Goal: Task Accomplishment & Management: Complete application form

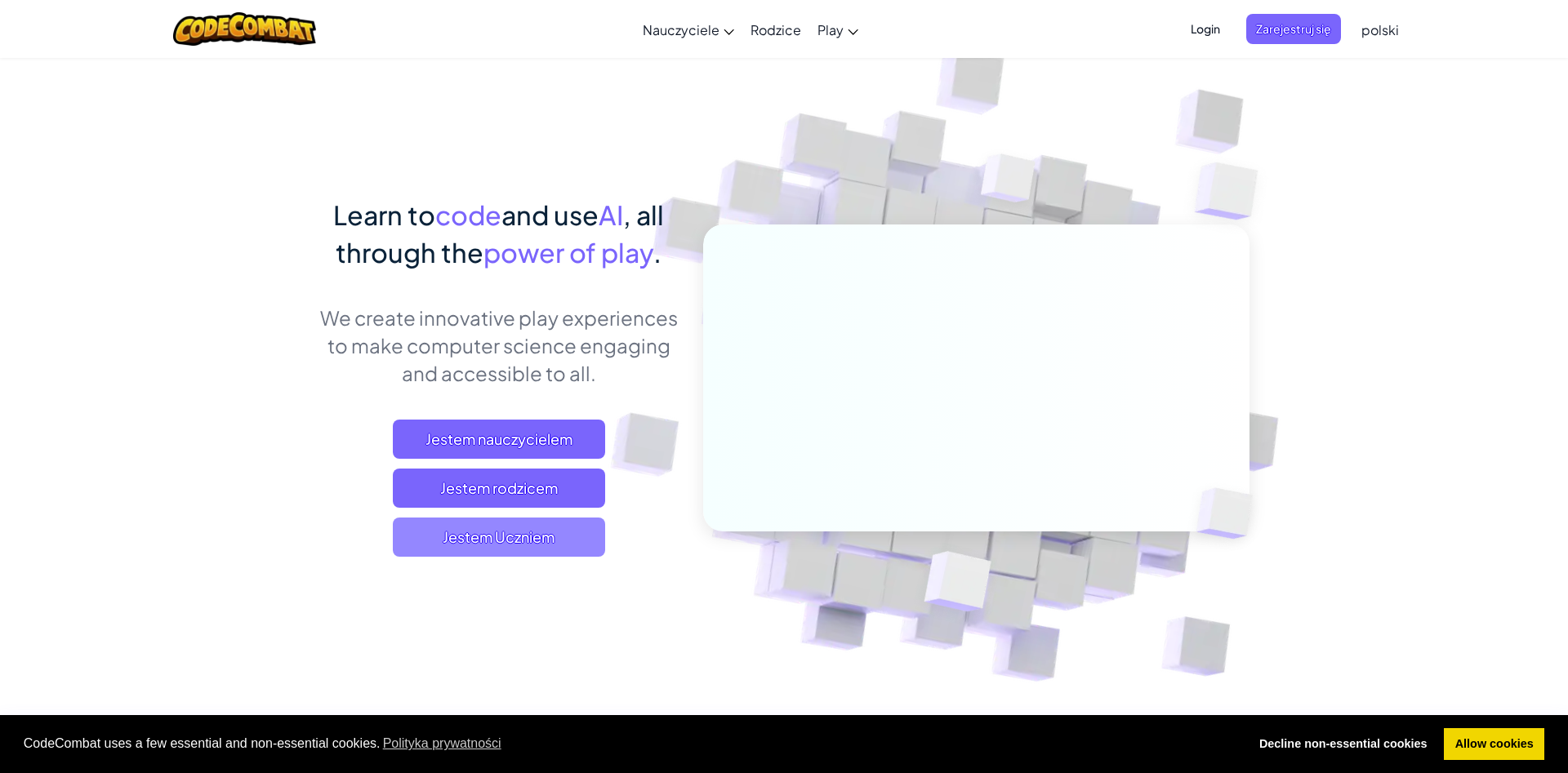
click at [537, 542] on span "Jestem Uczniem" at bounding box center [498, 538] width 212 height 39
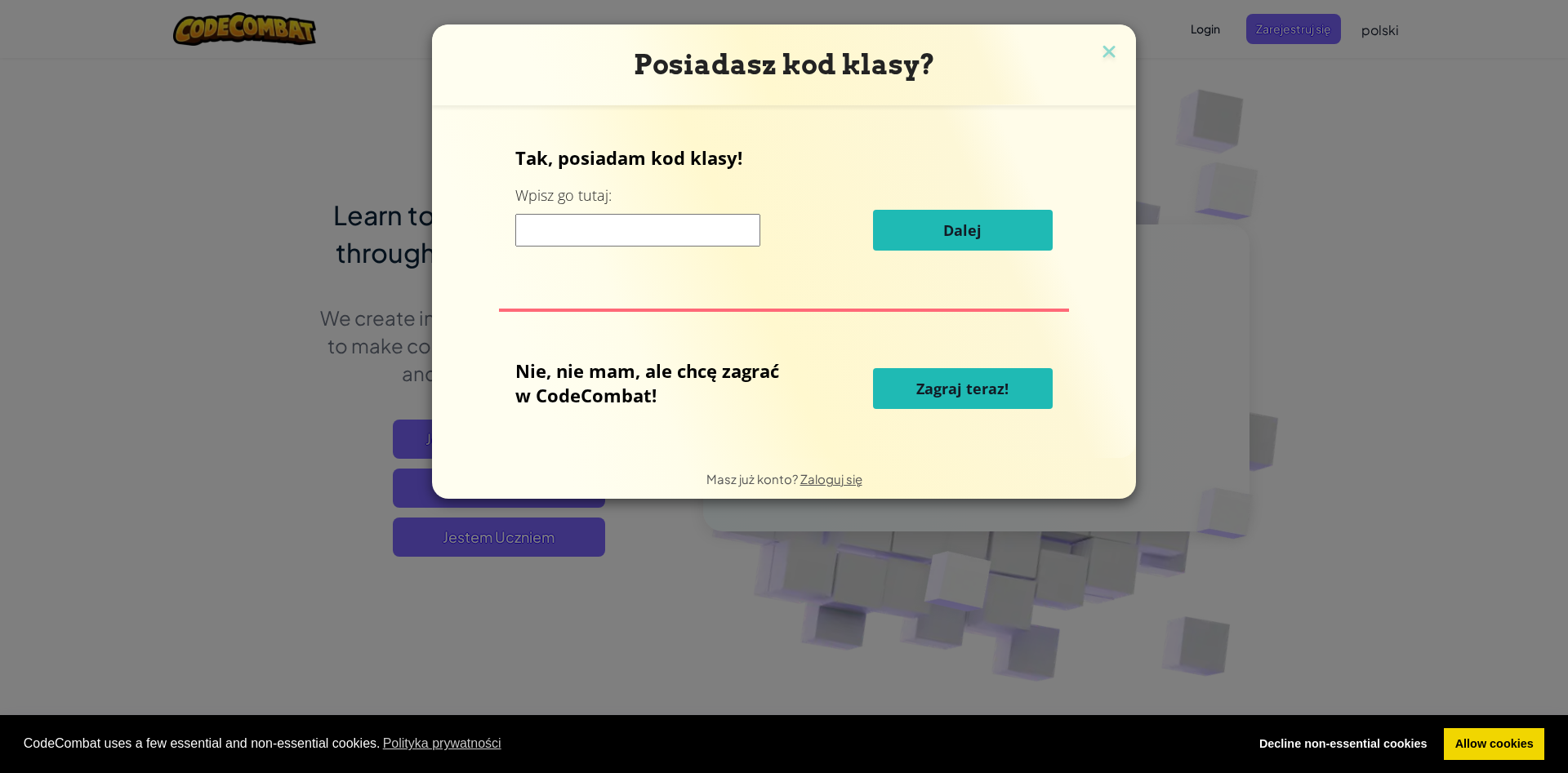
drag, startPoint x: 626, startPoint y: 226, endPoint x: 632, endPoint y: 238, distance: 13.4
click at [632, 238] on input at bounding box center [637, 230] width 245 height 33
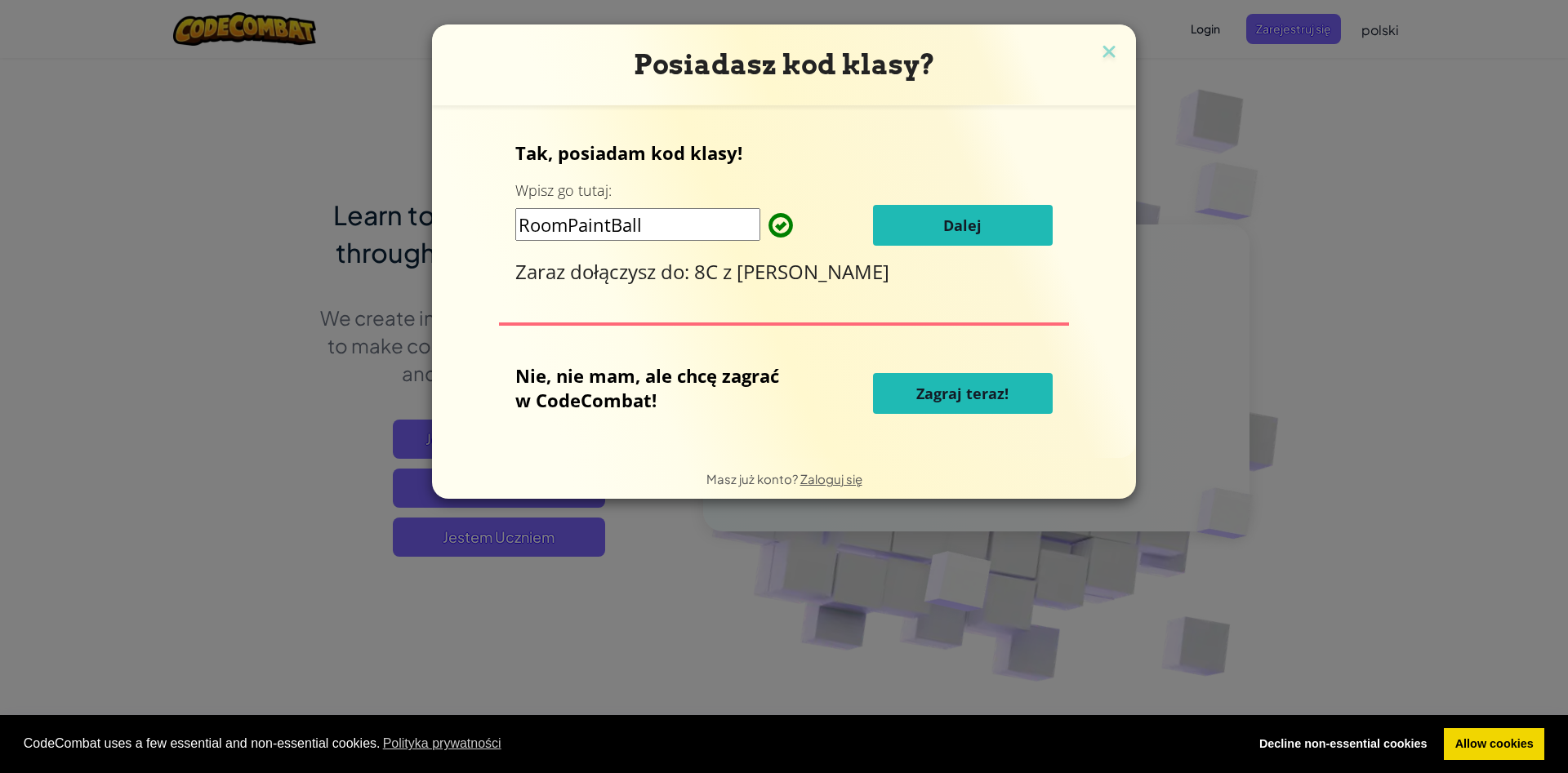
type input "RoomPaintBall"
click at [955, 223] on span "Dalej" at bounding box center [961, 225] width 38 height 20
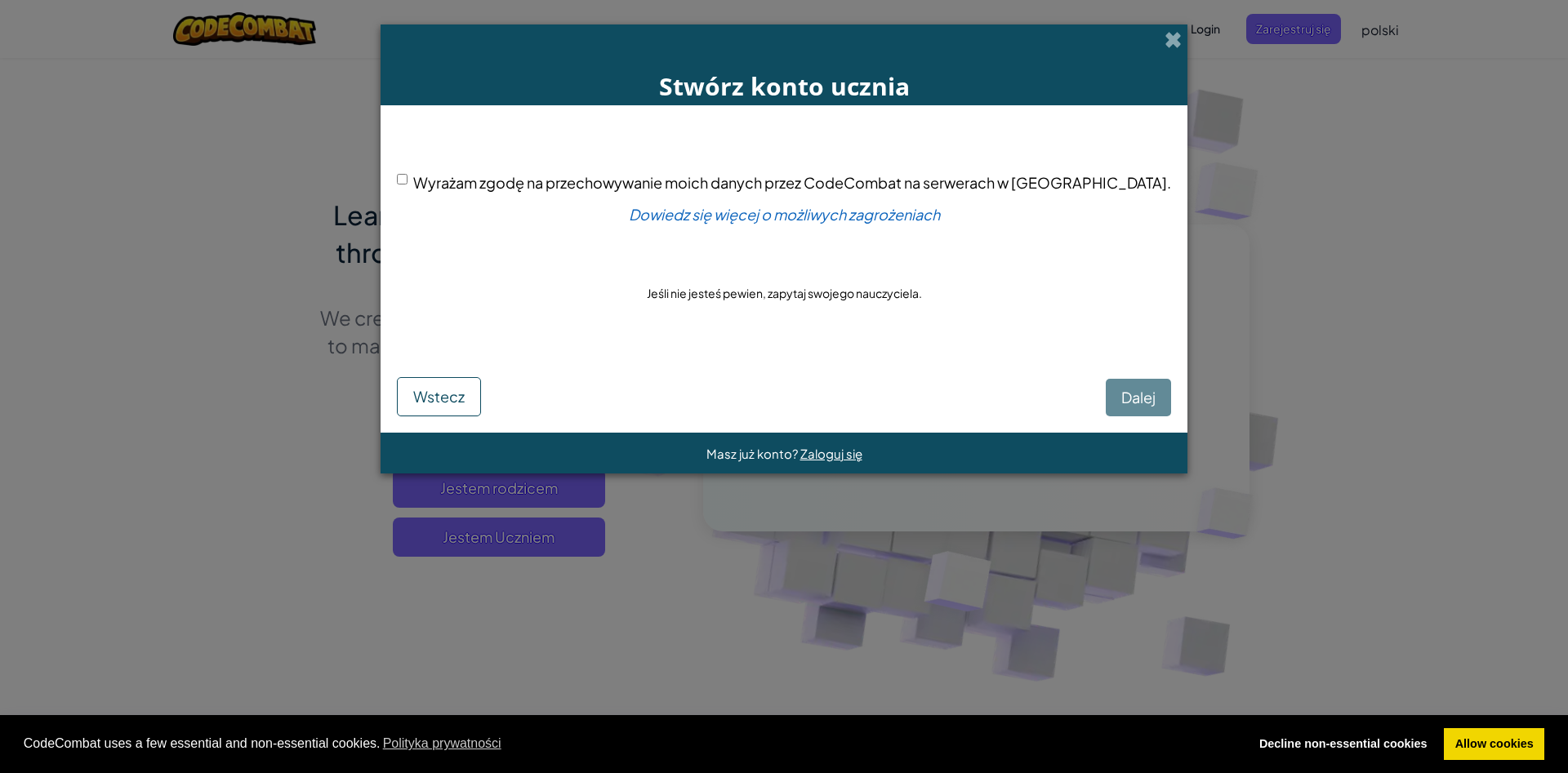
click at [408, 185] on input "Wyrażam zgodę na przechowywanie moich danych przez CodeCombat na serwerach w US…" at bounding box center [401, 178] width 10 height 10
checkbox input "true"
click at [1105, 410] on button "Dalej" at bounding box center [1138, 398] width 65 height 37
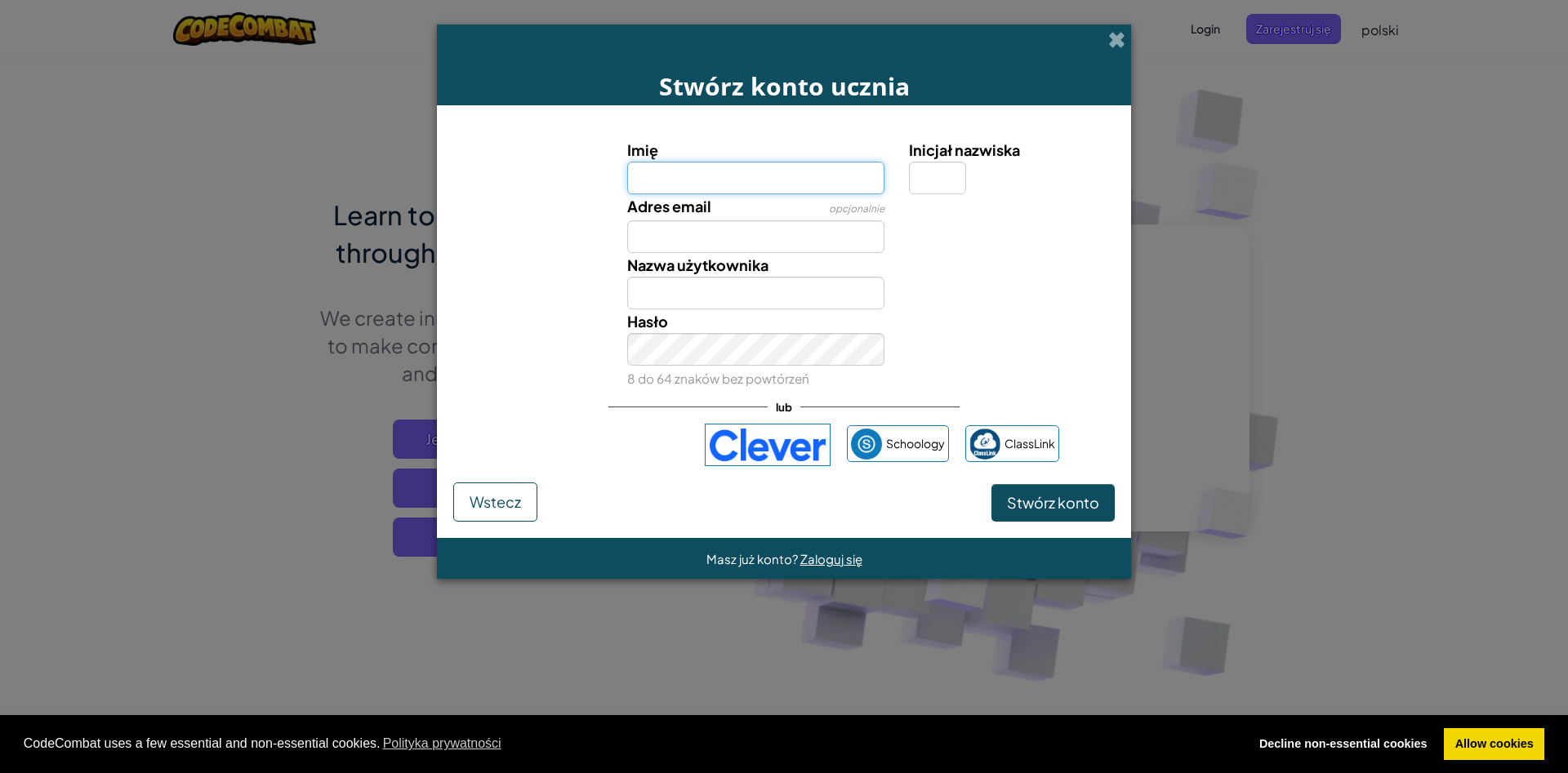
click at [689, 164] on input "Imię" at bounding box center [756, 177] width 258 height 33
type input "f"
type input "francesco"
type input "Francesco"
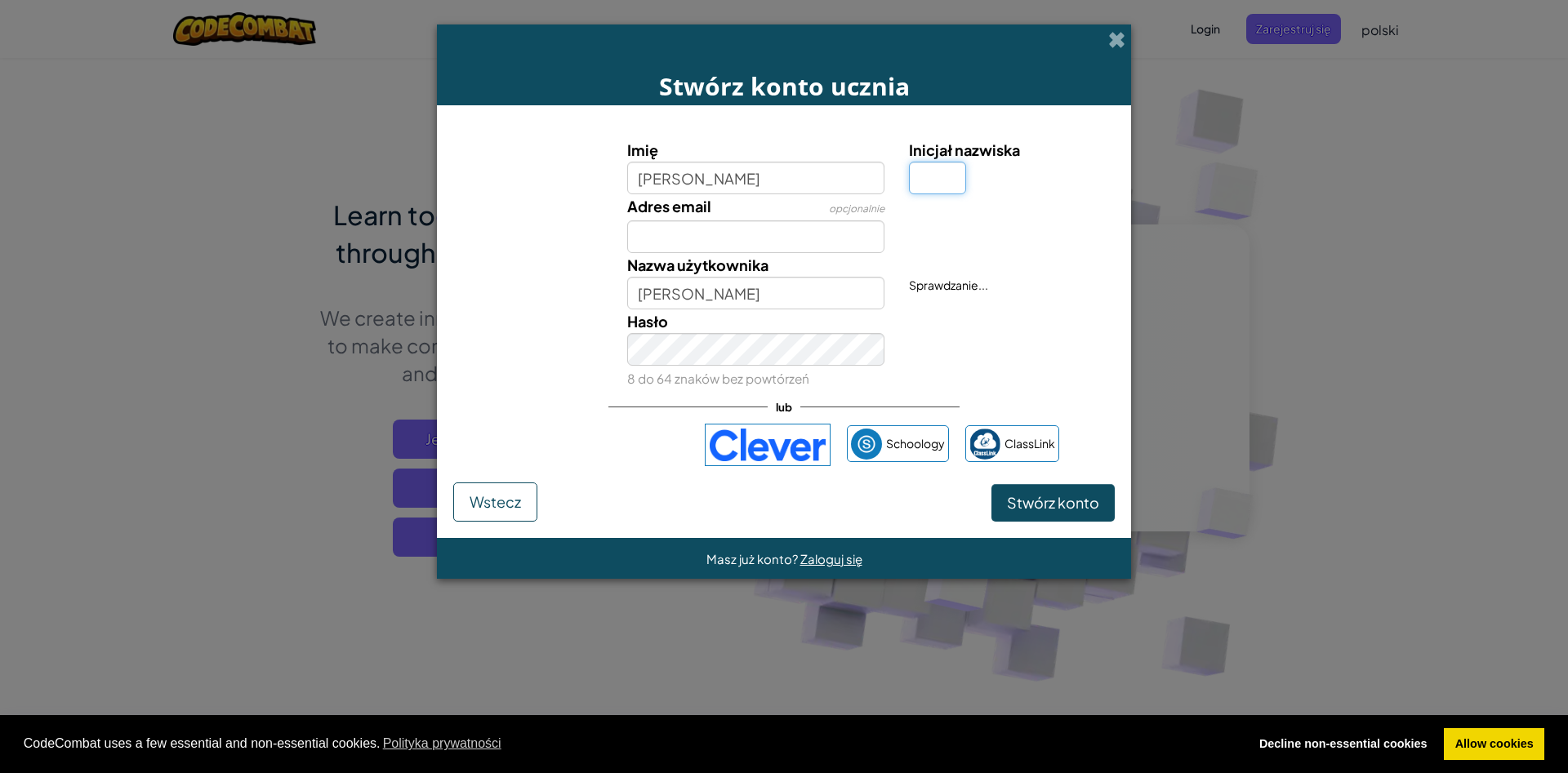
click at [927, 190] on input "Inicjał nazwiska" at bounding box center [937, 177] width 57 height 33
type input "z"
type input "FrancescoZ"
click at [826, 233] on input "Adres email" at bounding box center [756, 236] width 258 height 33
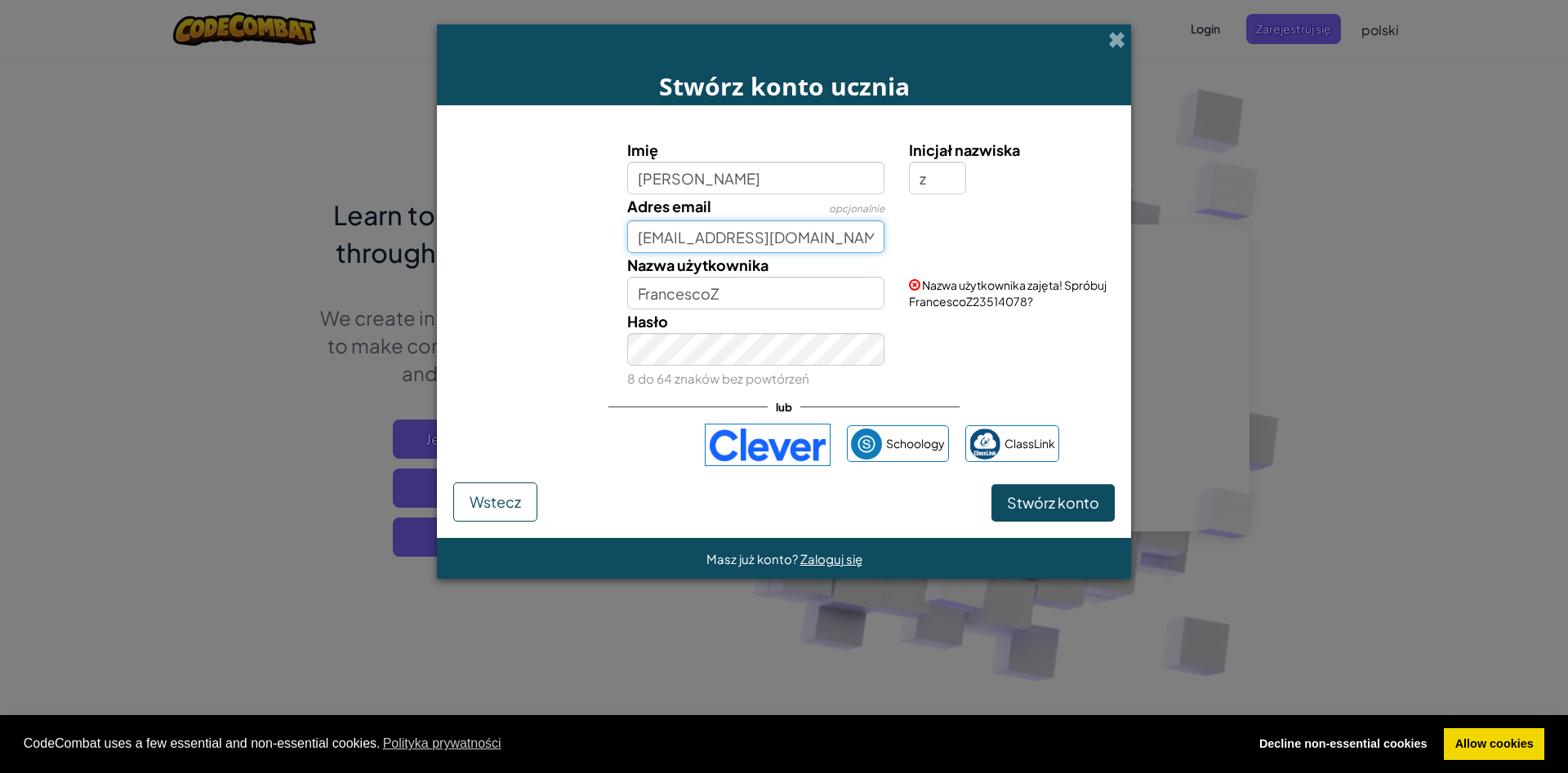
type input "franekzablocki2011@gmail.com"
click at [1079, 497] on span "Stwórz konto" at bounding box center [1053, 502] width 92 height 19
click at [1033, 495] on button "Stwórz konto" at bounding box center [1053, 503] width 123 height 37
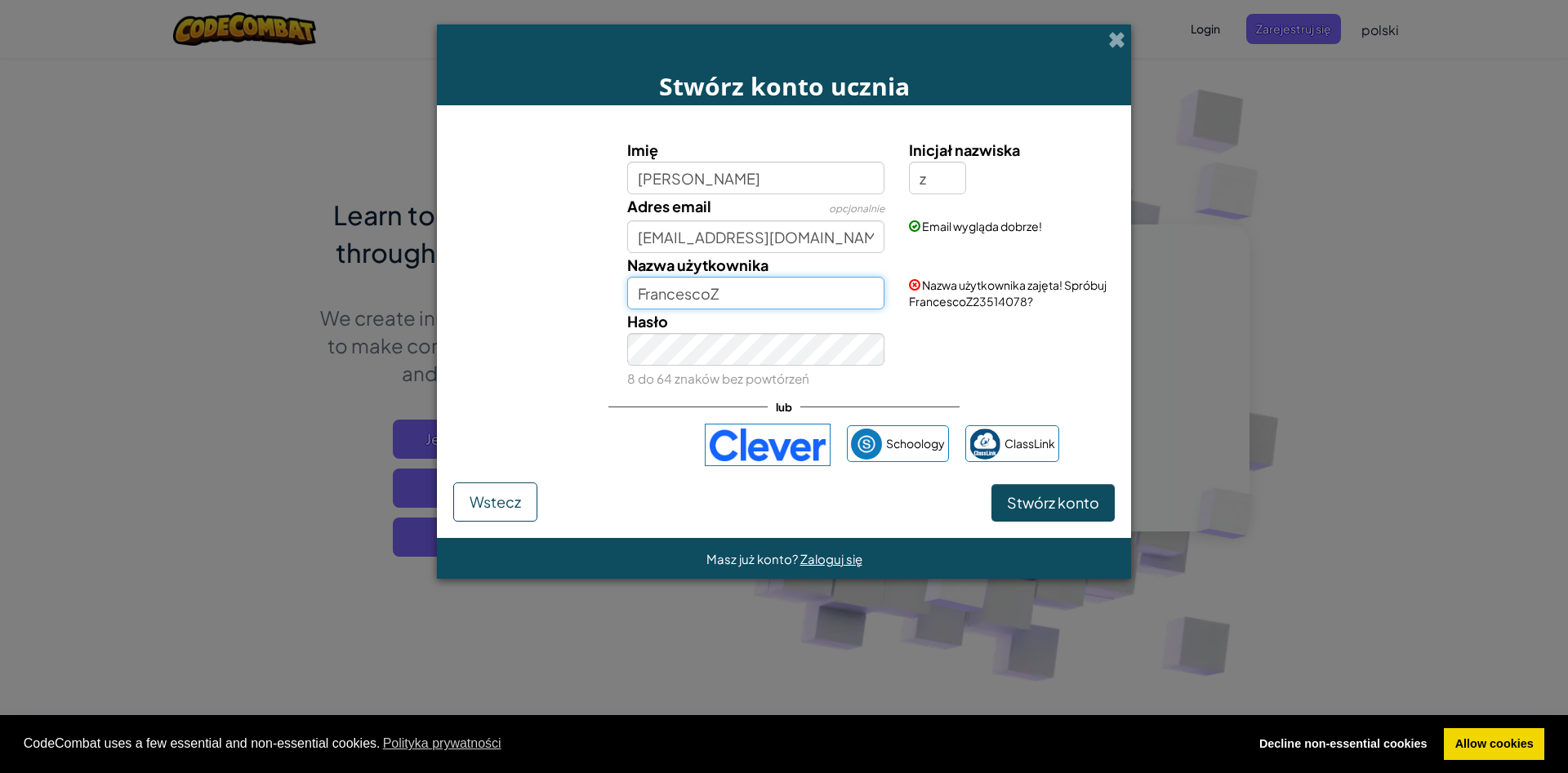
click at [732, 304] on input "FrancescoZ" at bounding box center [756, 293] width 258 height 33
click at [968, 303] on span "Nazwa użytkownika zajęta! Spróbuj FrancescoZ23514078?" at bounding box center [1008, 292] width 198 height 31
click at [994, 302] on span "Nazwa użytkownika zajęta! Spróbuj FrancescoZ23514078?" at bounding box center [1008, 292] width 198 height 31
drag, startPoint x: 735, startPoint y: 297, endPoint x: 735, endPoint y: 286, distance: 11.0
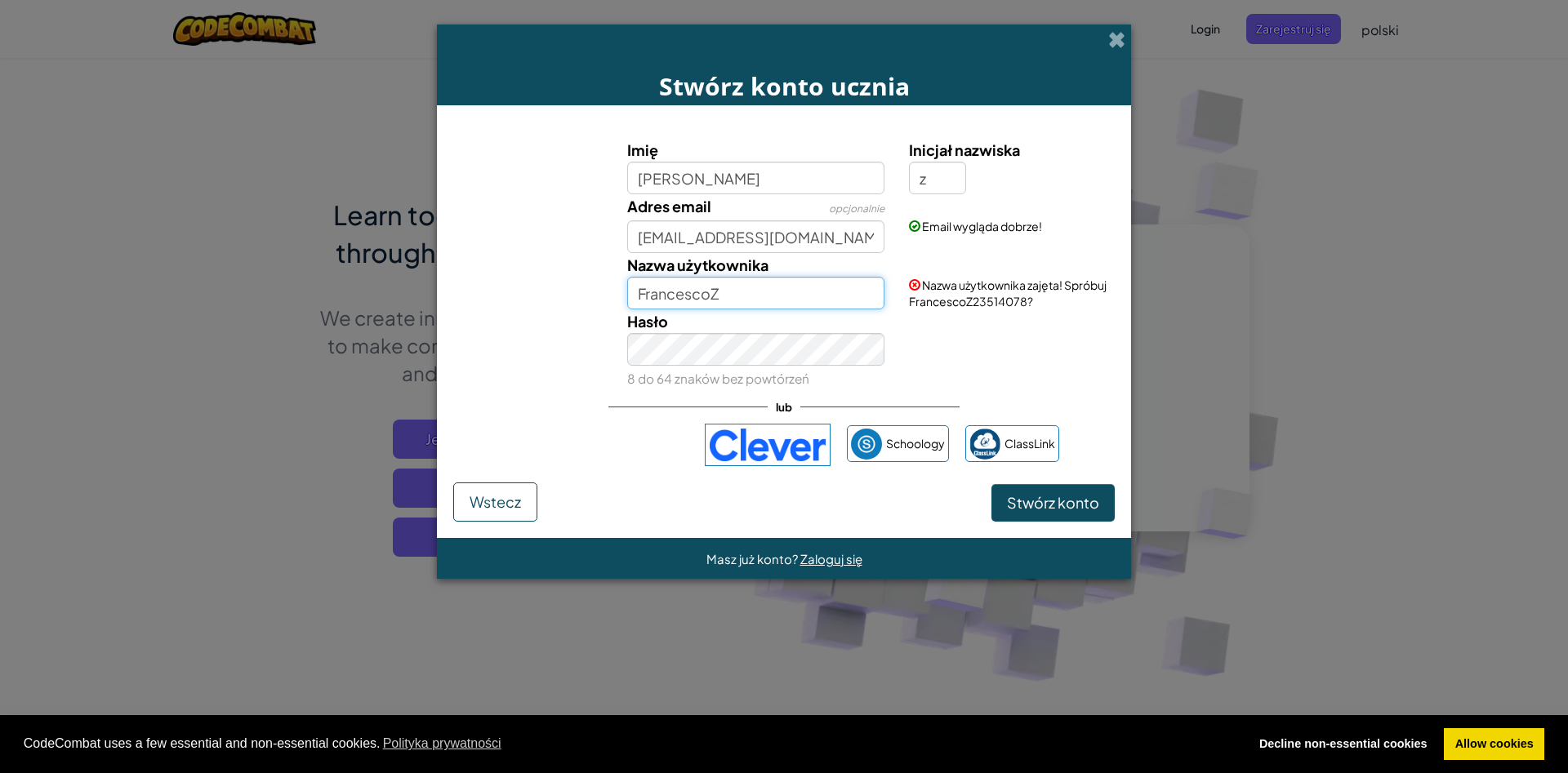
click at [735, 286] on input "FrancescoZ" at bounding box center [756, 293] width 258 height 33
click at [940, 184] on input "z" at bounding box center [937, 177] width 57 height 33
click at [756, 298] on input "Francesco" at bounding box center [756, 293] width 258 height 33
type input "FR4NCESCO"
click at [1057, 500] on button "Stwórz konto" at bounding box center [1053, 503] width 123 height 37
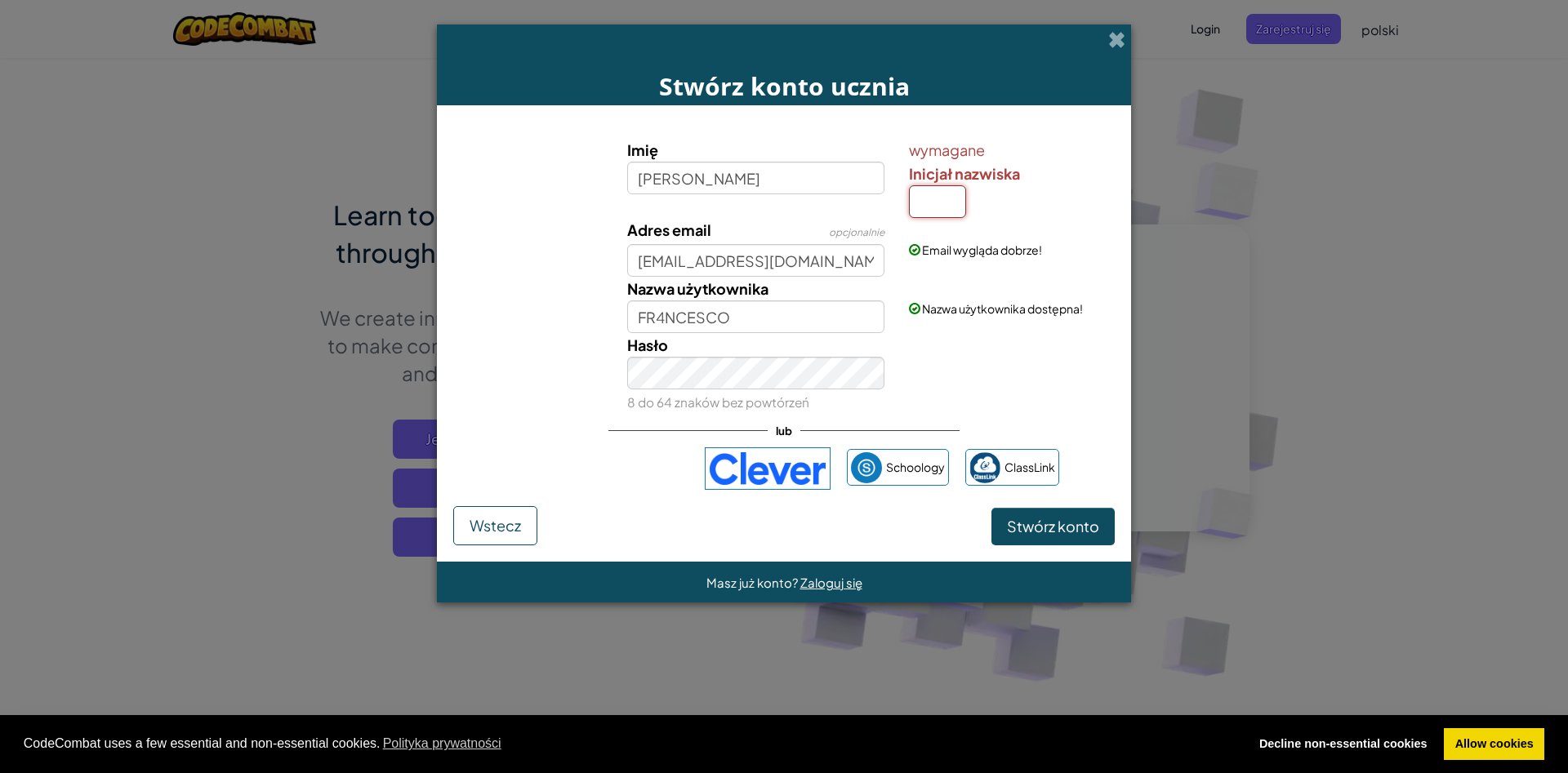
click at [933, 199] on input "Inicjał nazwiska" at bounding box center [937, 202] width 57 height 33
type input "Z"
type input "FrancescoZ"
click at [1066, 526] on button "Stwórz konto" at bounding box center [1053, 527] width 123 height 37
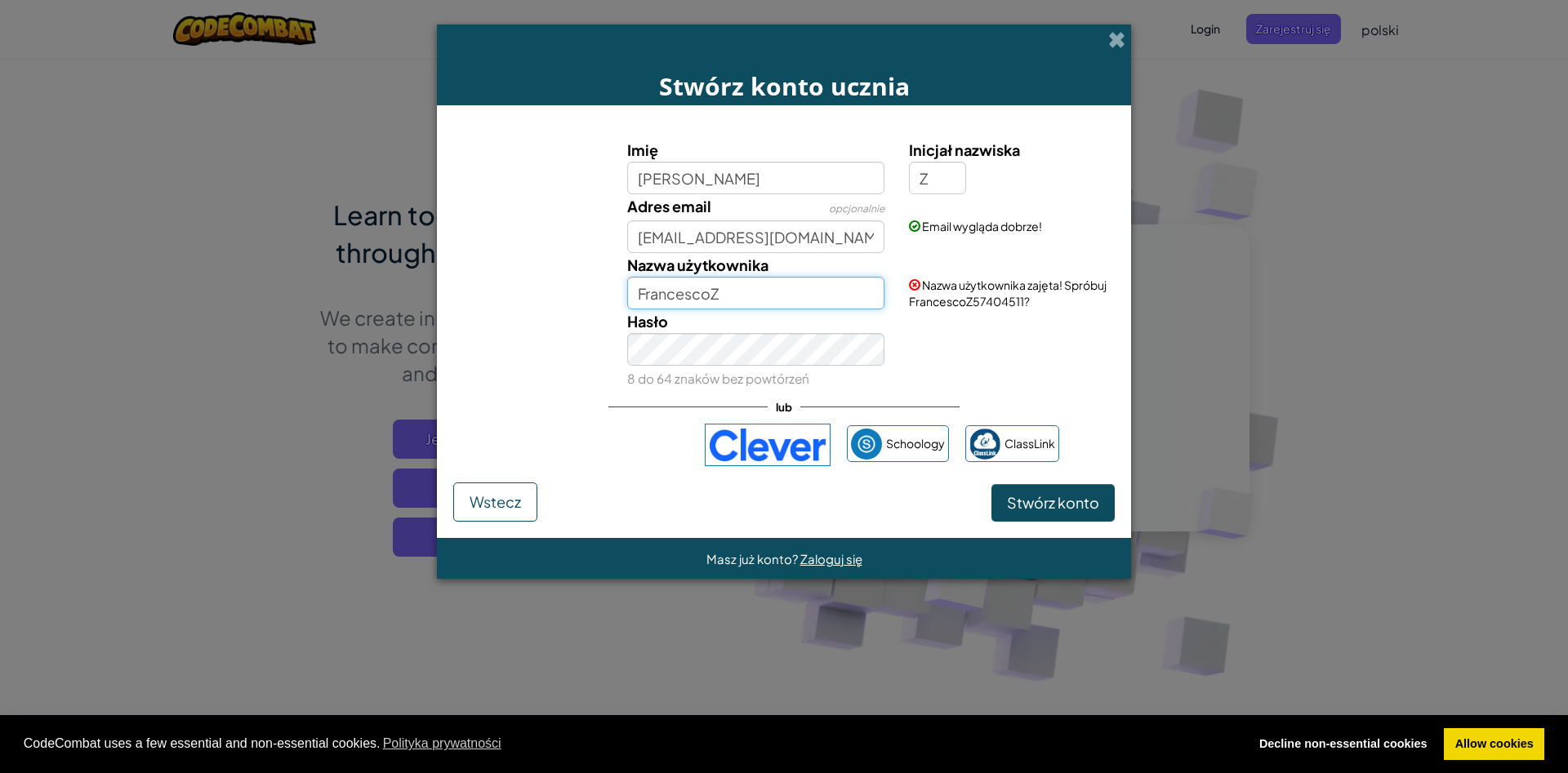
drag, startPoint x: 722, startPoint y: 296, endPoint x: 481, endPoint y: 336, distance: 244.3
click at [627, 310] on input "FrancescoZ" at bounding box center [756, 293] width 258 height 33
click at [739, 293] on input "FrancescoZ" at bounding box center [756, 293] width 258 height 33
drag, startPoint x: 776, startPoint y: 307, endPoint x: 215, endPoint y: 392, distance: 567.4
click at [627, 310] on input "FrancescoZ" at bounding box center [756, 293] width 258 height 33
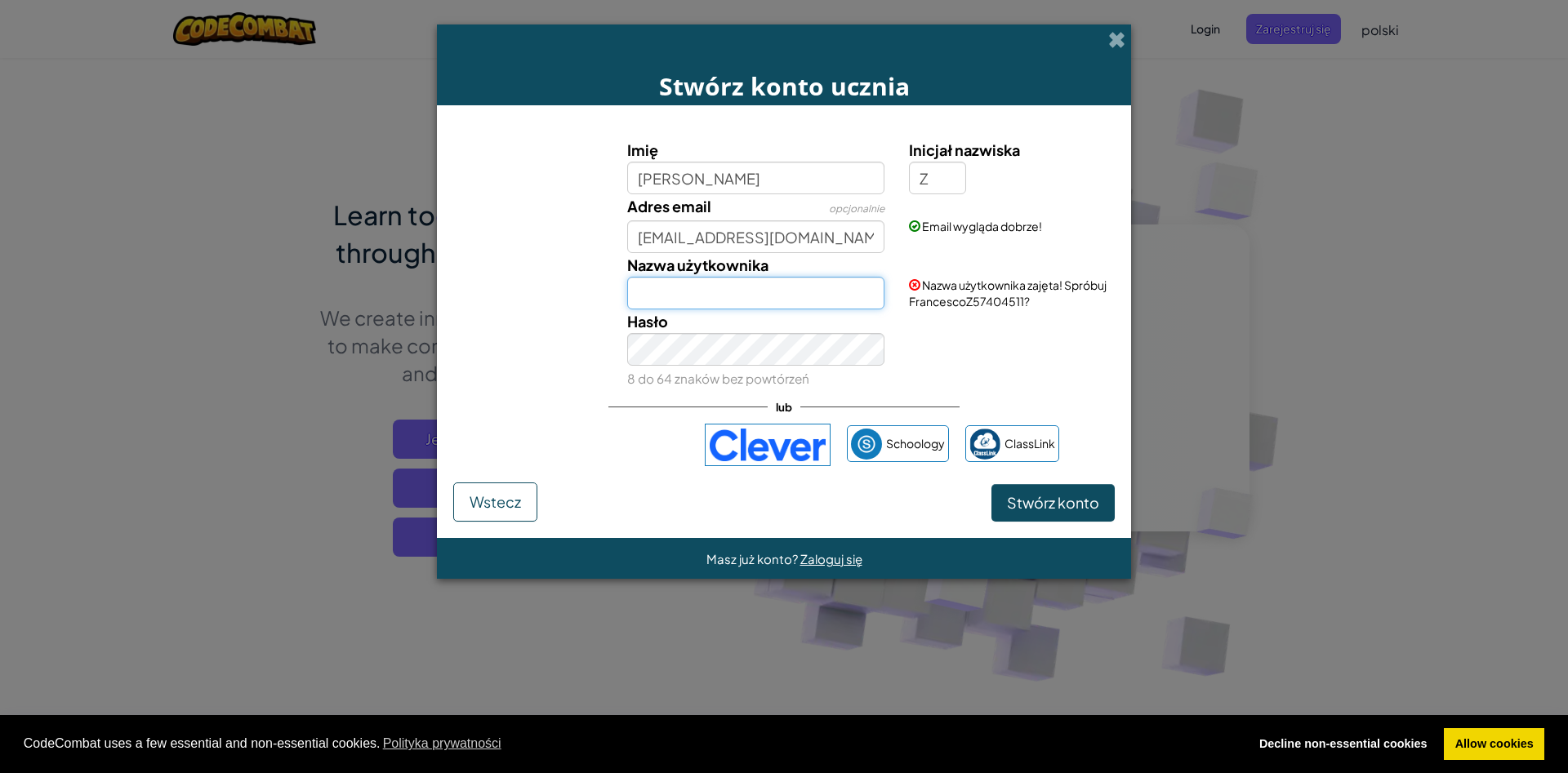
type input "f"
type input "FR4NCESCOz"
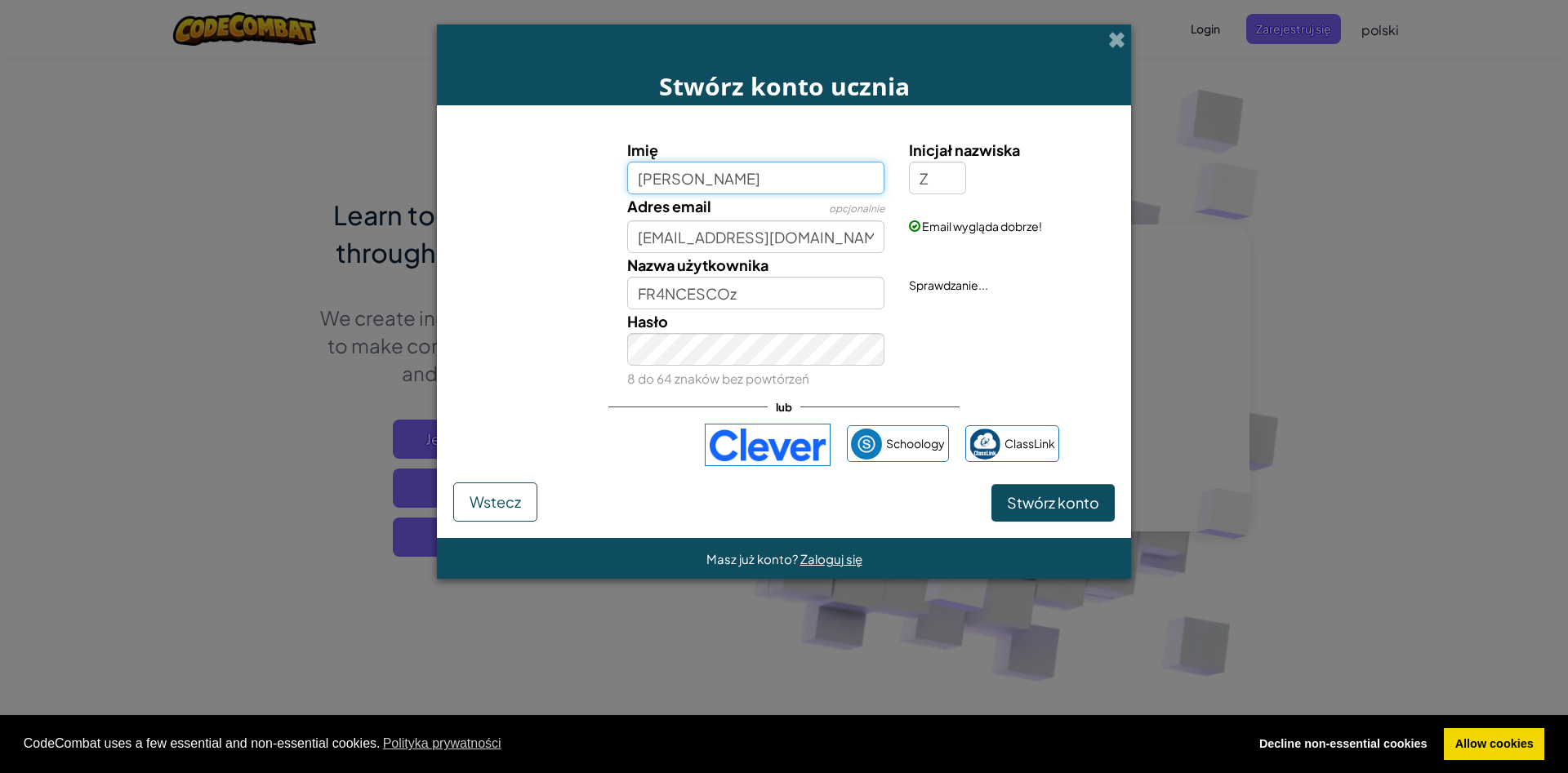
drag, startPoint x: 723, startPoint y: 181, endPoint x: 473, endPoint y: 237, distance: 256.2
click at [627, 194] on input "francesco" at bounding box center [756, 177] width 258 height 33
type input "f"
type input "FR4NCESCO"
type input "FR4NCESCOZ"
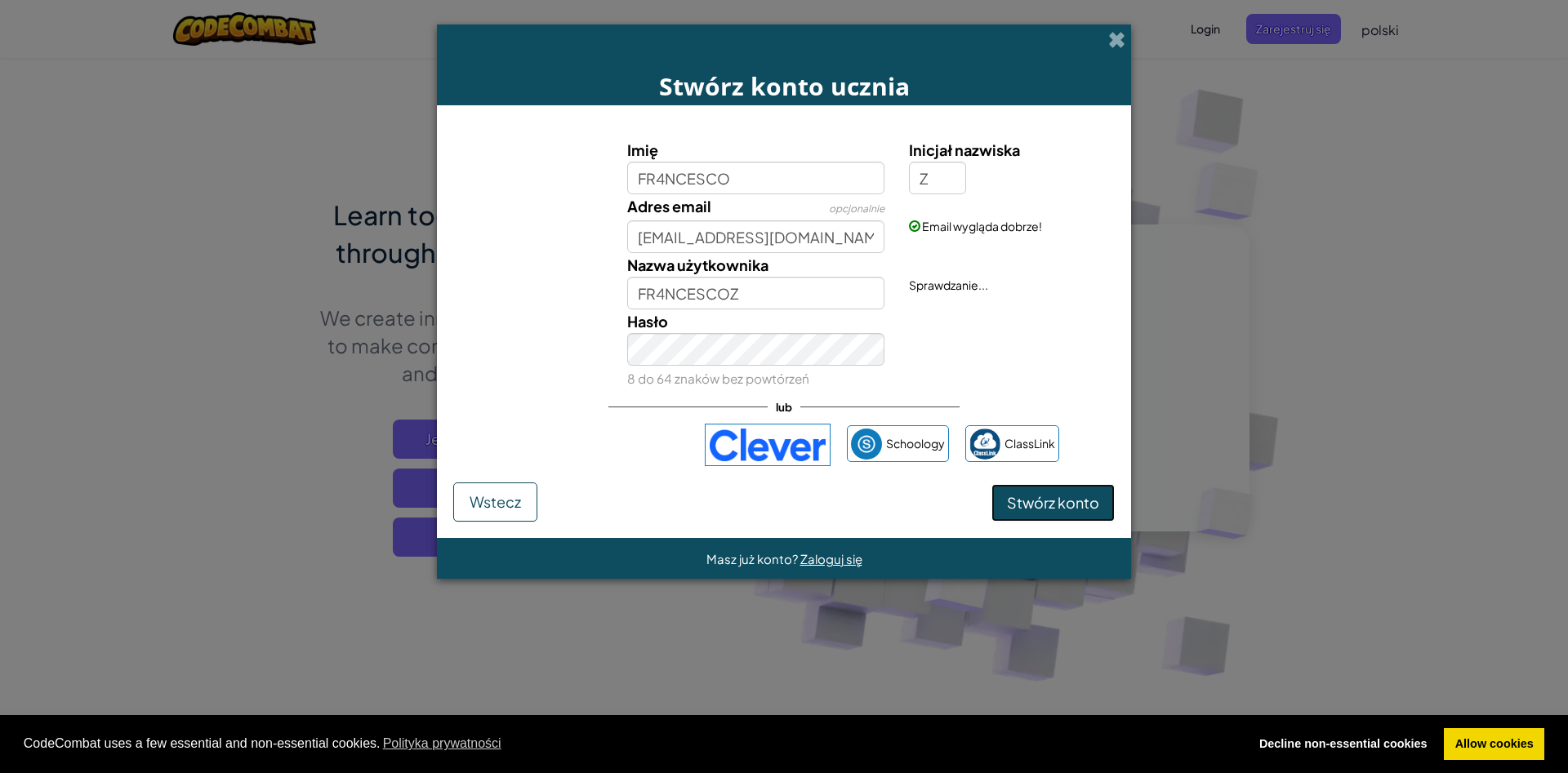
click at [1074, 495] on button "Stwórz konto" at bounding box center [1053, 503] width 123 height 37
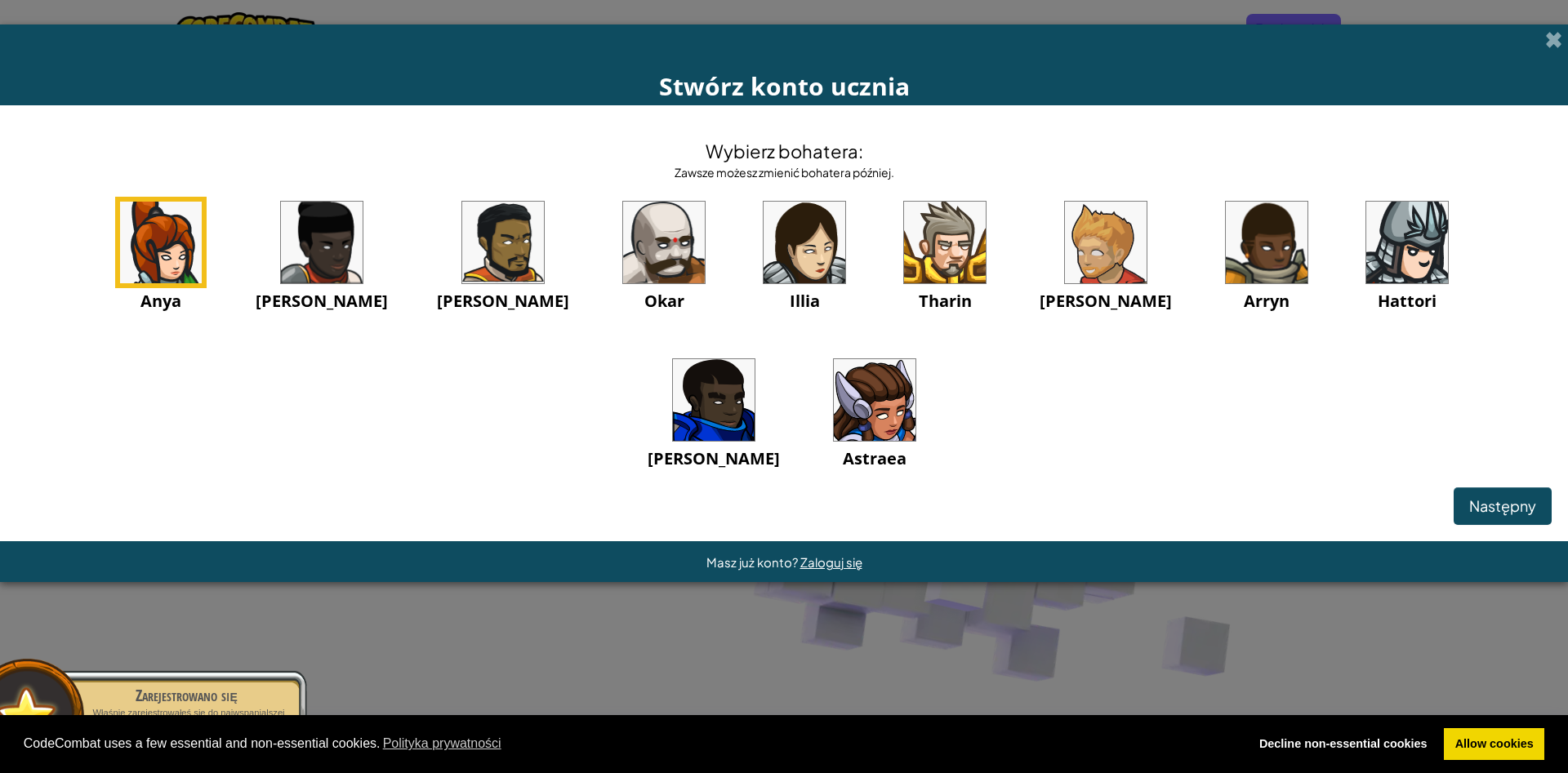
click at [754, 359] on img at bounding box center [713, 400] width 81 height 81
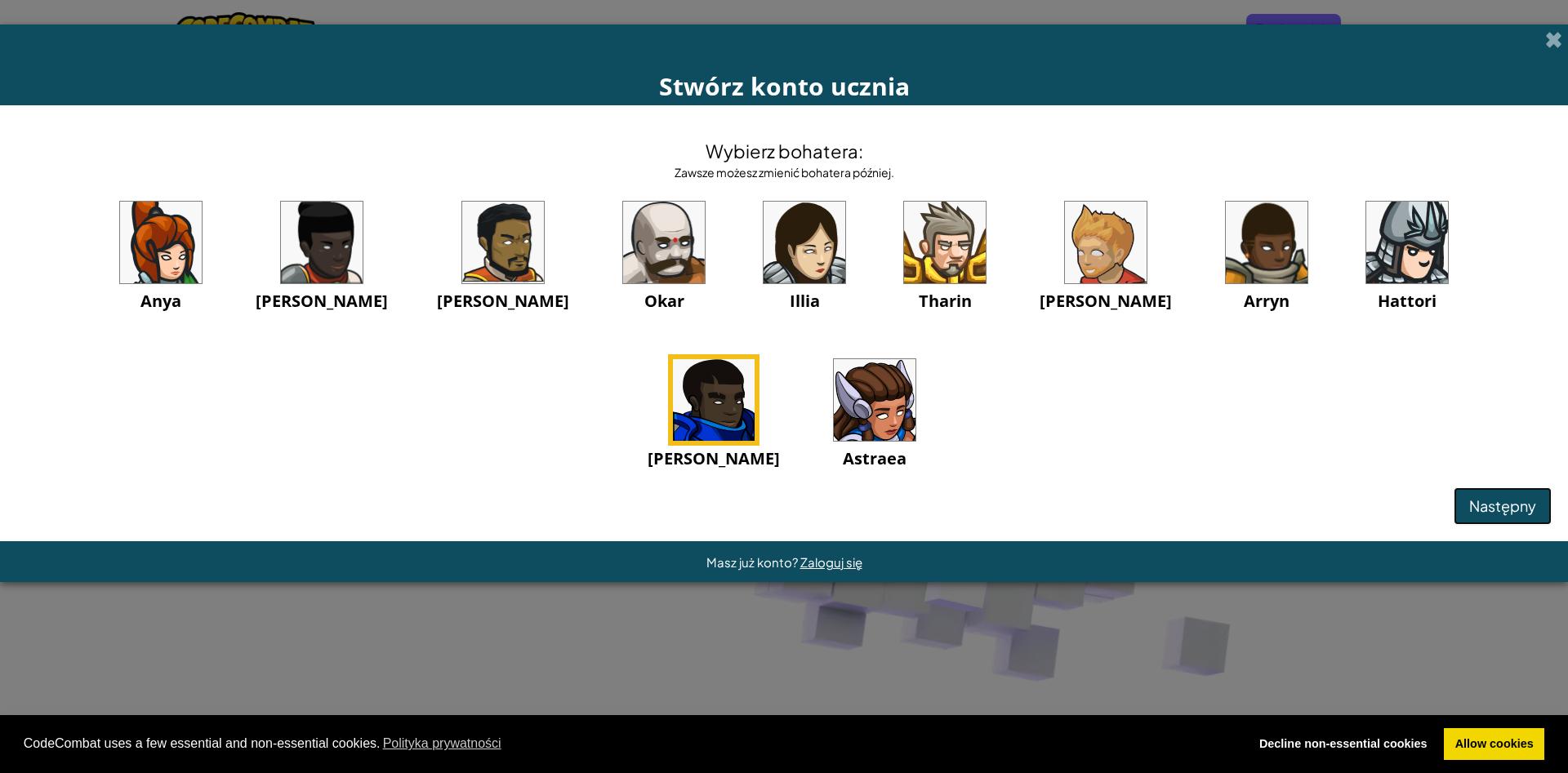
click at [1491, 506] on span "Następny" at bounding box center [1503, 506] width 67 height 19
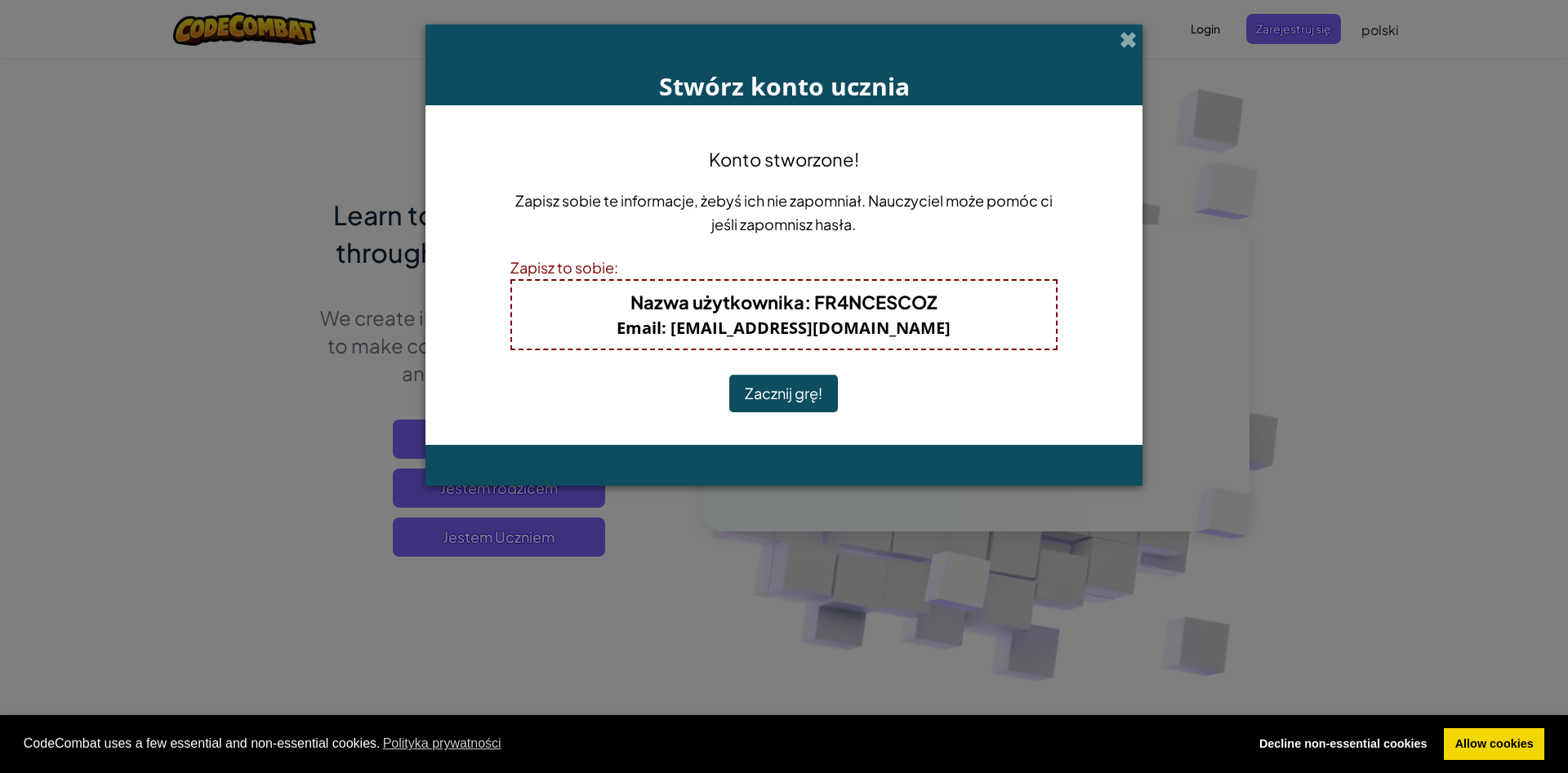
click at [789, 386] on button "Zacznij grę!" at bounding box center [783, 394] width 108 height 37
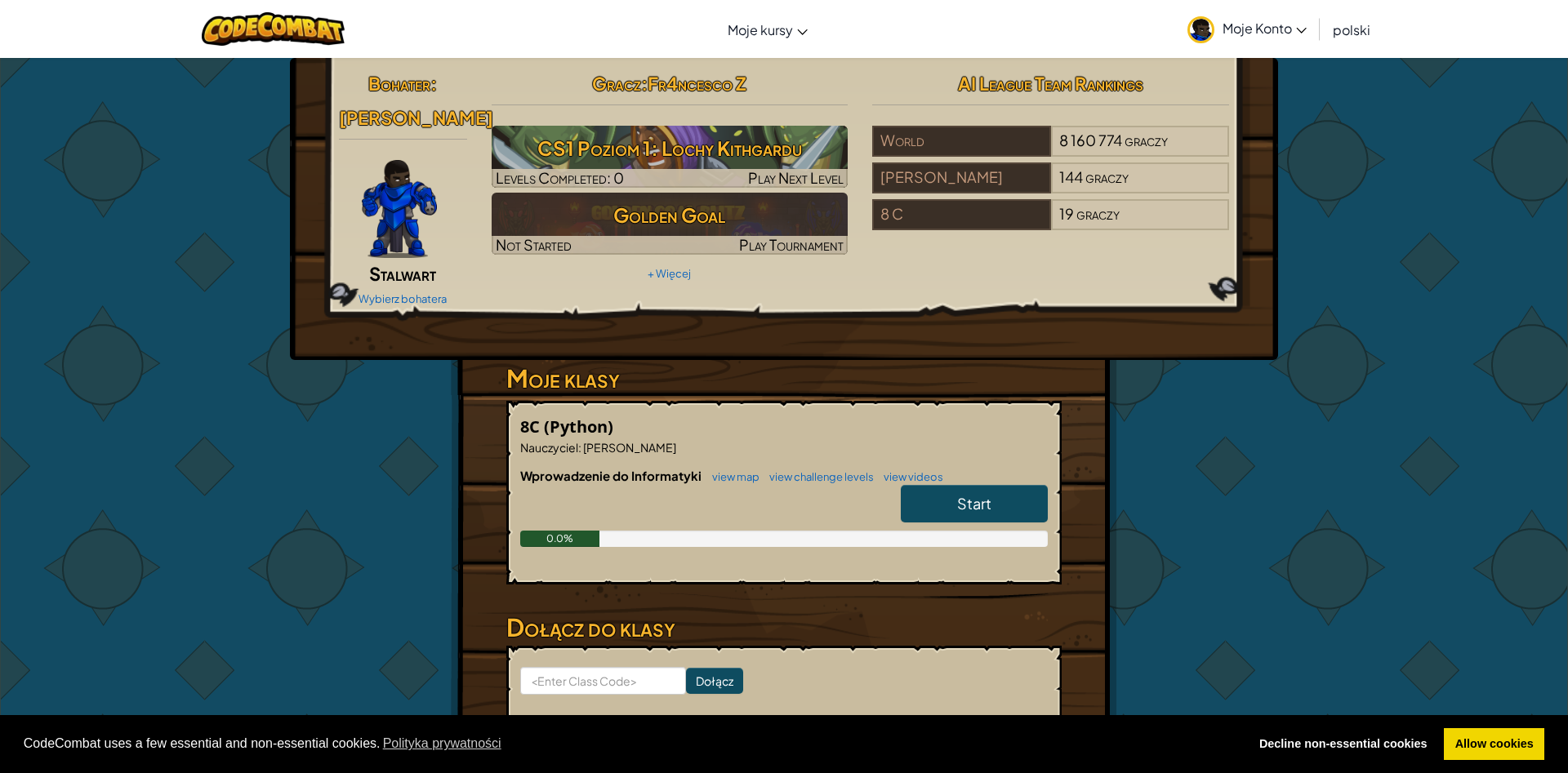
click at [983, 512] on span "Start" at bounding box center [973, 503] width 35 height 19
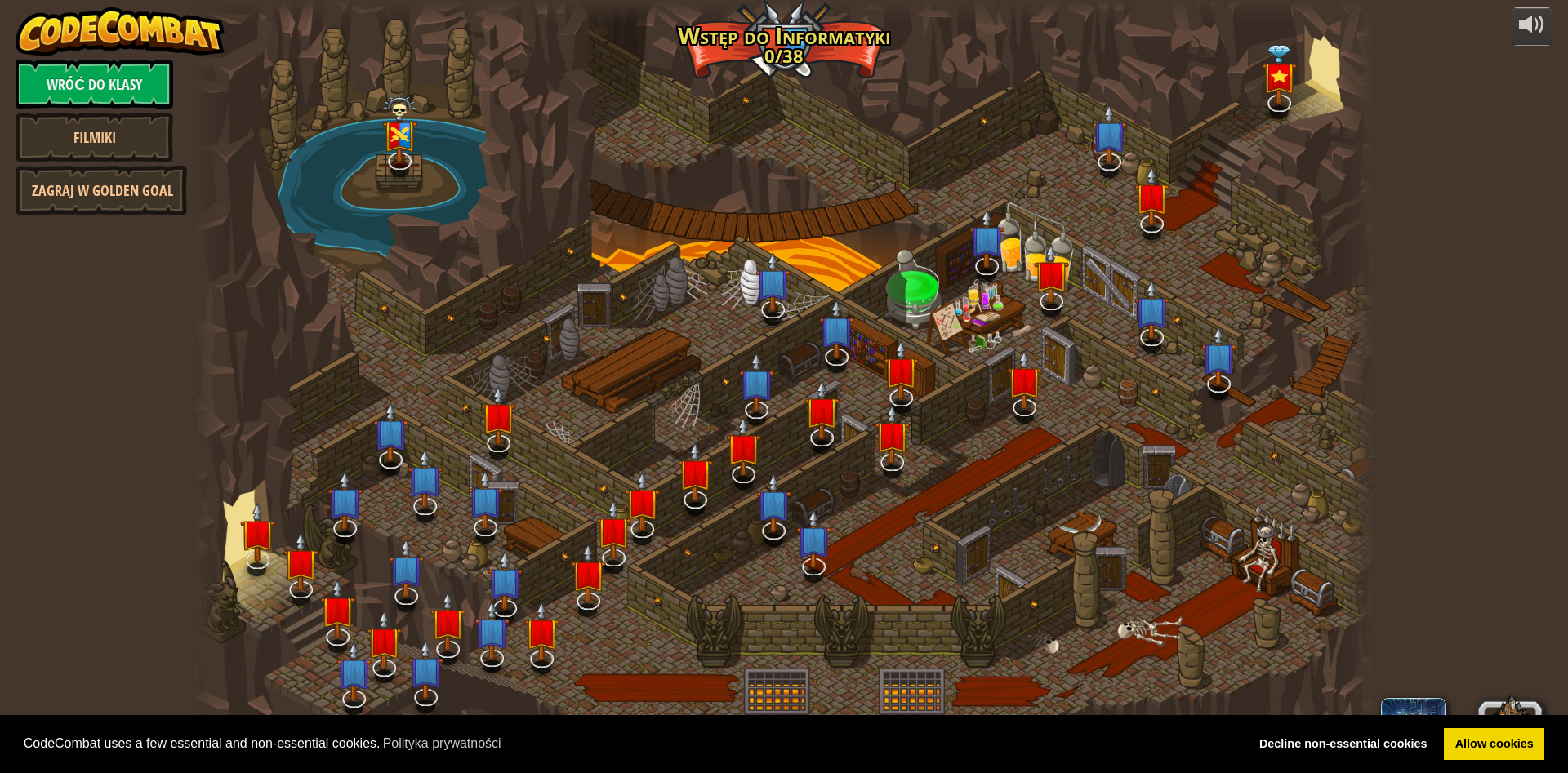
select select "pl"
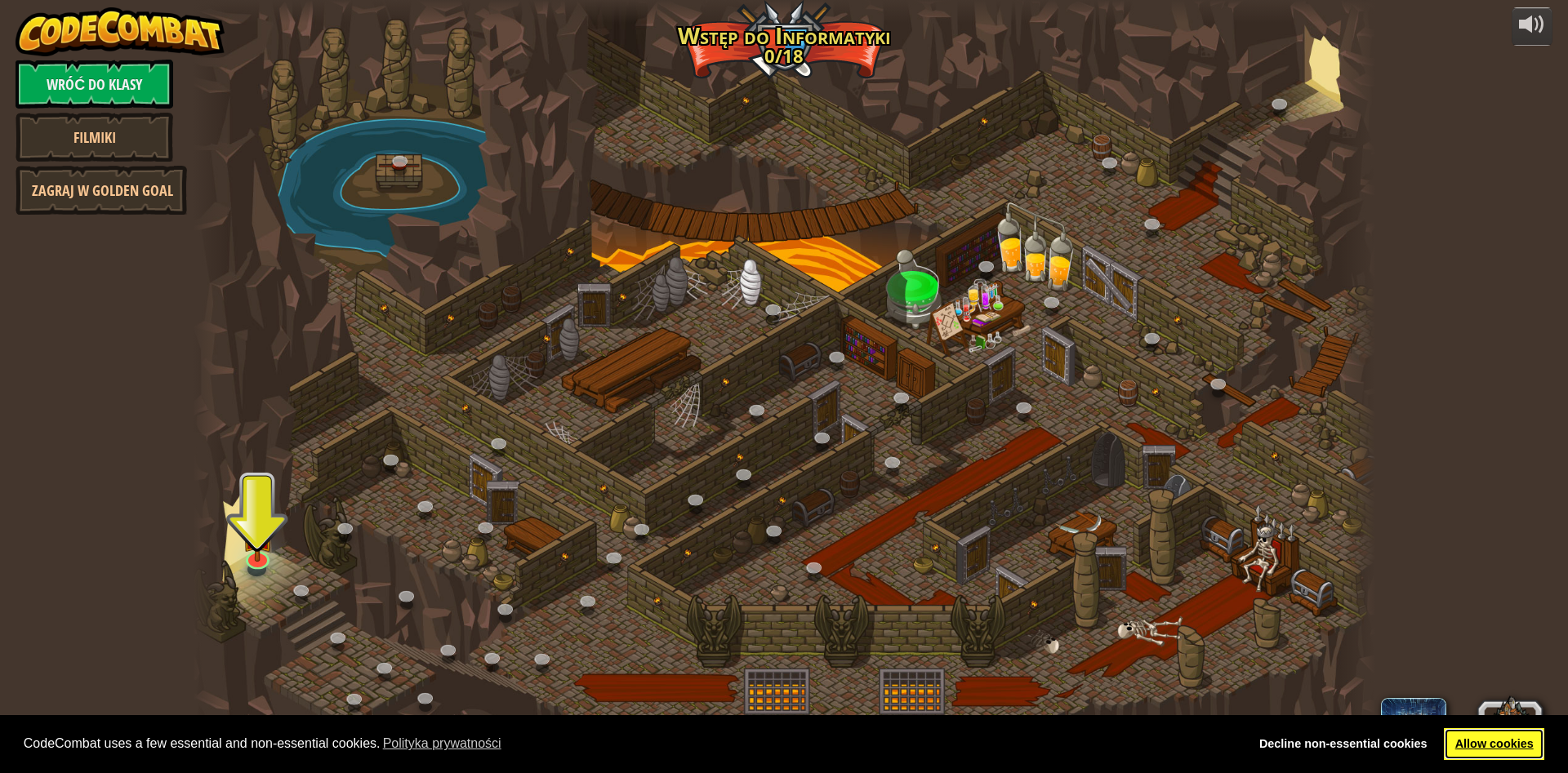
click at [1498, 743] on link "Allow cookies" at bounding box center [1494, 744] width 101 height 33
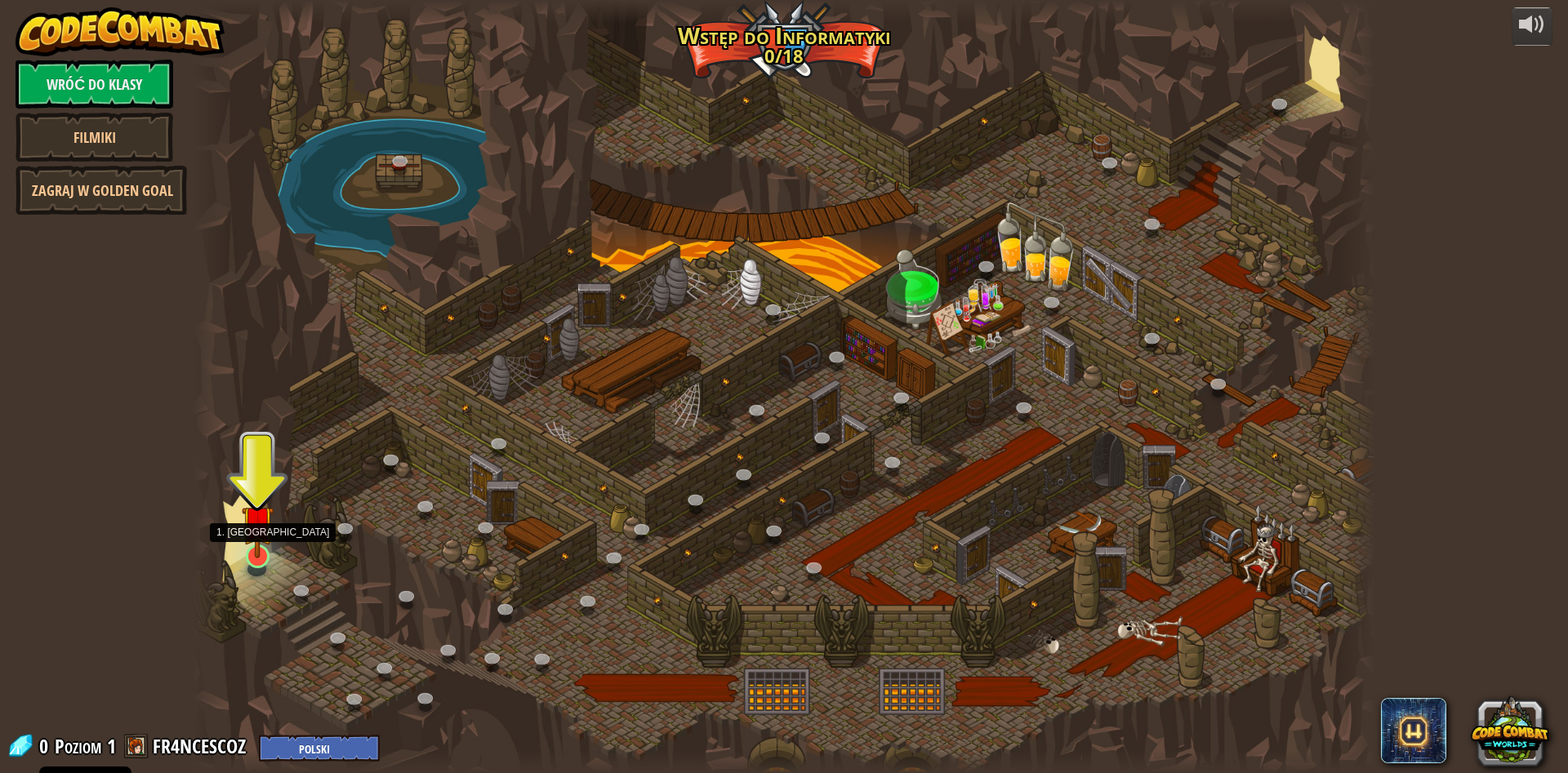
click at [262, 551] on img at bounding box center [258, 522] width 32 height 74
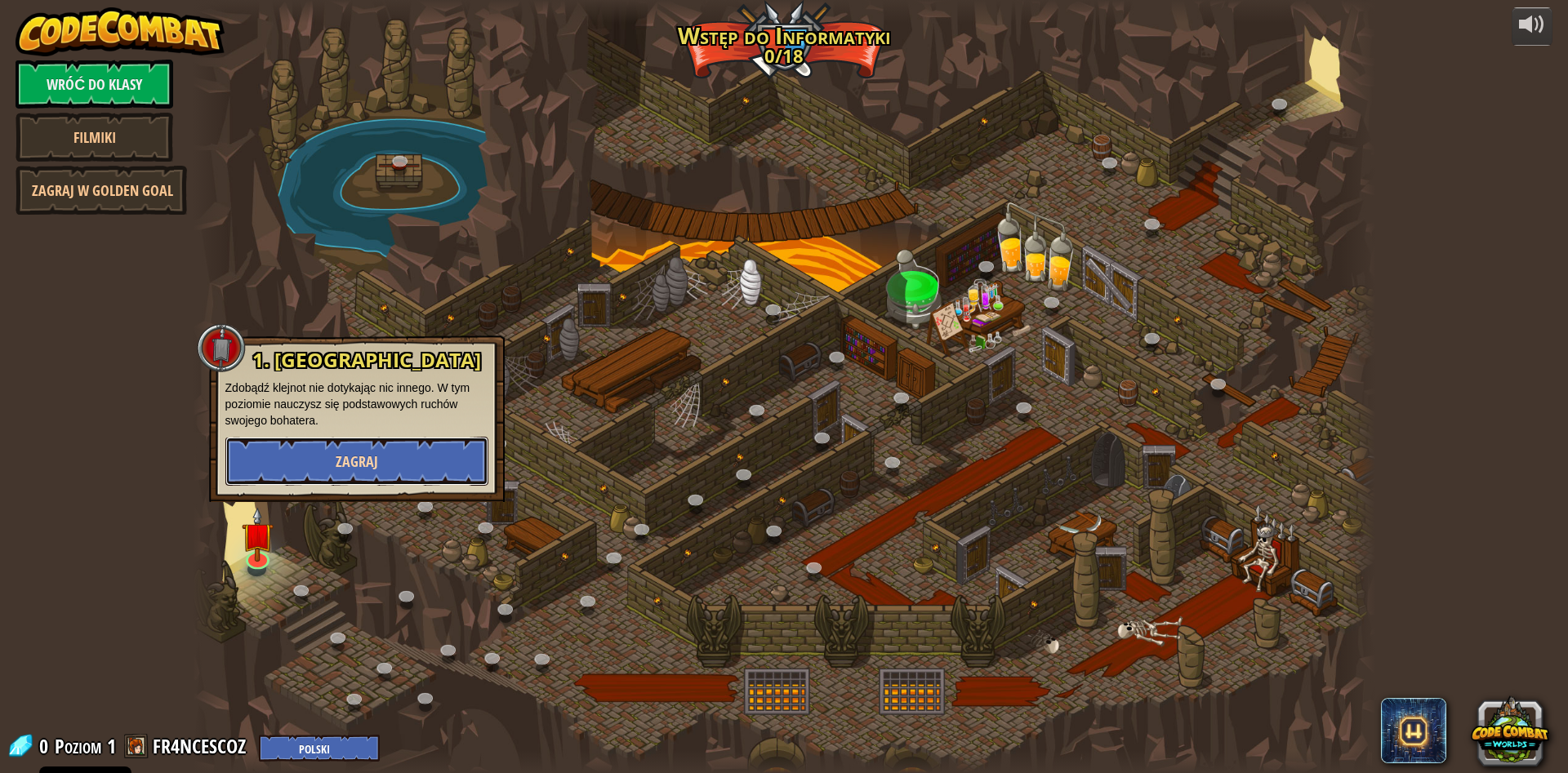
click at [461, 465] on button "Zagraj" at bounding box center [357, 461] width 263 height 49
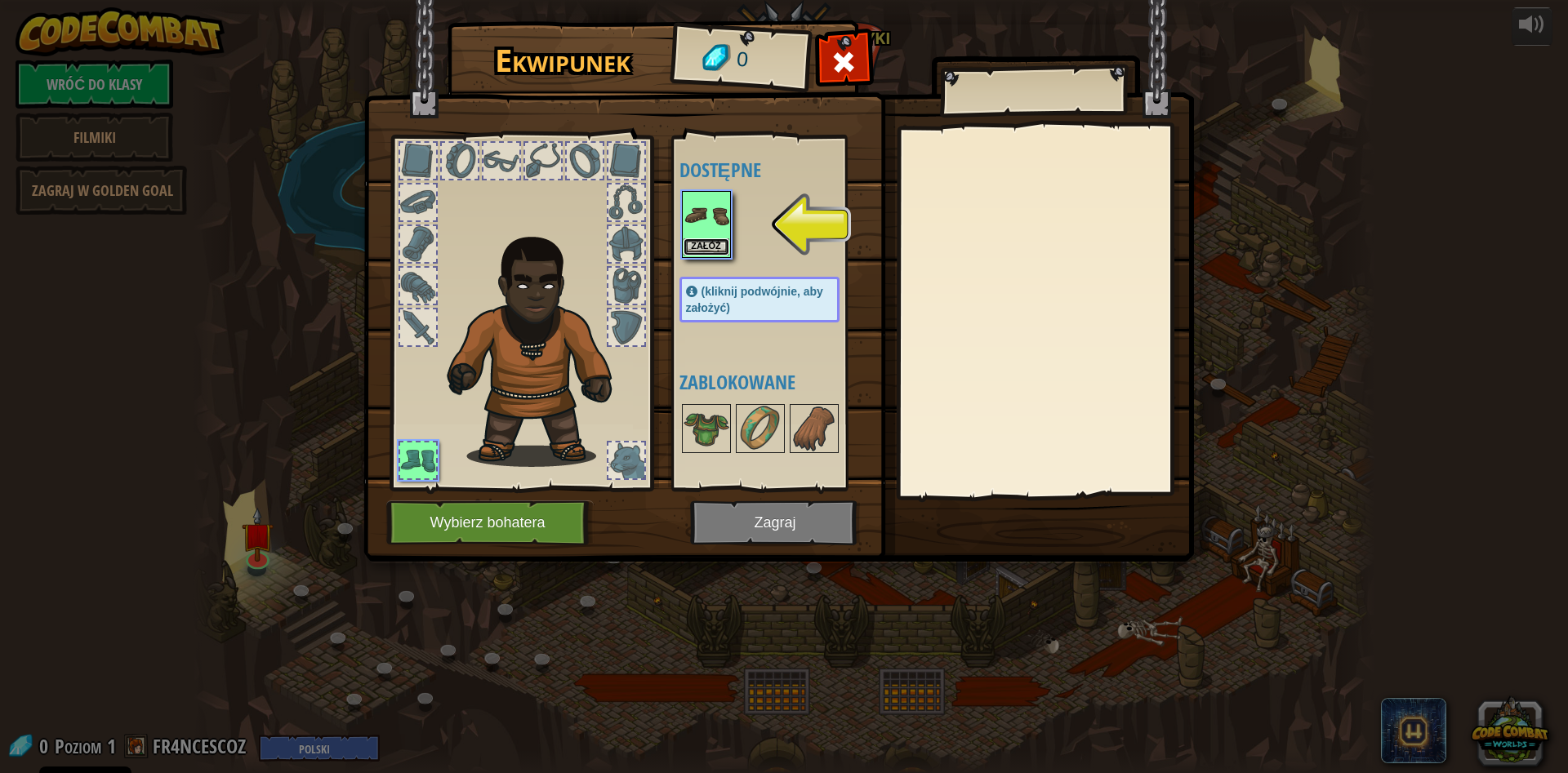
click at [719, 247] on button "Załóż" at bounding box center [706, 246] width 46 height 17
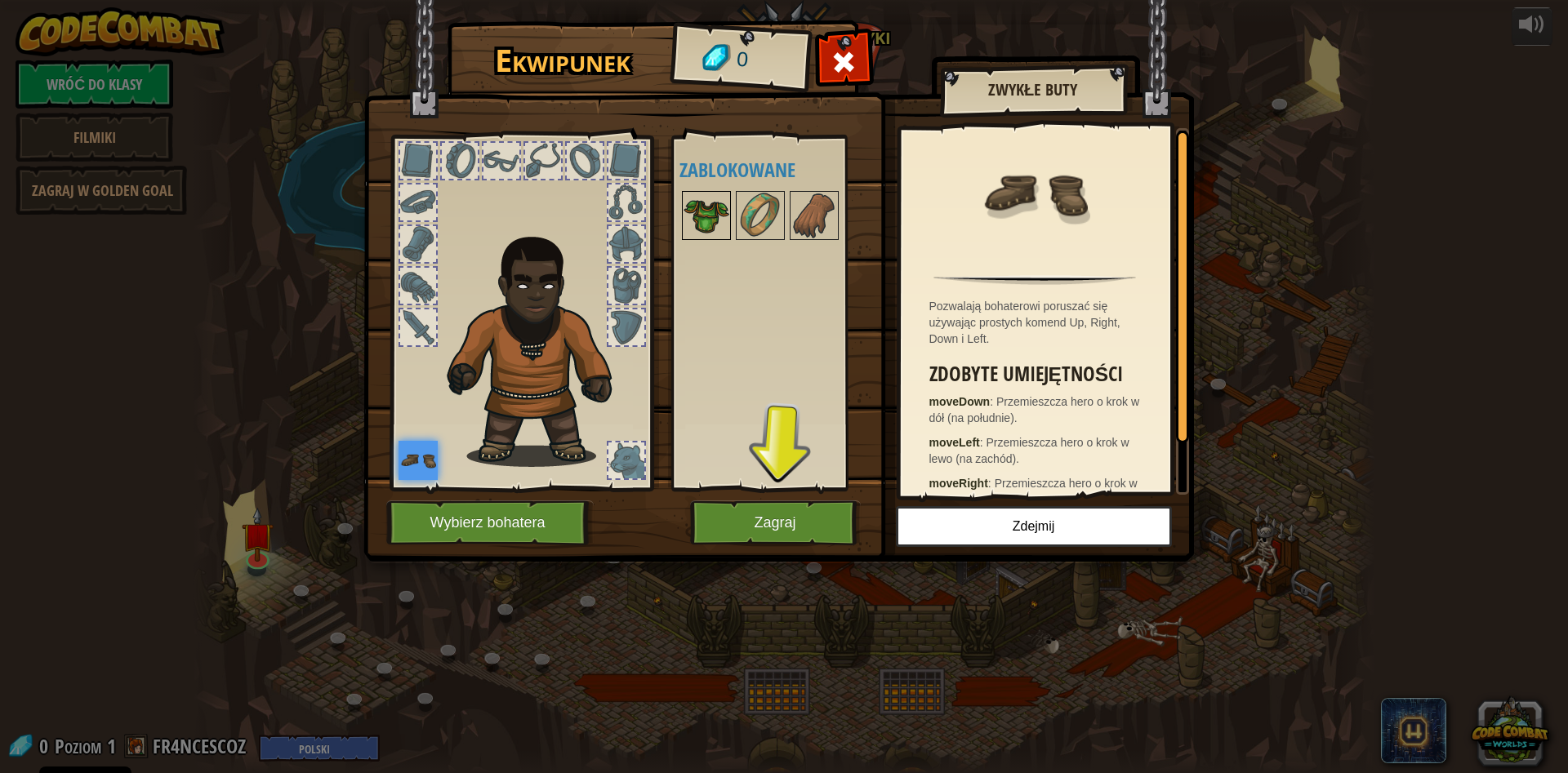
click at [707, 219] on img at bounding box center [706, 215] width 46 height 46
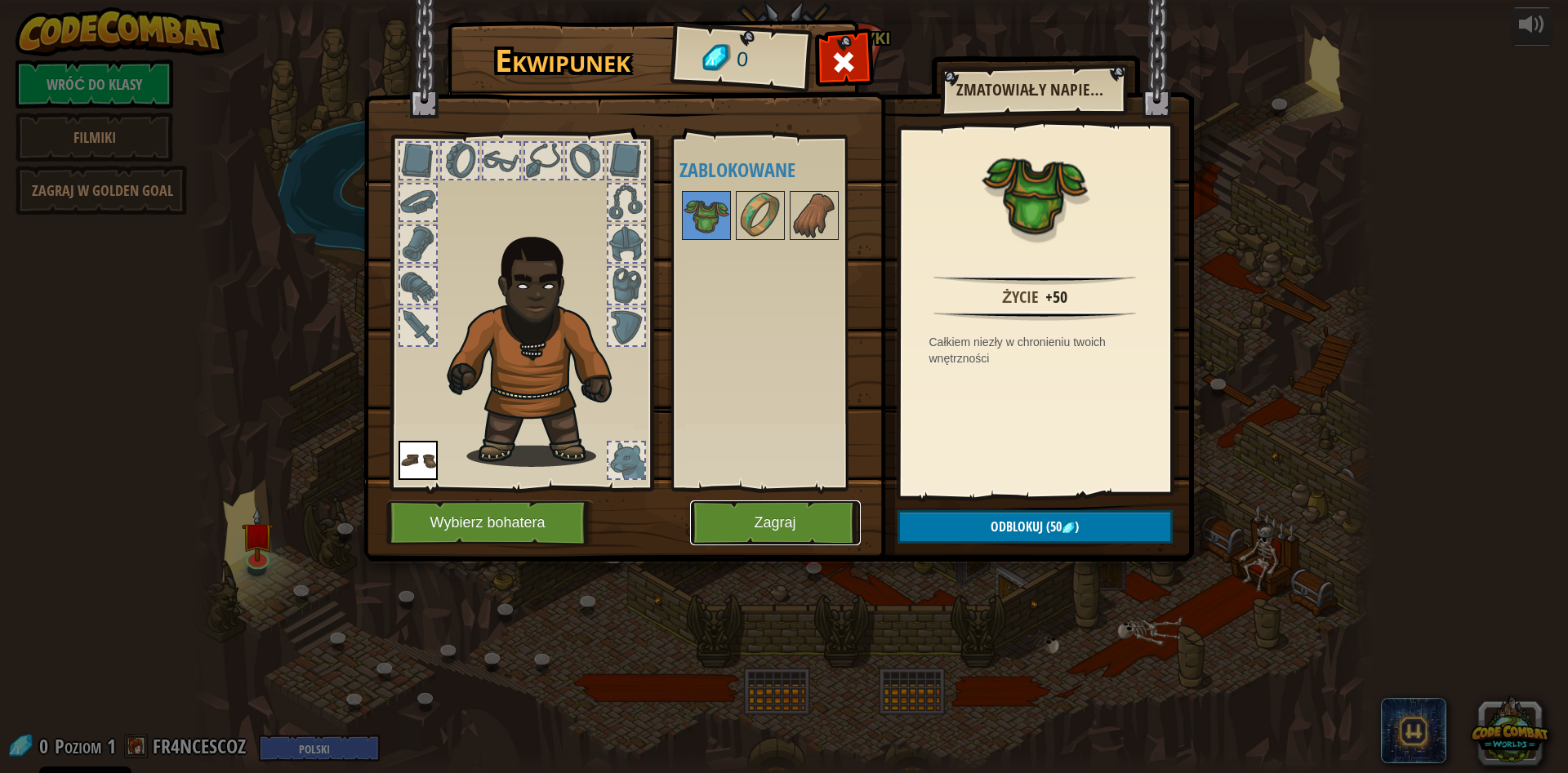
click at [715, 523] on button "Zagraj" at bounding box center [775, 523] width 171 height 45
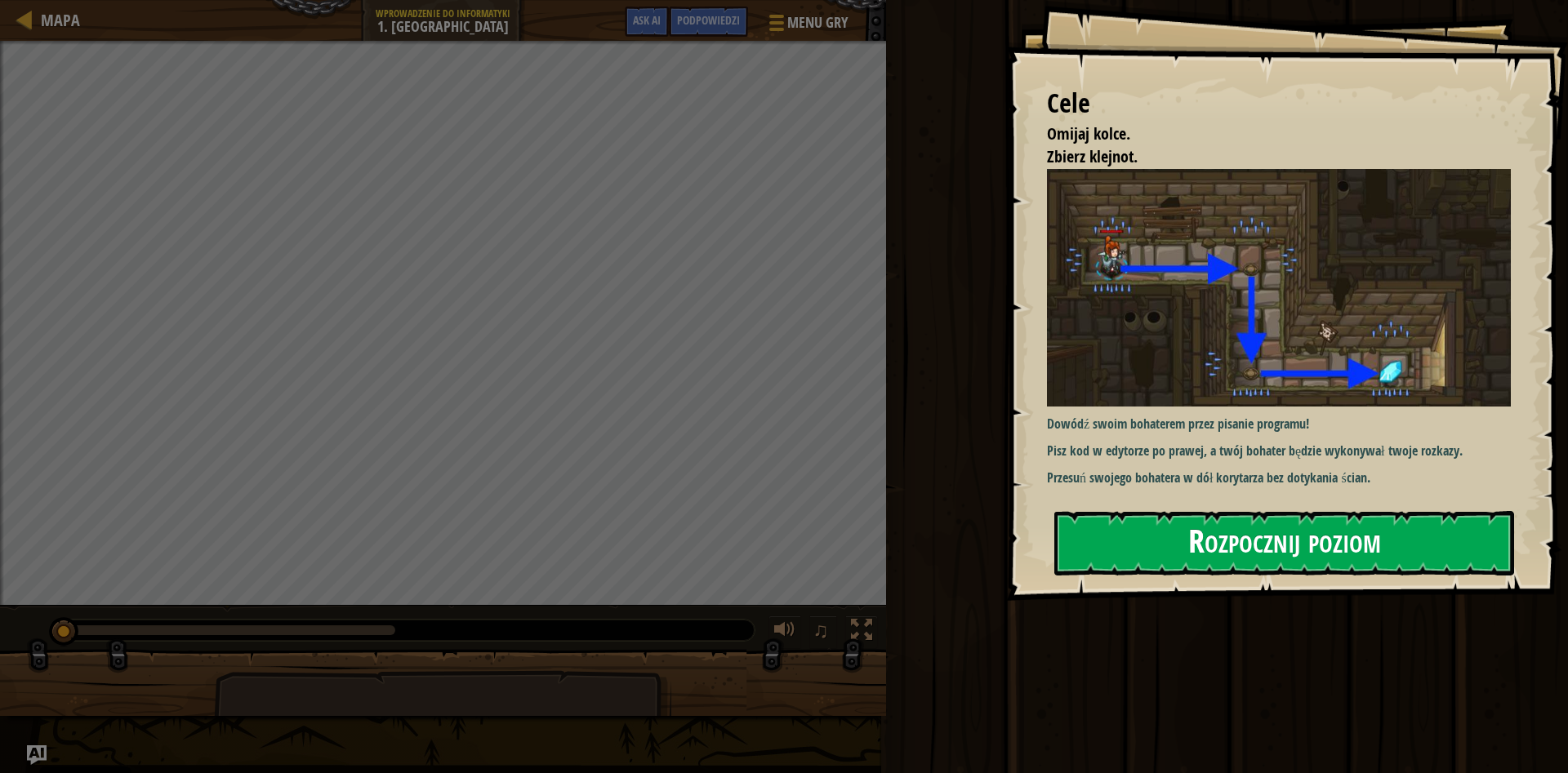
click at [1267, 527] on button "Rozpocznij poziom" at bounding box center [1283, 543] width 460 height 64
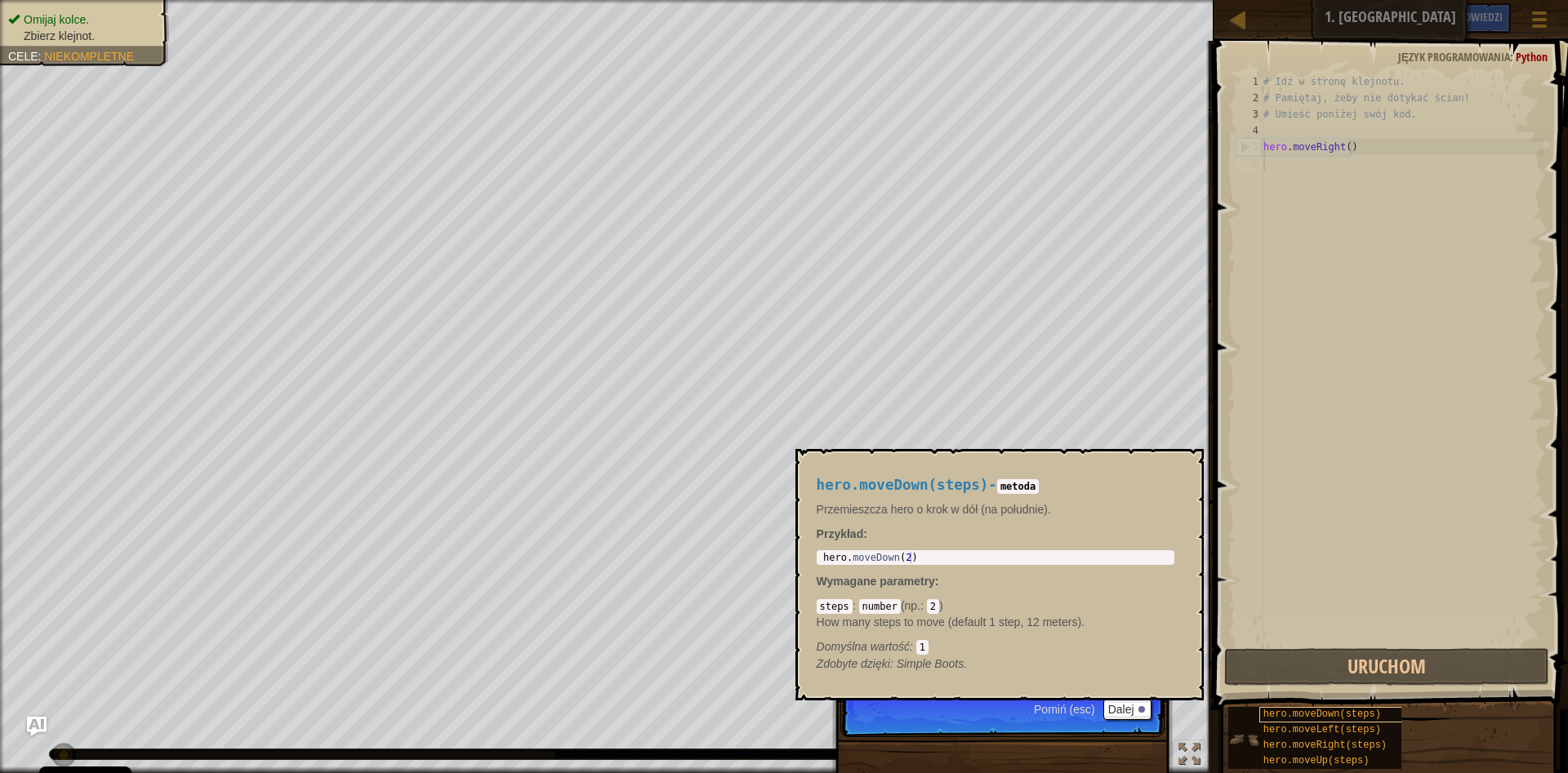
click at [1262, 714] on div "hero.moveDown(steps)" at bounding box center [1337, 715] width 157 height 16
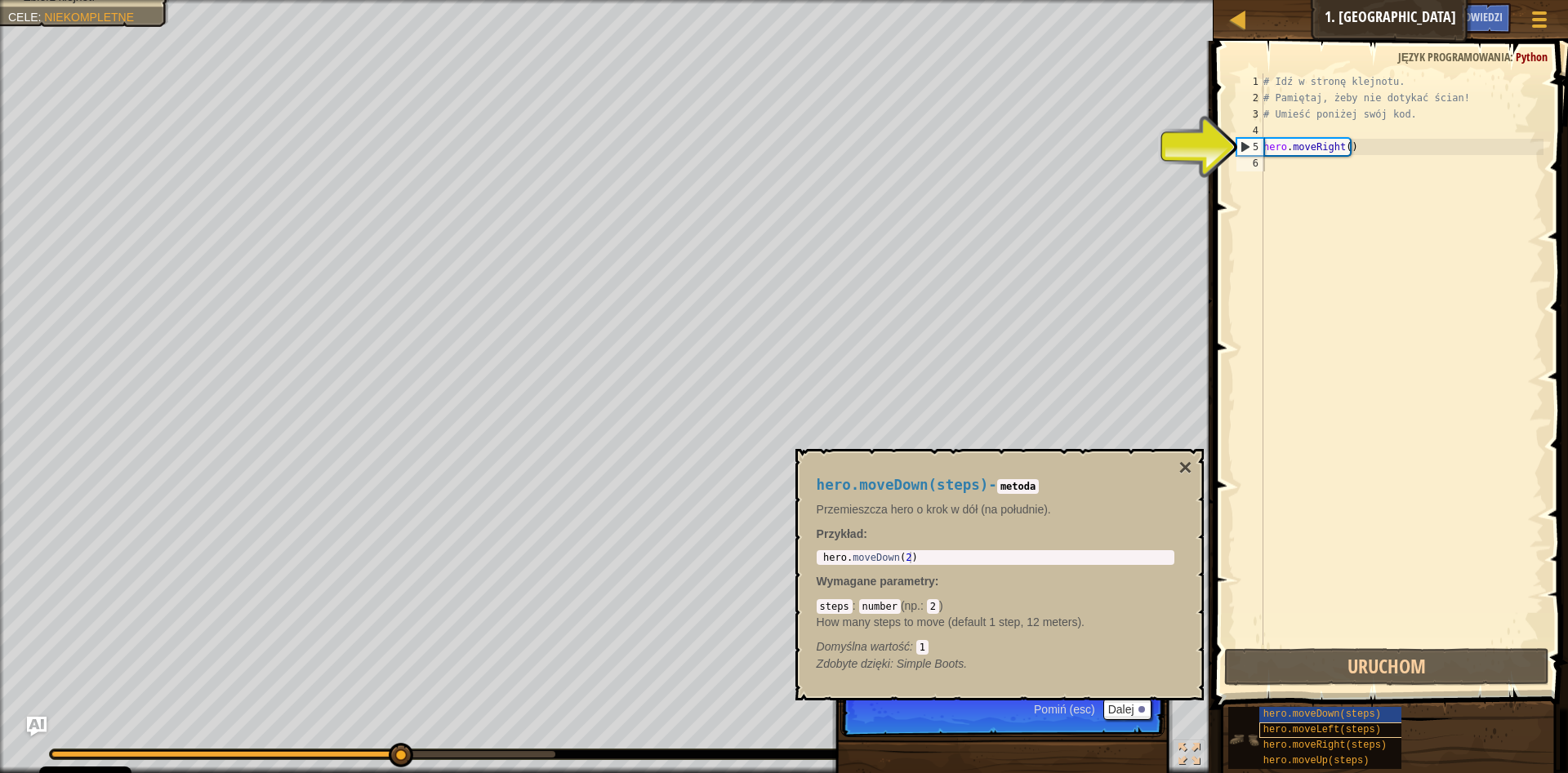
click at [1281, 727] on span "hero.moveLeft(steps)" at bounding box center [1322, 730] width 118 height 11
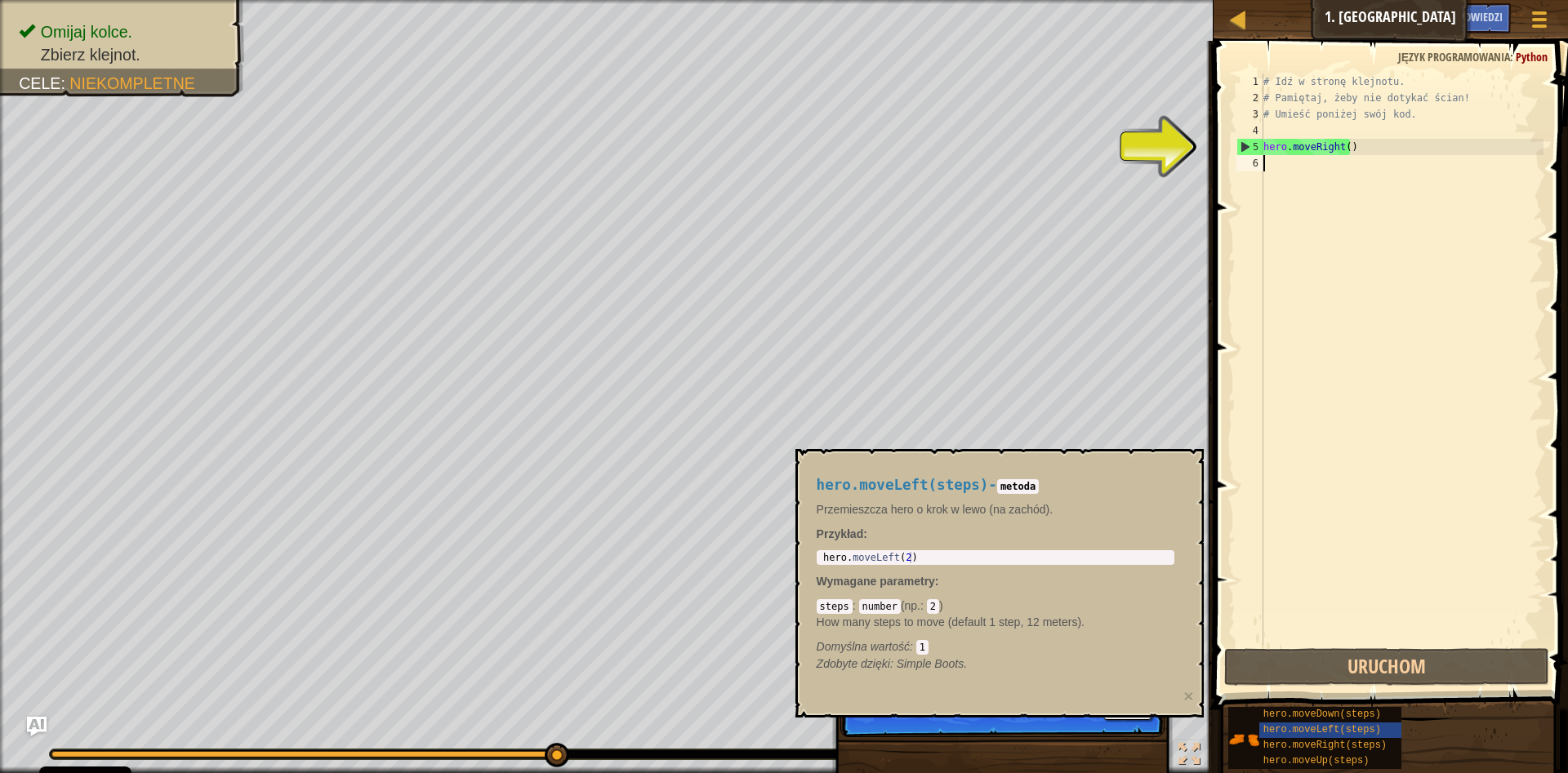
type textarea "HE"
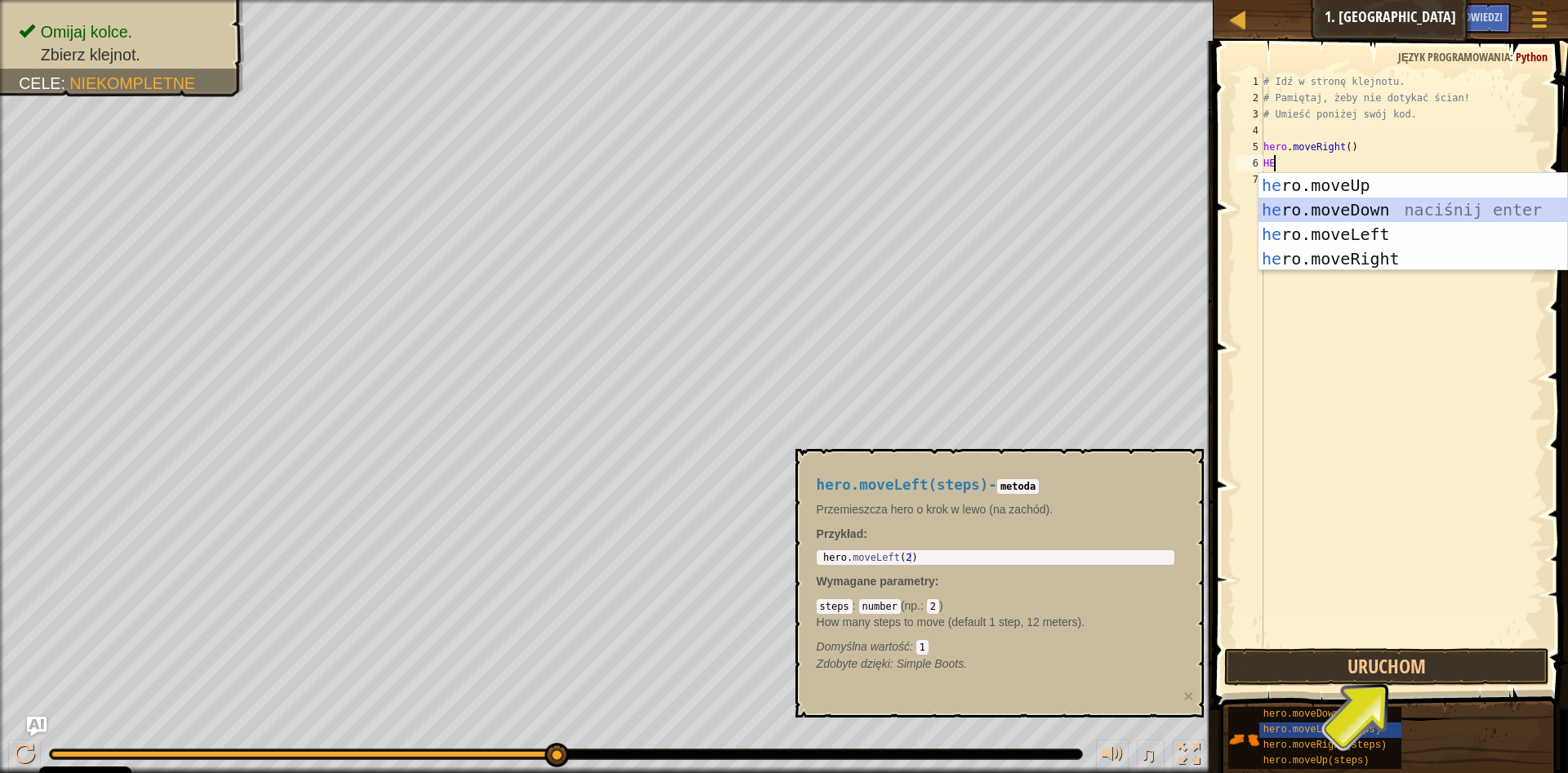
click at [1352, 212] on div "he ro.moveUp naciśnij enter he ro.moveDown naciśnij enter he ro.moveLeft naciśn…" at bounding box center [1412, 246] width 309 height 147
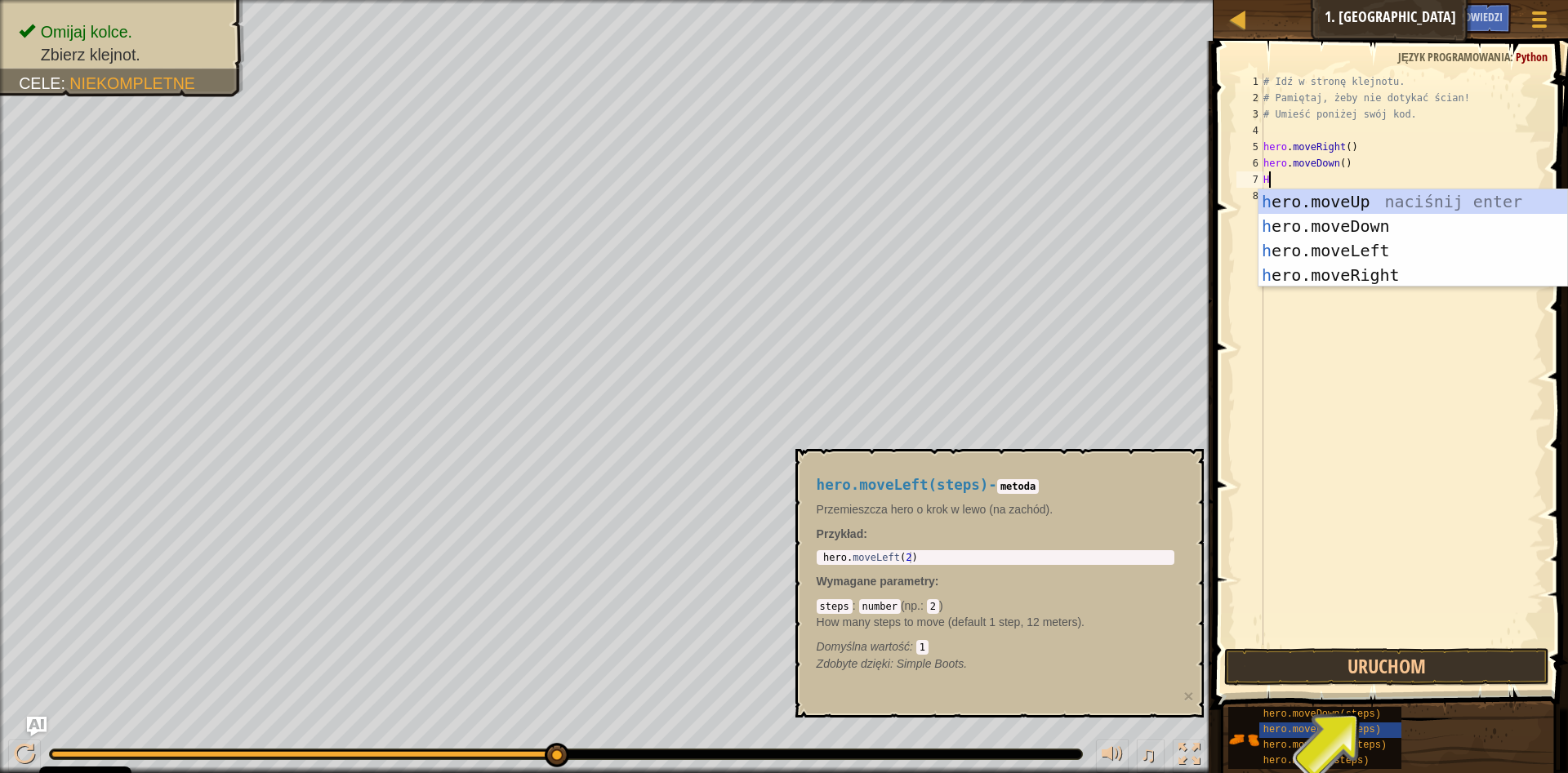
type textarea "HE"
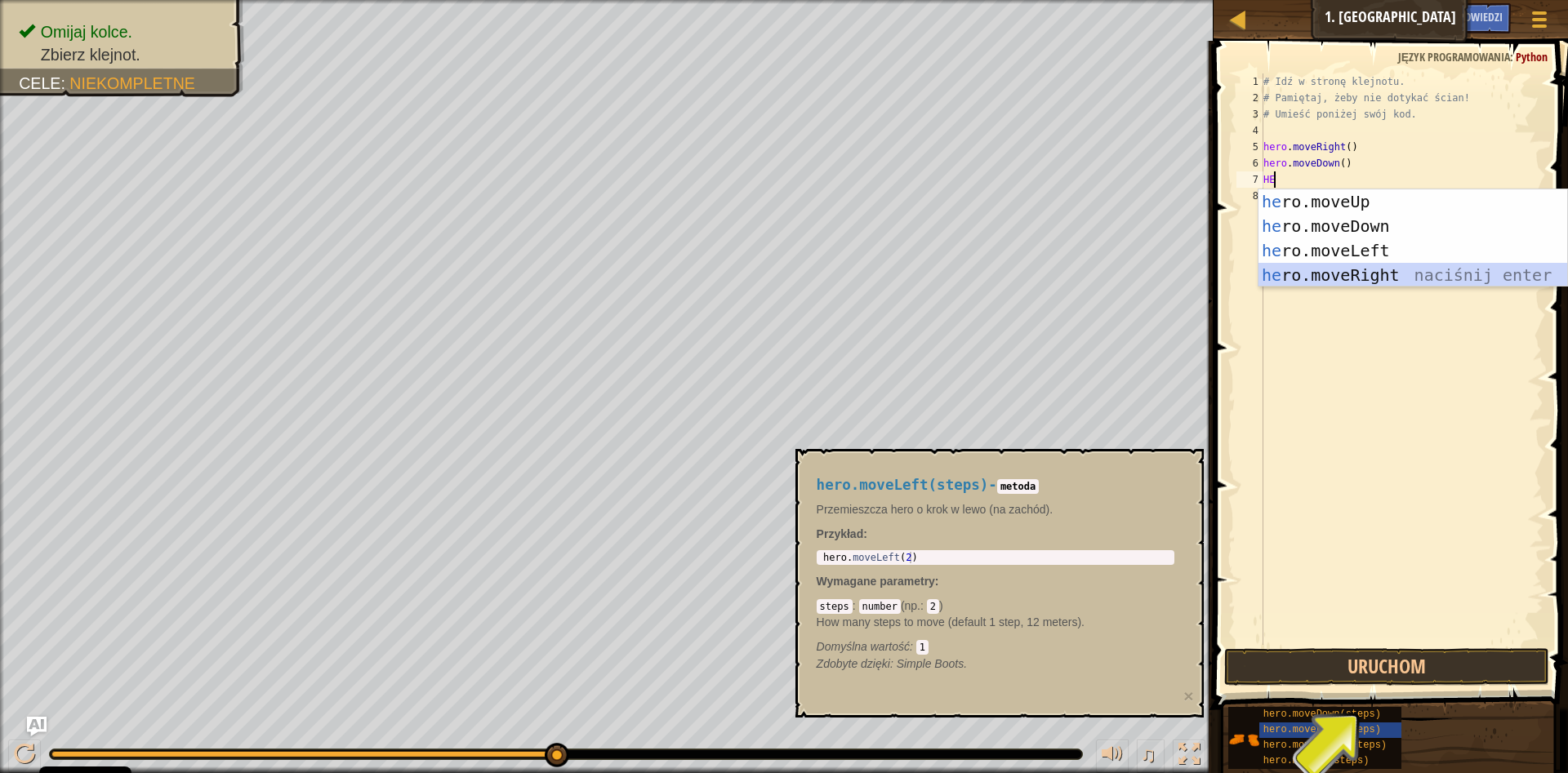
click at [1366, 276] on div "he ro.moveUp naciśnij enter he ro.moveDown naciśnij enter he ro.moveLeft naciśn…" at bounding box center [1412, 262] width 309 height 147
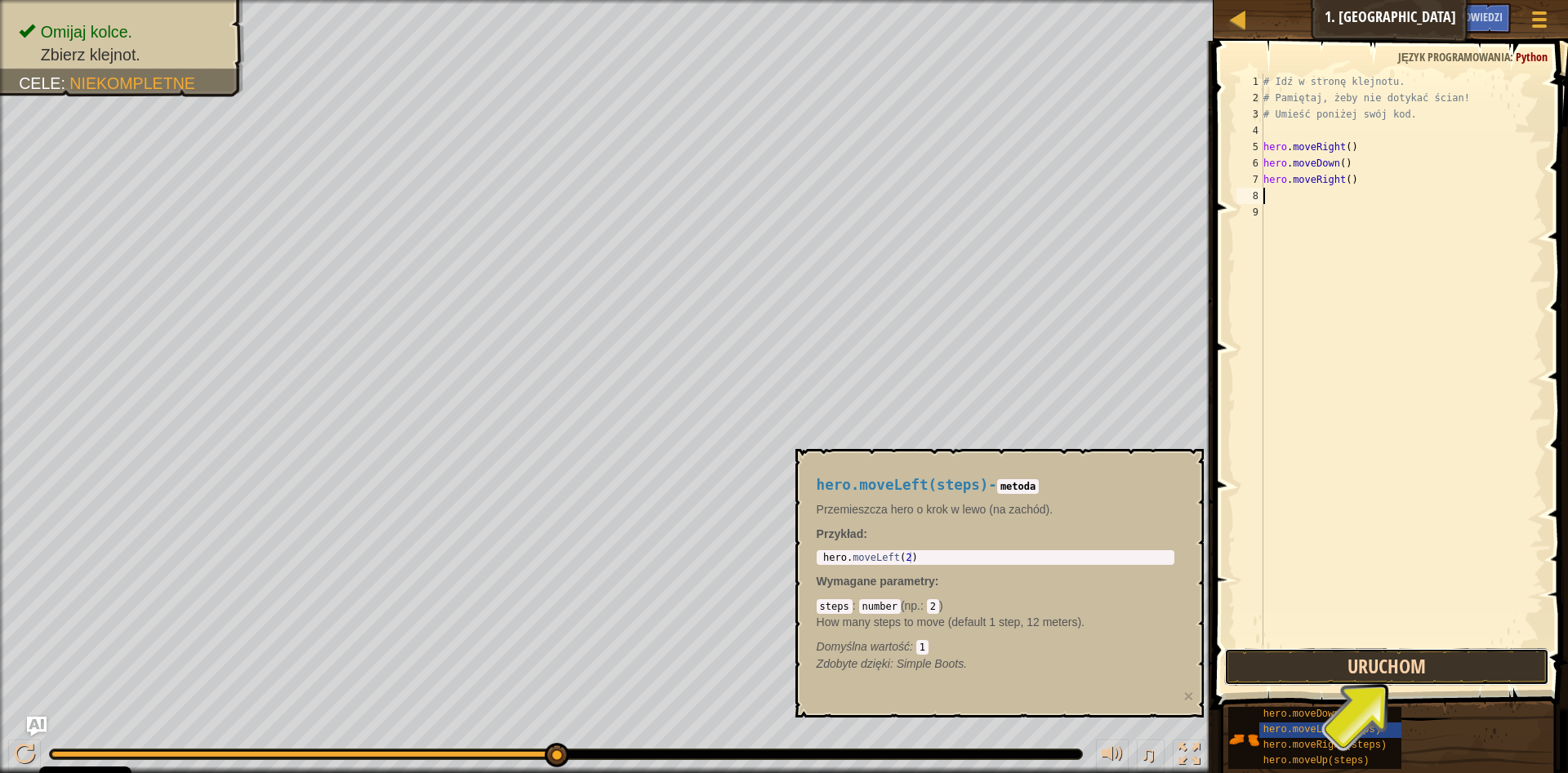
click at [1332, 662] on button "Uruchom" at bounding box center [1386, 668] width 325 height 37
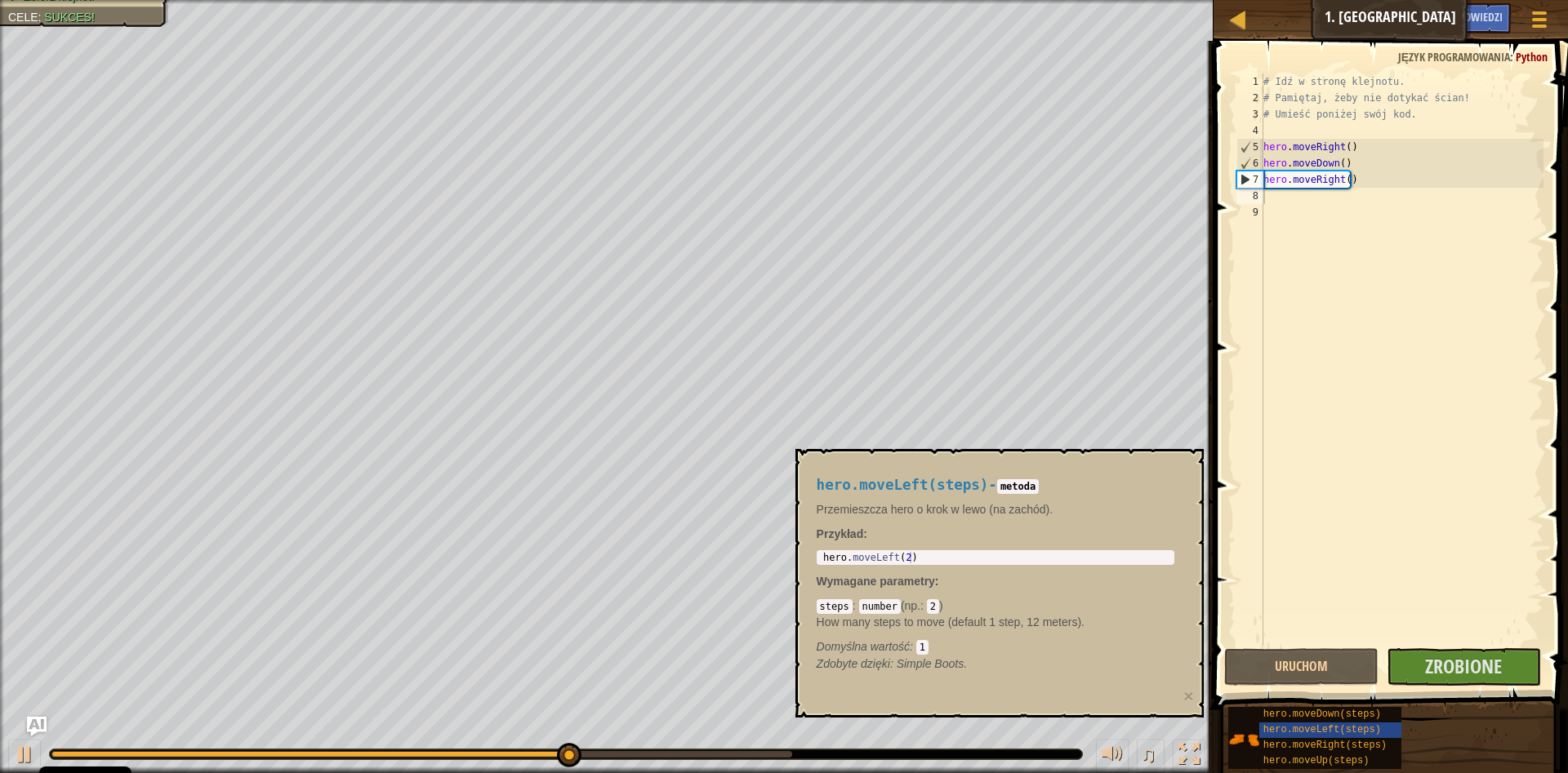
click at [1081, 495] on div "hero.moveLeft(steps) - metoda Przemieszcza hero [PERSON_NAME] w lewo (na zachód…" at bounding box center [996, 574] width 381 height 225
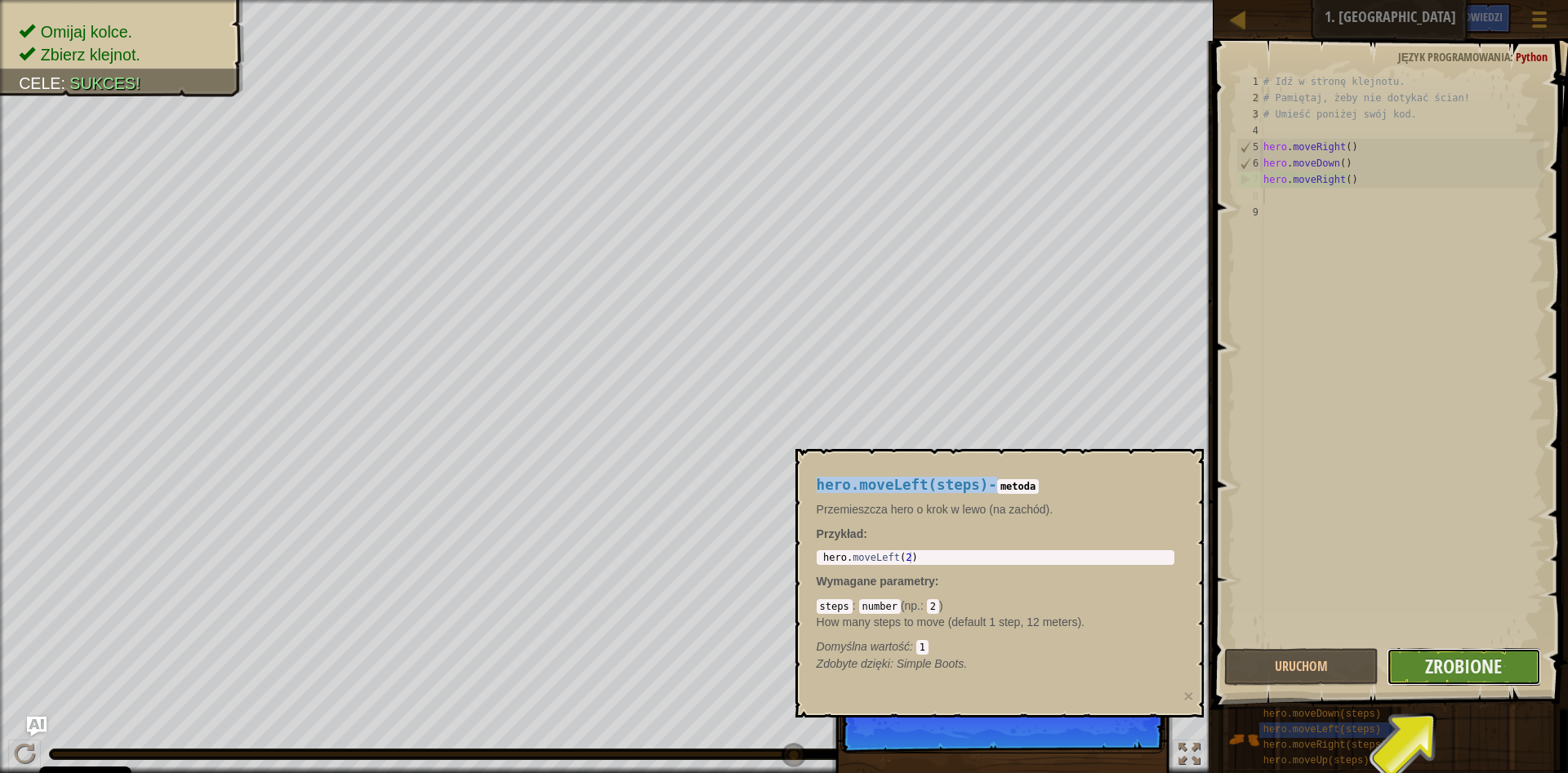
click at [1410, 663] on button "Zrobione" at bounding box center [1463, 668] width 154 height 37
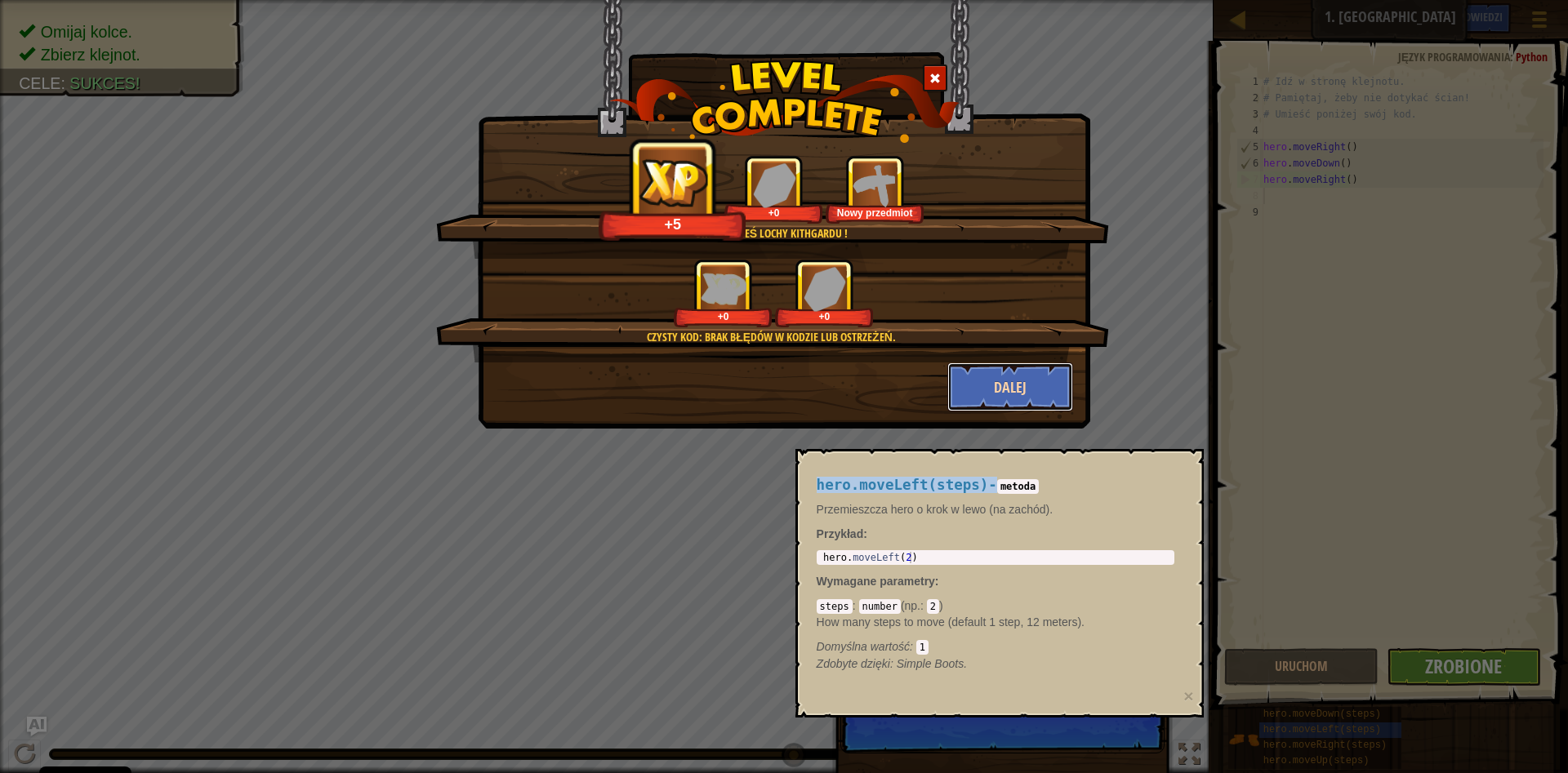
click at [995, 382] on button "Dalej" at bounding box center [1011, 386] width 127 height 49
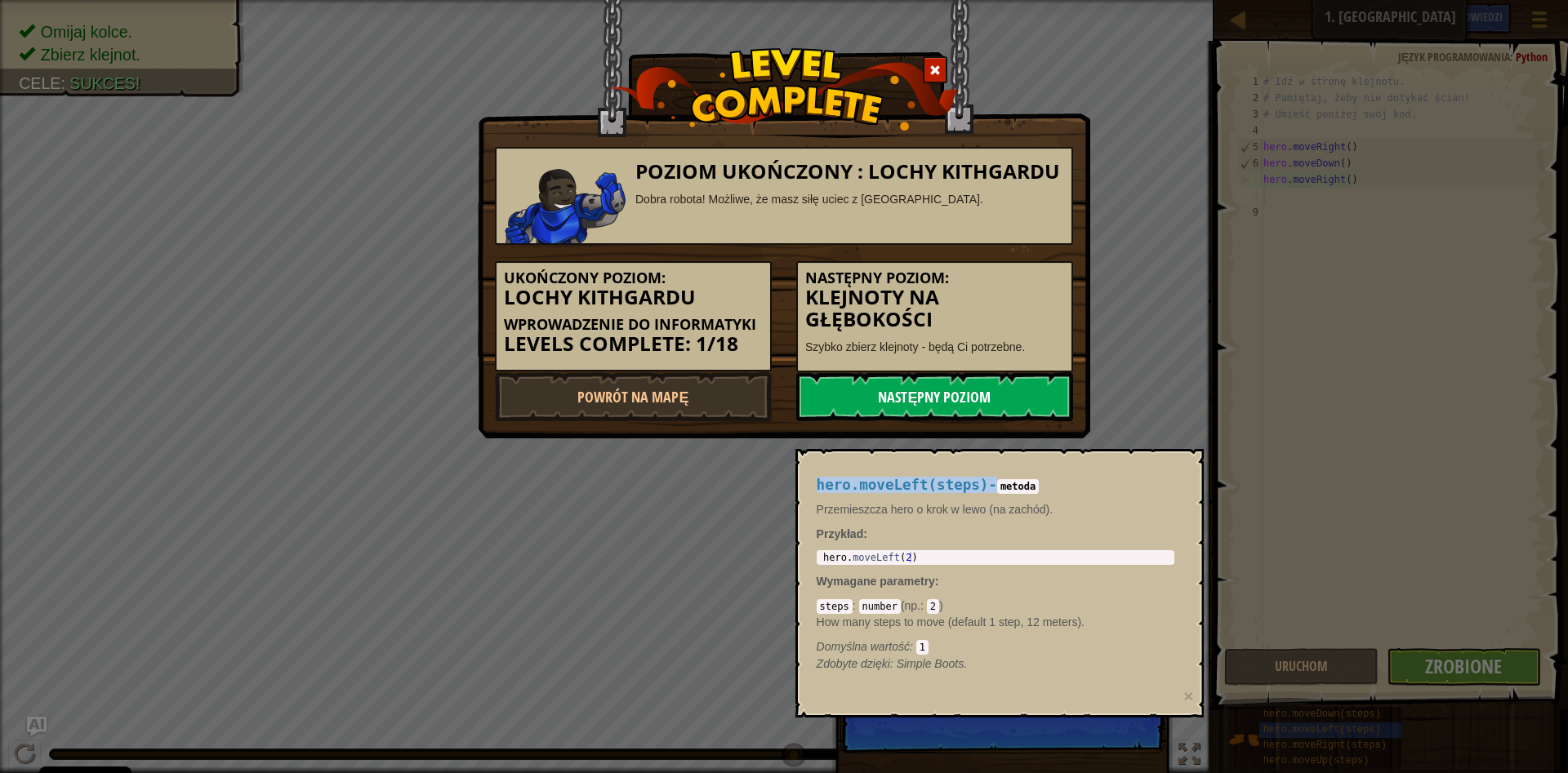
click at [1039, 382] on link "Następny poziom" at bounding box center [934, 397] width 277 height 49
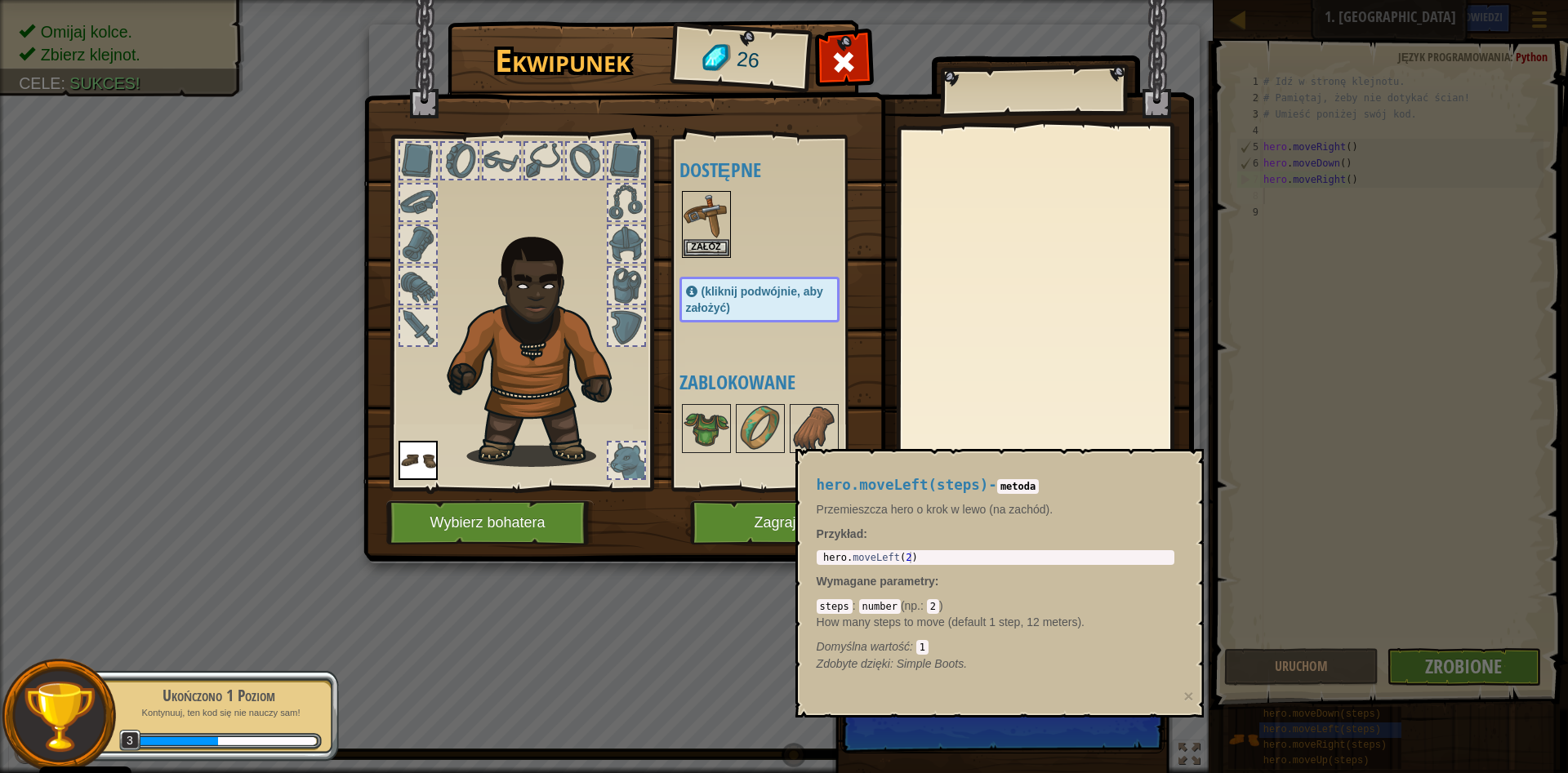
click at [896, 519] on div "hero.moveLeft(steps) - metoda Przemieszcza hero [PERSON_NAME] w lewo (na zachód…" at bounding box center [996, 574] width 381 height 225
type textarea "hero.moveLeft(2)"
drag, startPoint x: 918, startPoint y: 553, endPoint x: 731, endPoint y: 574, distance: 188.2
click at [819, 564] on div "hero . moveLeft ( 2 )" at bounding box center [995, 557] width 351 height 11
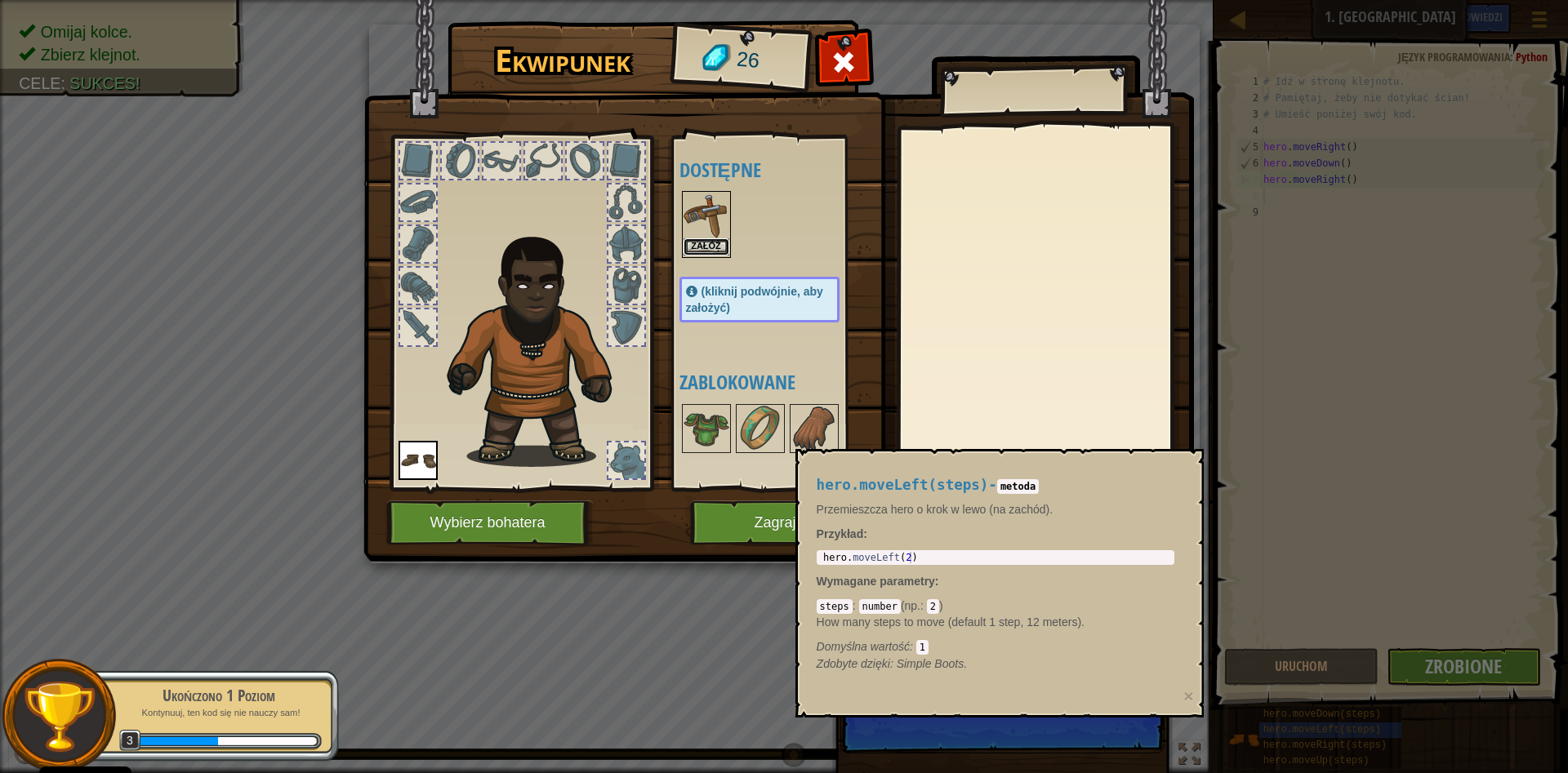
click at [712, 251] on button "Załóż" at bounding box center [706, 246] width 46 height 17
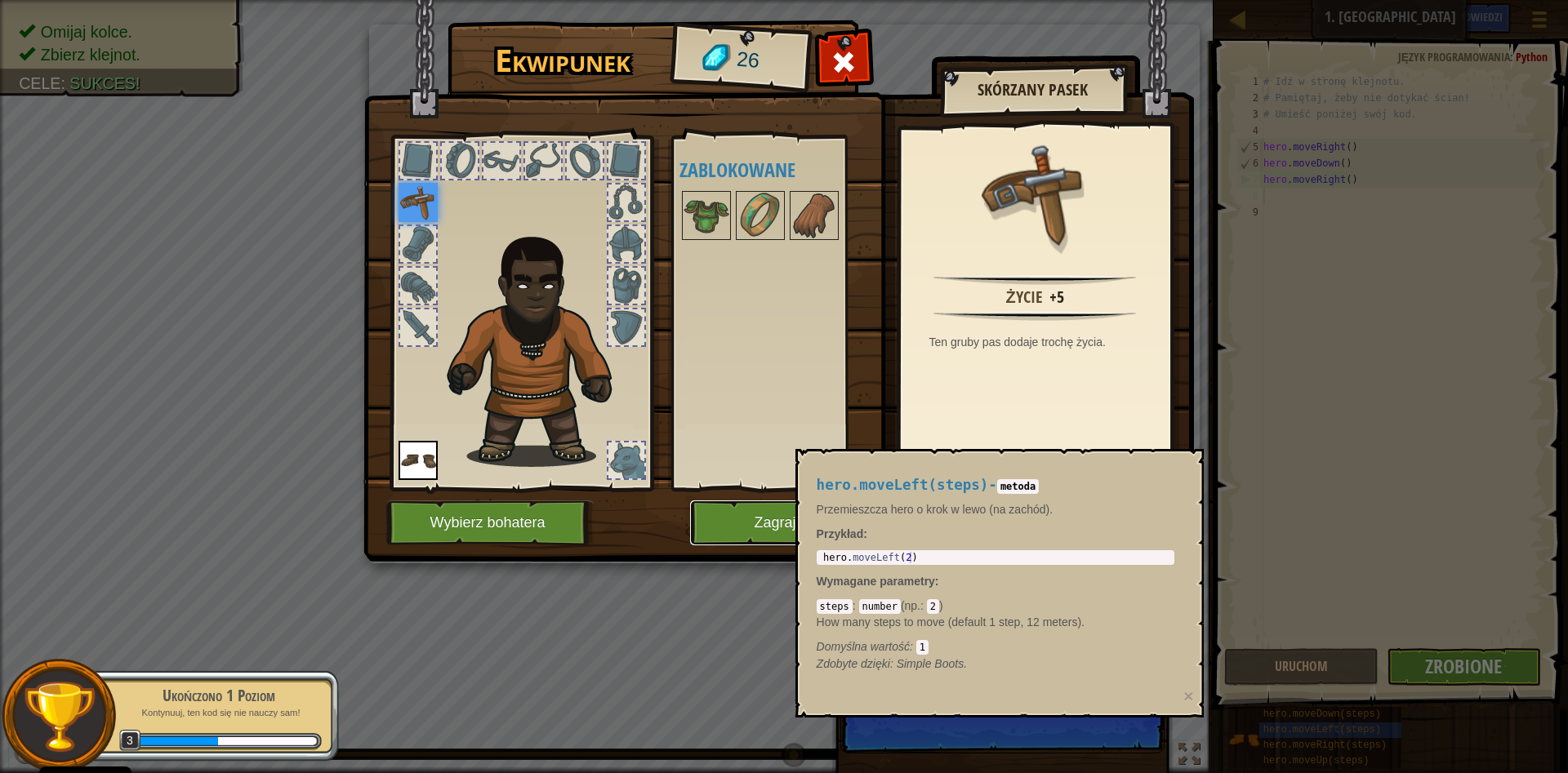
click at [755, 522] on button "Zagraj" at bounding box center [775, 523] width 171 height 45
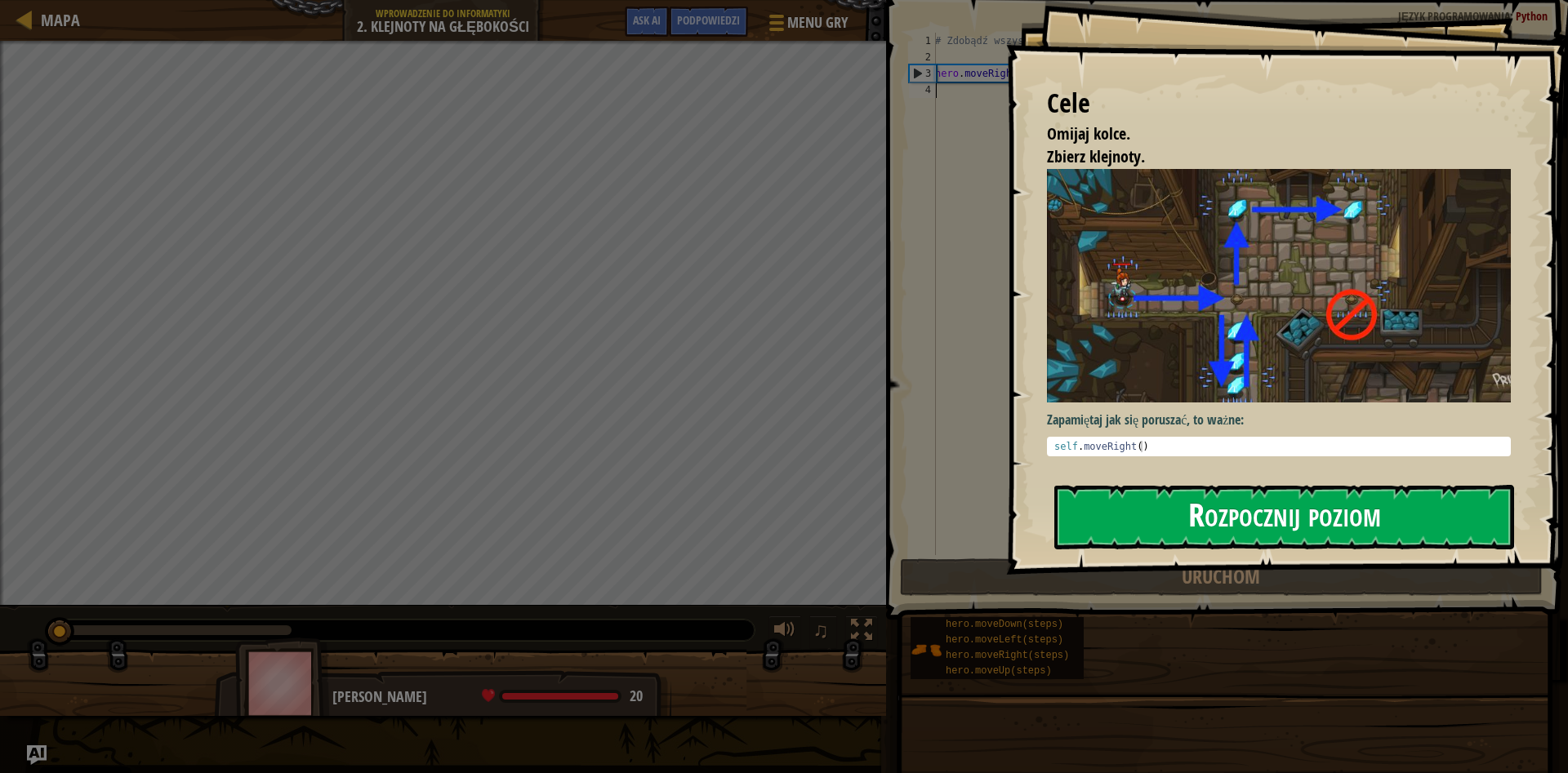
click at [1439, 515] on button "Rozpocznij poziom" at bounding box center [1283, 517] width 460 height 64
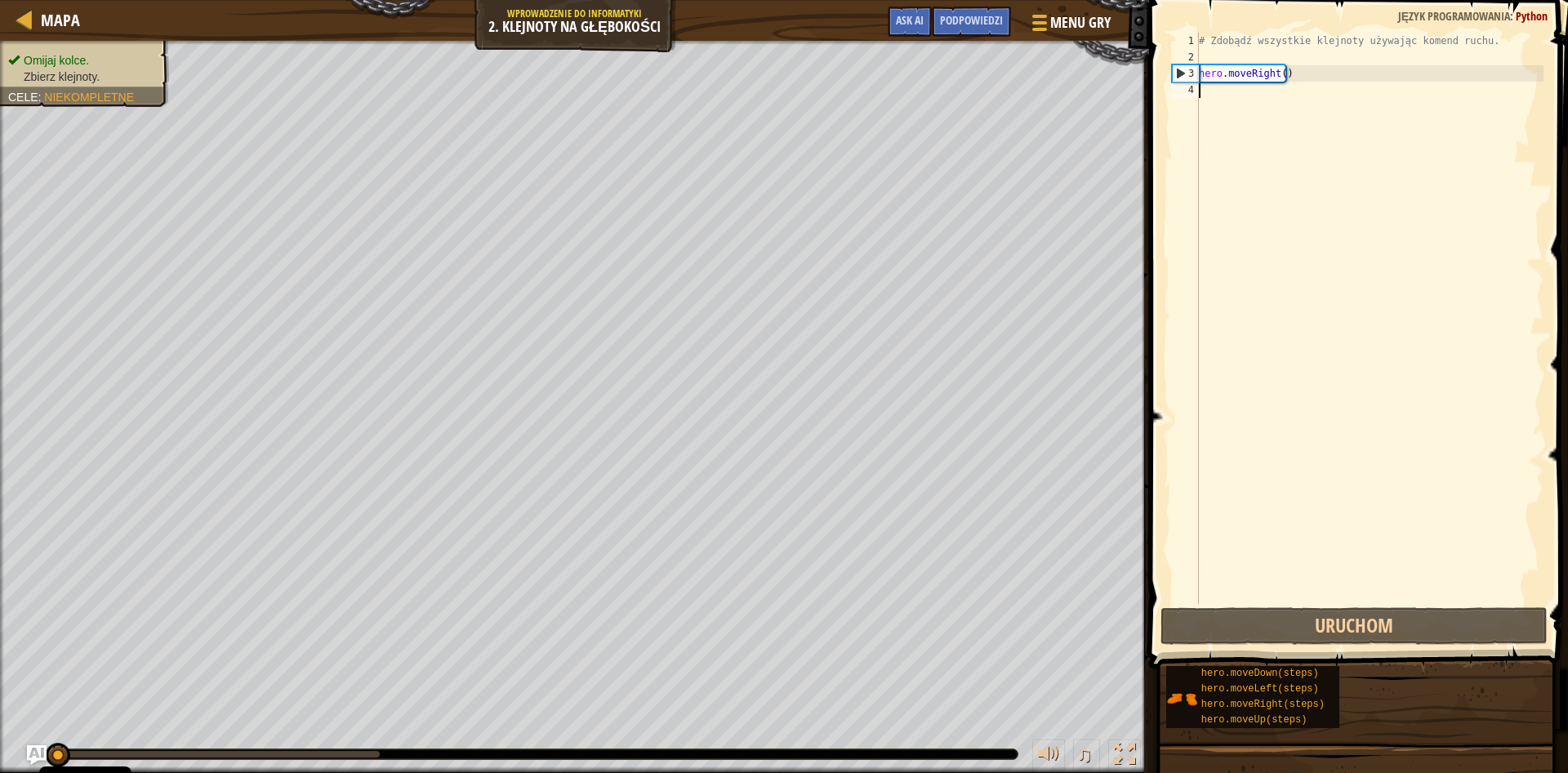
scroll to position [7, 0]
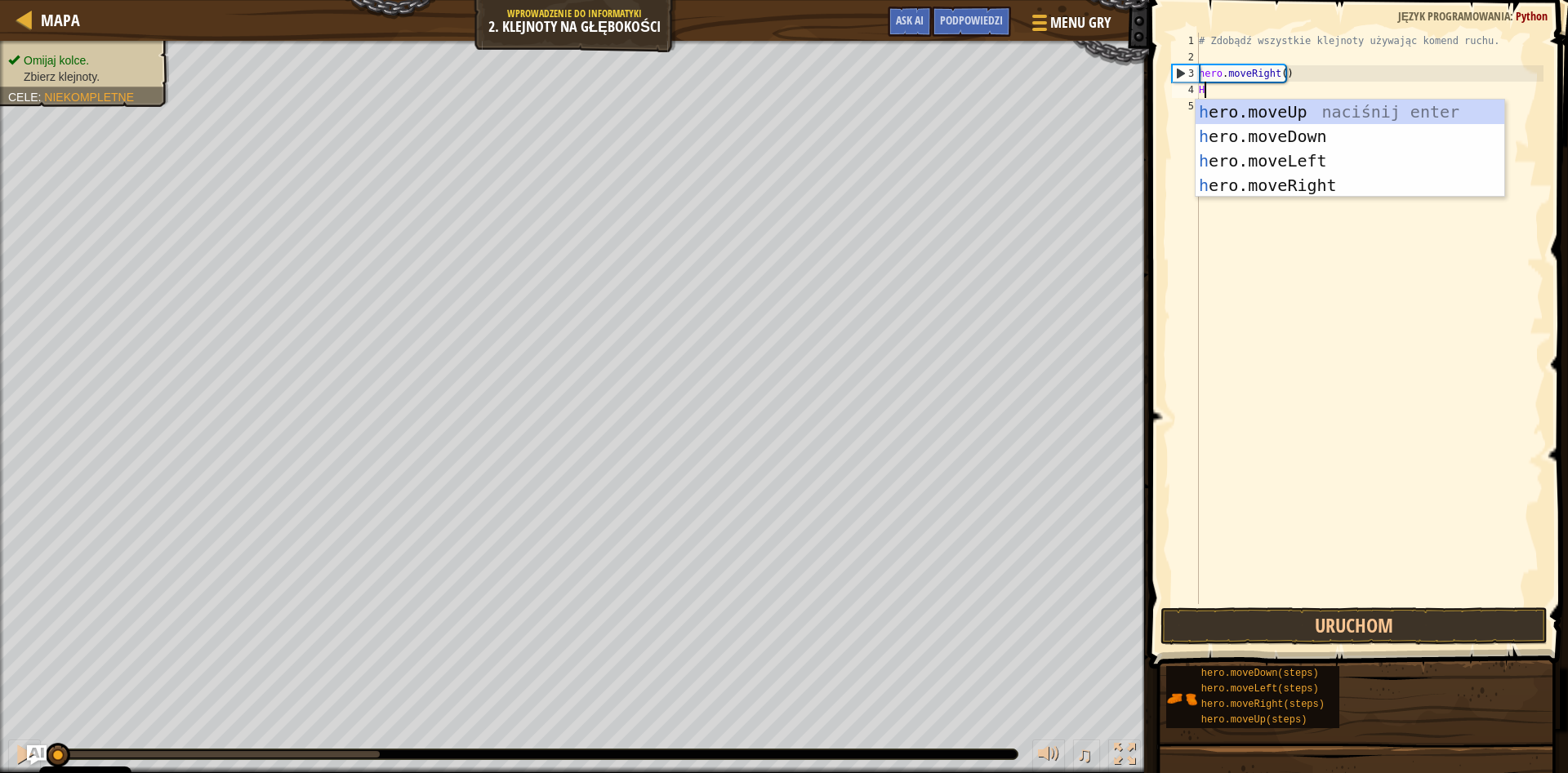
type textarea "HE"
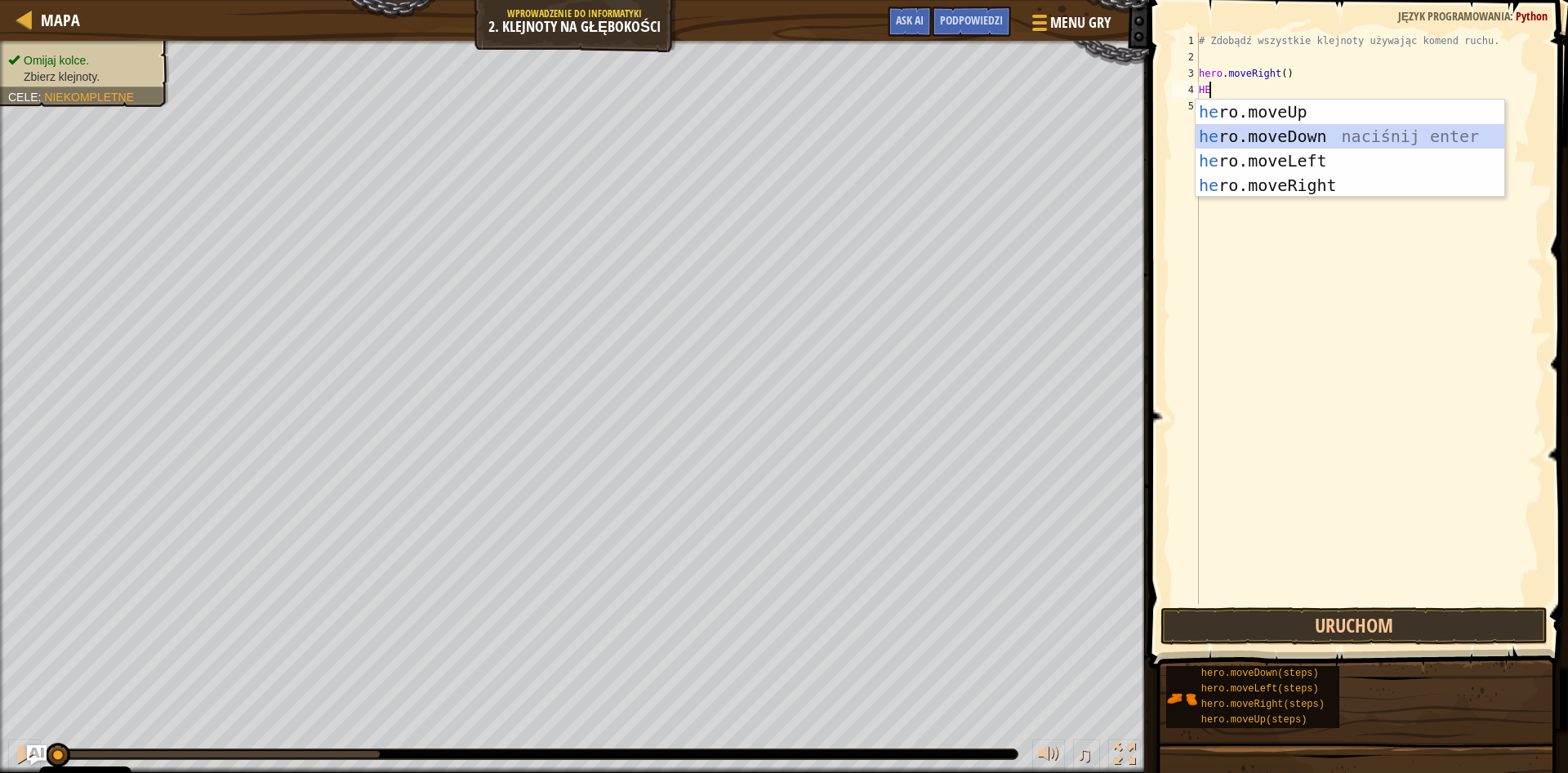
click at [1268, 136] on div "he ro.moveUp naciśnij enter he ro.moveDown naciśnij enter he ro.moveLeft naciśn…" at bounding box center [1350, 173] width 309 height 147
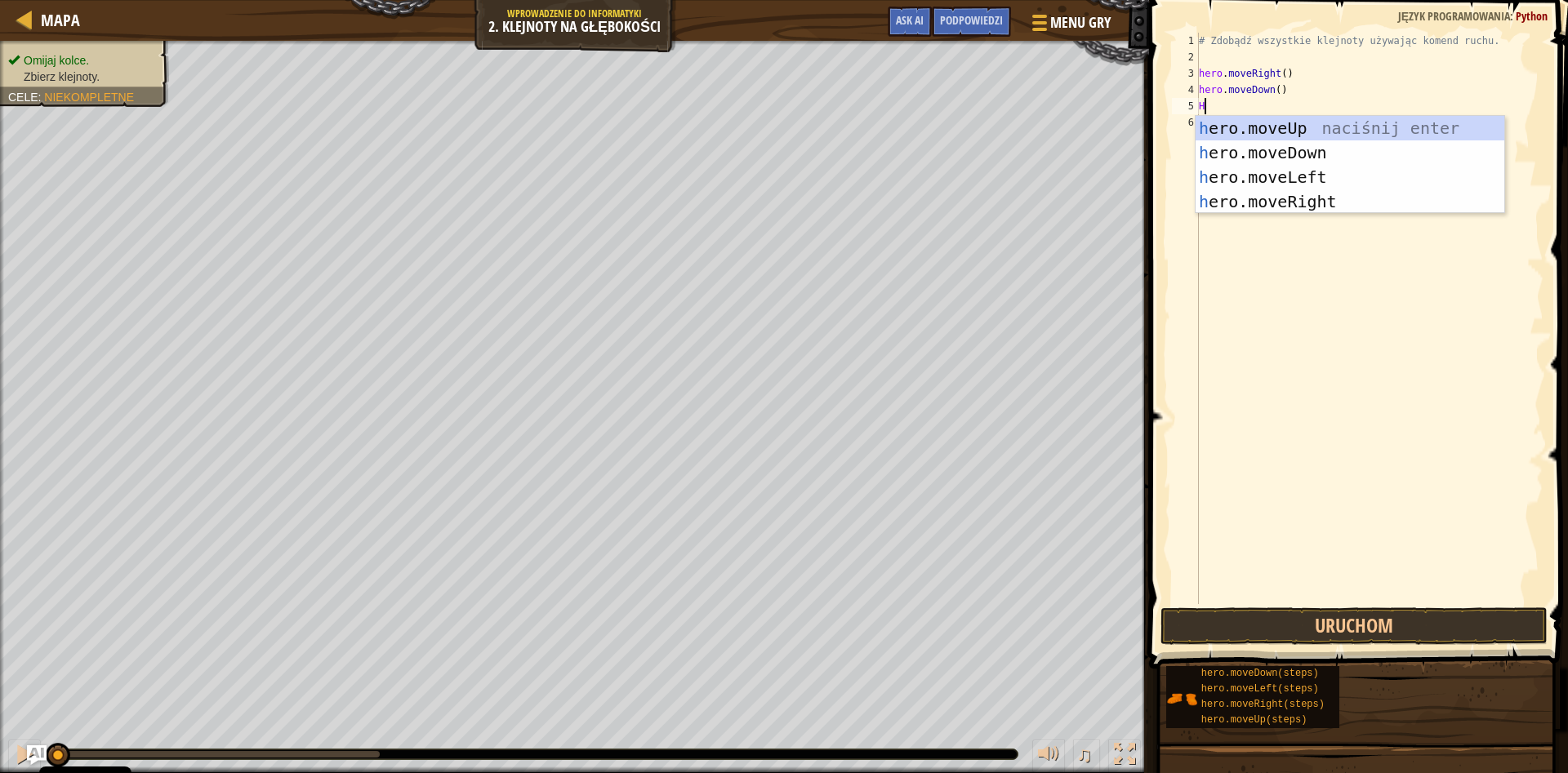
type textarea "HE"
click at [1344, 130] on div "he ro.moveUp naciśnij enter he ro.moveDown naciśnij enter he ro.moveLeft naciśn…" at bounding box center [1350, 189] width 309 height 147
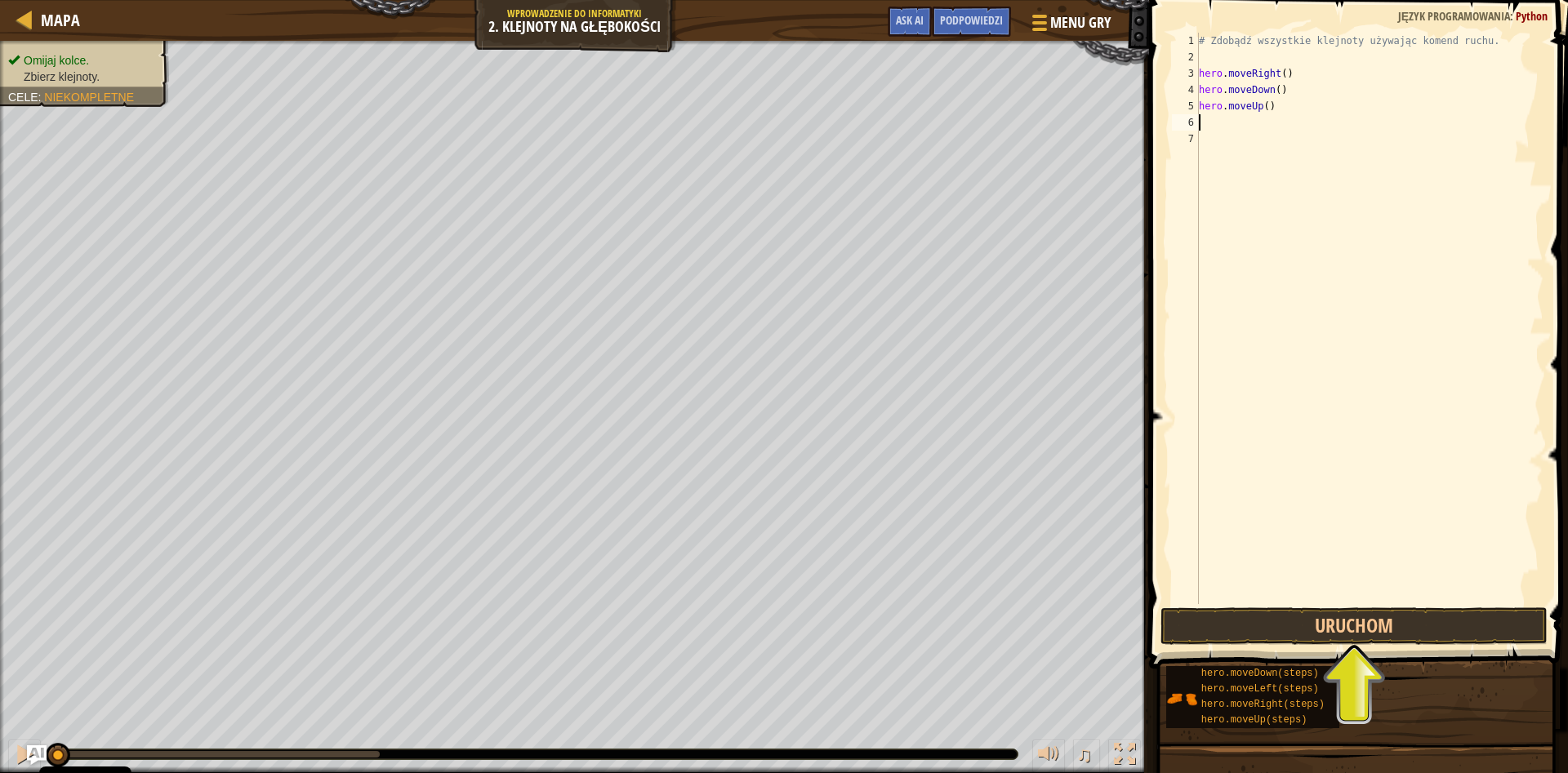
type textarea "H"
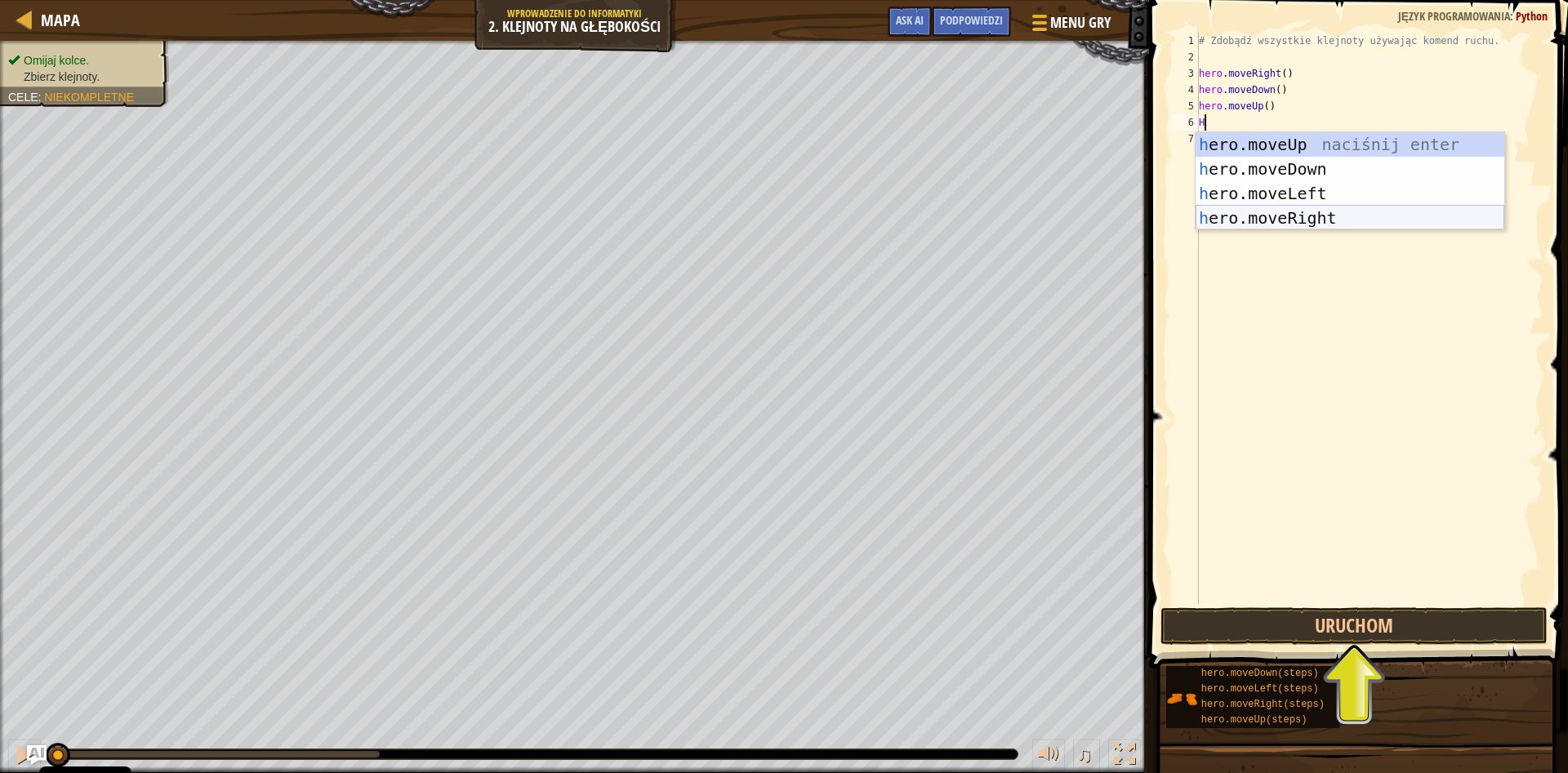
click at [1323, 213] on div "h ero.moveUp naciśnij enter h ero.moveDown naciśnij enter h ero.moveLeft naciśn…" at bounding box center [1350, 205] width 309 height 147
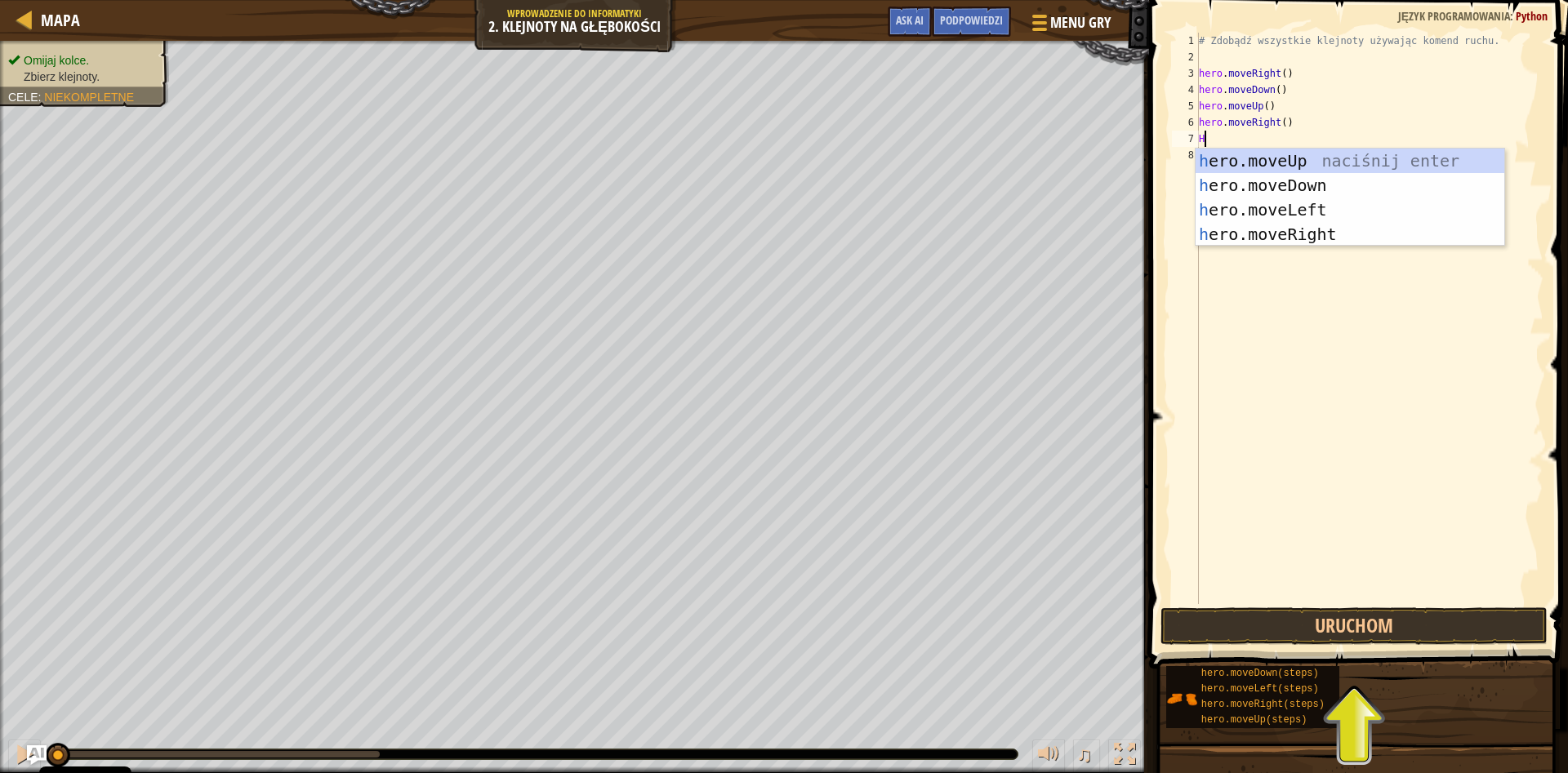
type textarea "HE"
click at [1400, 184] on div "he ro.moveUp naciśnij enter he ro.moveDown naciśnij enter he ro.moveLeft naciśn…" at bounding box center [1350, 221] width 309 height 147
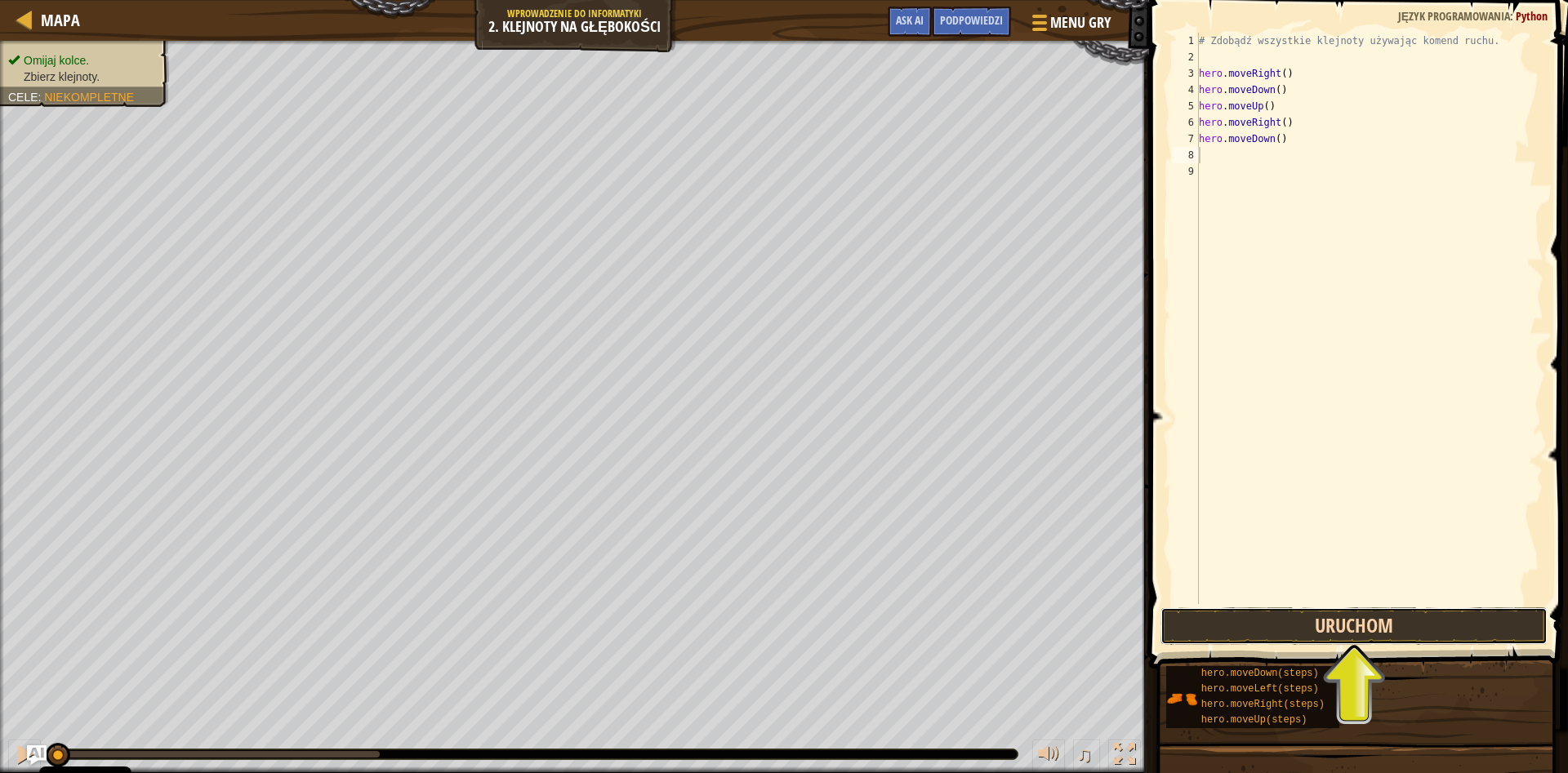
click at [1393, 616] on button "Uruchom" at bounding box center [1353, 626] width 387 height 37
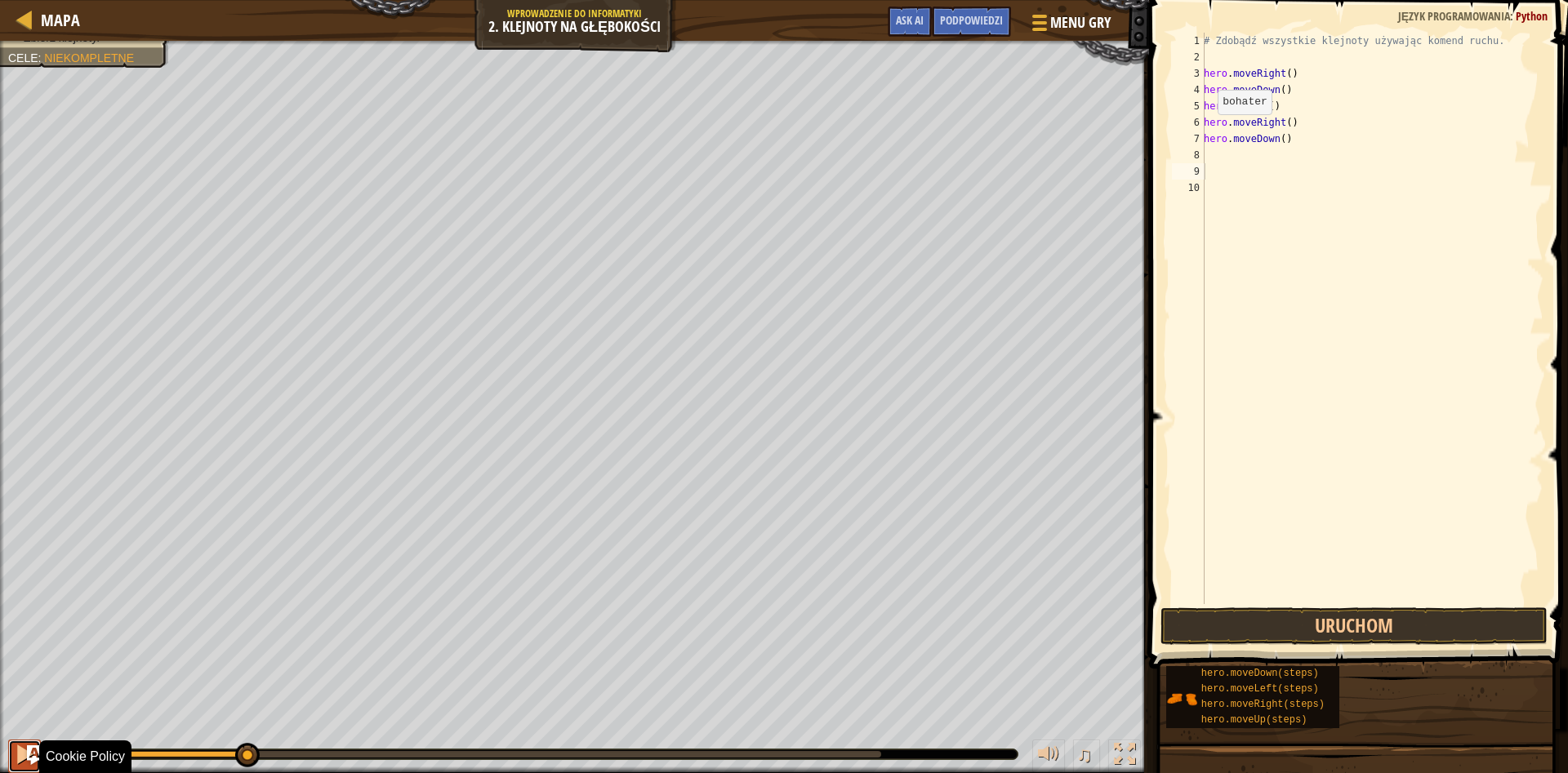
click at [22, 756] on div at bounding box center [24, 754] width 21 height 21
click at [20, 757] on div at bounding box center [24, 754] width 21 height 21
drag, startPoint x: 662, startPoint y: 750, endPoint x: 0, endPoint y: 743, distance: 662.0
click at [0, 743] on div "♫" at bounding box center [574, 751] width 1149 height 49
click at [1222, 118] on div "# Zdobądź wszystkie klejnoty używając komend ruchu. hero . moveRight ( ) hero .…" at bounding box center [1371, 334] width 343 height 604
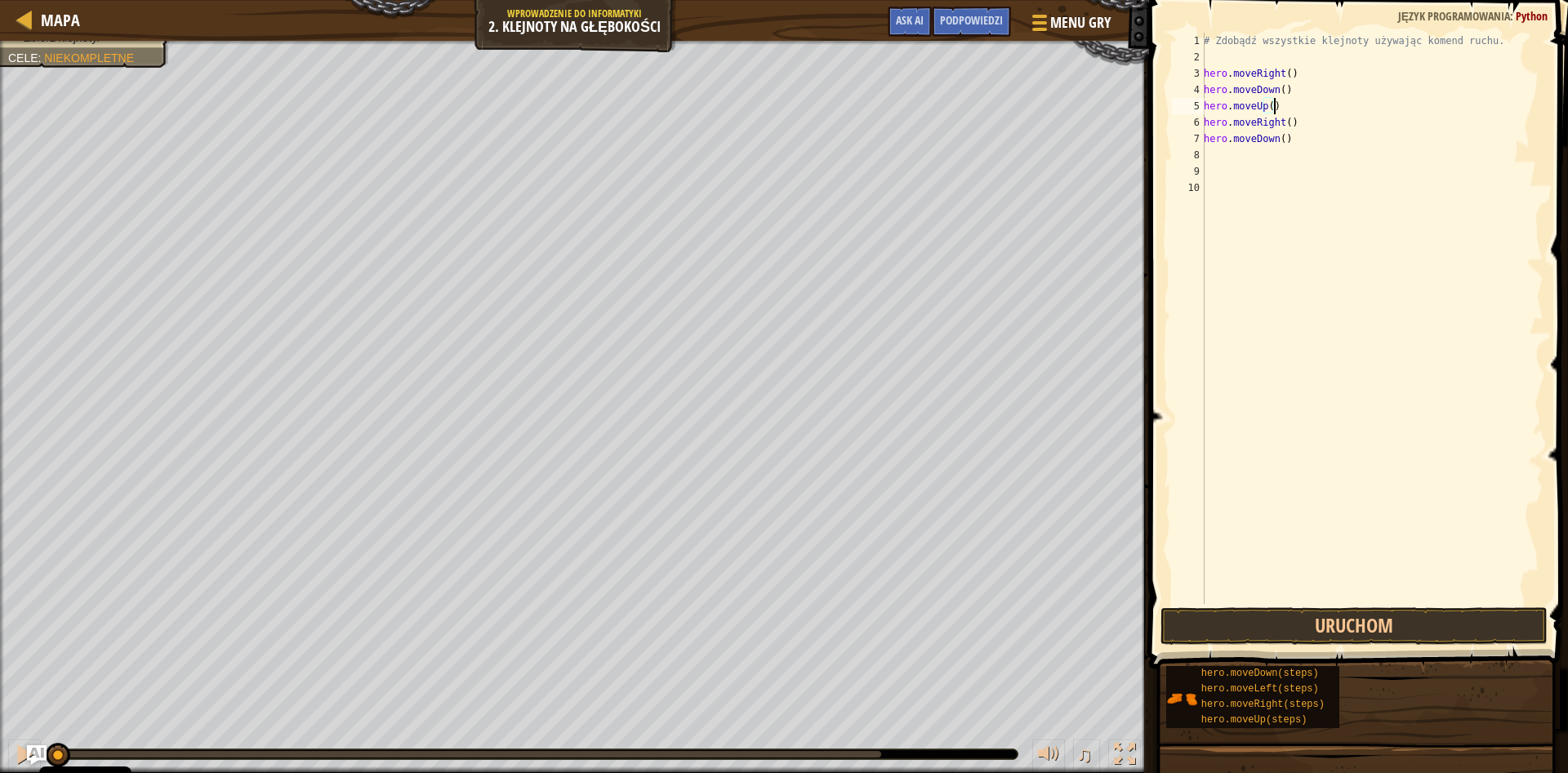
click at [1279, 107] on div "# Zdobądź wszystkie klejnoty używając komend ruchu. hero . moveRight ( ) hero .…" at bounding box center [1371, 334] width 343 height 604
type textarea "hero.moveUp()"
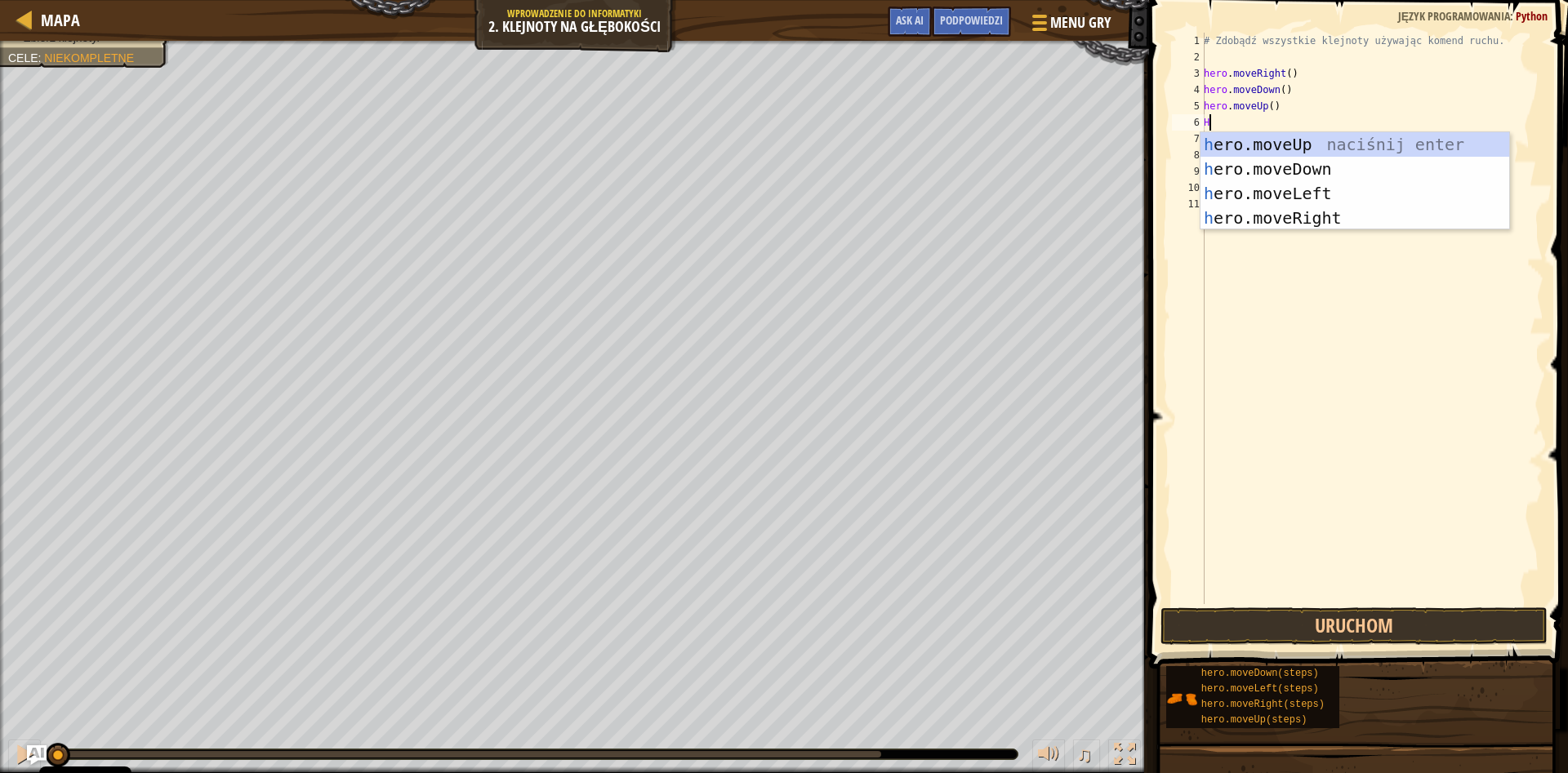
type textarea "HE"
click at [1353, 142] on div "he ro.moveUp naciśnij enter he ro.moveDown naciśnij enter he ro.moveLeft naciśn…" at bounding box center [1354, 205] width 309 height 147
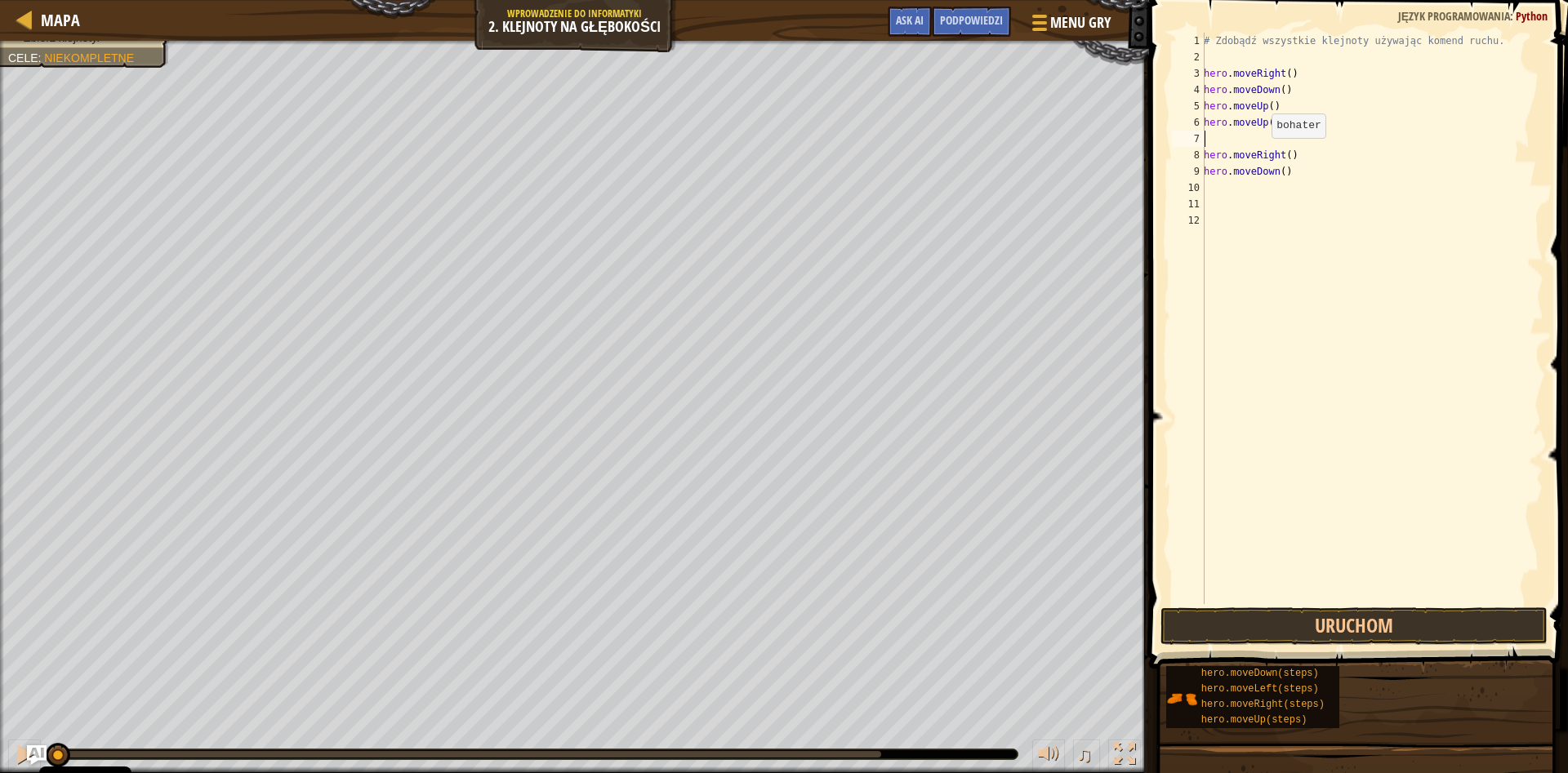
type textarea "hero.moveUp()"
click at [25, 752] on div at bounding box center [24, 754] width 21 height 21
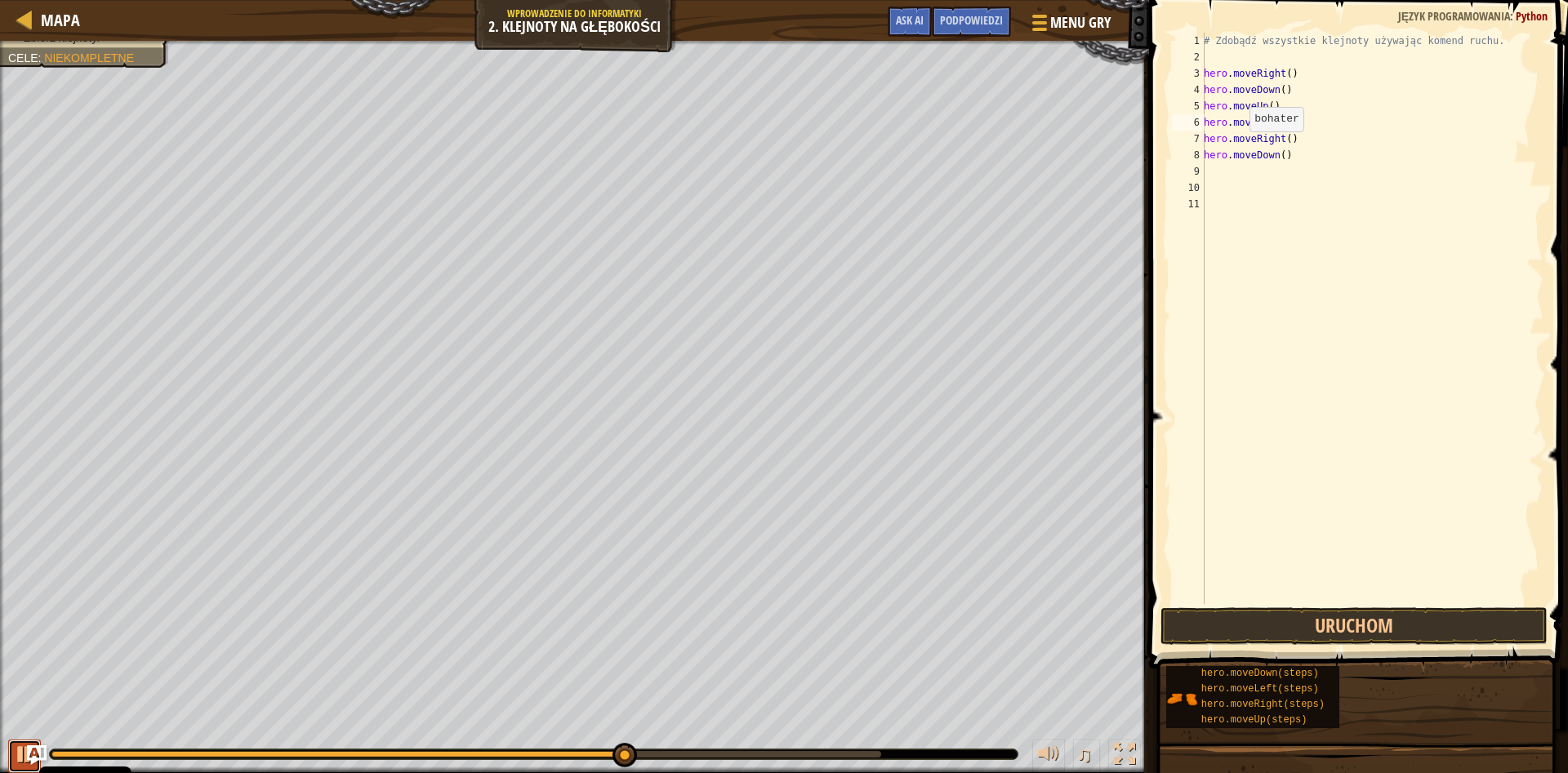
click at [14, 757] on div at bounding box center [24, 754] width 21 height 21
drag, startPoint x: 1275, startPoint y: 125, endPoint x: 1201, endPoint y: 127, distance: 74.0
click at [1201, 127] on div "# Zdobądź wszystkie klejnoty używając komend ruchu. hero . moveRight ( ) hero .…" at bounding box center [1371, 334] width 343 height 604
drag, startPoint x: 1294, startPoint y: 141, endPoint x: 890, endPoint y: 134, distance: 404.1
click at [1200, 134] on div "# Zdobądź wszystkie klejnoty używając komend ruchu. hero . moveRight ( ) hero .…" at bounding box center [1371, 318] width 343 height 571
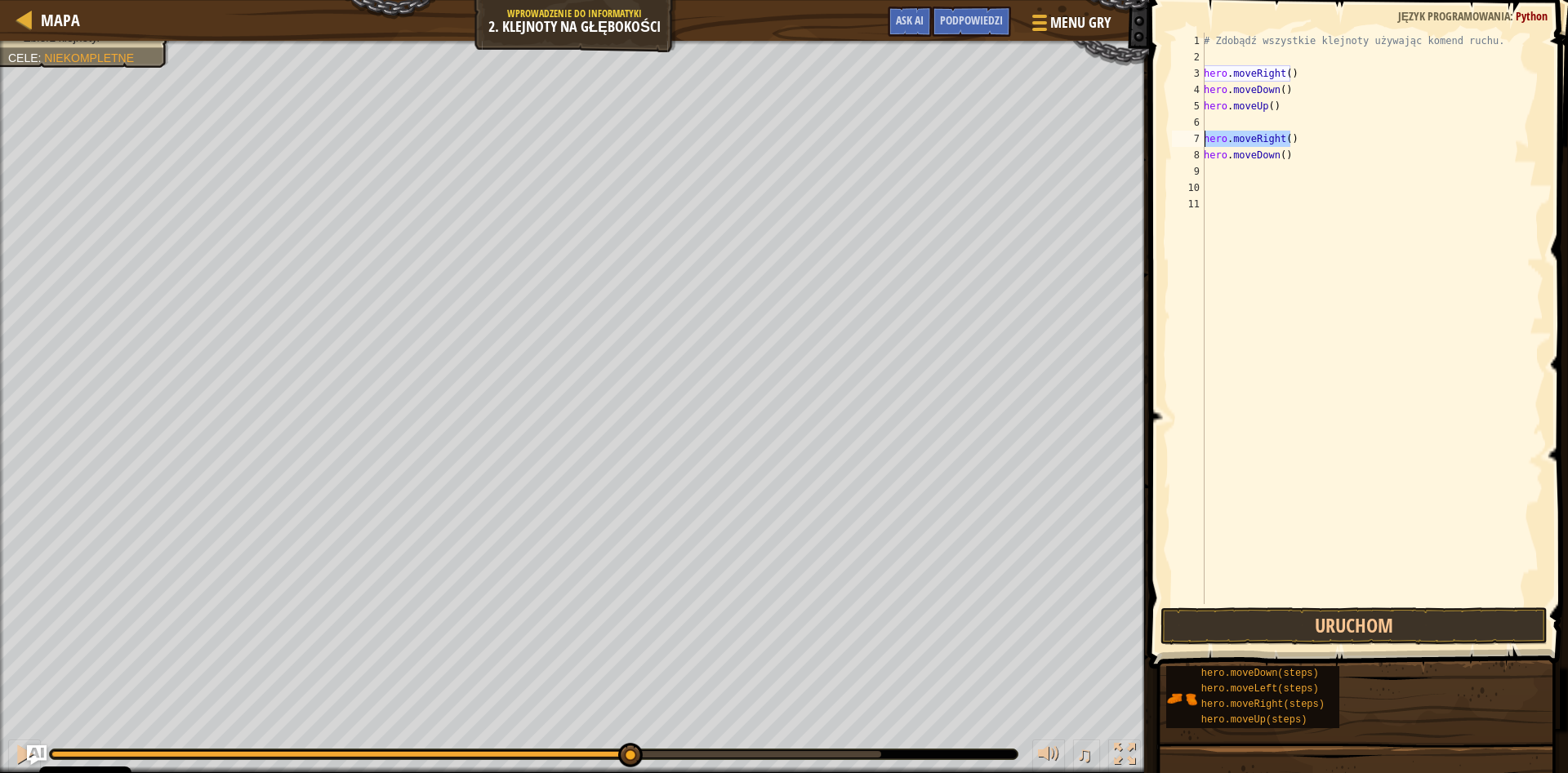
type textarea "hero.moveRight()"
drag, startPoint x: 1294, startPoint y: 155, endPoint x: 1143, endPoint y: 147, distance: 151.2
click at [1200, 147] on div "# Zdobądź wszystkie klejnoty używając komend ruchu. hero . moveRight ( ) hero .…" at bounding box center [1371, 318] width 343 height 571
type textarea "hero.moveDown()"
click at [1210, 126] on div "# Zdobądź wszystkie klejnoty używając komend ruchu. hero . moveRight ( ) hero .…" at bounding box center [1371, 334] width 343 height 604
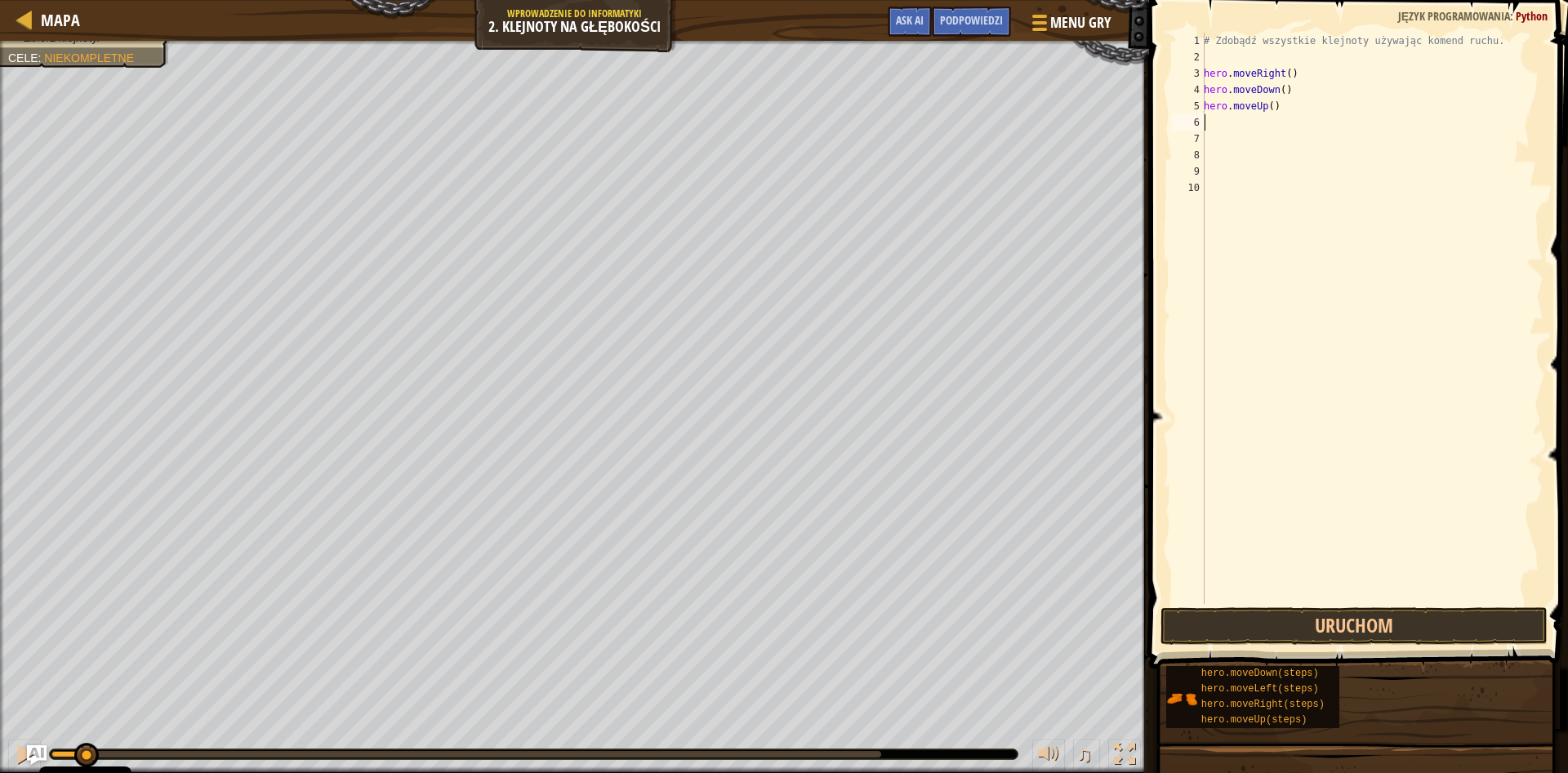
click at [82, 752] on div at bounding box center [68, 754] width 34 height 7
drag, startPoint x: 82, startPoint y: 752, endPoint x: 32, endPoint y: 754, distance: 50.0
click at [32, 754] on div "Mapa Wprowadzenie do Informatyki 2. Klejnoty na głębokości Menu gry Zrobione Po…" at bounding box center [784, 386] width 1568 height 773
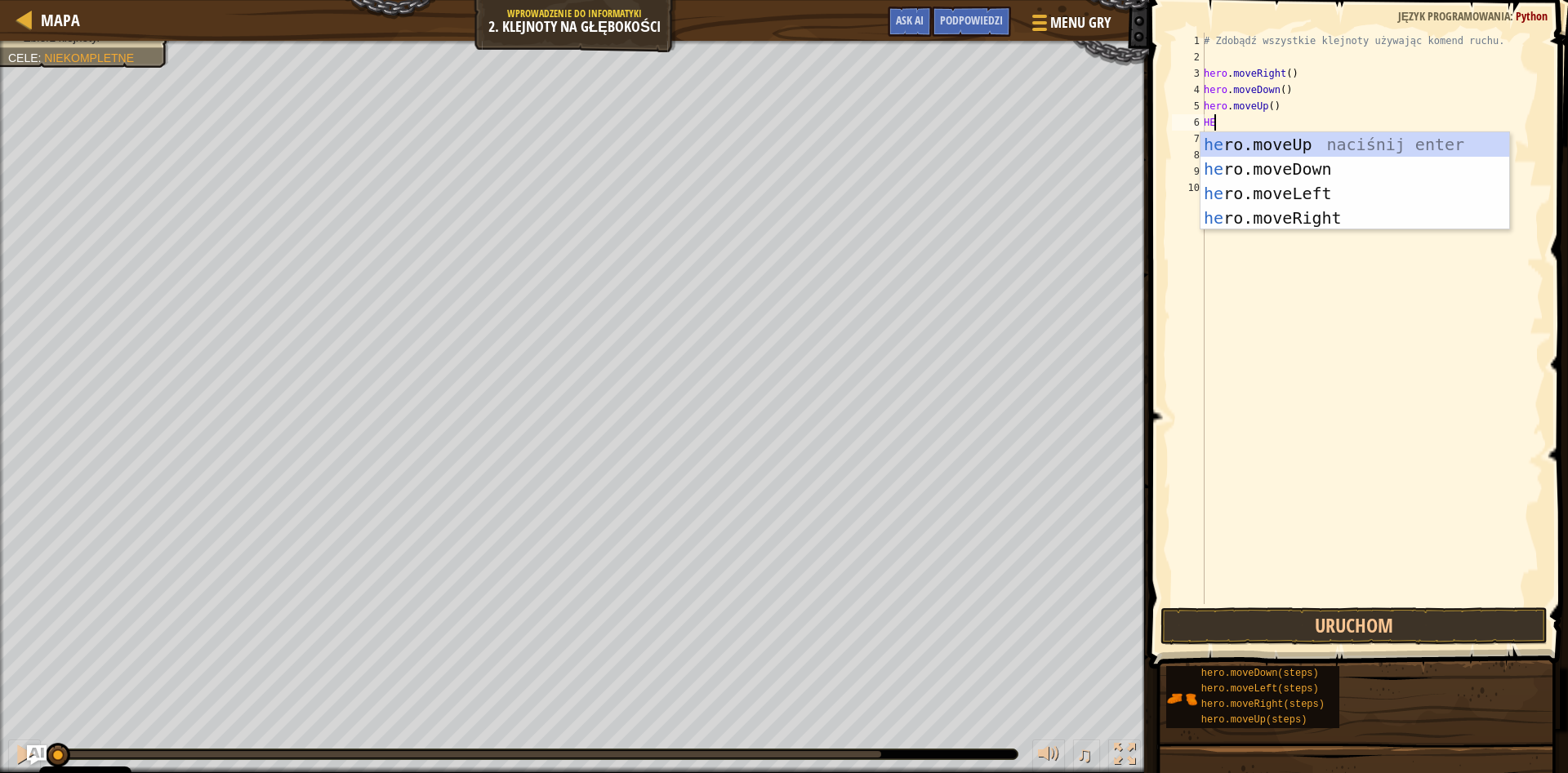
type textarea "HER"
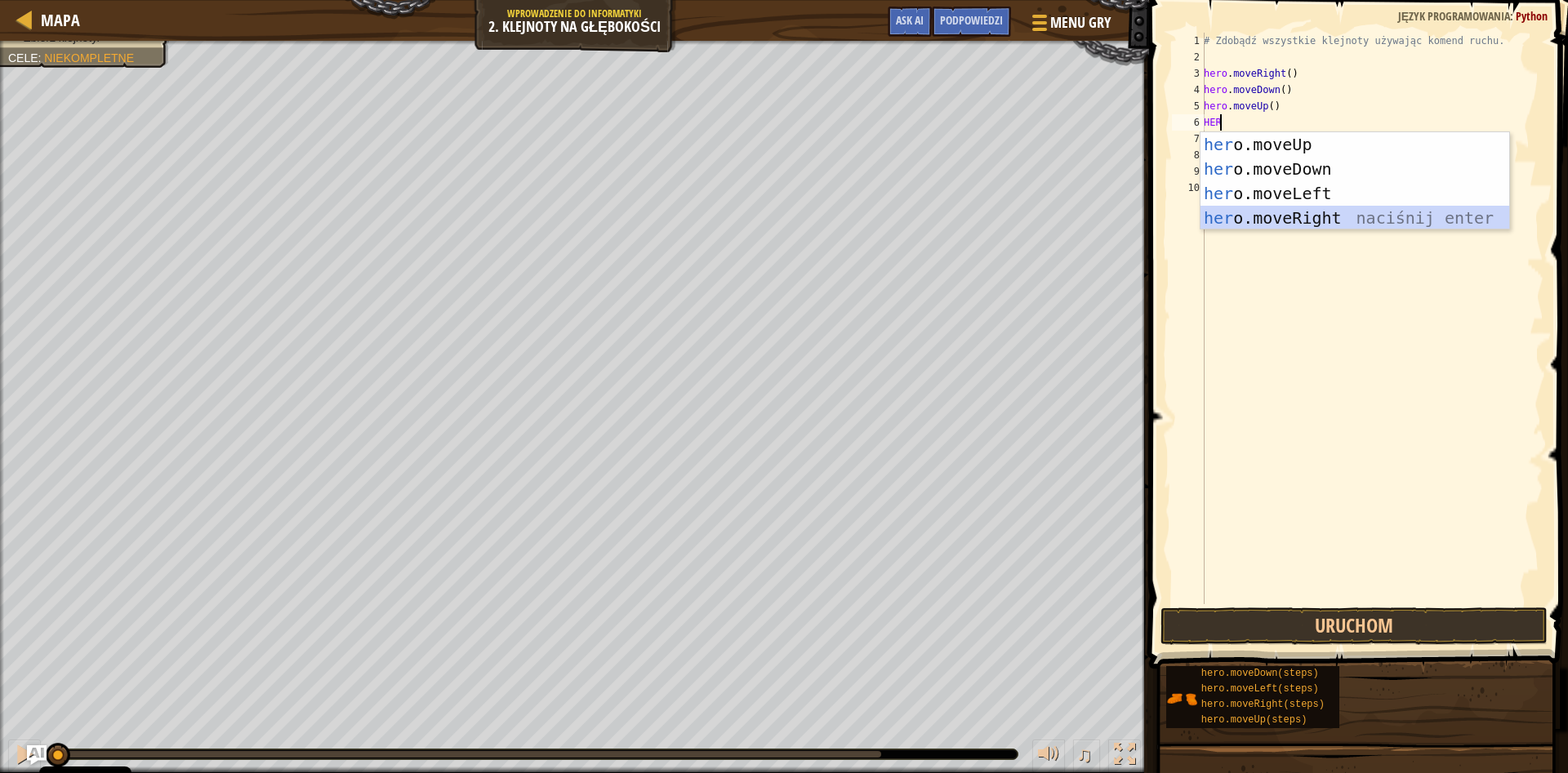
click at [1386, 213] on div "her o.moveUp naciśnij enter her o.moveDown naciśnij enter her o.moveLeft naciśn…" at bounding box center [1354, 205] width 309 height 147
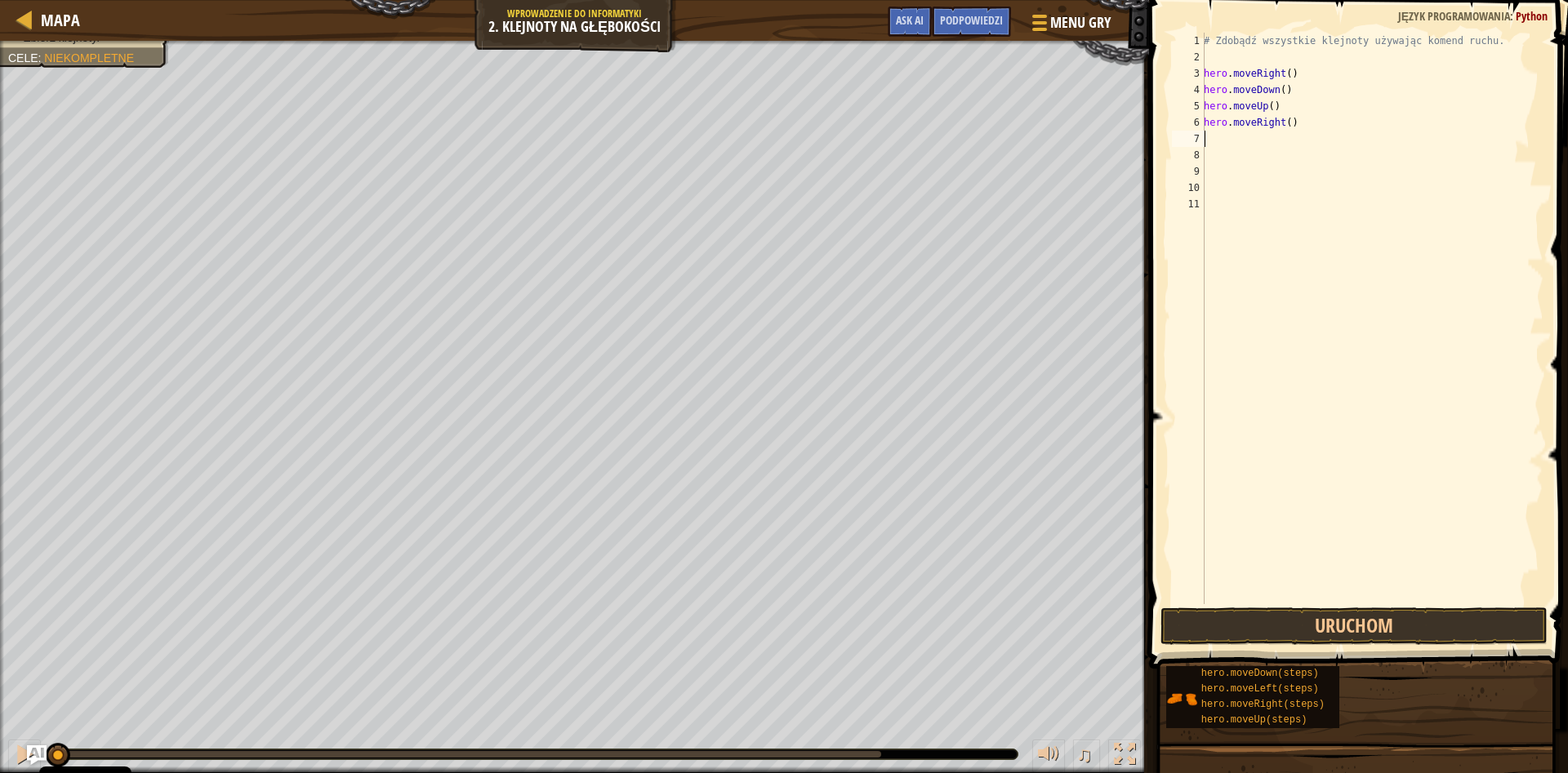
scroll to position [7, 0]
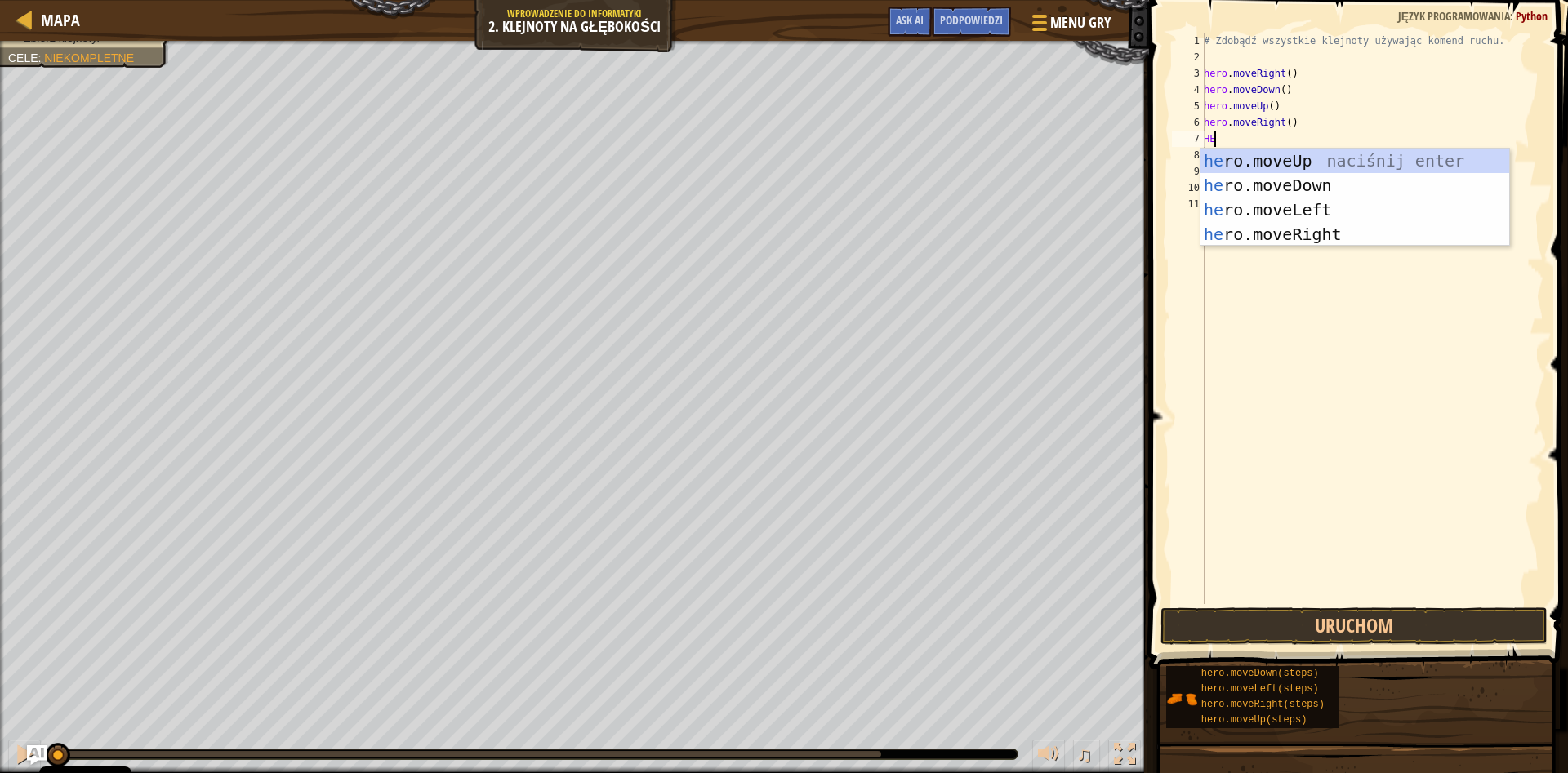
type textarea "HER"
click at [1348, 162] on div "her o.moveUp naciśnij enter her o.moveDown naciśnij enter her o.moveLeft naciśn…" at bounding box center [1354, 221] width 309 height 147
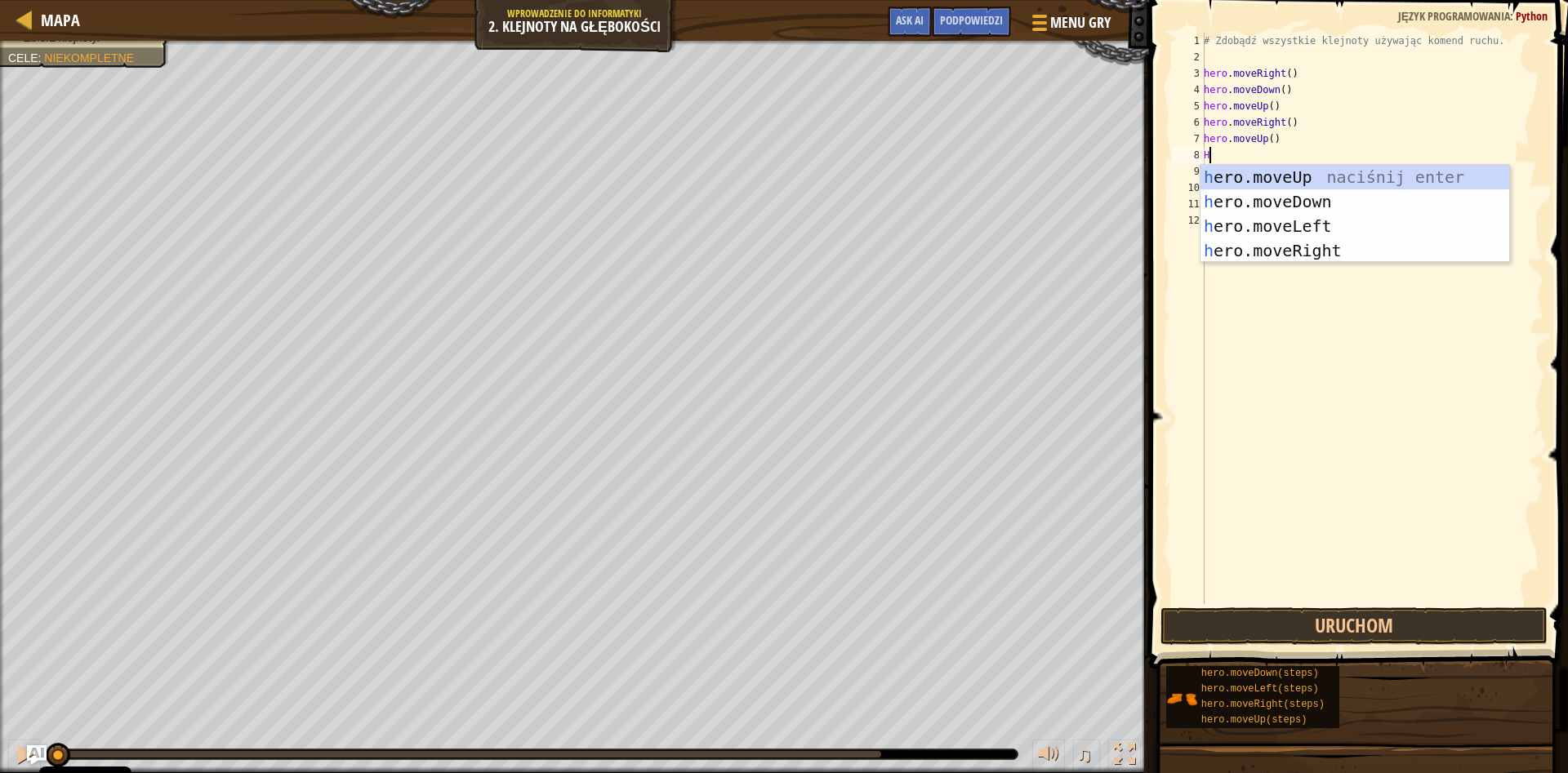
scroll to position [7, 0]
type textarea "HER"
click at [1374, 218] on div "her o.moveUp naciśnij enter her o.moveDown naciśnij enter her o.moveLeft naciśn…" at bounding box center [1354, 238] width 309 height 147
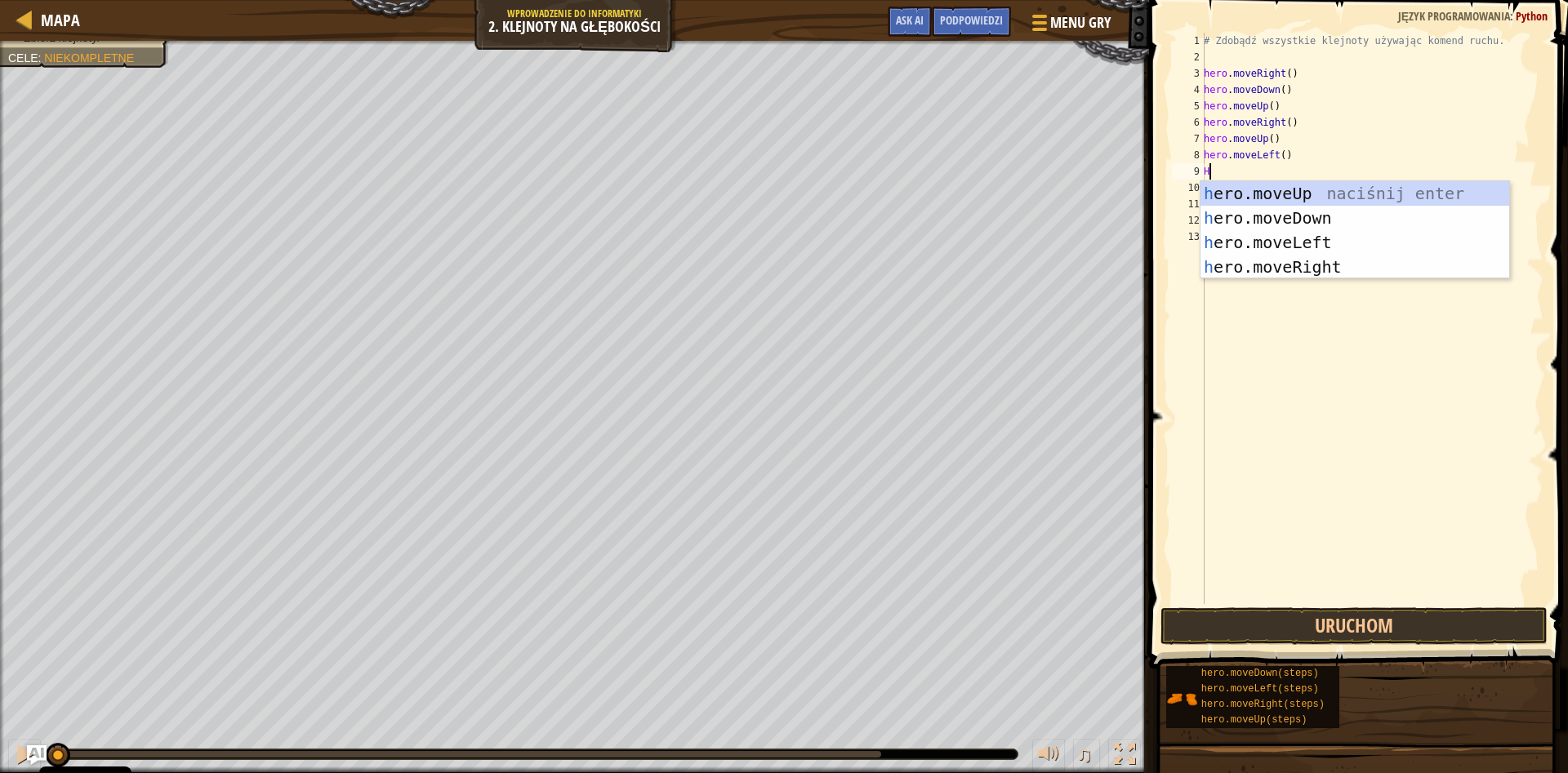
scroll to position [7, 0]
type textarea "HER"
click at [1386, 212] on div "her o.moveUp naciśnij enter her o.moveDown naciśnij enter her o.moveLeft naciśn…" at bounding box center [1354, 254] width 309 height 147
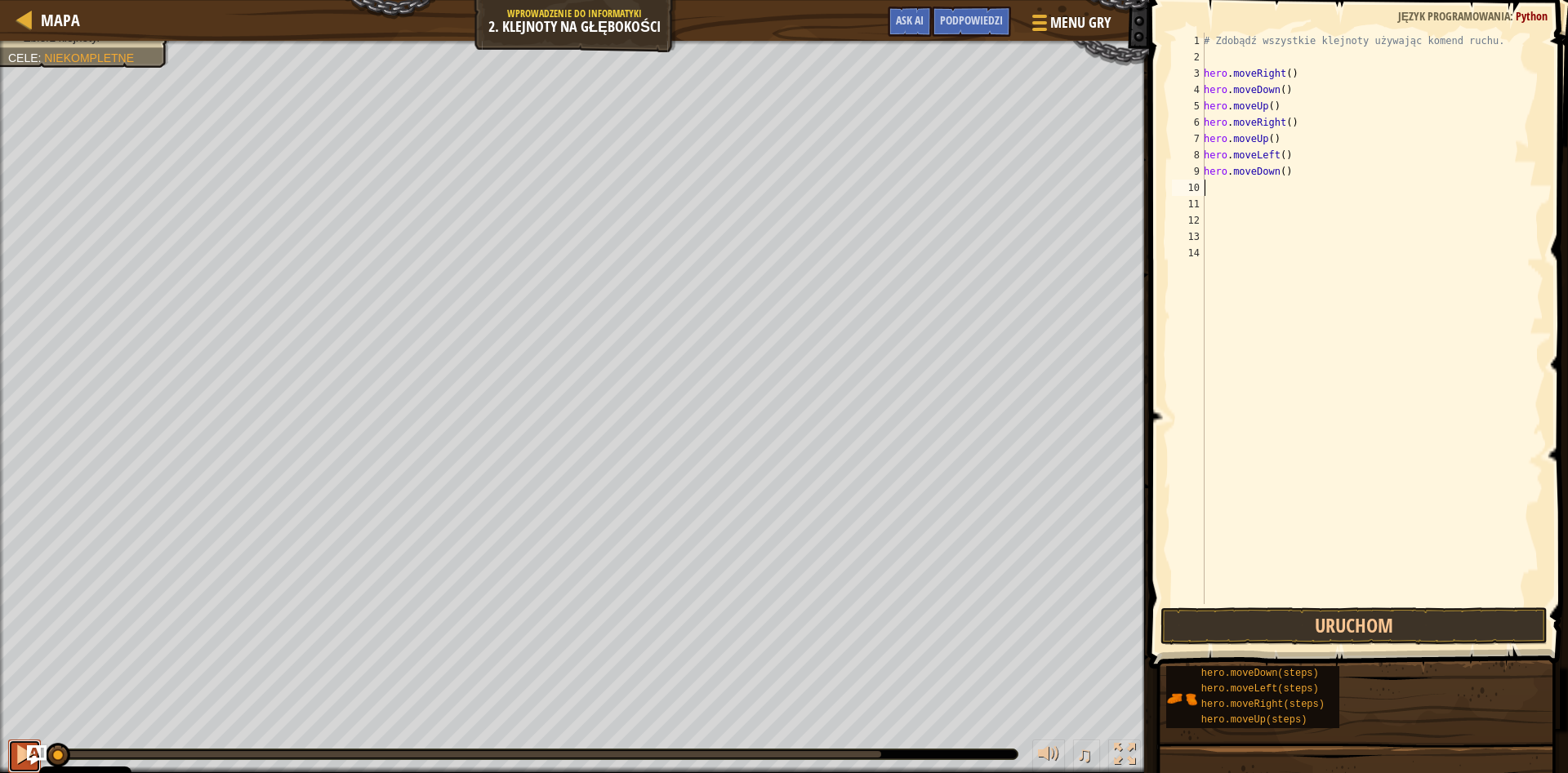
click at [16, 759] on div at bounding box center [24, 754] width 21 height 21
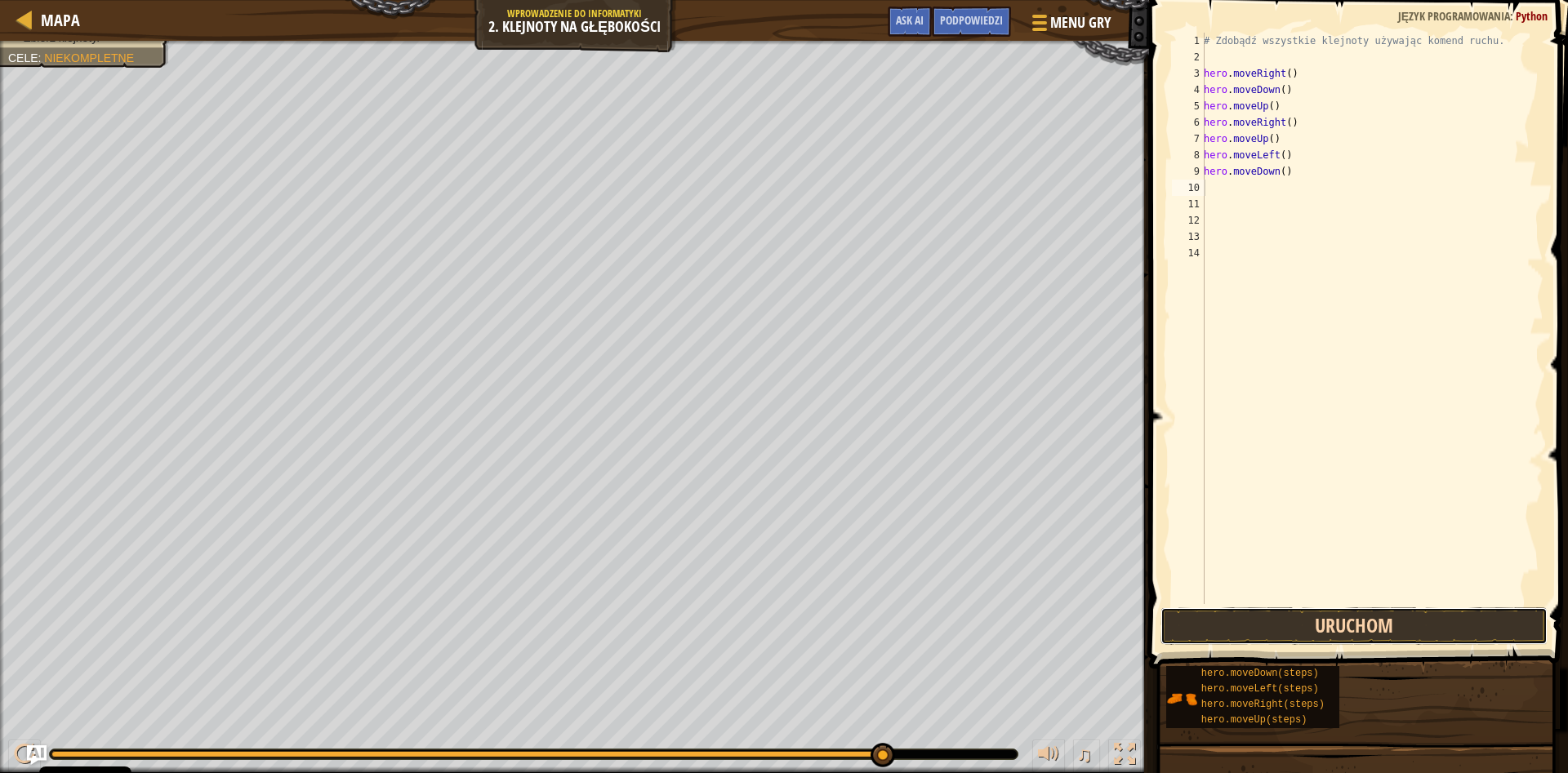
click at [1378, 623] on button "Uruchom" at bounding box center [1353, 626] width 387 height 37
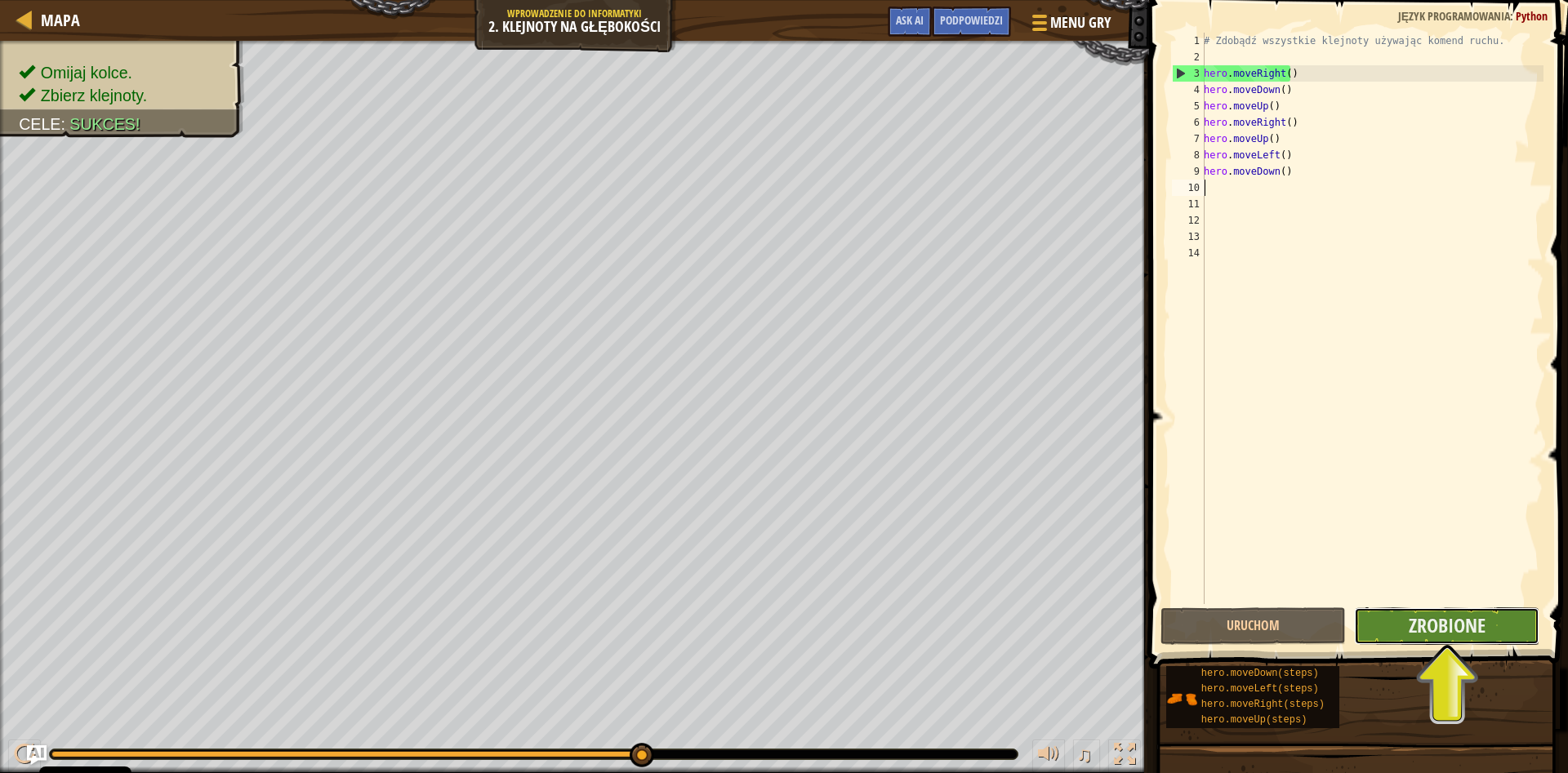
click at [1391, 626] on button "Zrobione" at bounding box center [1446, 626] width 186 height 37
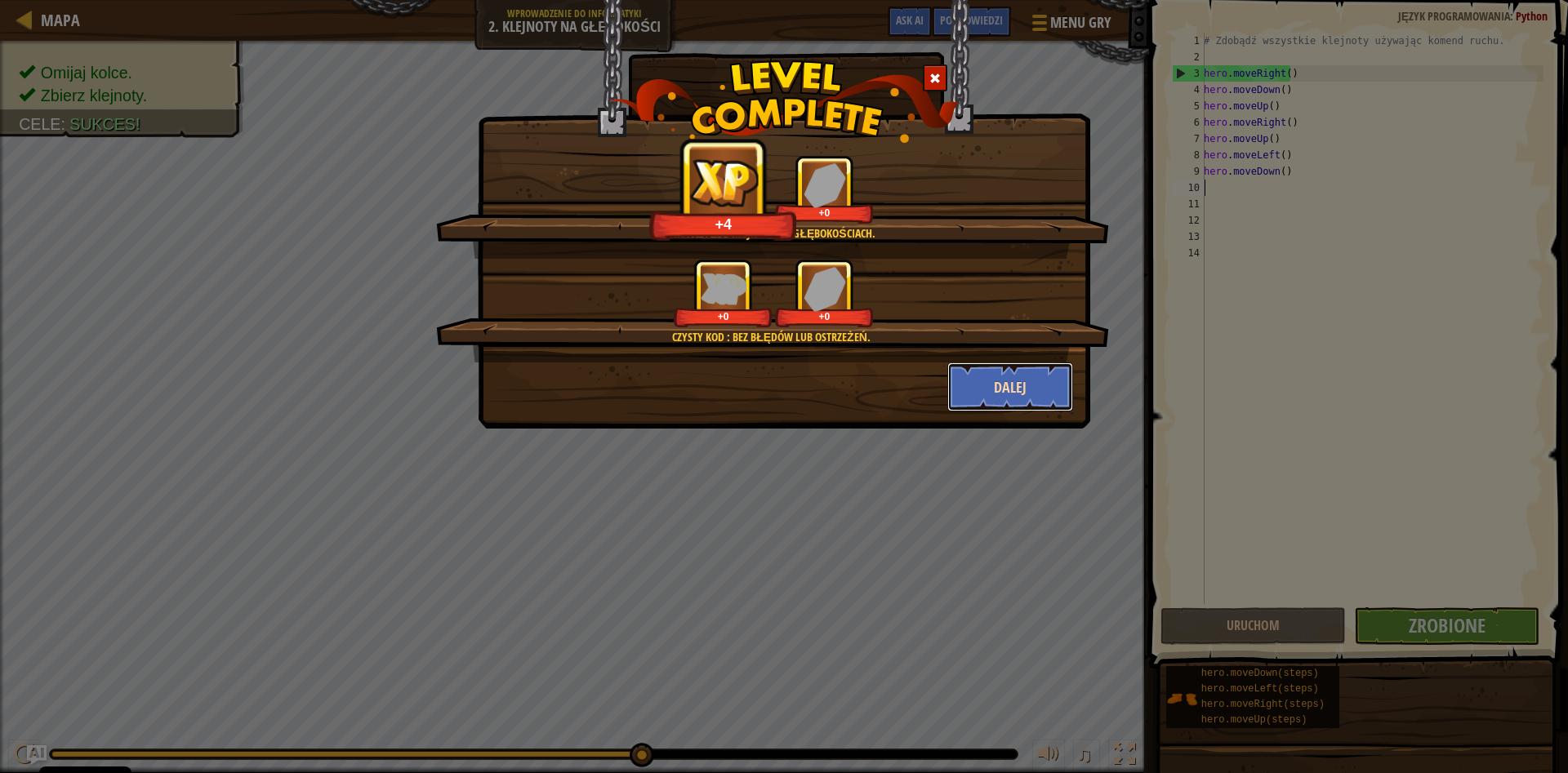
click at [1035, 391] on button "Dalej" at bounding box center [1011, 386] width 127 height 49
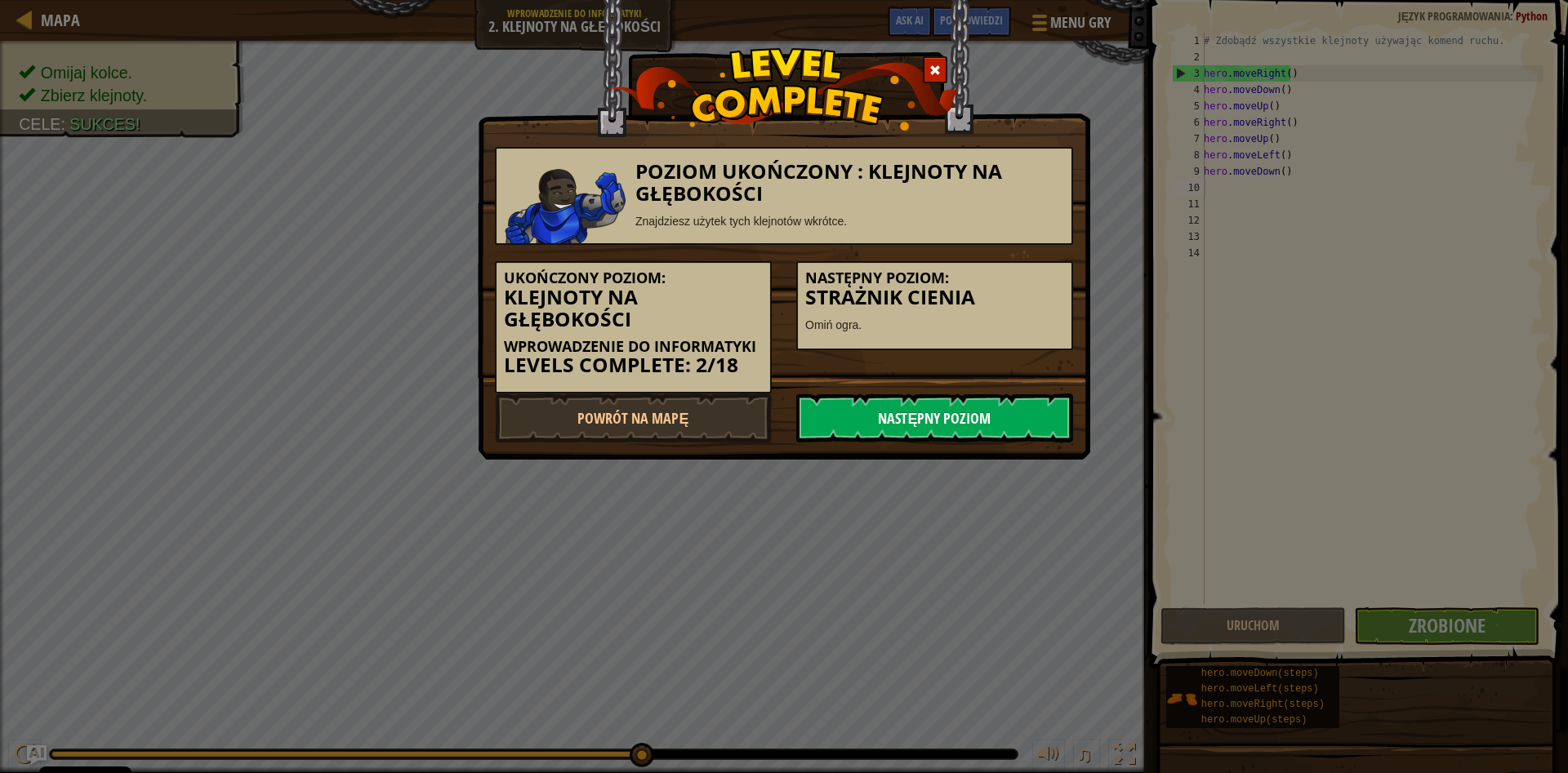
click at [1033, 407] on link "Następny poziom" at bounding box center [934, 418] width 277 height 49
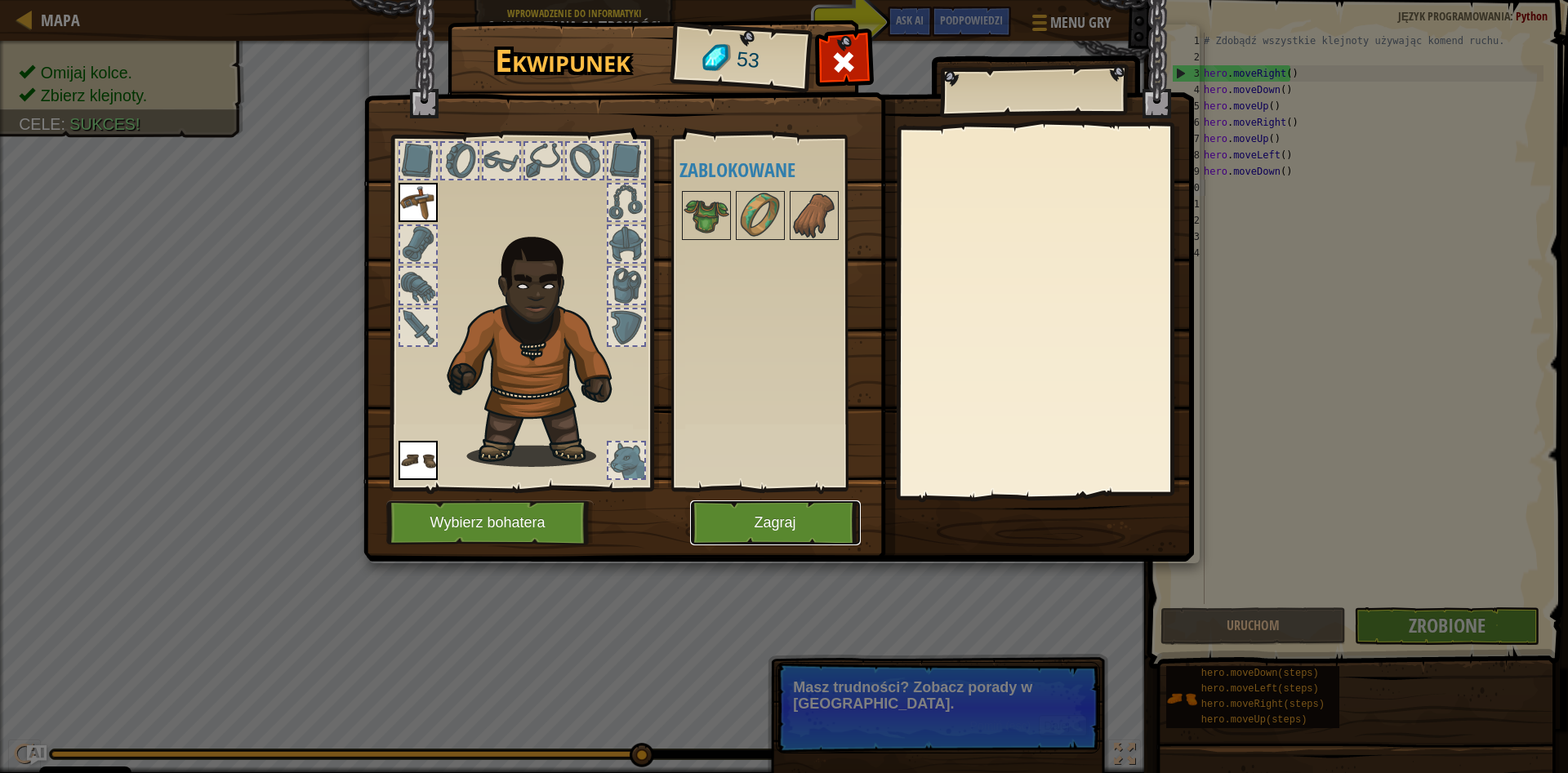
click at [739, 515] on button "Zagraj" at bounding box center [775, 523] width 171 height 45
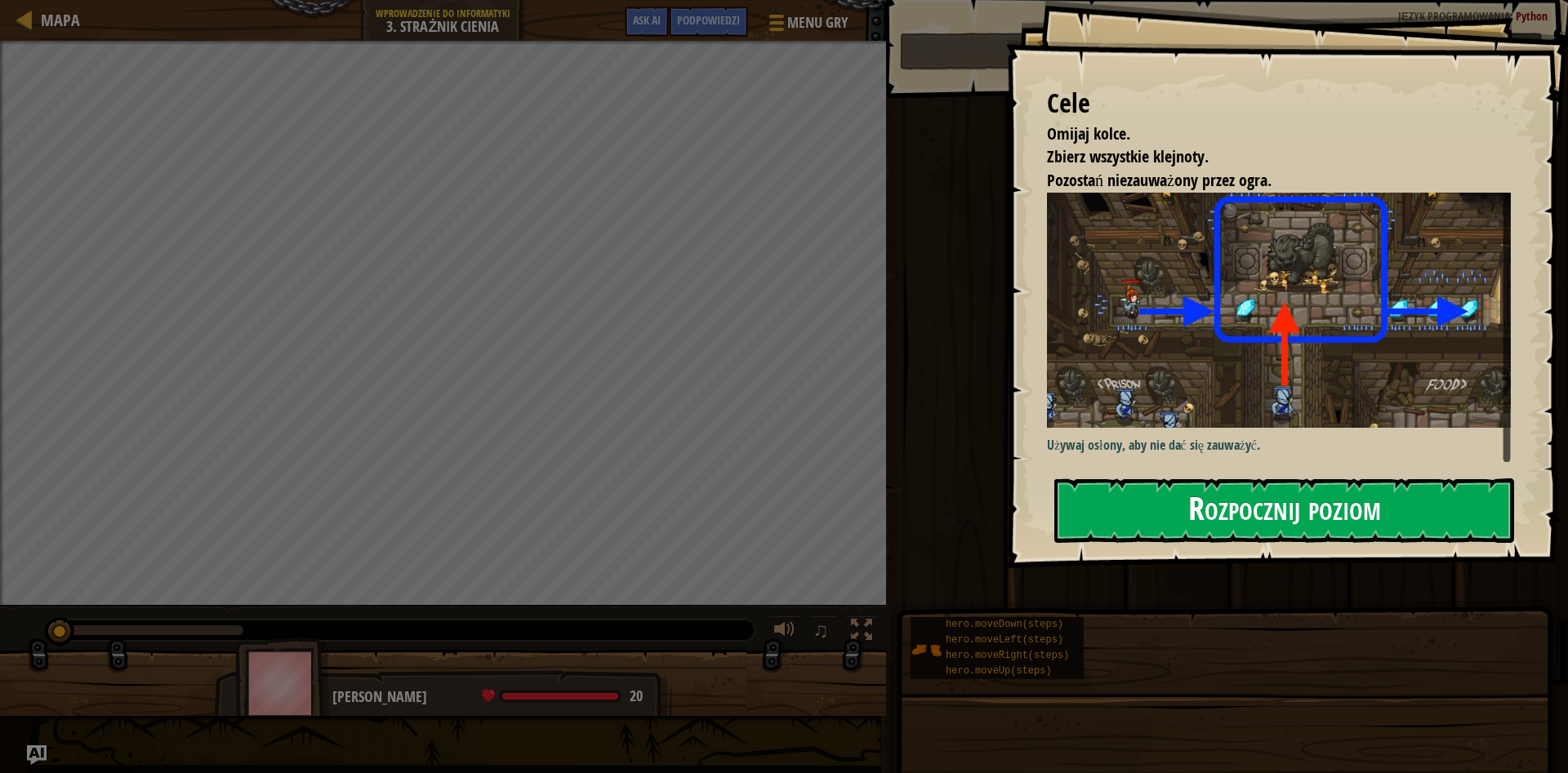
click at [1189, 515] on button "Rozpocznij poziom" at bounding box center [1283, 511] width 460 height 64
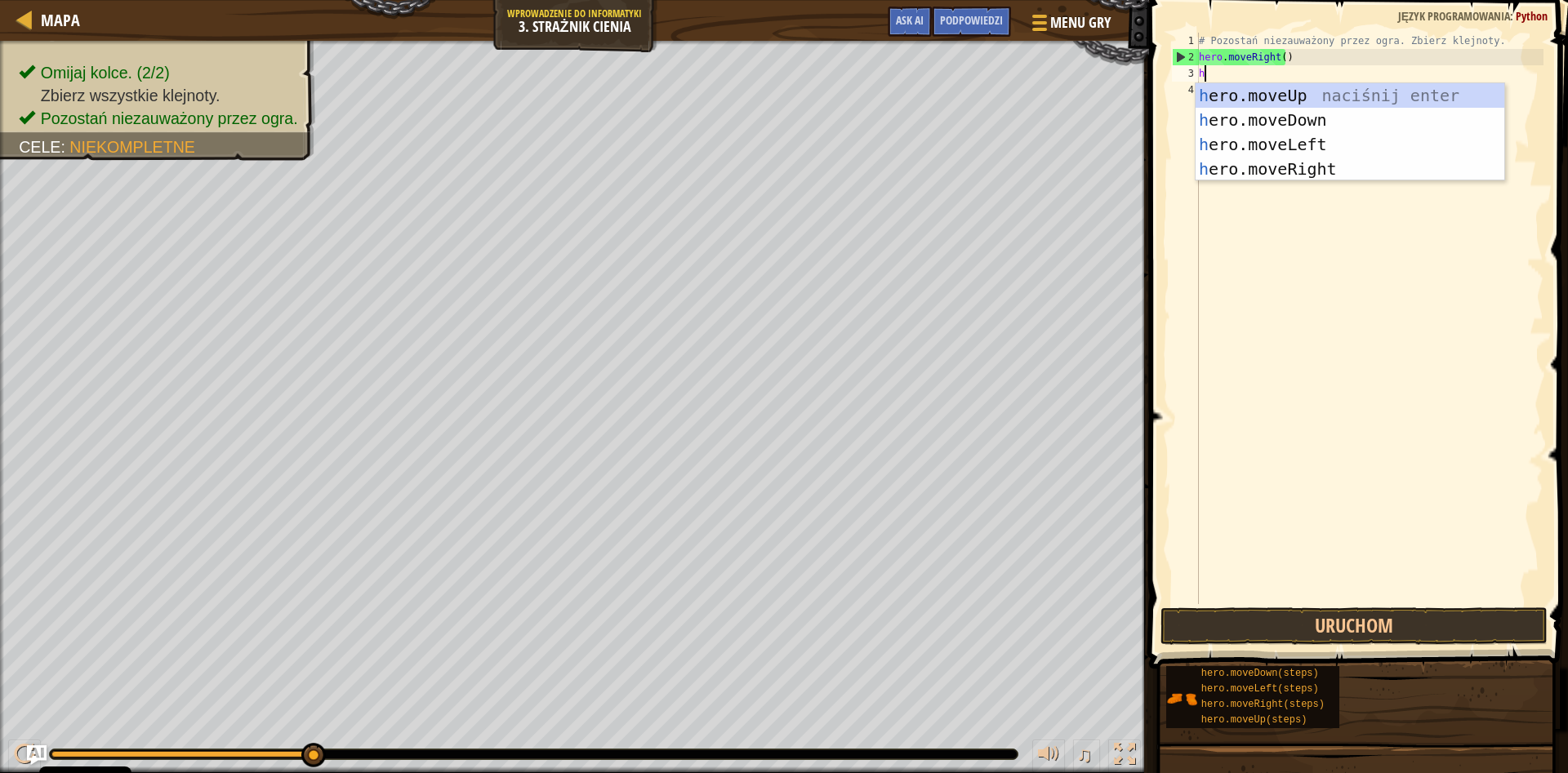
scroll to position [7, 0]
type textarea "her"
click at [1286, 101] on div "her o.moveUp naciśnij enter her o.moveDown naciśnij enter her o.moveLeft naciśn…" at bounding box center [1350, 156] width 309 height 147
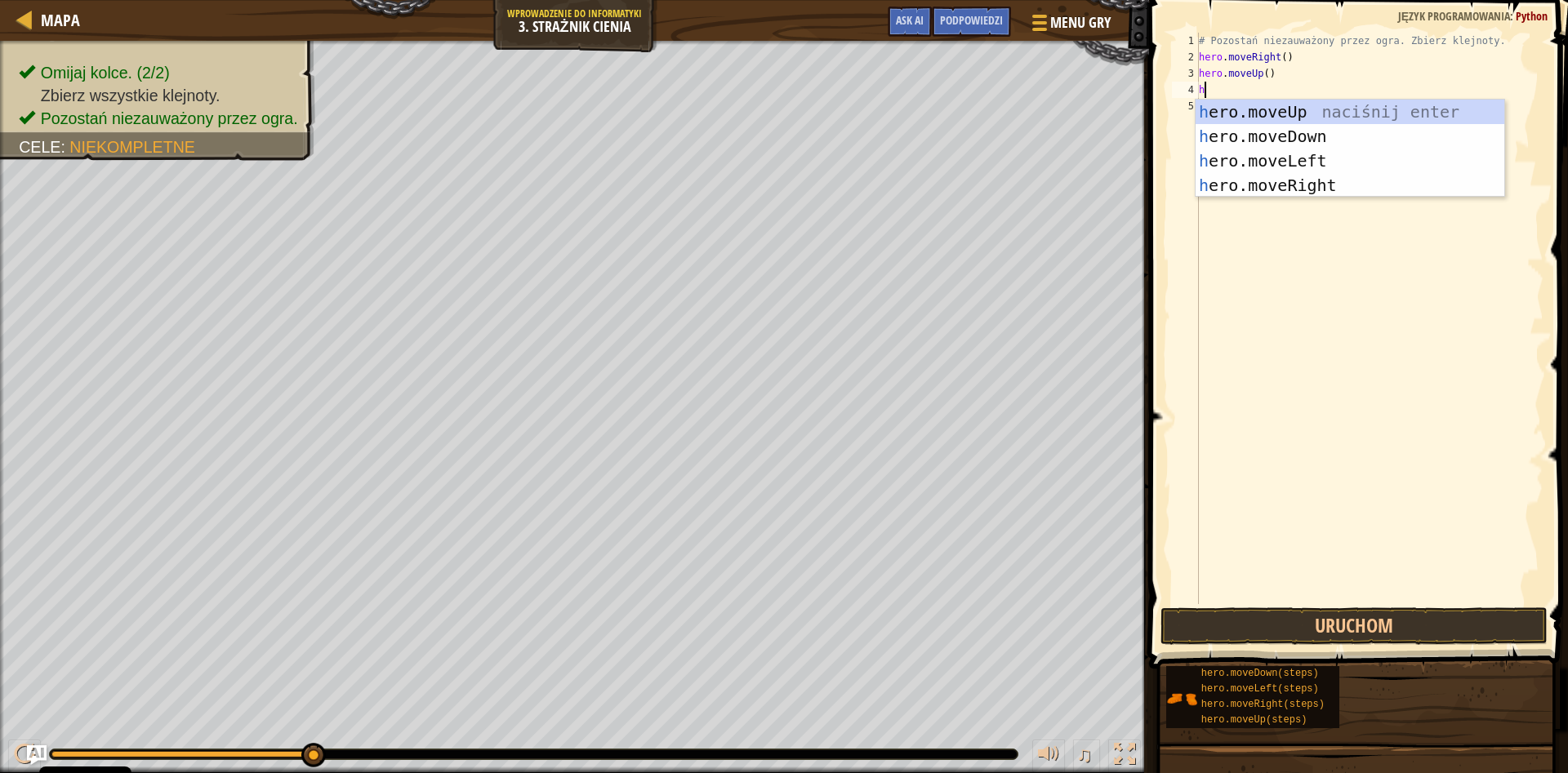
scroll to position [7, 0]
type textarea "her"
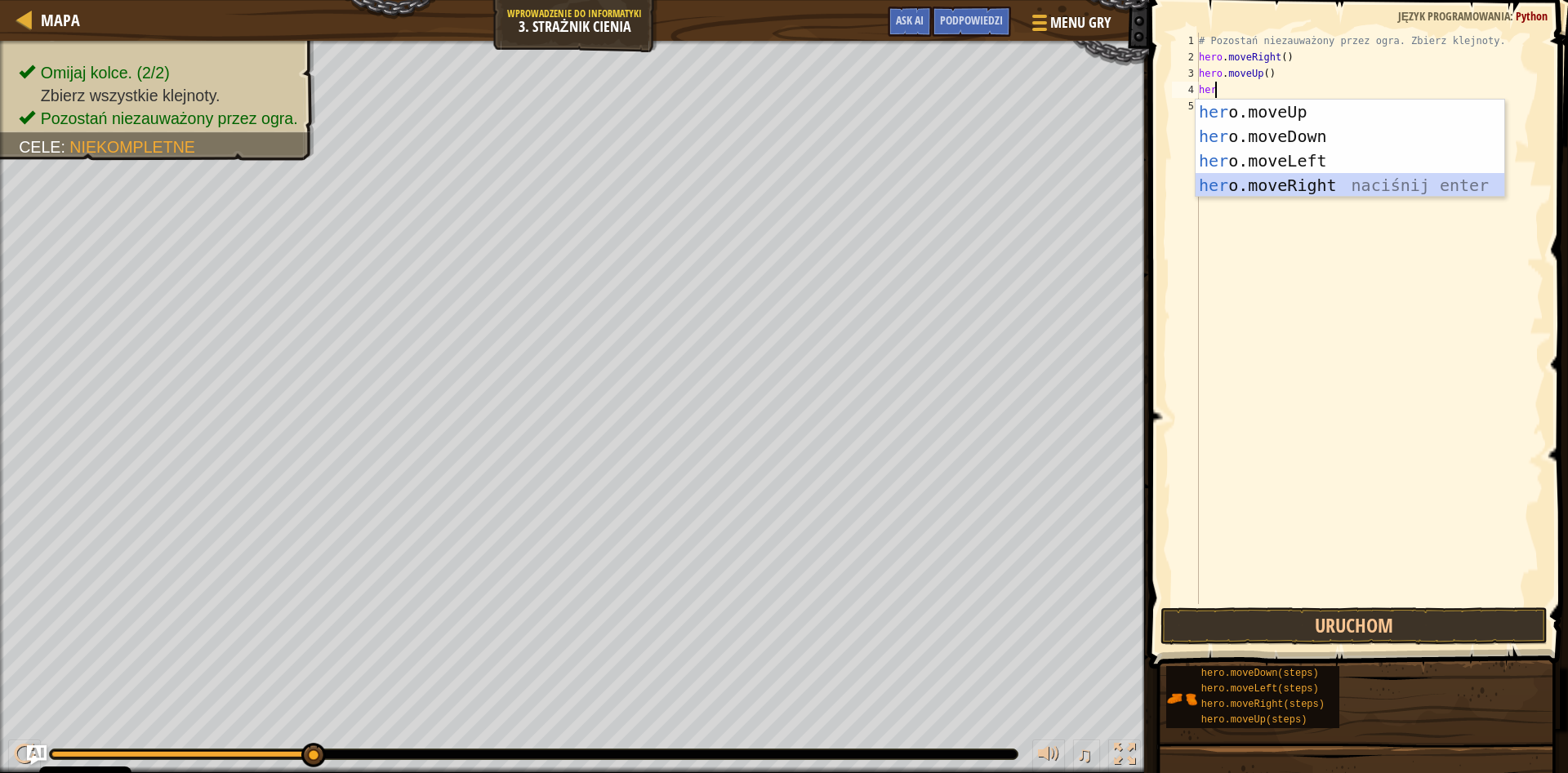
click at [1356, 179] on div "her o.moveUp naciśnij enter her o.moveDown naciśnij enter her o.moveLeft naciśn…" at bounding box center [1350, 173] width 309 height 147
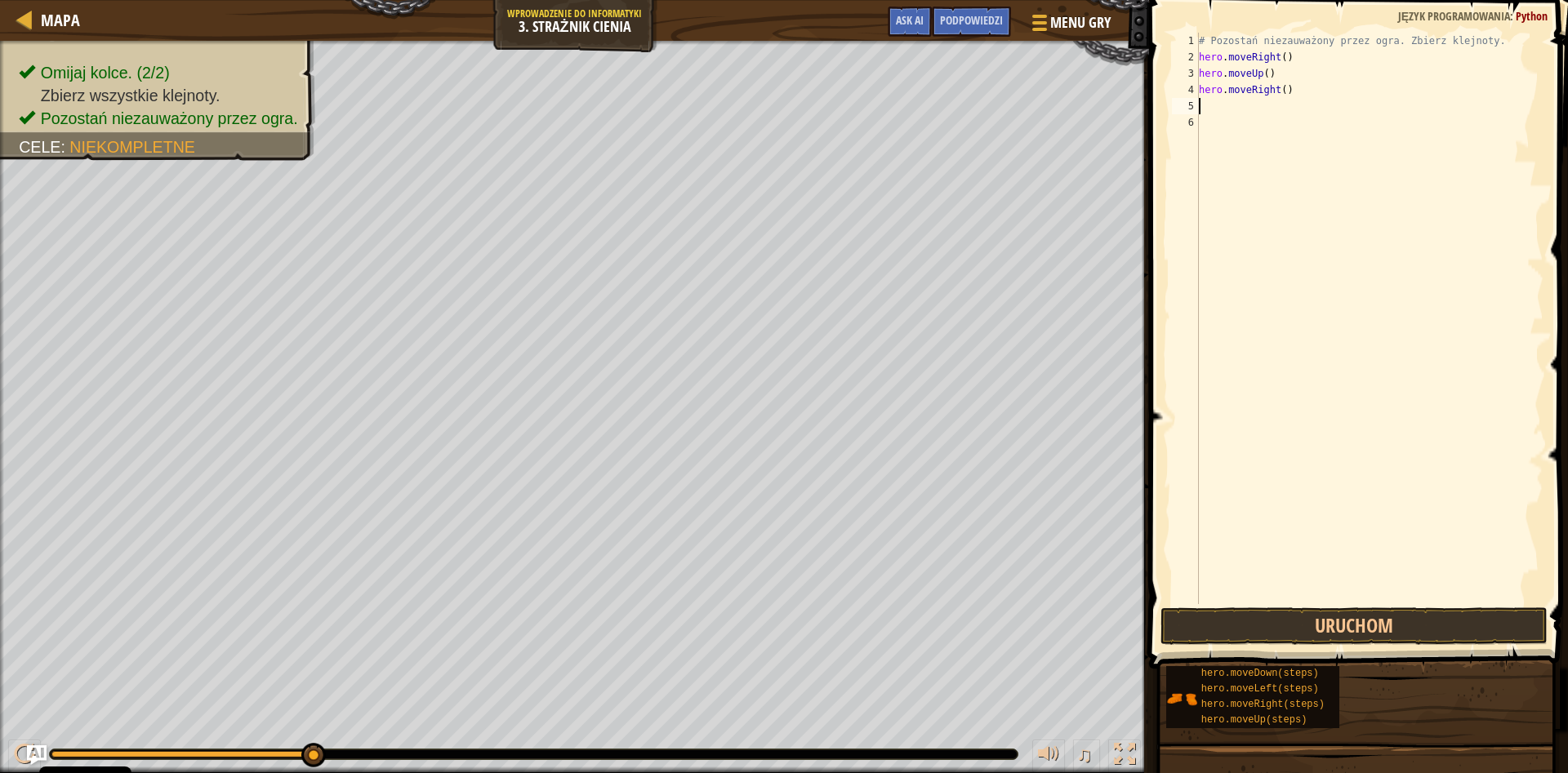
scroll to position [7, 0]
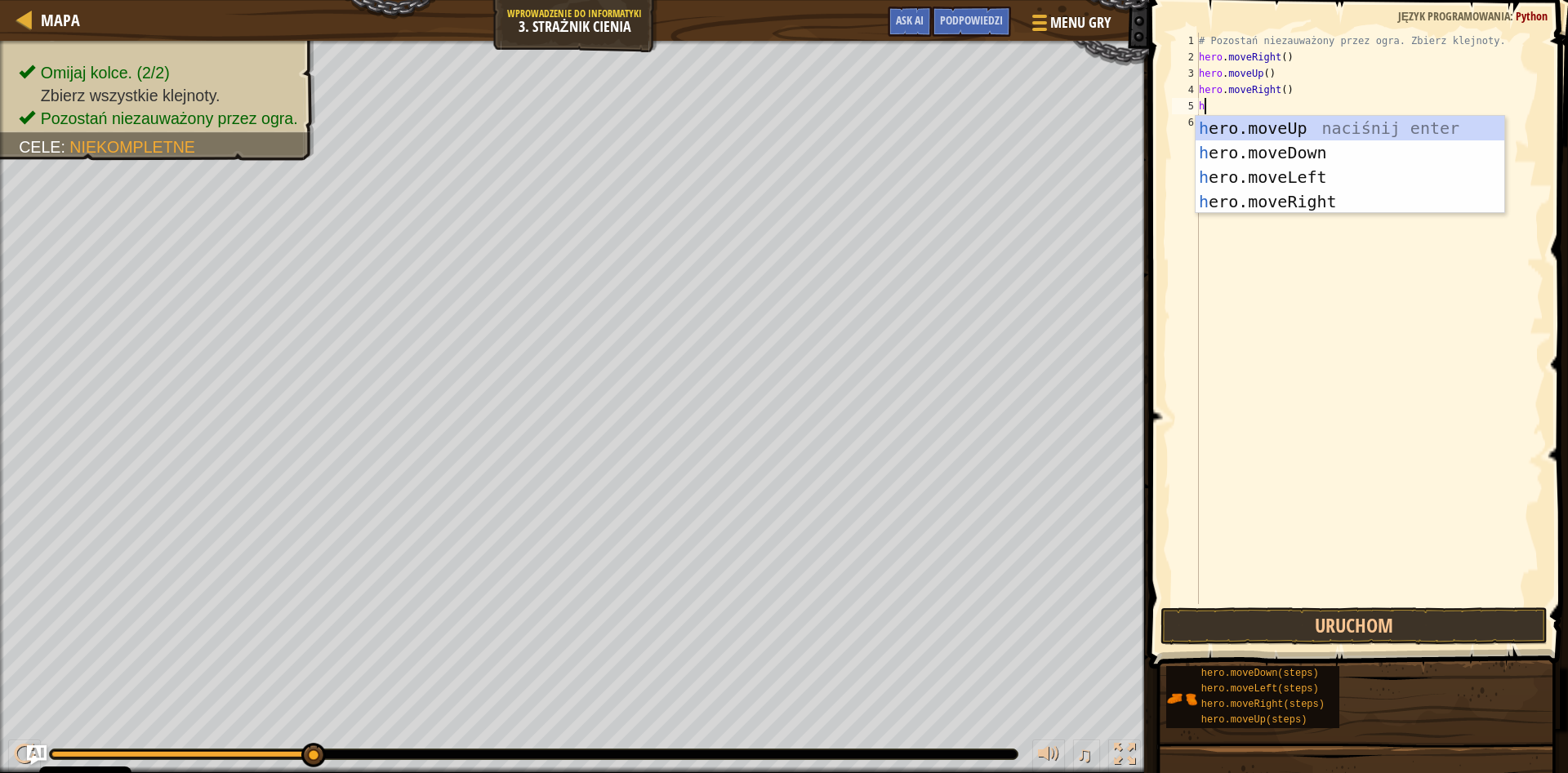
type textarea "her"
click at [1302, 142] on div "her o.moveUp naciśnij enter her o.moveDown naciśnij enter her o.moveLeft naciśn…" at bounding box center [1350, 189] width 309 height 147
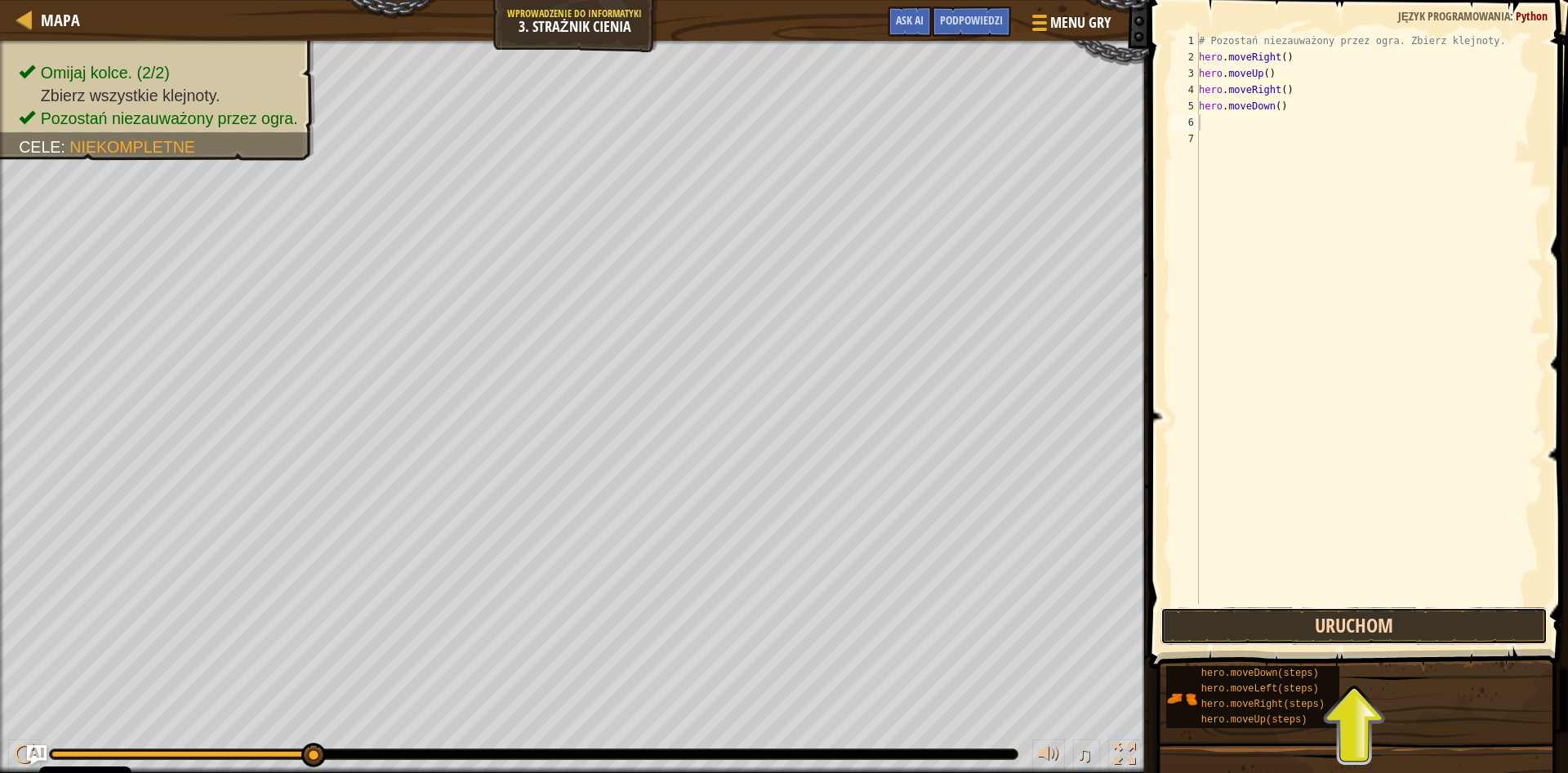
click at [1364, 613] on button "Uruchom" at bounding box center [1353, 626] width 387 height 37
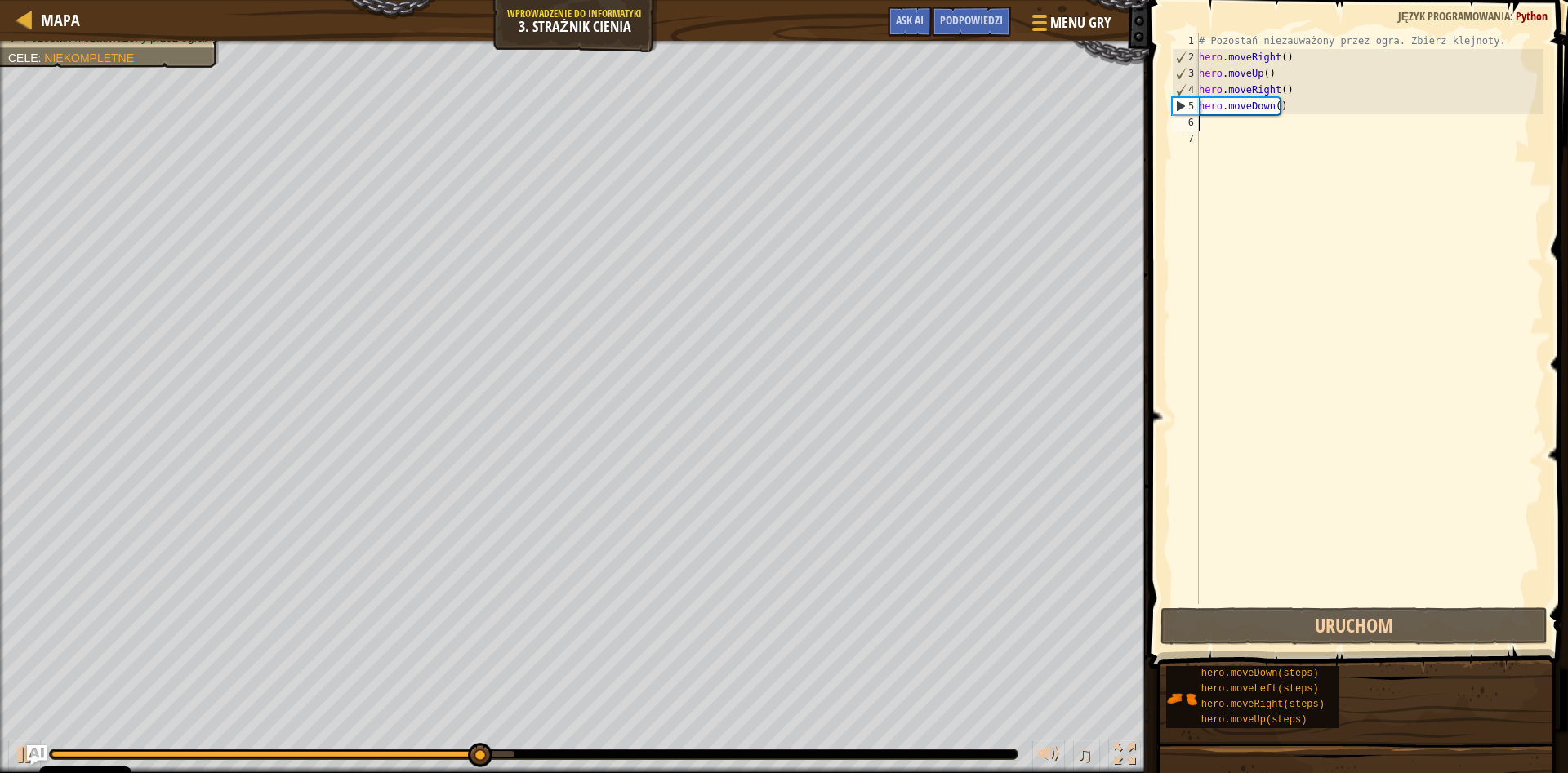
click at [1199, 125] on div "# Pozostań niezauważony przez ogra. Zbierz klejnoty. hero . moveRight ( ) hero …" at bounding box center [1369, 334] width 348 height 604
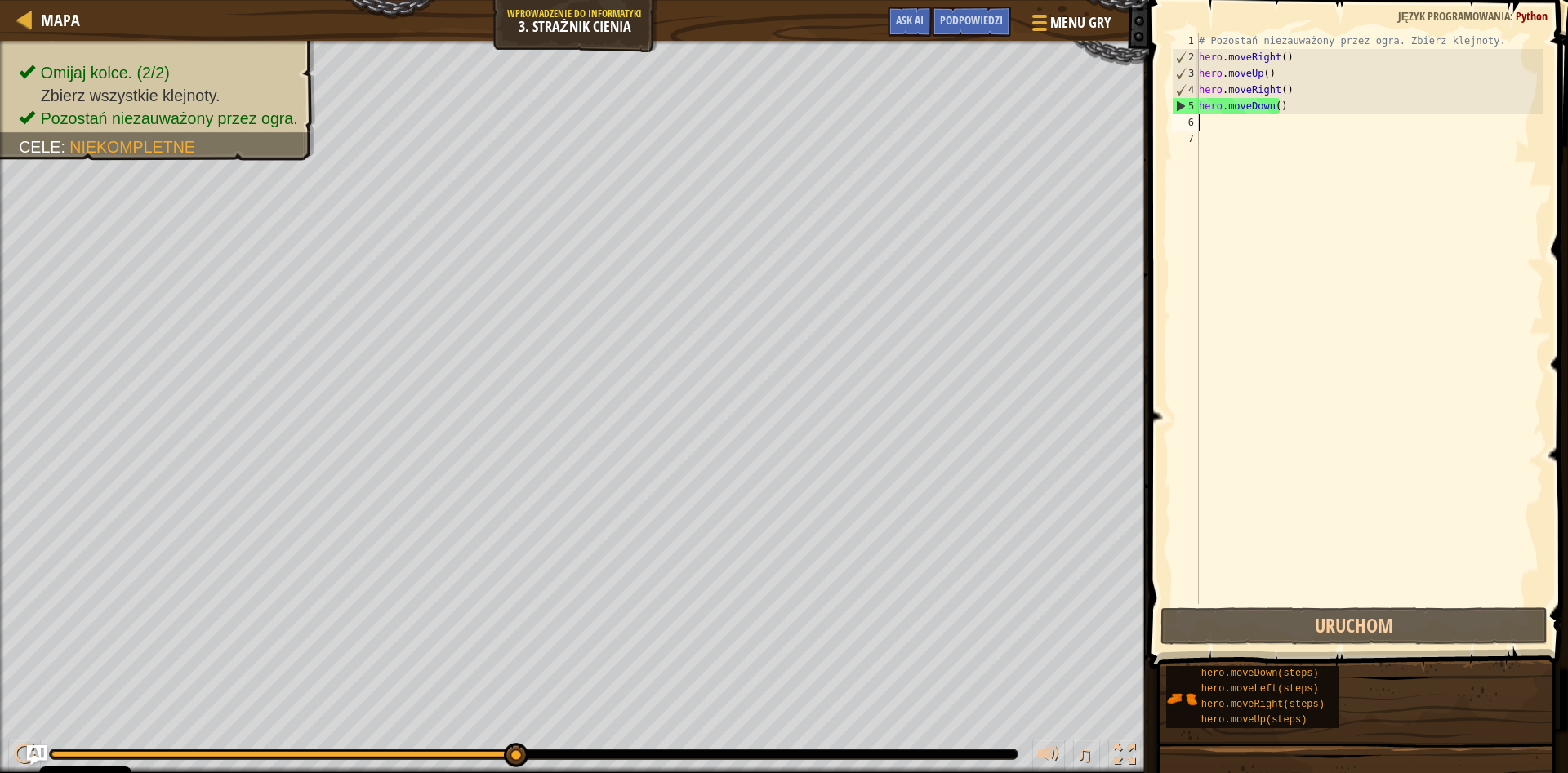
type textarea "h"
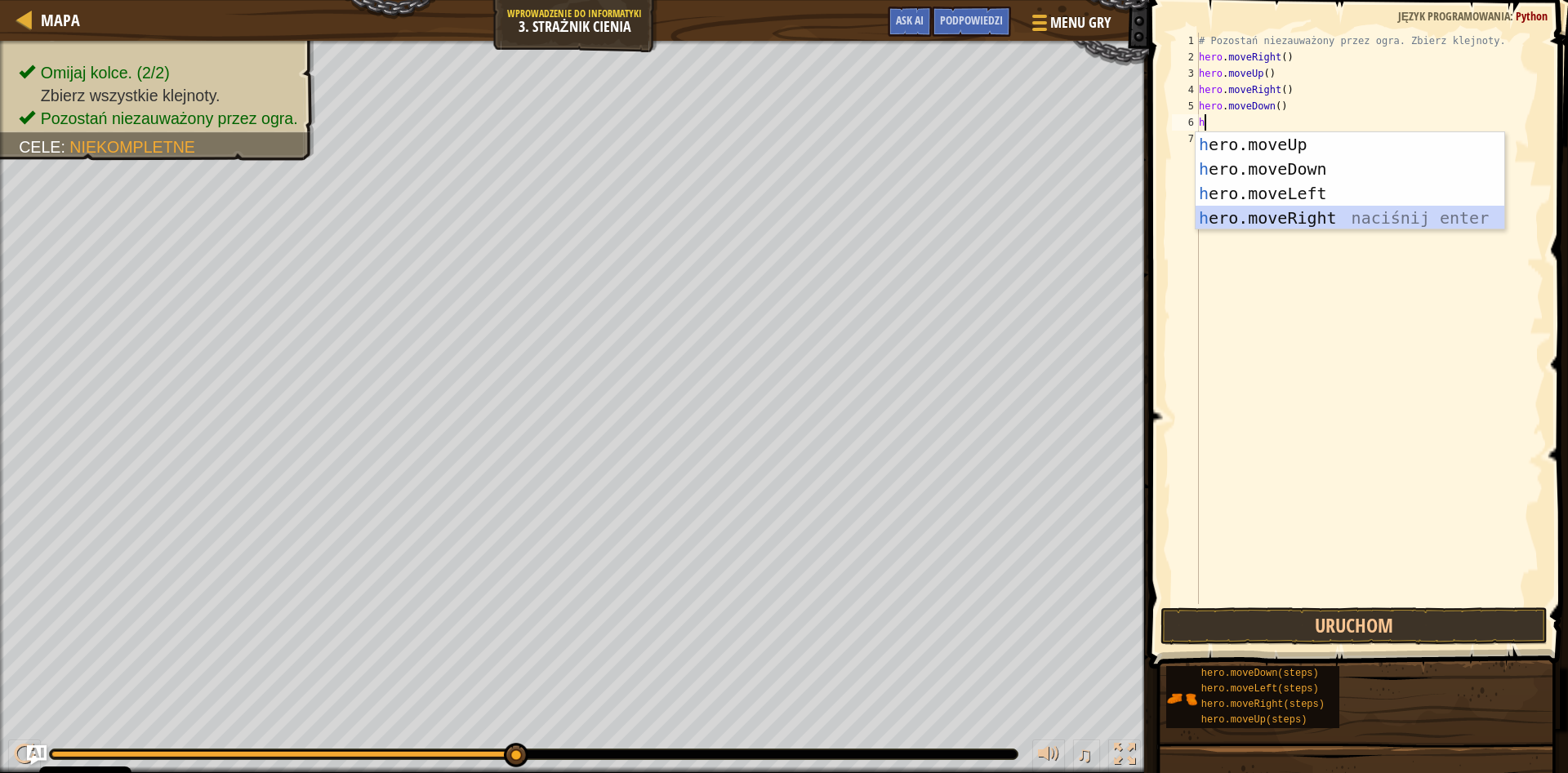
click at [1279, 218] on div "h ero.moveUp naciśnij enter h ero.moveDown naciśnij enter h ero.moveLeft naciśn…" at bounding box center [1350, 205] width 309 height 147
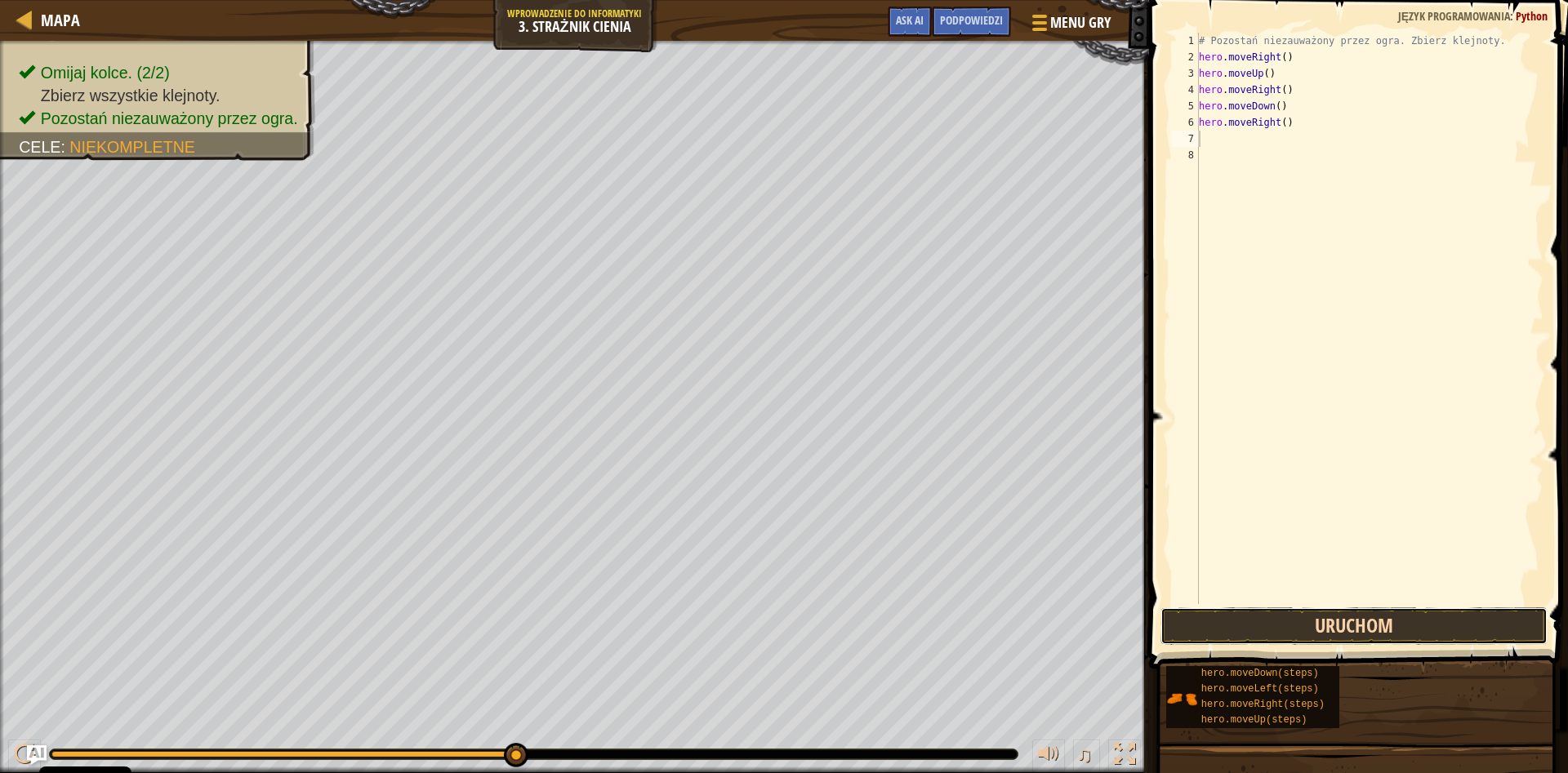
click at [1412, 630] on button "Uruchom" at bounding box center [1353, 626] width 387 height 37
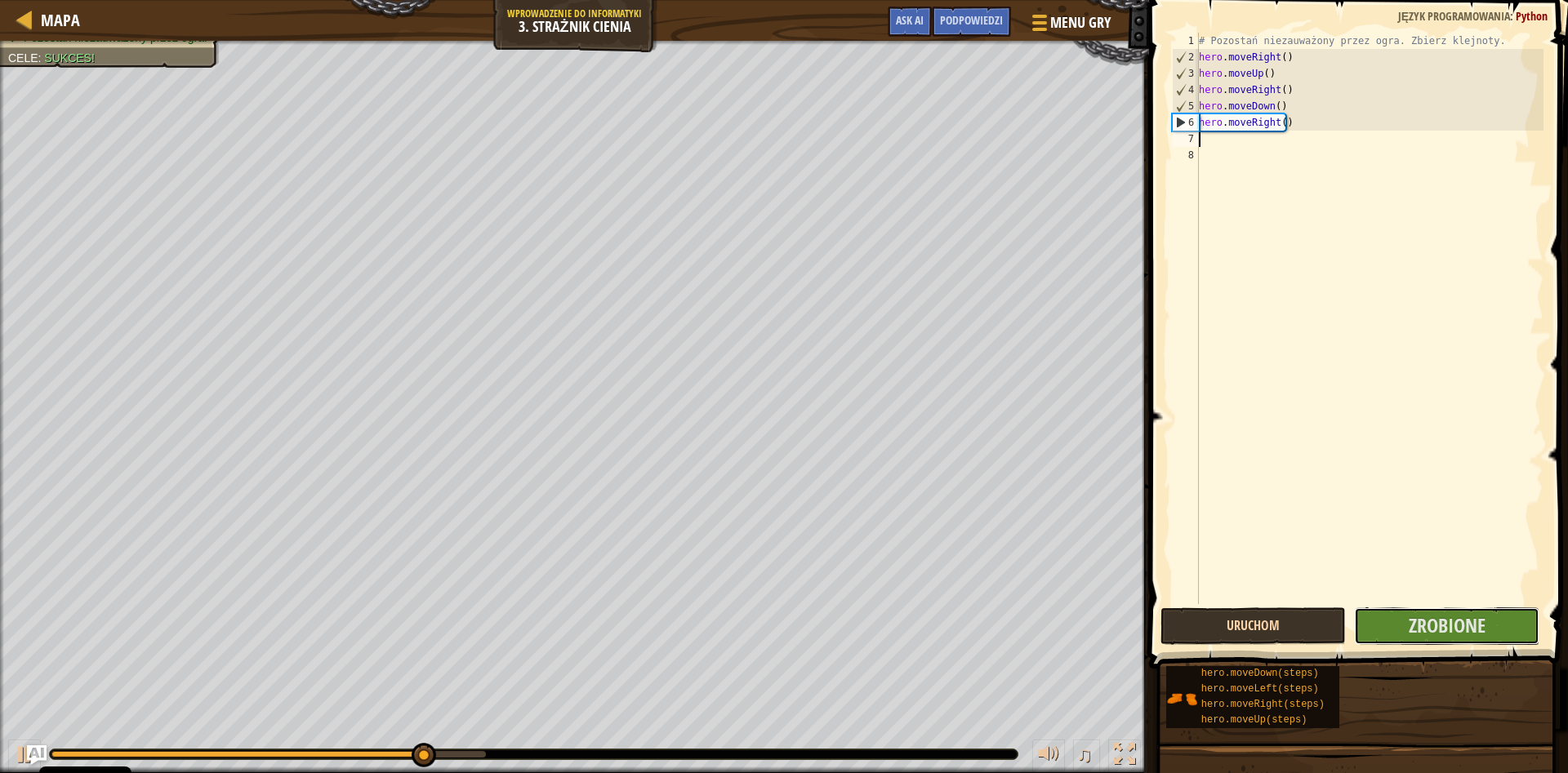
click at [1412, 630] on span "Zrobione" at bounding box center [1447, 625] width 77 height 26
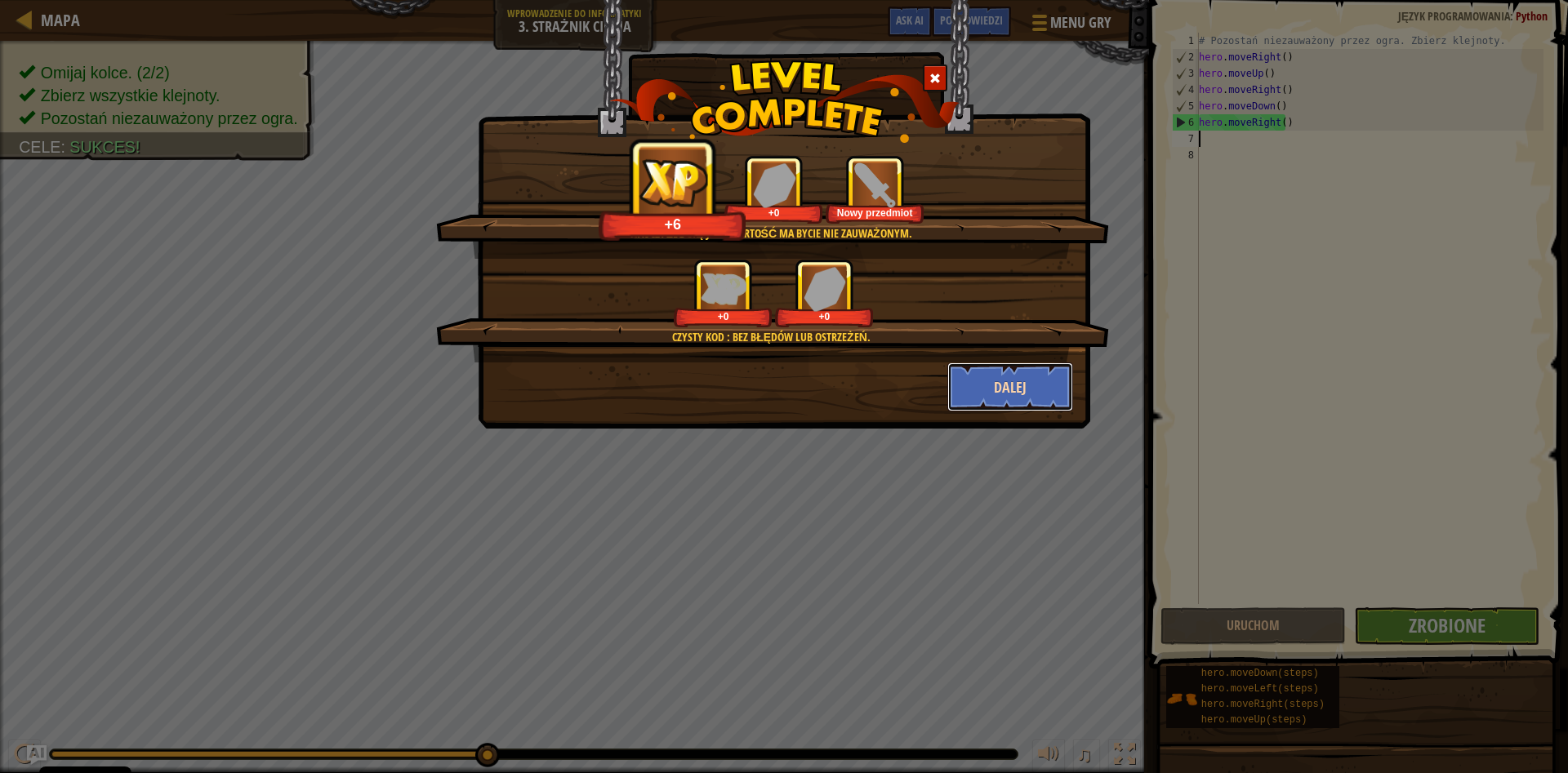
click at [1028, 385] on button "Dalej" at bounding box center [1011, 386] width 127 height 49
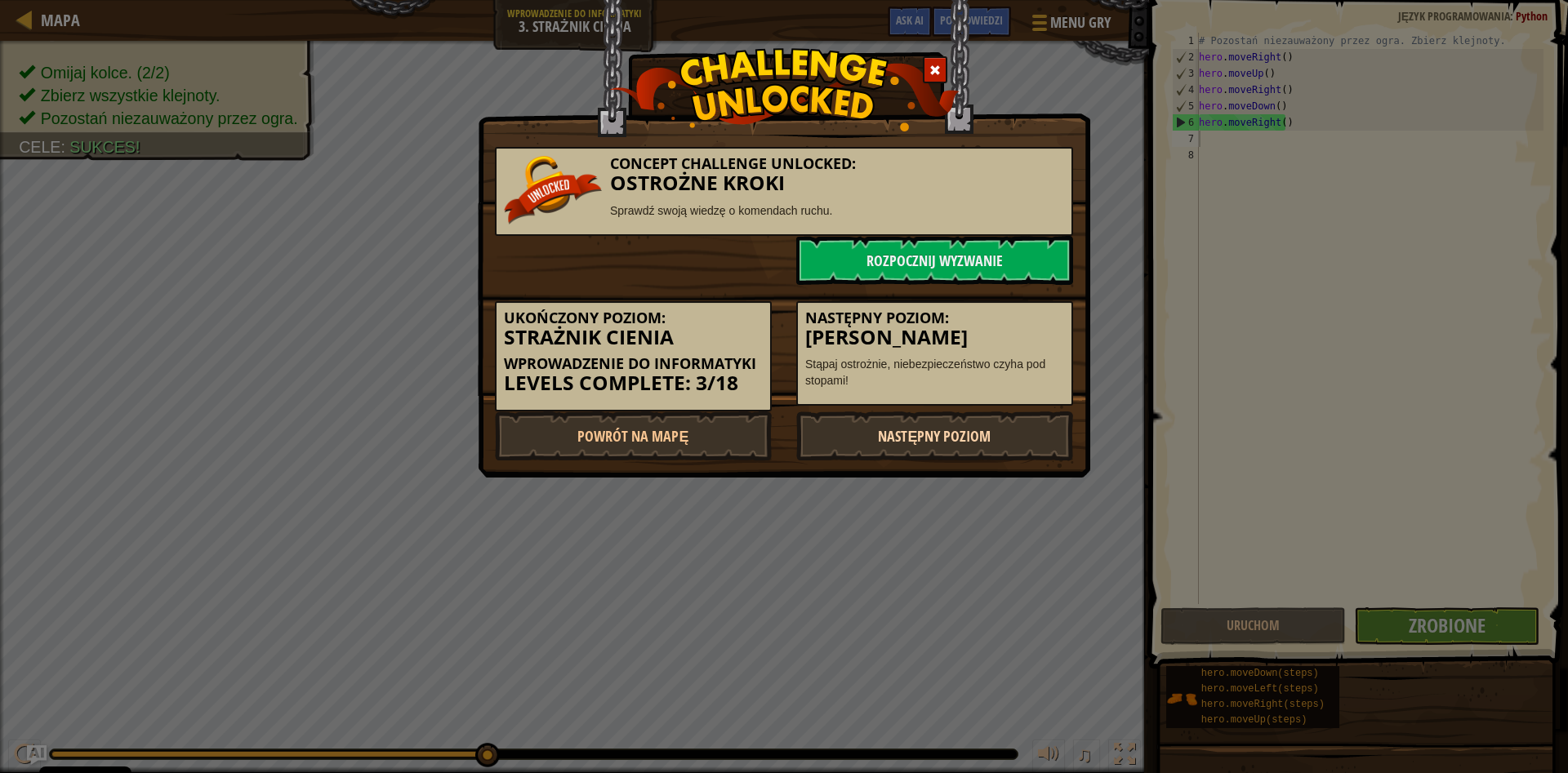
click at [1035, 426] on link "Następny poziom" at bounding box center [934, 436] width 277 height 49
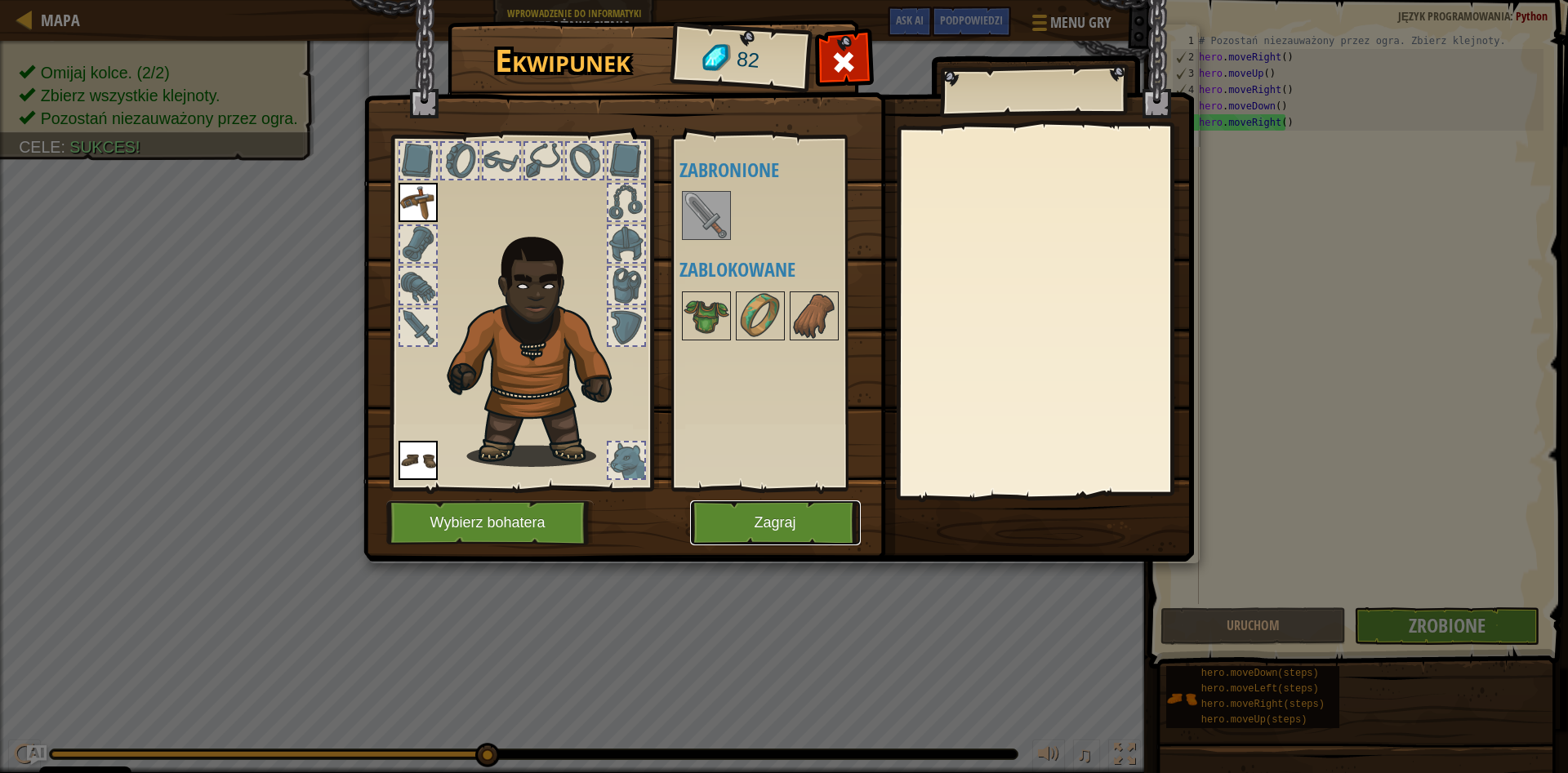
click at [799, 515] on button "Zagraj" at bounding box center [775, 523] width 171 height 45
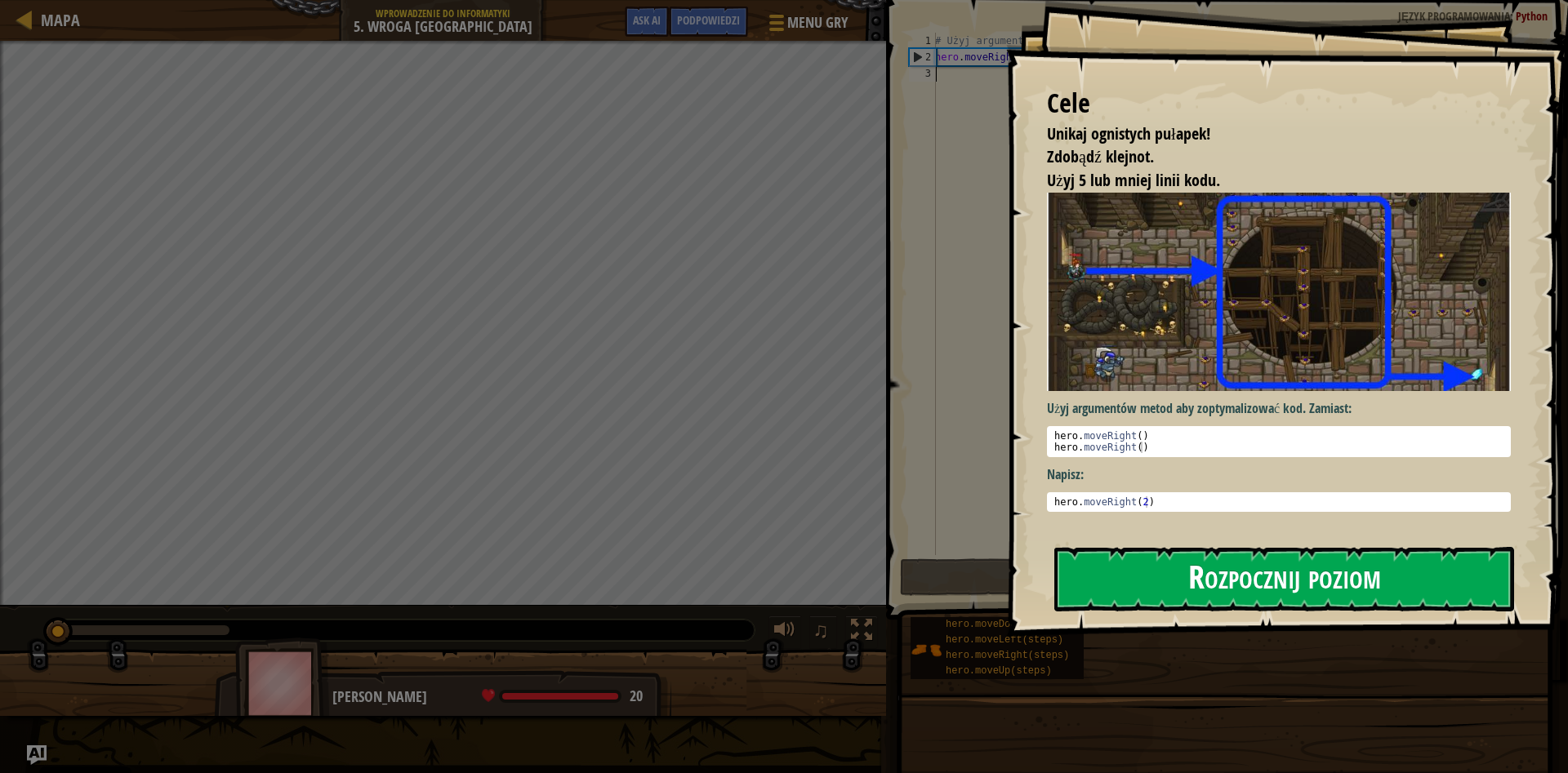
click at [1269, 577] on button "Rozpocznij poziom" at bounding box center [1283, 579] width 460 height 64
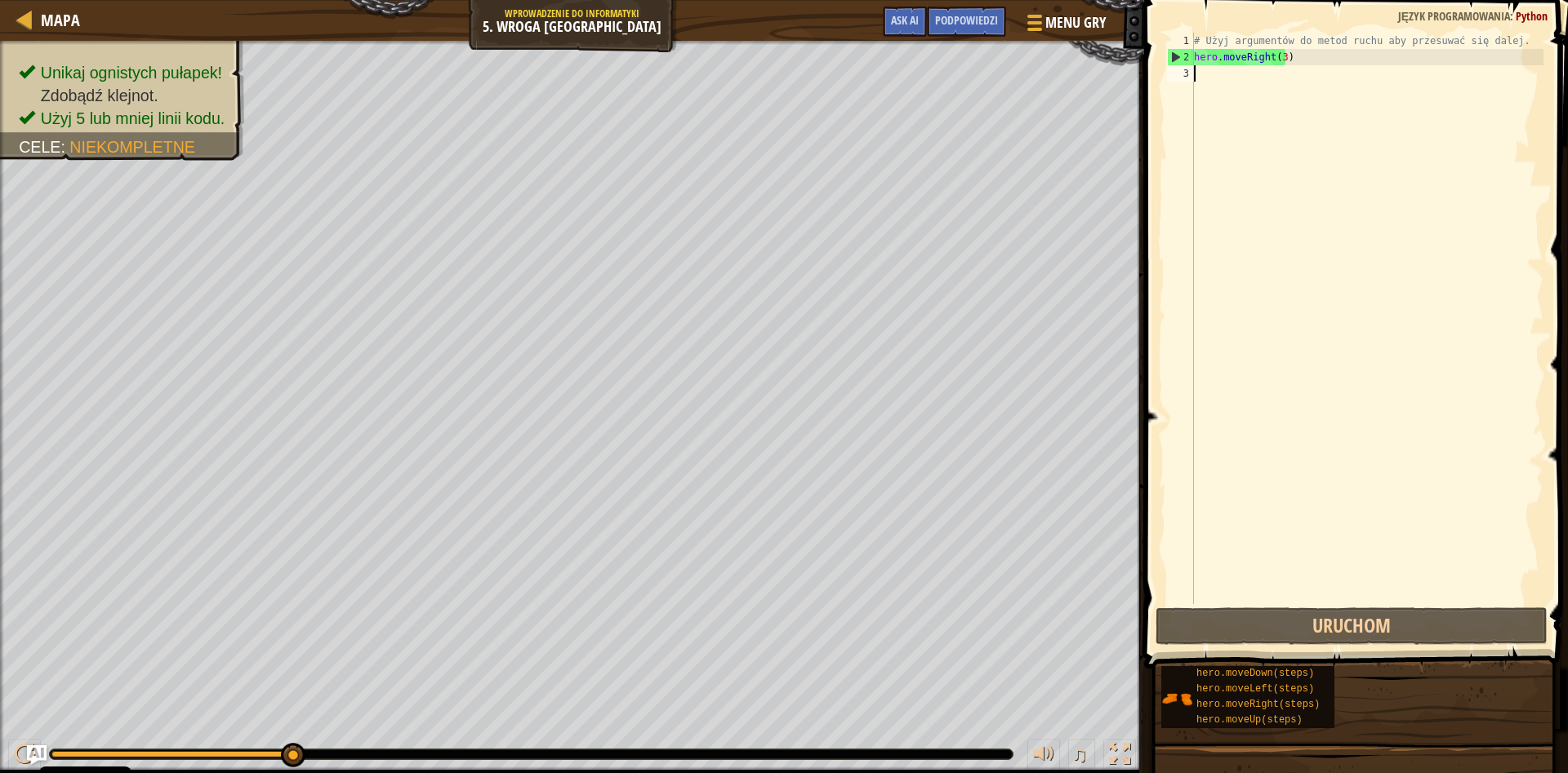
scroll to position [7, 0]
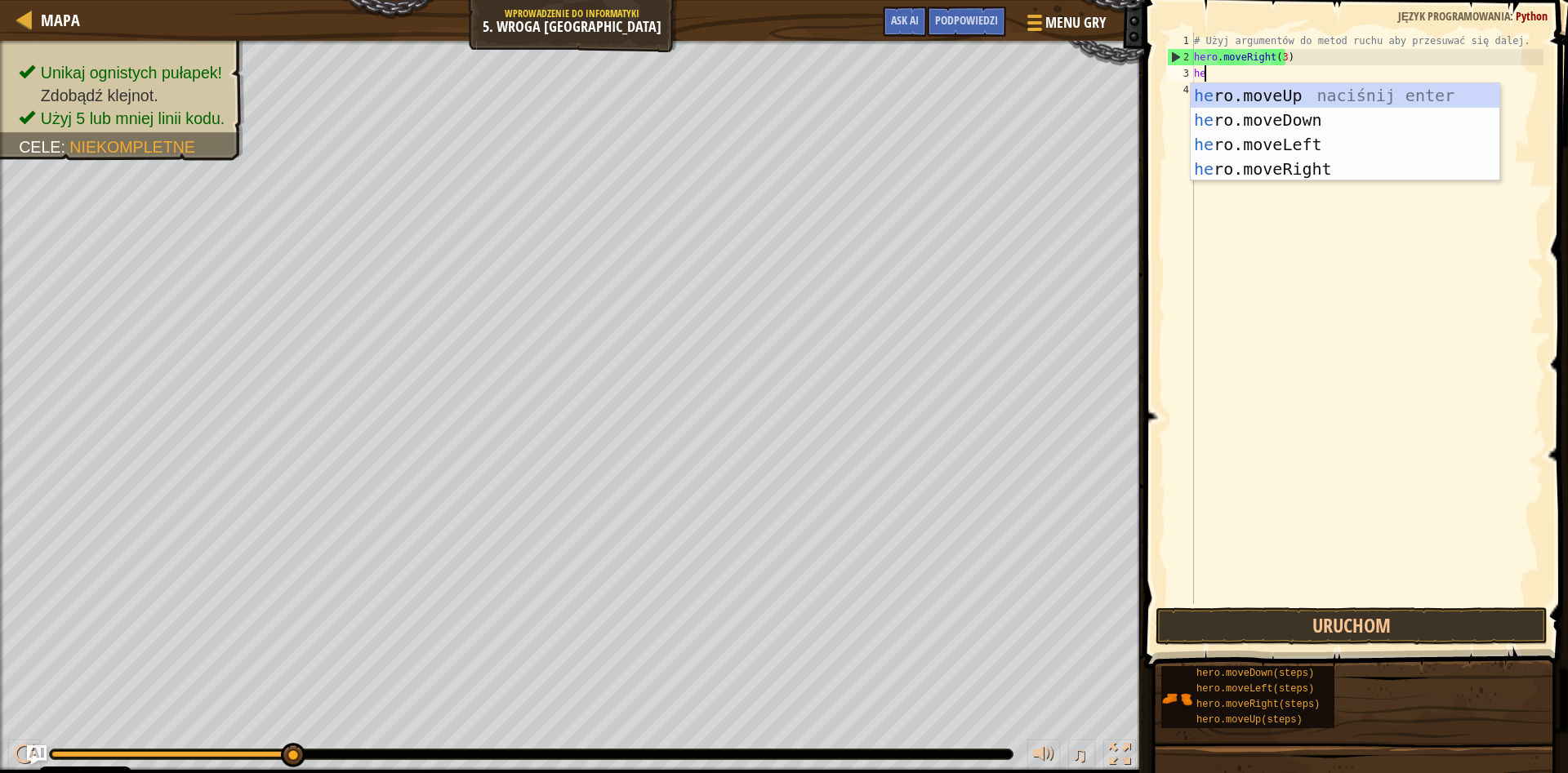
type textarea "her"
click at [1281, 92] on div "her o.moveUp naciśnij enter her o.moveDown naciśnij enter her o.moveLeft naciśn…" at bounding box center [1344, 156] width 309 height 147
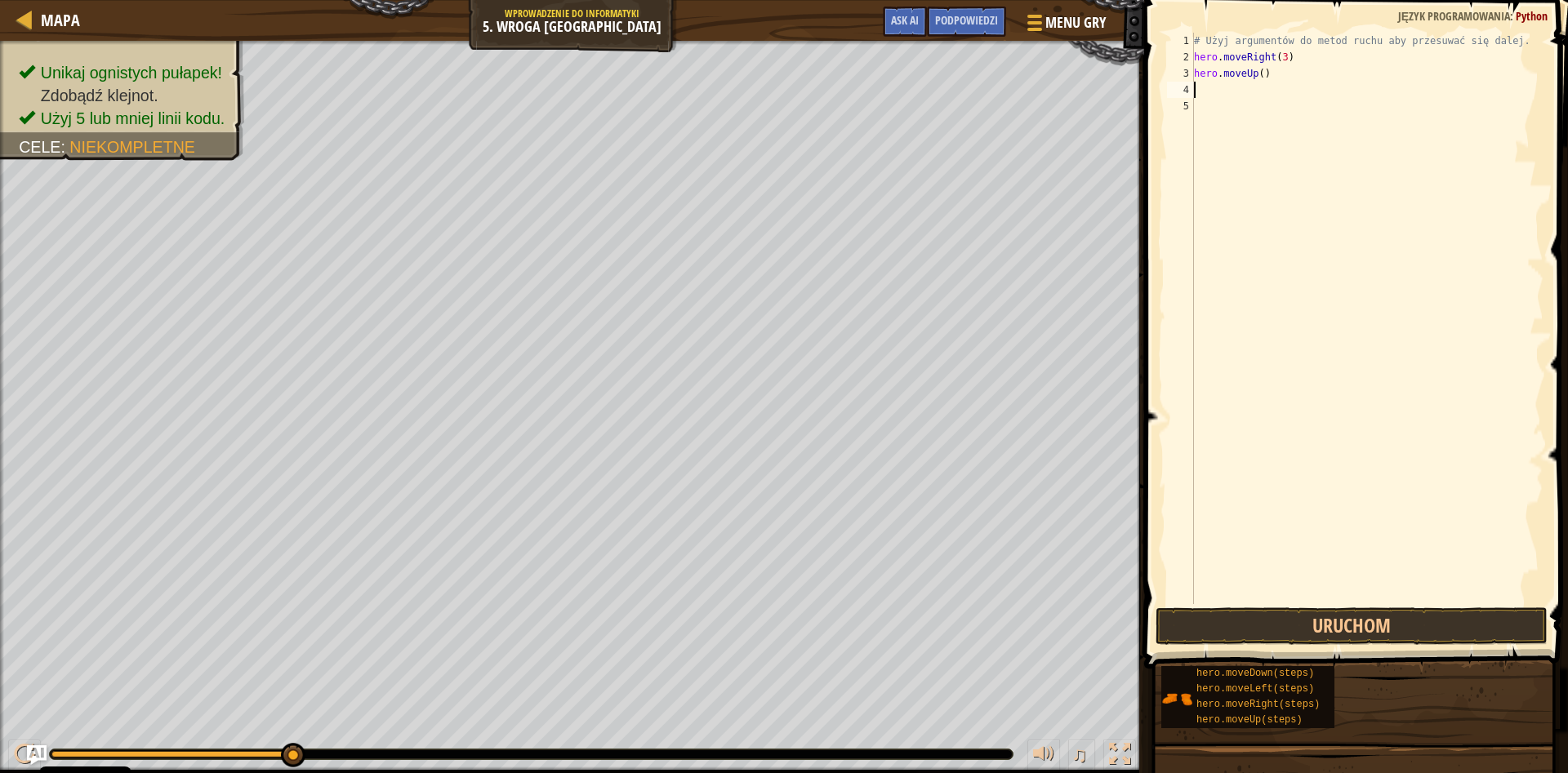
scroll to position [7, 0]
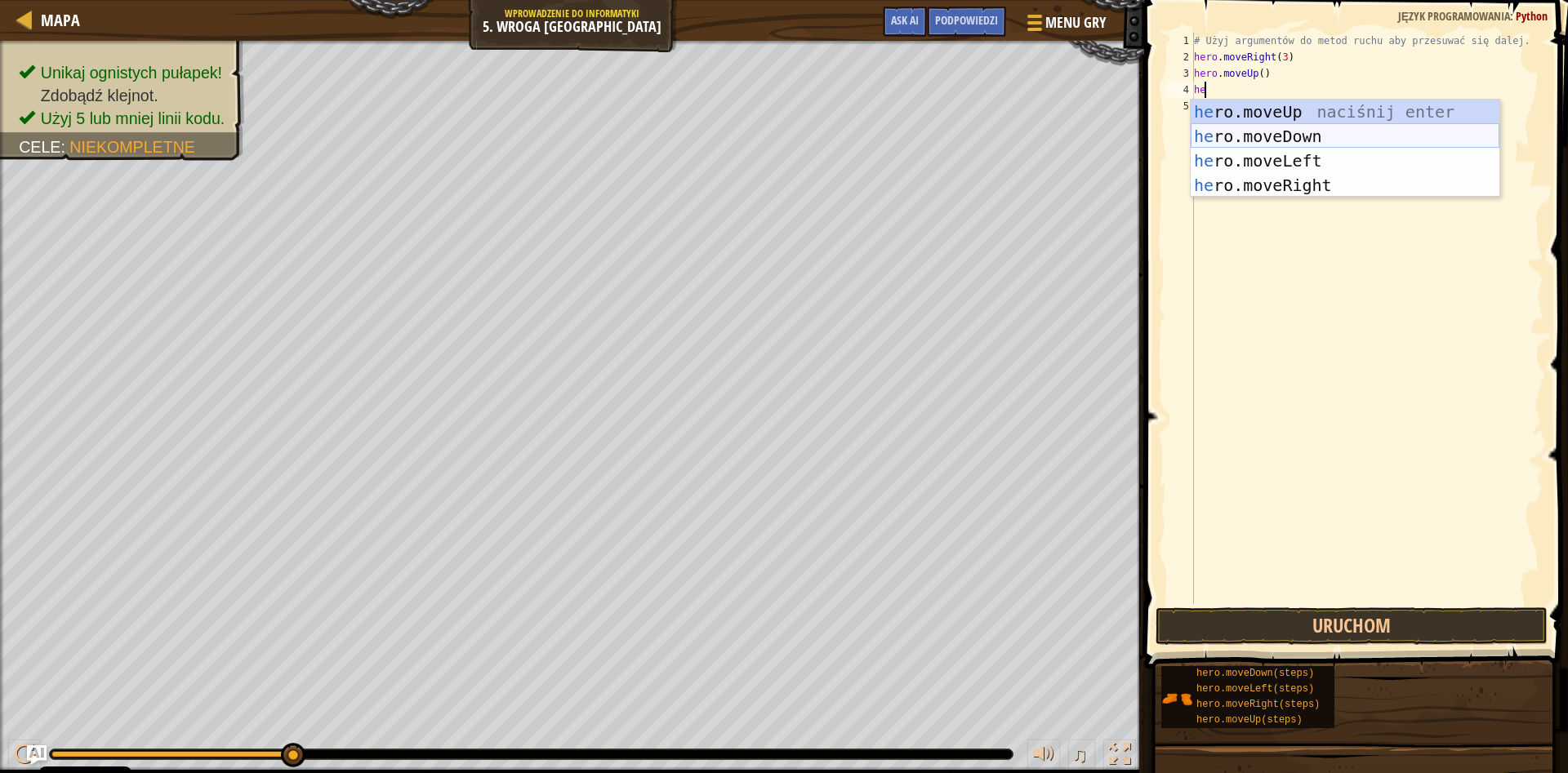
type textarea "her"
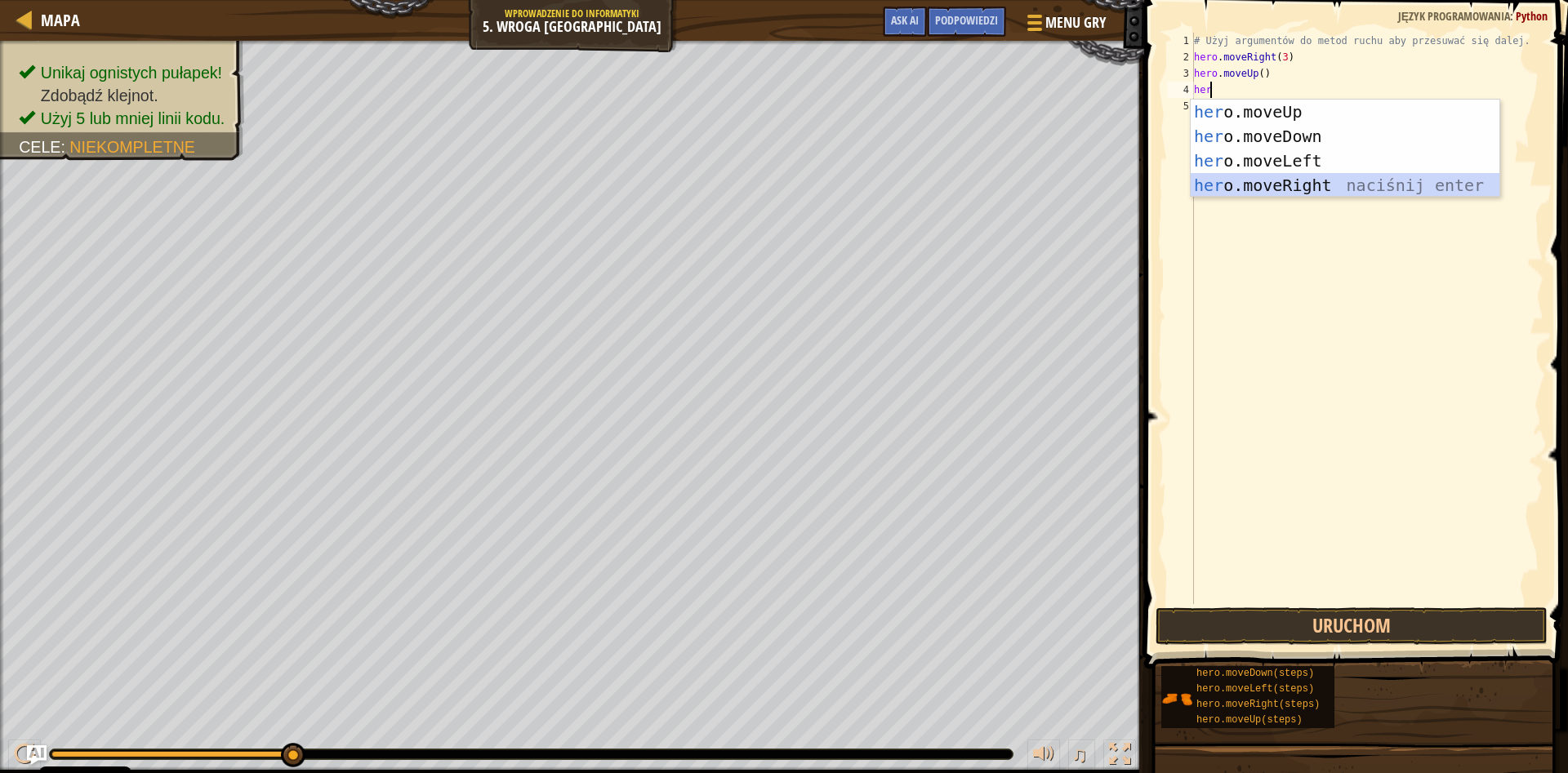
click at [1332, 181] on div "her o.moveUp naciśnij enter her o.moveDown naciśnij enter her o.moveLeft naciśn…" at bounding box center [1344, 173] width 309 height 147
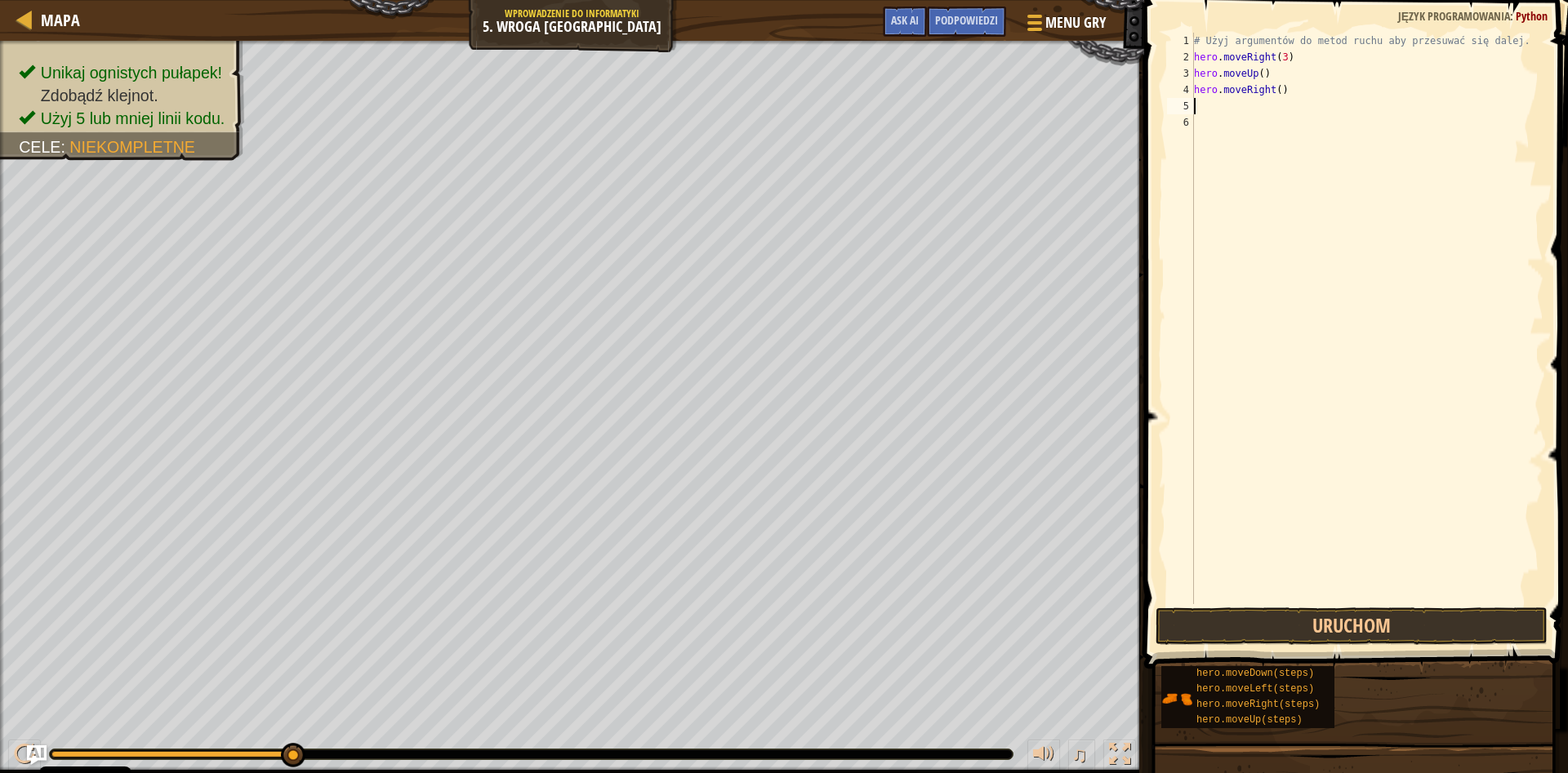
scroll to position [7, 0]
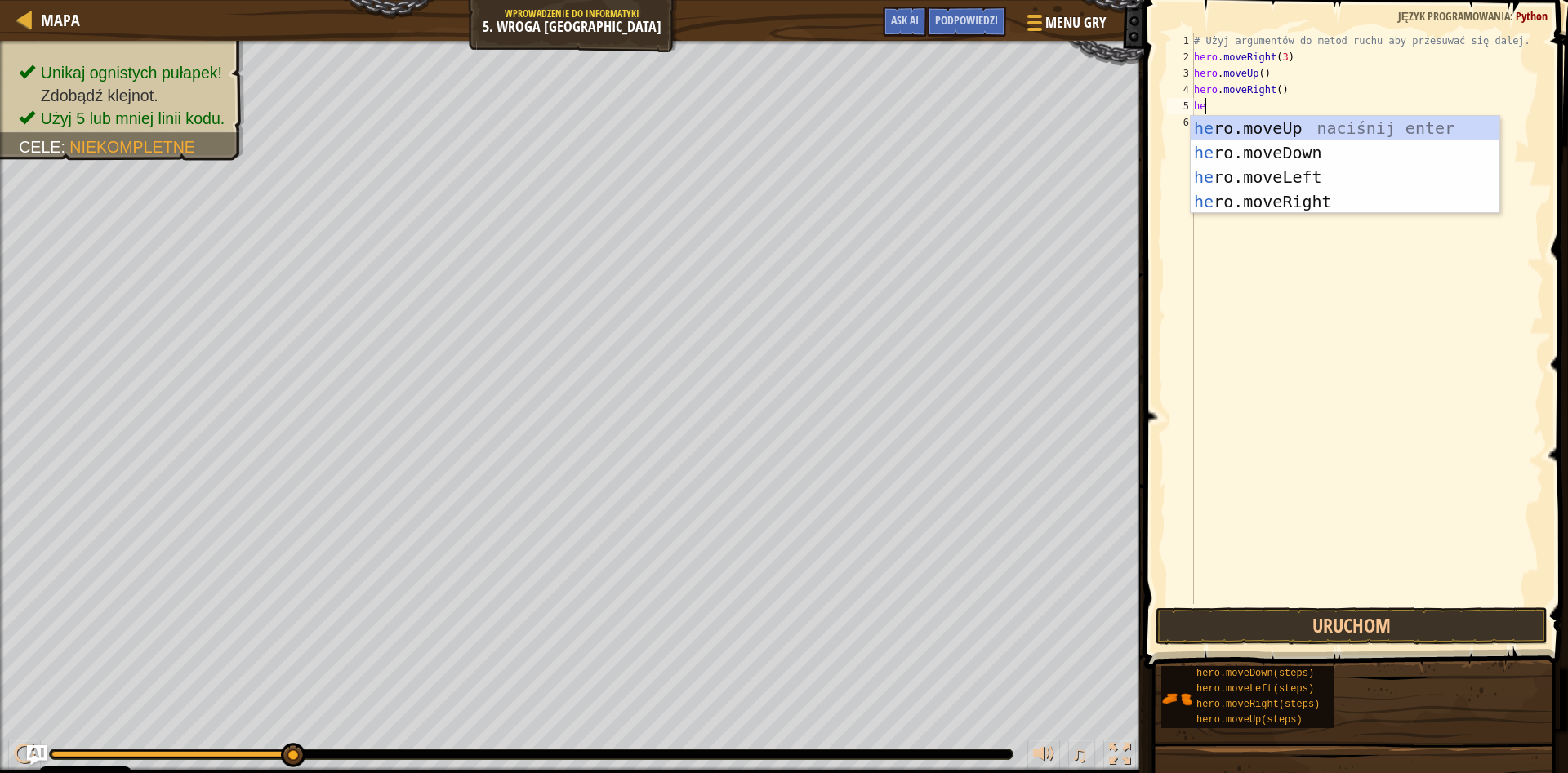
type textarea "her"
click at [1340, 154] on div "her o.moveUp naciśnij enter her o.moveDown naciśnij enter her o.moveLeft naciśn…" at bounding box center [1344, 189] width 309 height 147
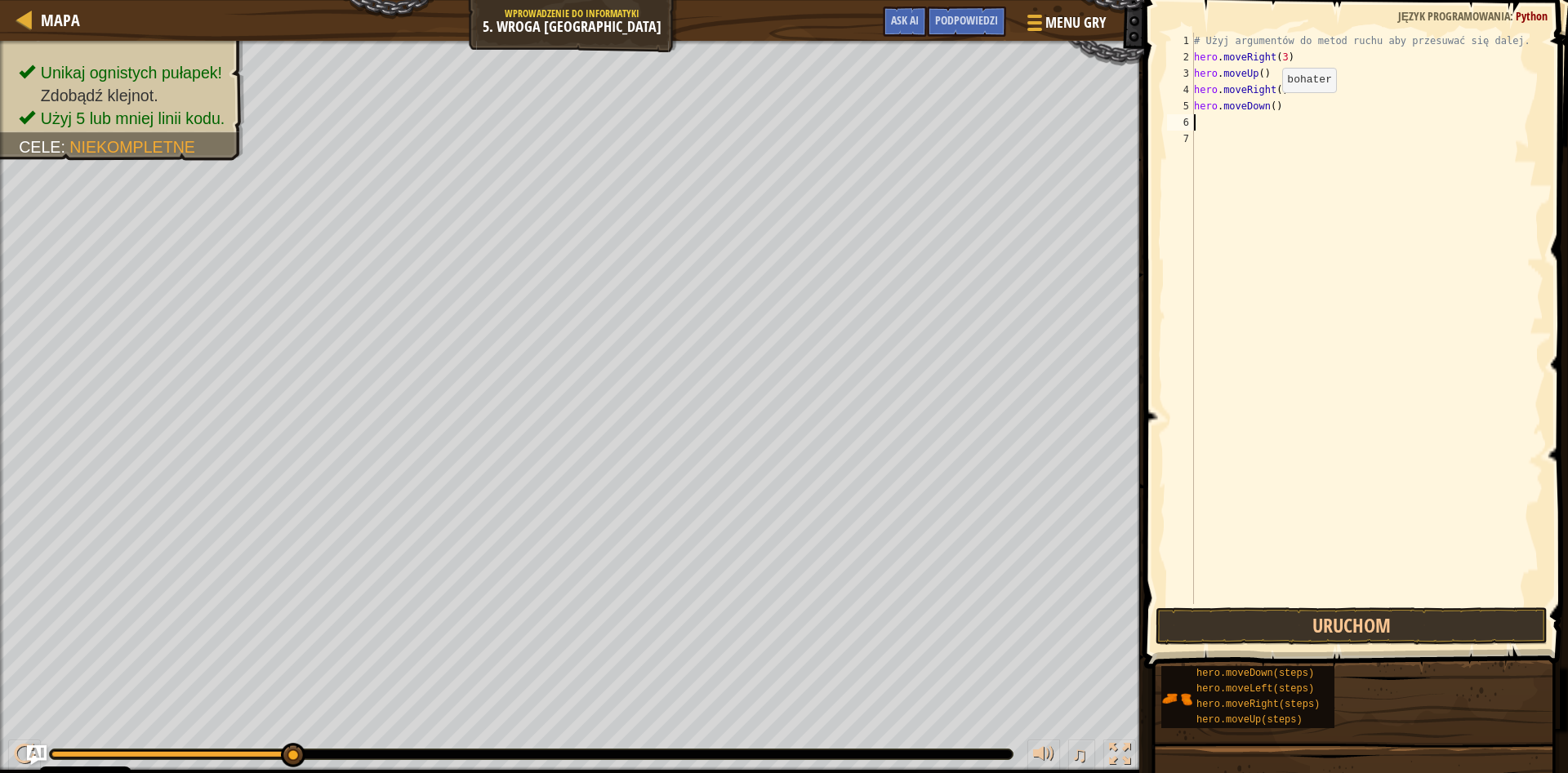
click at [1268, 108] on div "# Użyj argumentów do metod ruchu aby przesuwać się dalej. hero . moveRight ( 3 …" at bounding box center [1366, 334] width 353 height 604
type textarea "hero.moveDown(3)"
click at [1301, 107] on div "# Użyj argumentów do metod ruchu aby przesuwać się dalej. hero . moveRight ( 3 …" at bounding box center [1366, 334] width 353 height 604
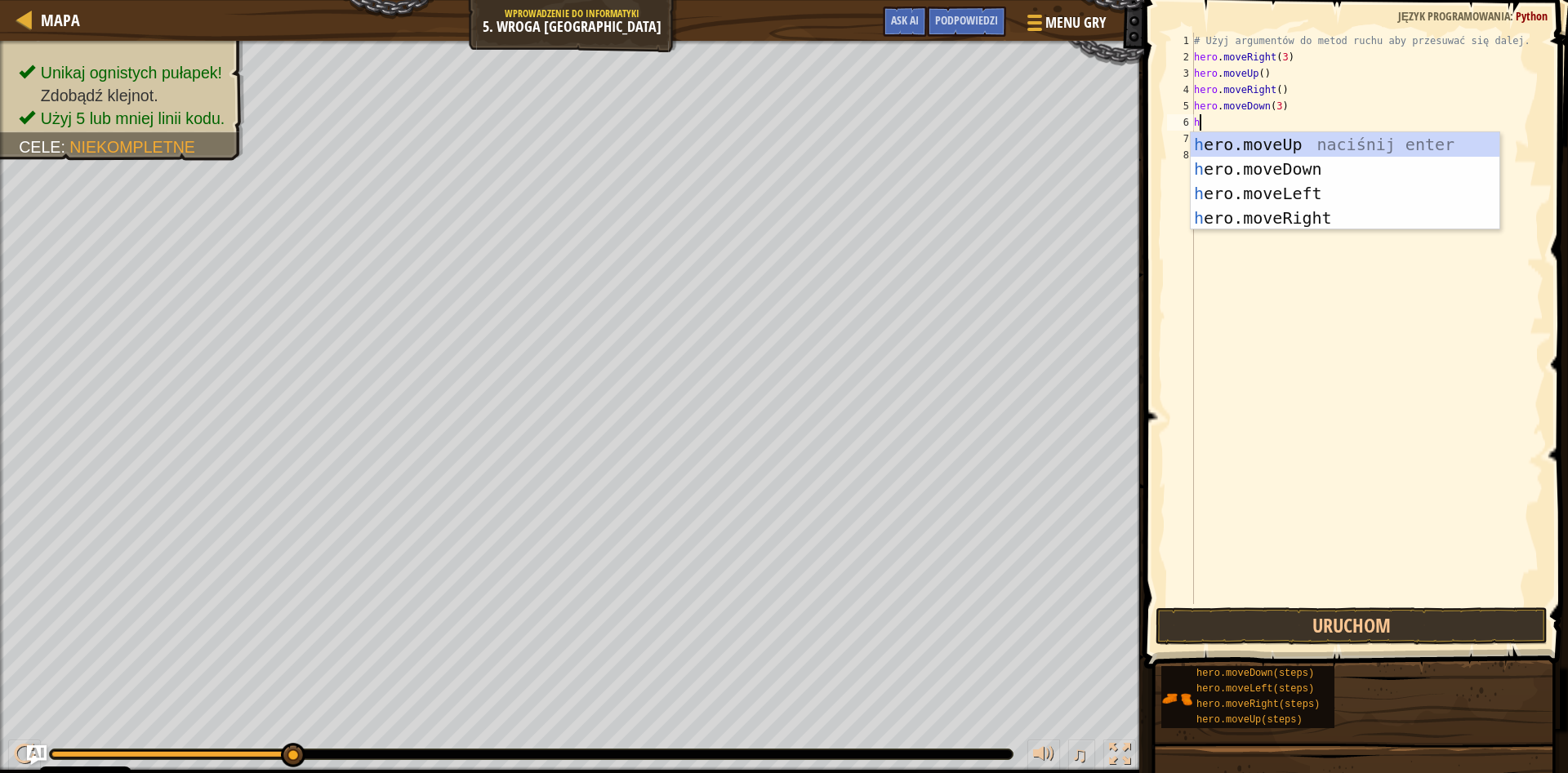
scroll to position [7, 0]
type textarea "her"
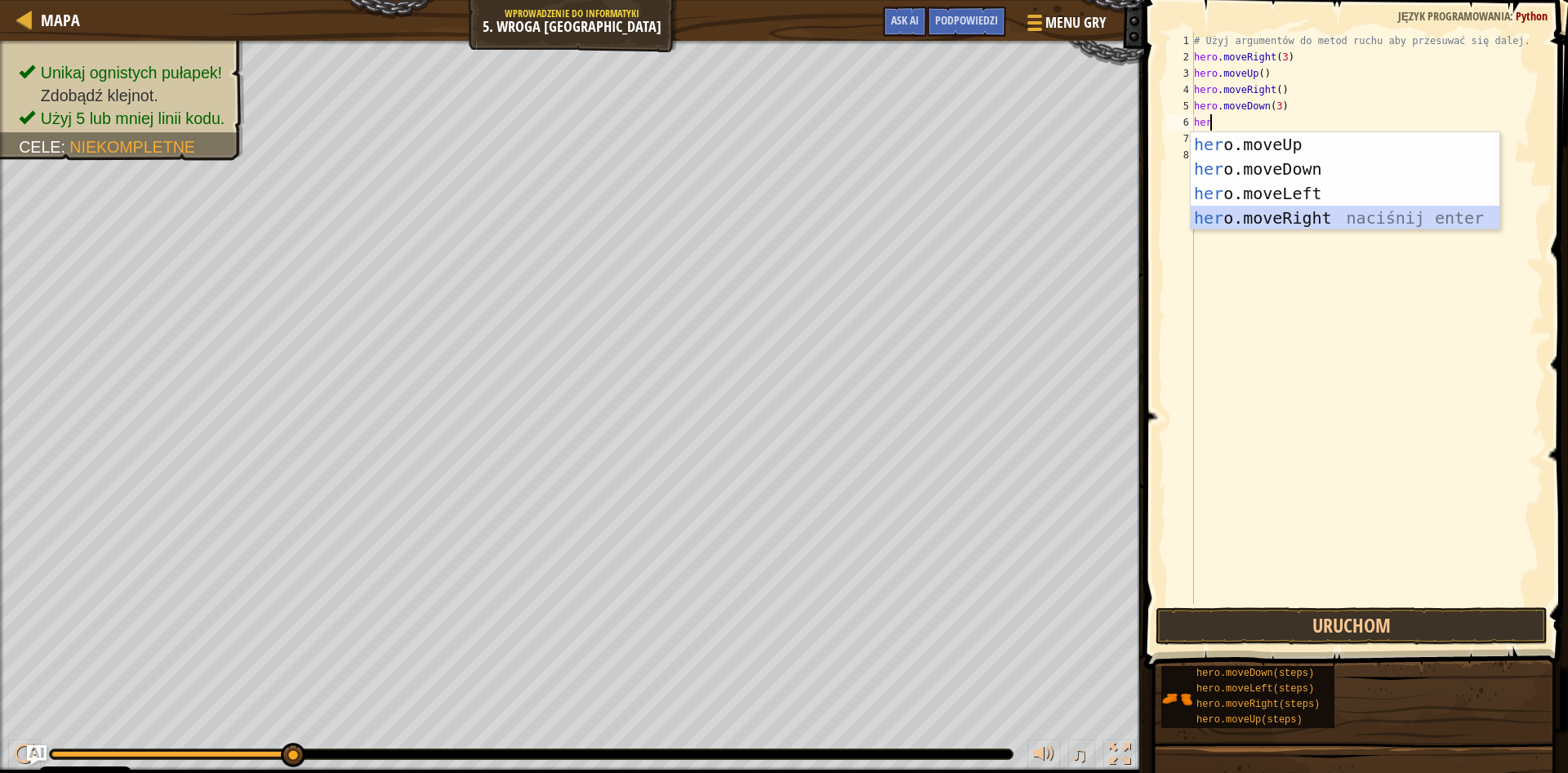
click at [1301, 215] on div "her o.moveUp naciśnij enter her o.moveDown naciśnij enter her o.moveLeft naciśn…" at bounding box center [1344, 205] width 309 height 147
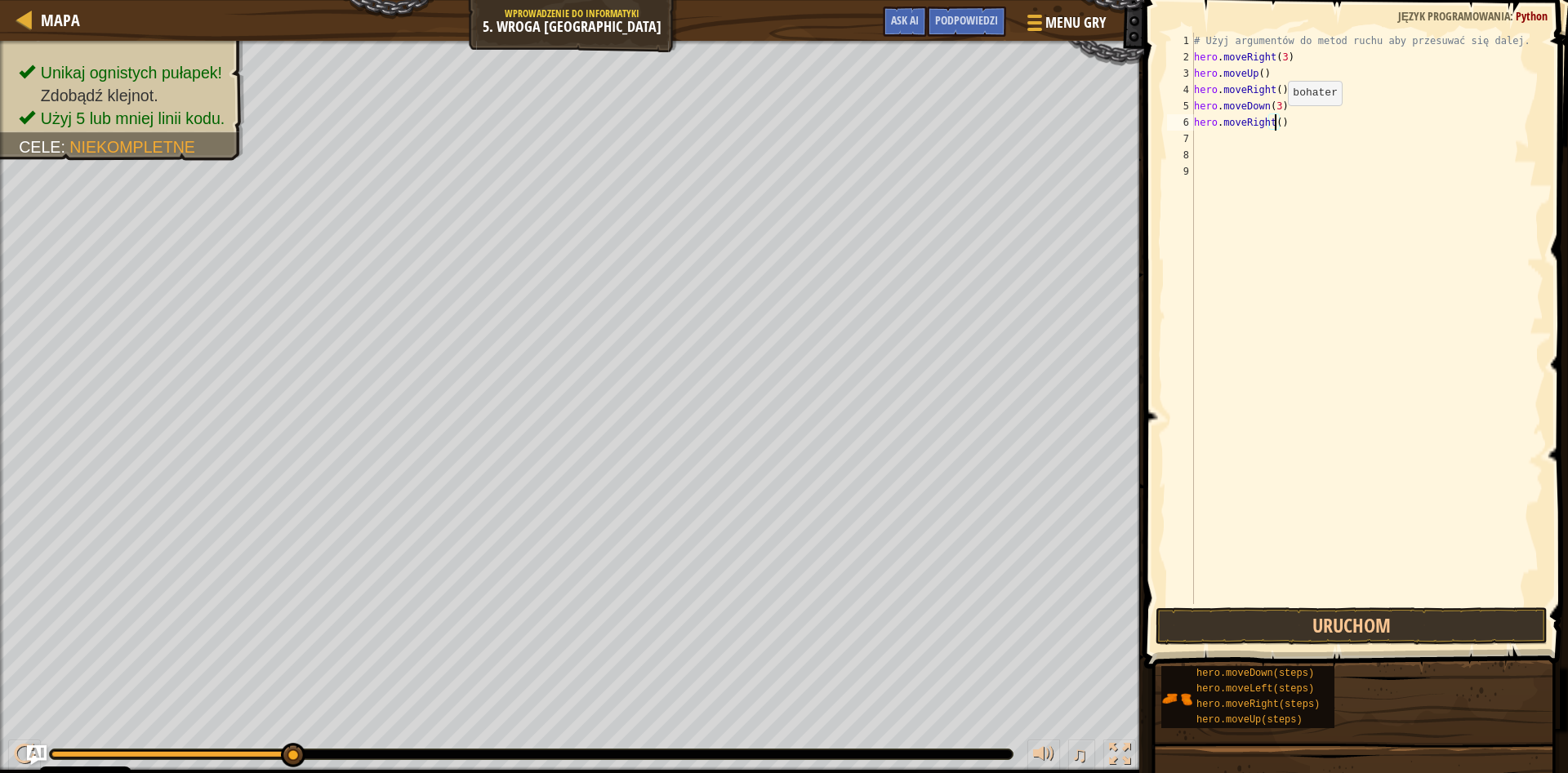
click at [1274, 121] on div "# Użyj argumentów do metod ruchu aby przesuwać się dalej. hero . moveRight ( 3 …" at bounding box center [1366, 334] width 353 height 604
type textarea "hero.moveRight(2)"
click at [1488, 611] on button "Uruchom" at bounding box center [1351, 626] width 392 height 37
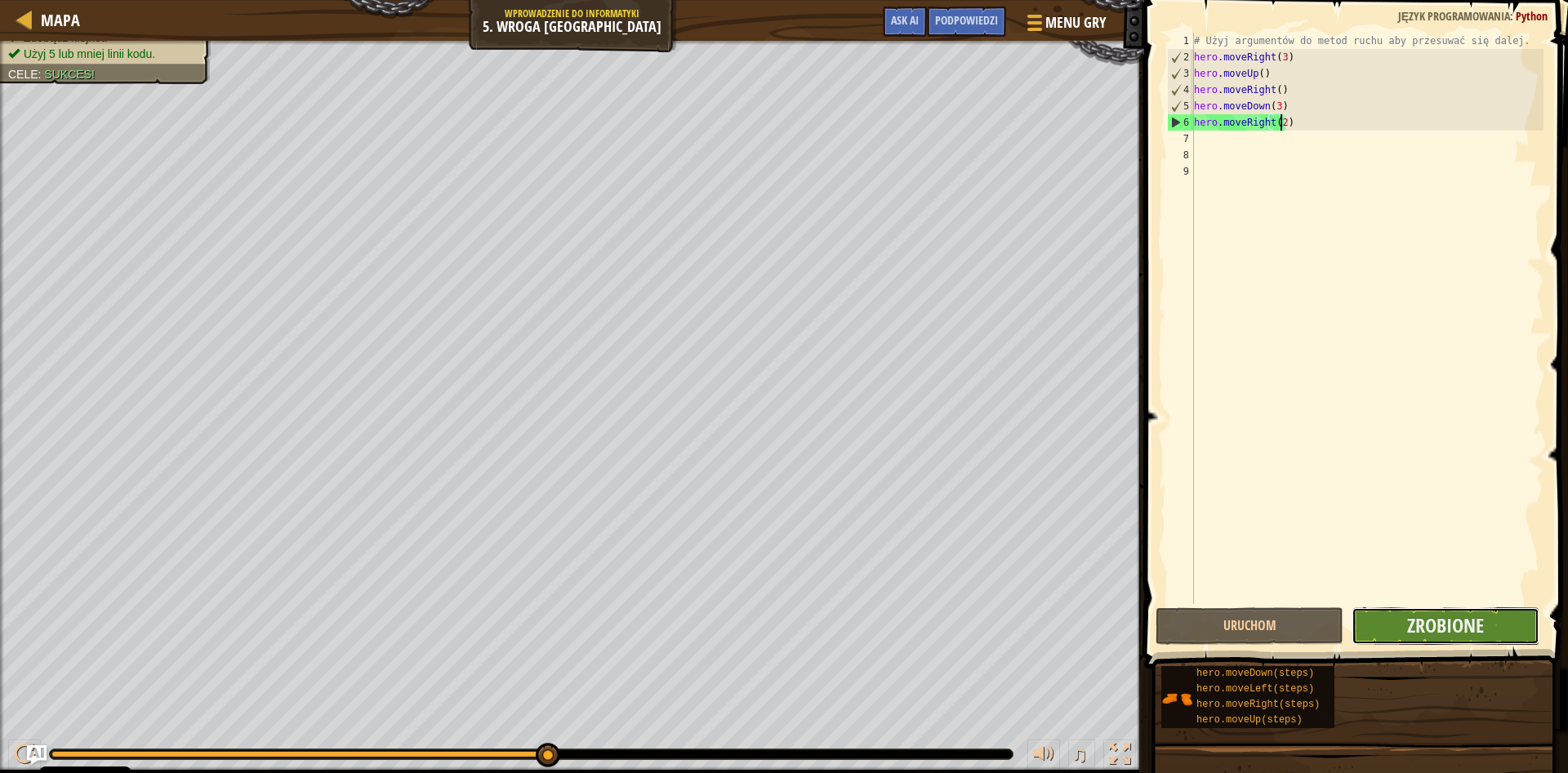
click at [1488, 610] on button "Zrobione" at bounding box center [1445, 626] width 188 height 37
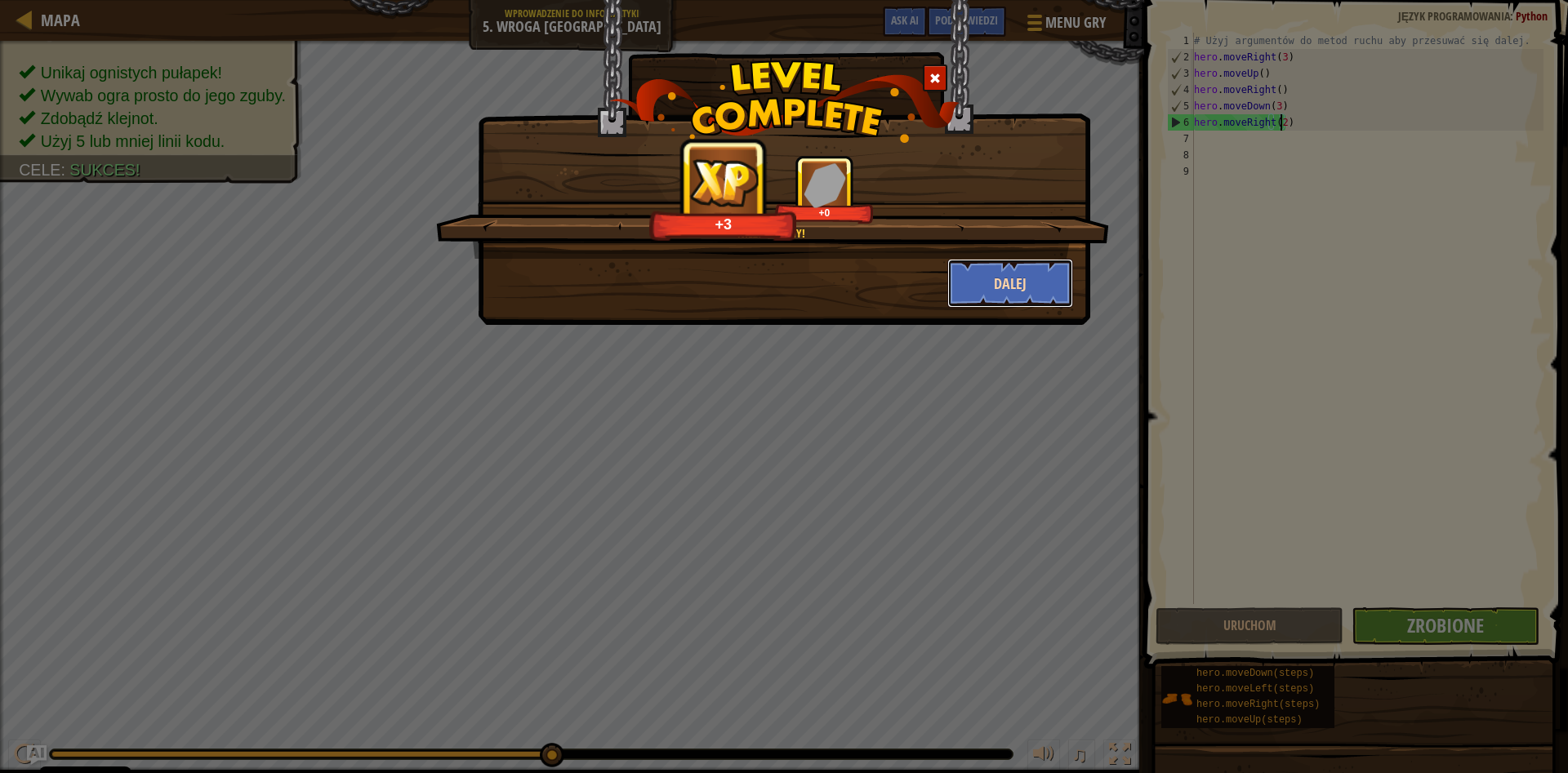
click at [956, 281] on button "Dalej" at bounding box center [1011, 283] width 127 height 49
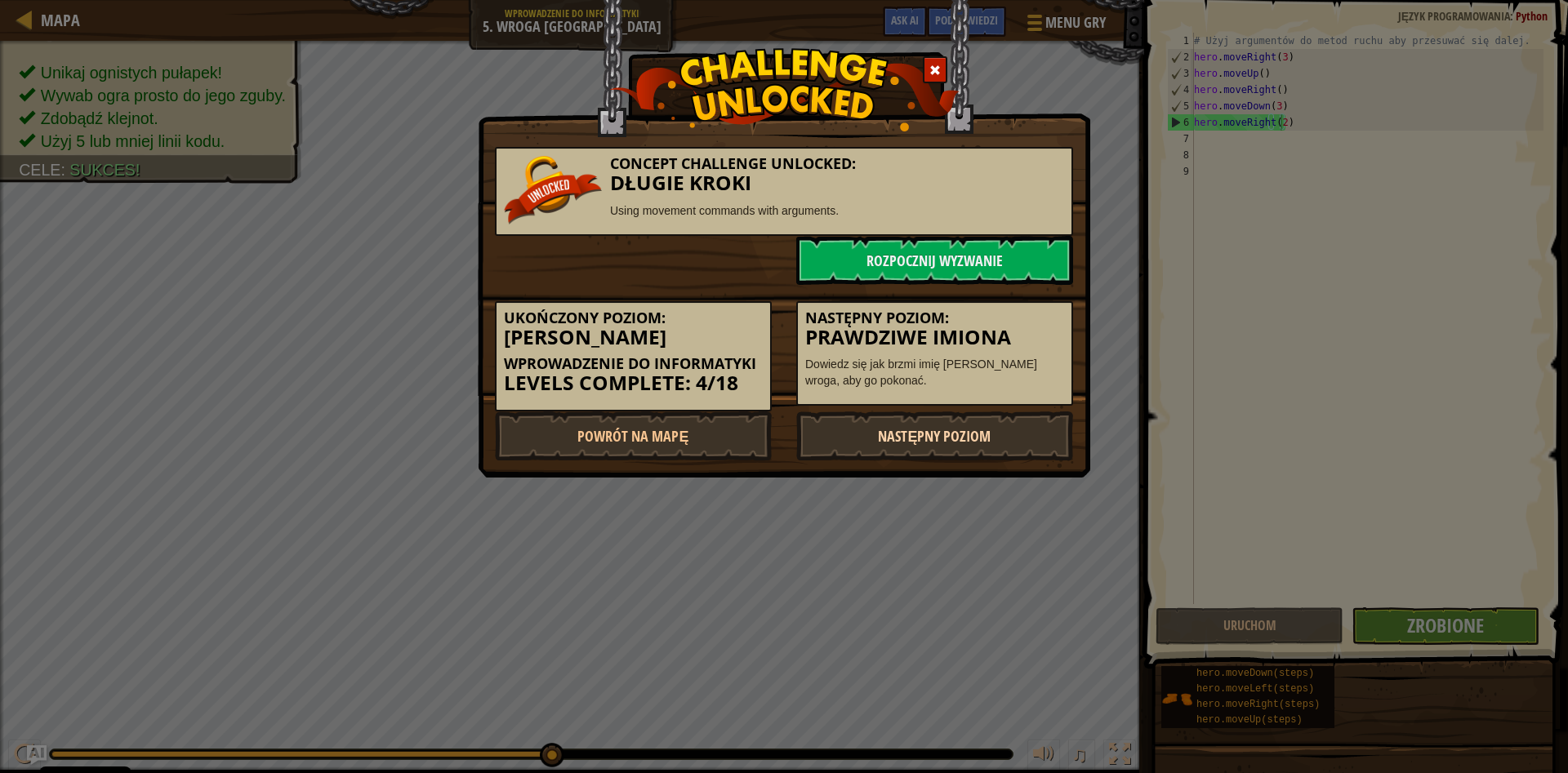
click at [1029, 431] on link "Następny poziom" at bounding box center [934, 436] width 277 height 49
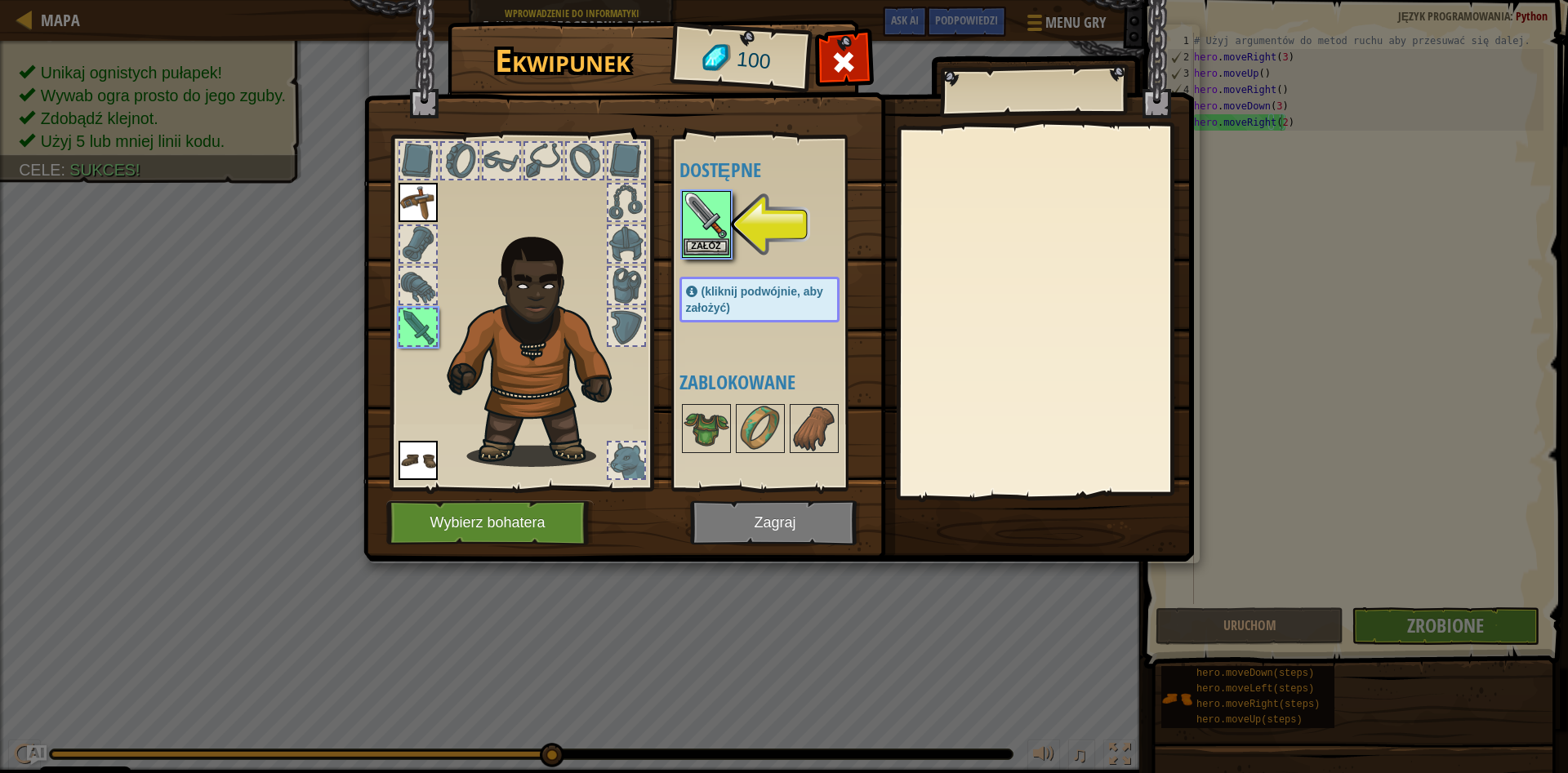
click at [718, 238] on img at bounding box center [706, 215] width 46 height 46
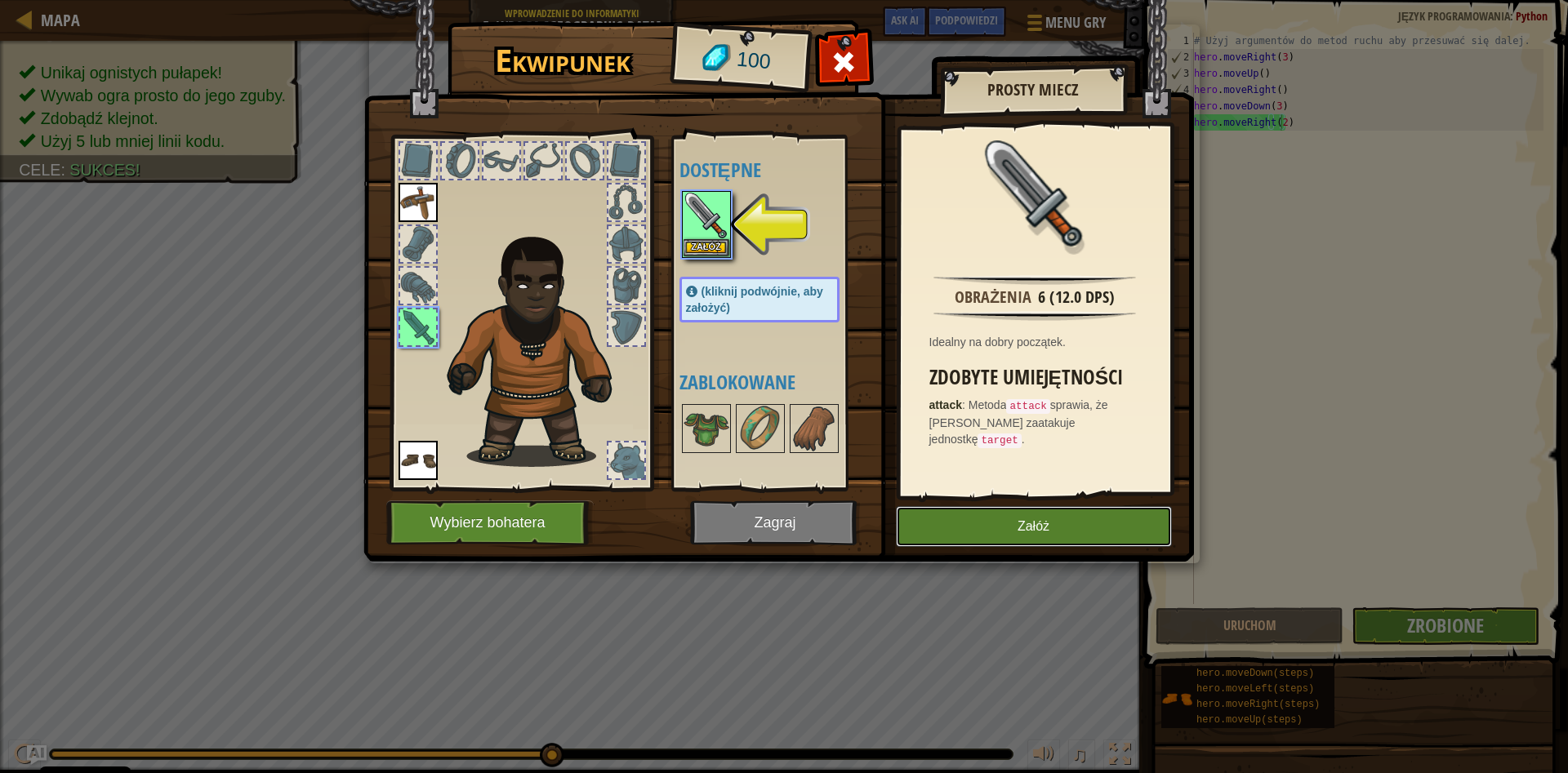
click at [1029, 526] on button "Załóż" at bounding box center [1034, 527] width 276 height 41
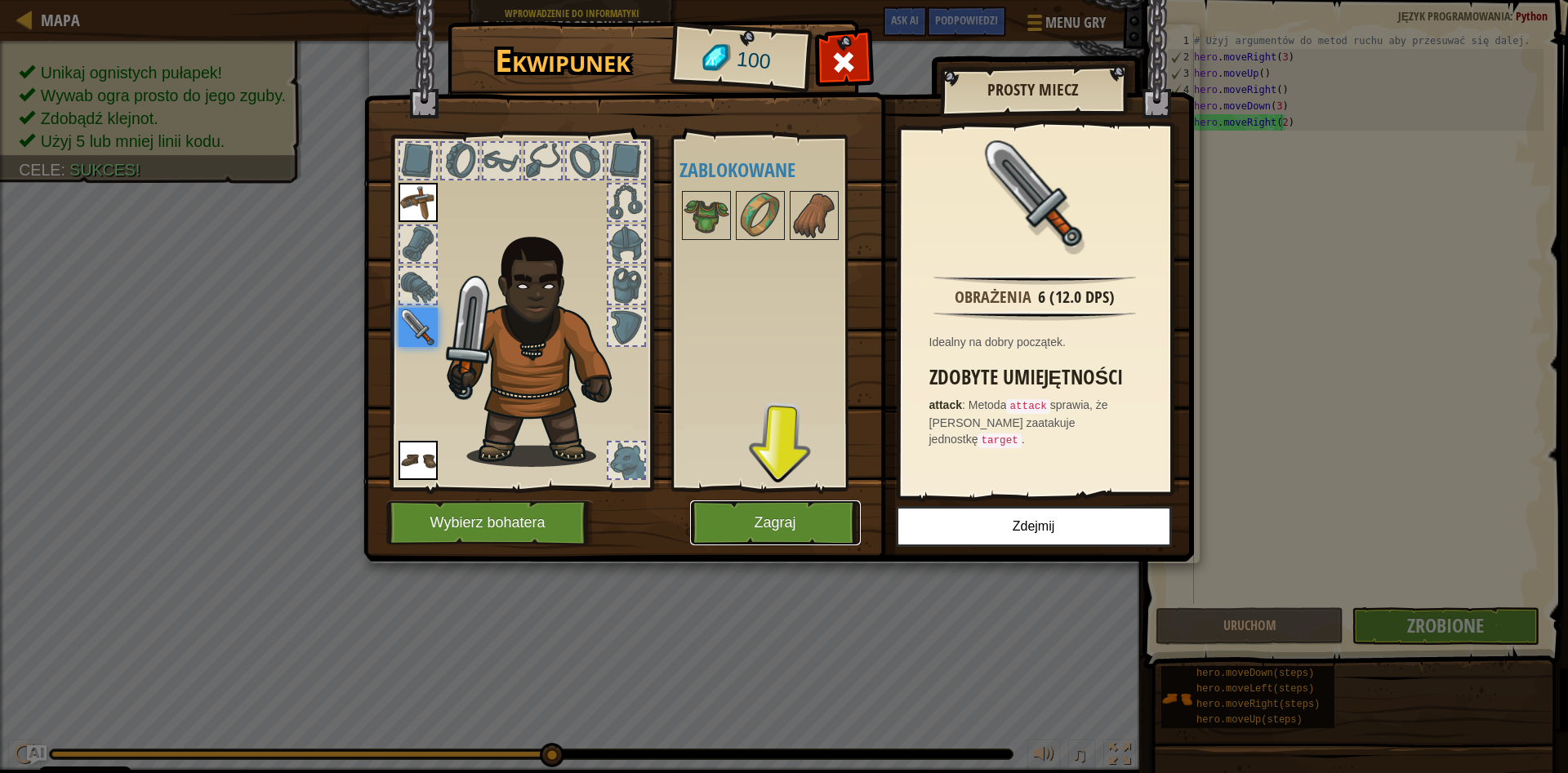
click at [801, 524] on button "Zagraj" at bounding box center [775, 523] width 171 height 45
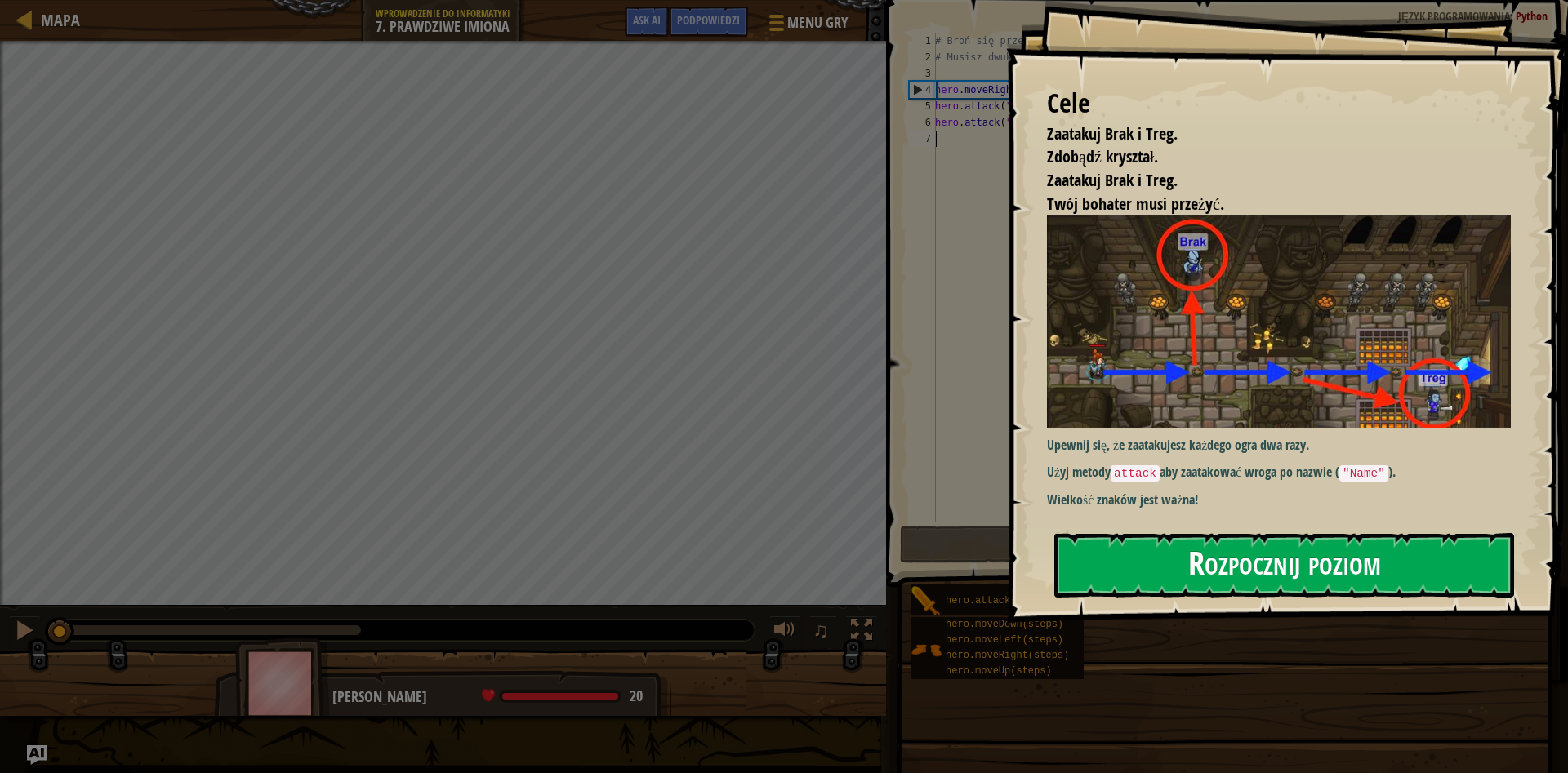
click at [1148, 574] on button "Rozpocznij poziom" at bounding box center [1283, 565] width 460 height 64
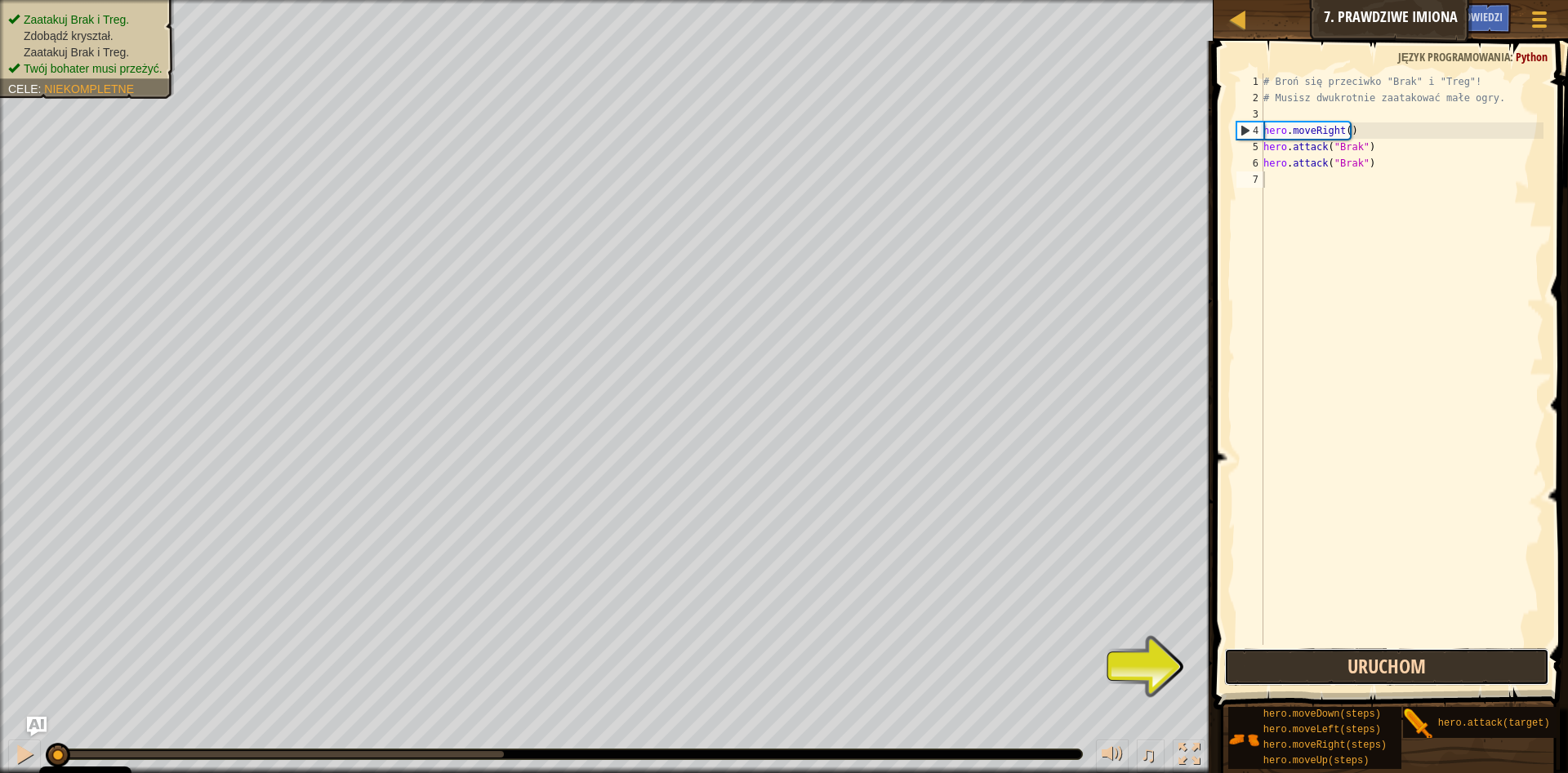
click at [1365, 666] on button "Uruchom" at bounding box center [1386, 668] width 325 height 37
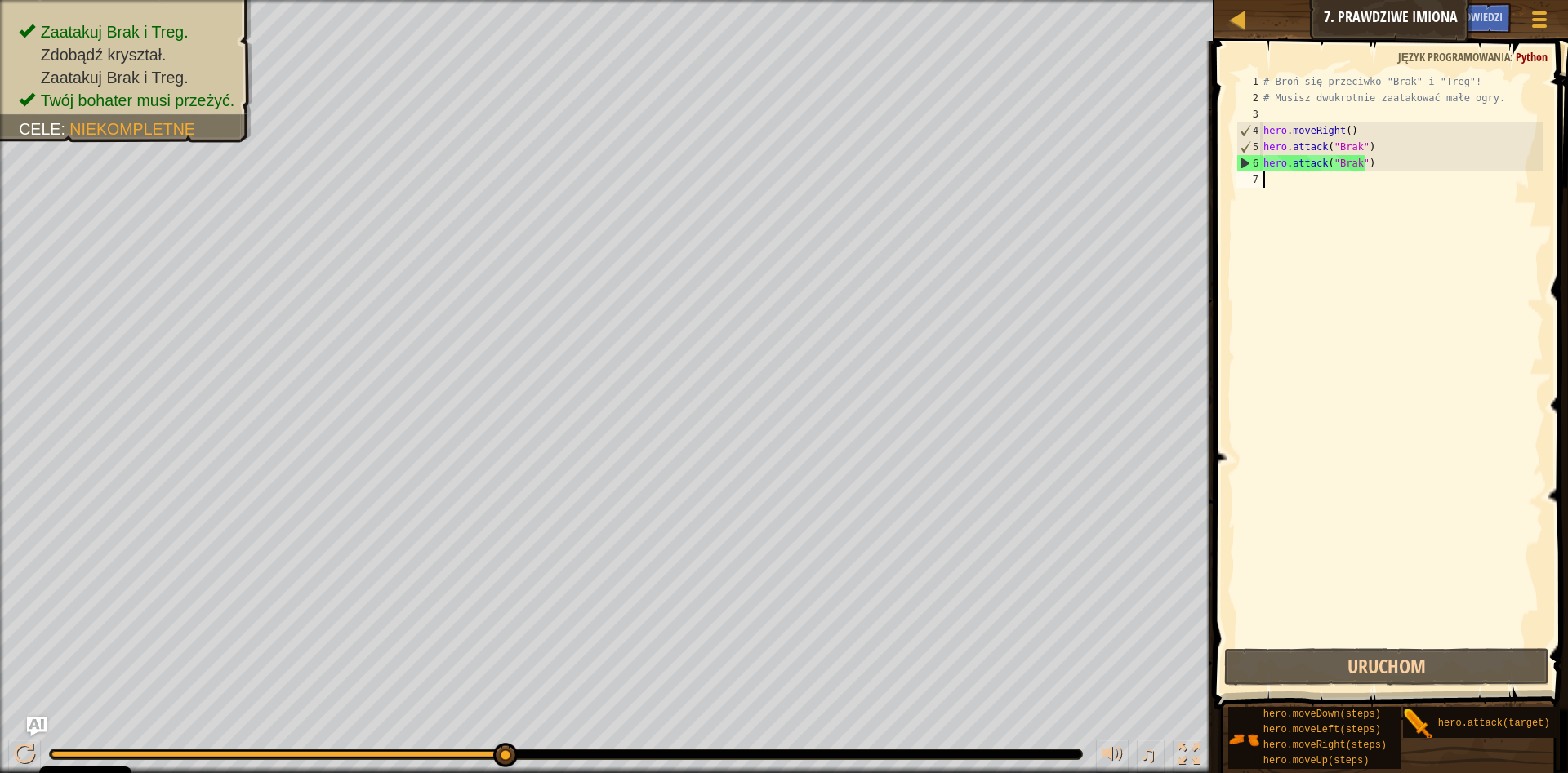
scroll to position [7, 0]
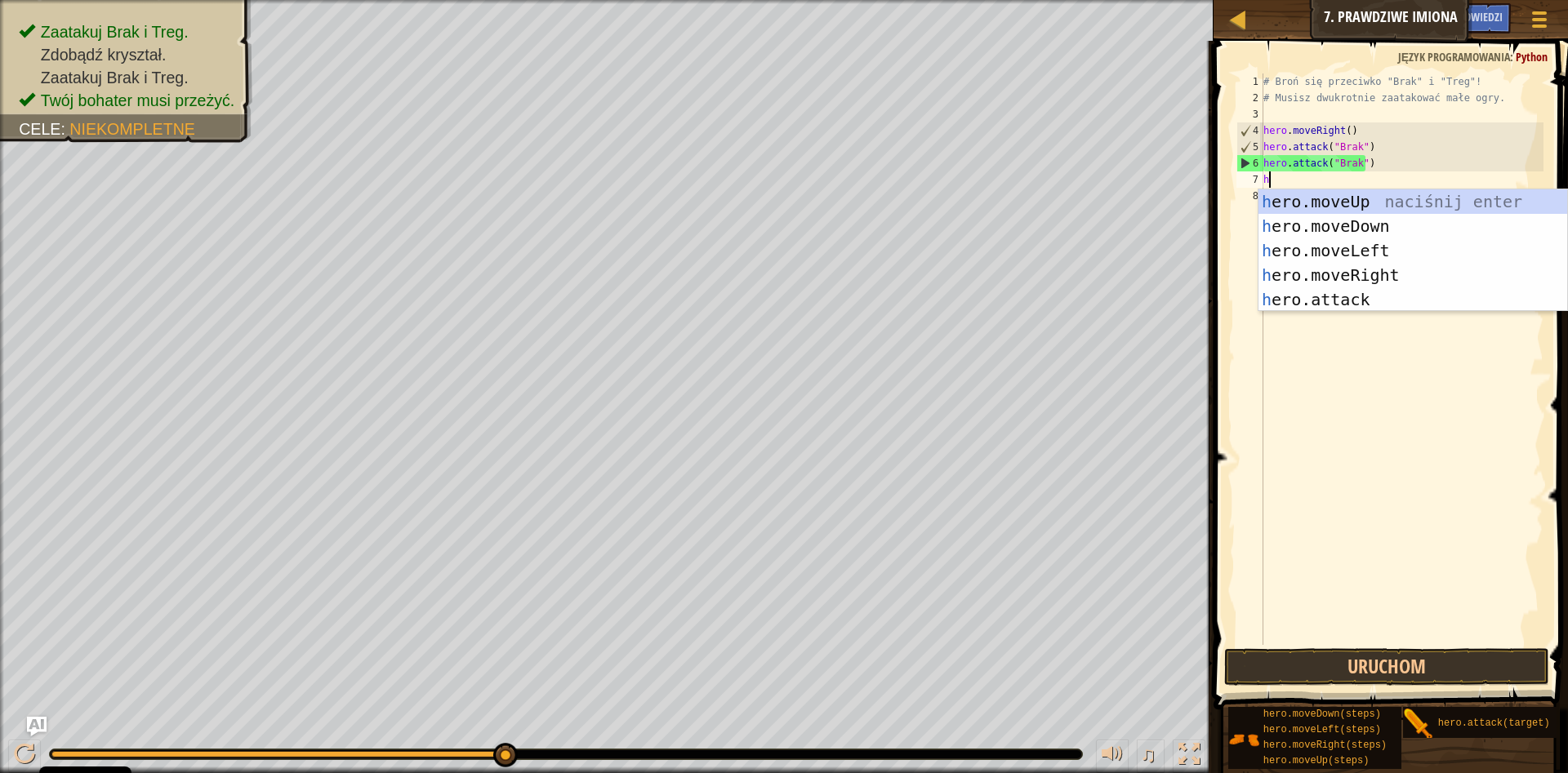
type textarea "he"
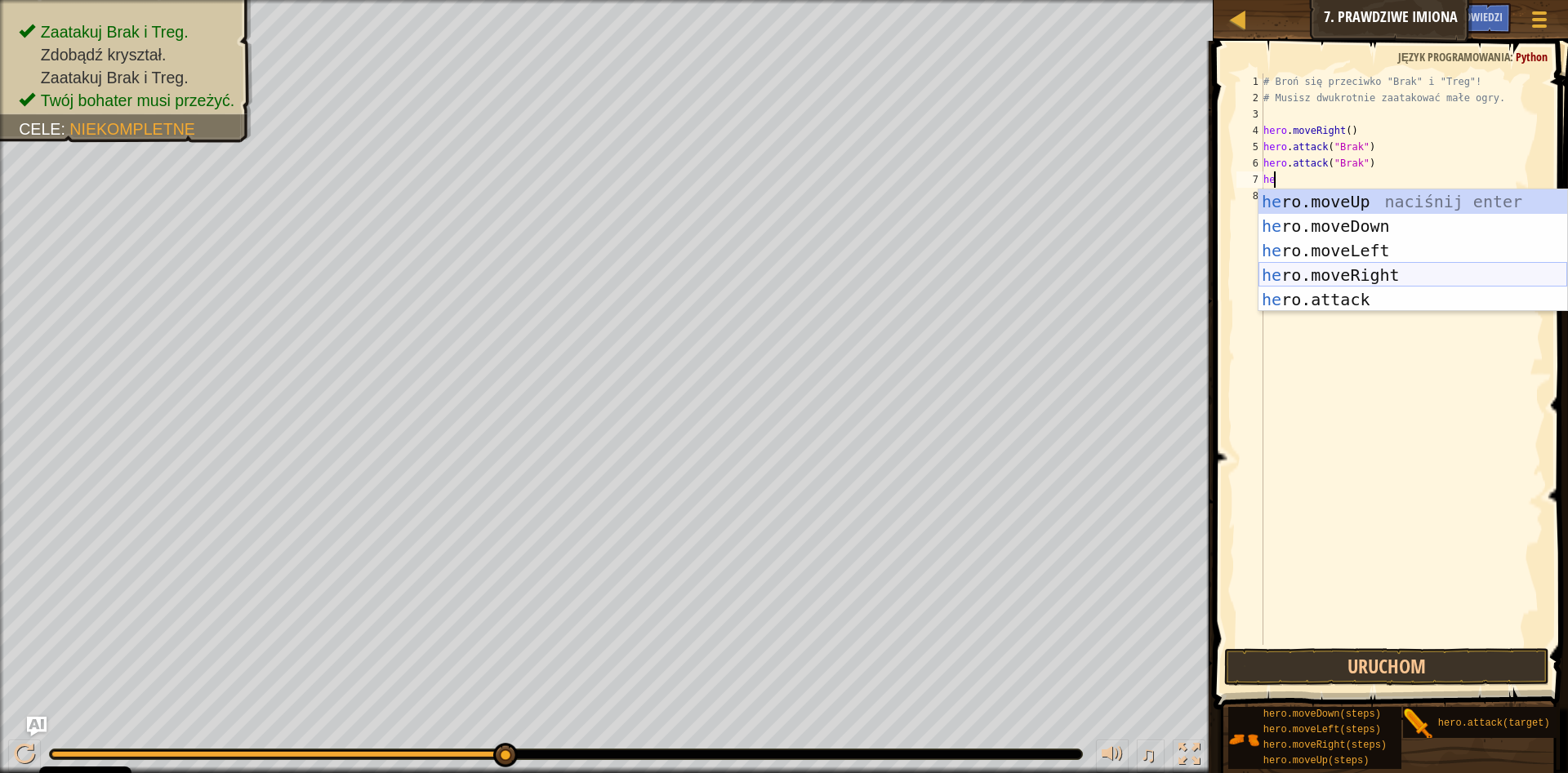
click at [1420, 276] on div "he ro.moveUp naciśnij enter he ro.moveDown naciśnij enter he ro.moveLeft naciśn…" at bounding box center [1412, 275] width 309 height 172
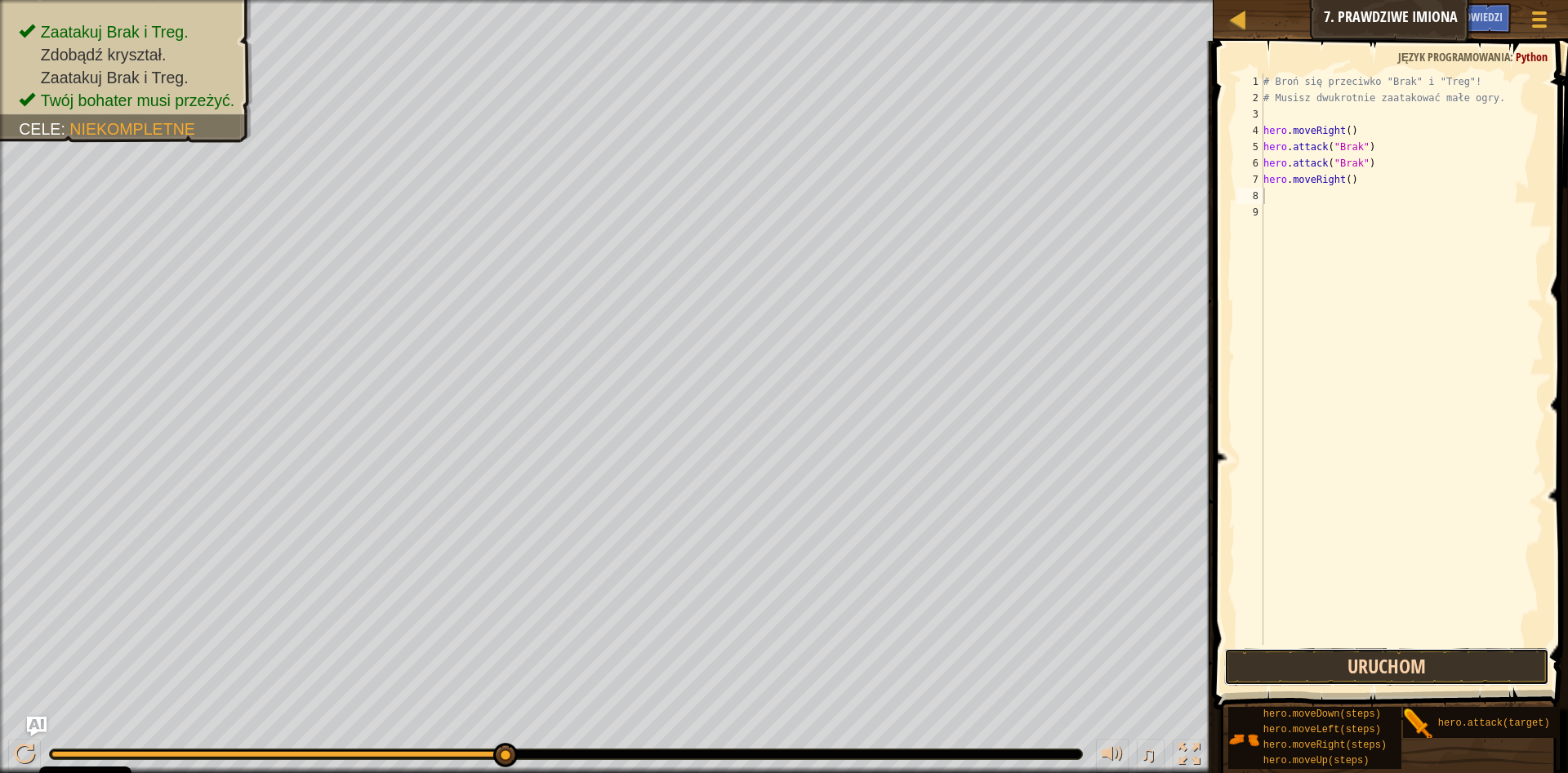
click at [1486, 664] on button "Uruchom" at bounding box center [1386, 668] width 325 height 37
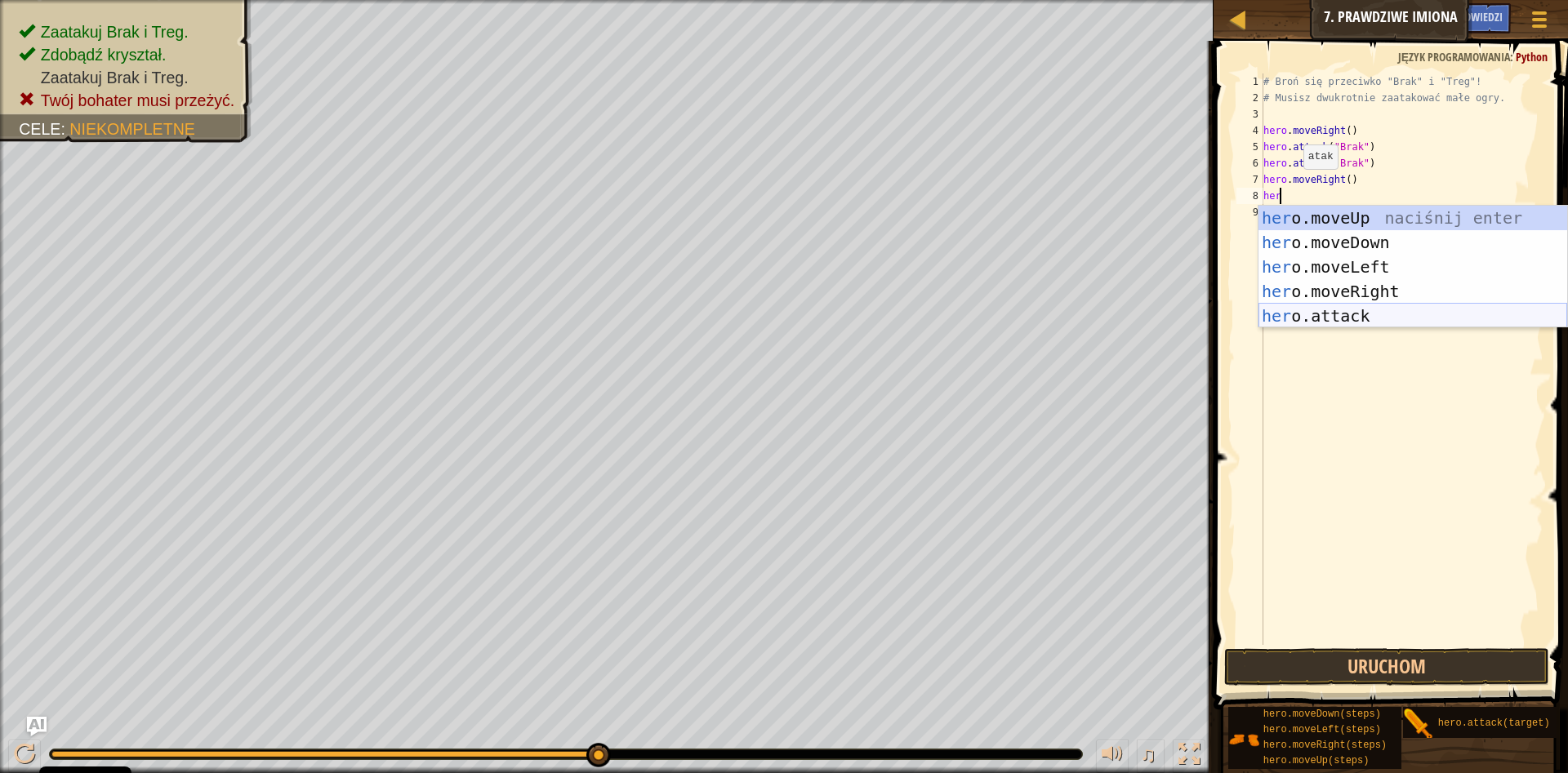
click at [1385, 315] on div "her o.moveUp naciśnij enter her o.moveDown naciśnij enter her o.moveLeft naciśn…" at bounding box center [1412, 291] width 309 height 172
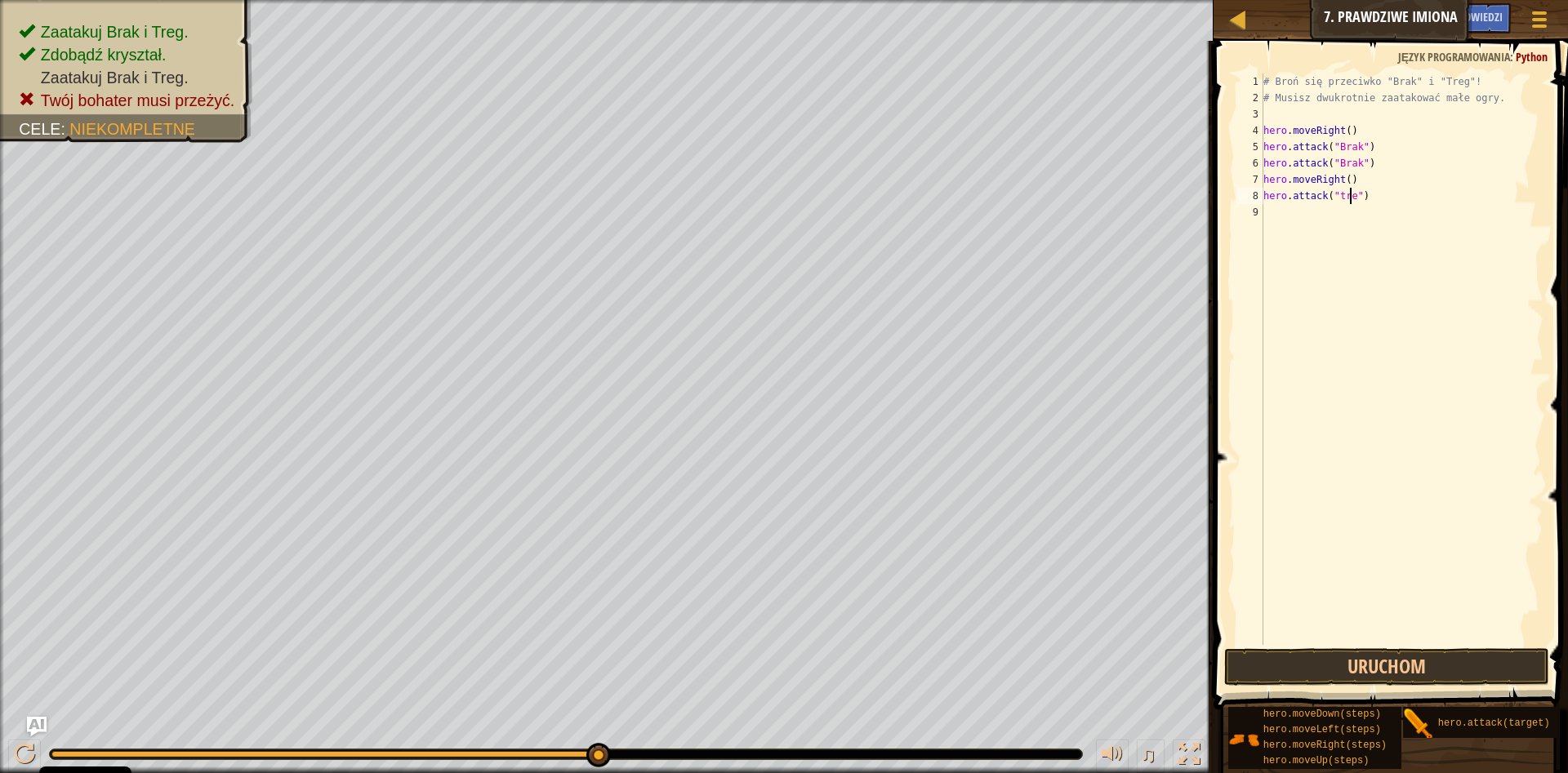
scroll to position [7, 7]
click at [1405, 662] on button "Uruchom" at bounding box center [1386, 668] width 325 height 37
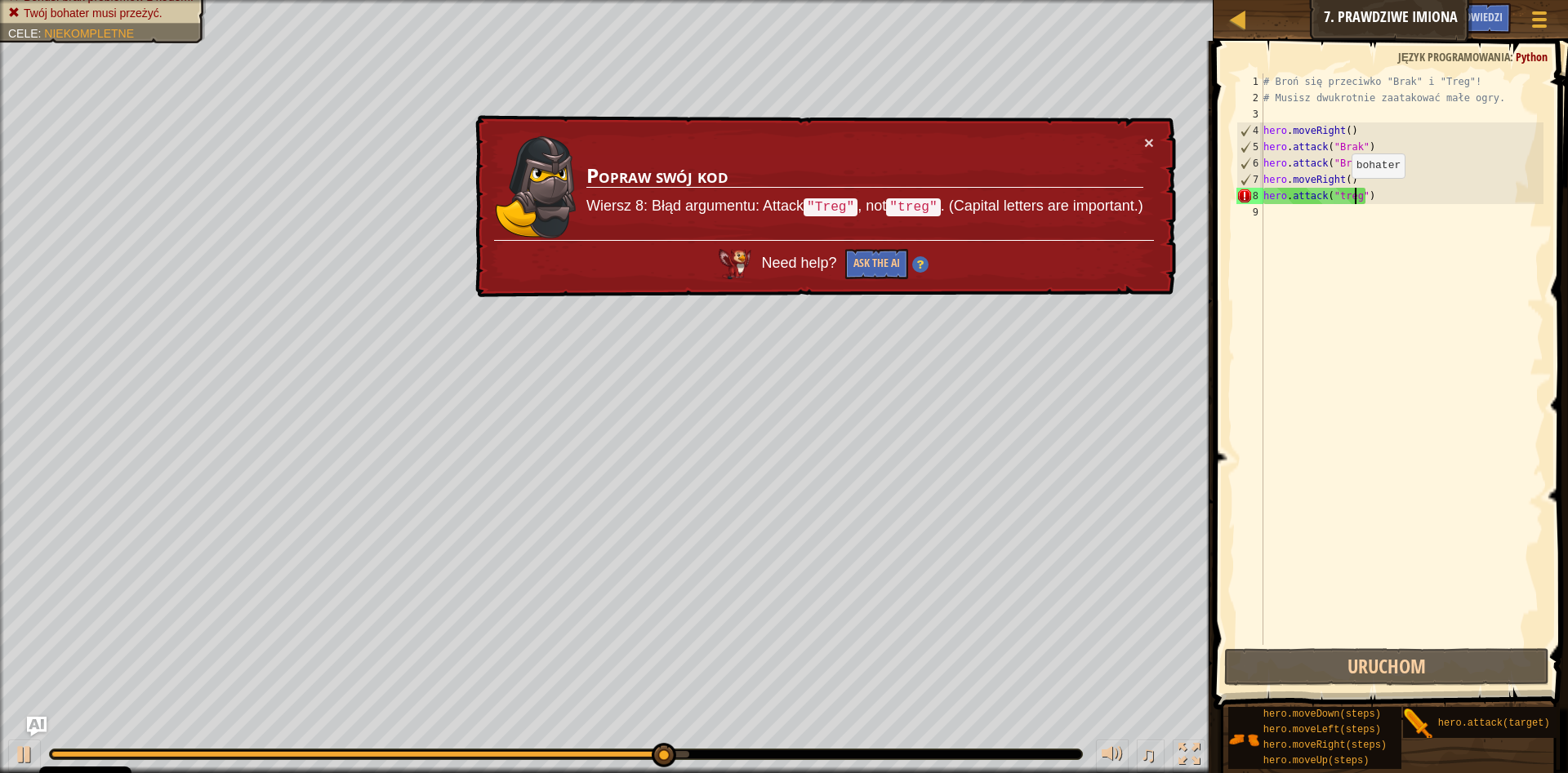
click at [1337, 194] on div "# Broń się przeciwko "Brak" i "Treg"! # Musisz dwukrotnie zaatakować małe ogry.…" at bounding box center [1402, 375] width 284 height 604
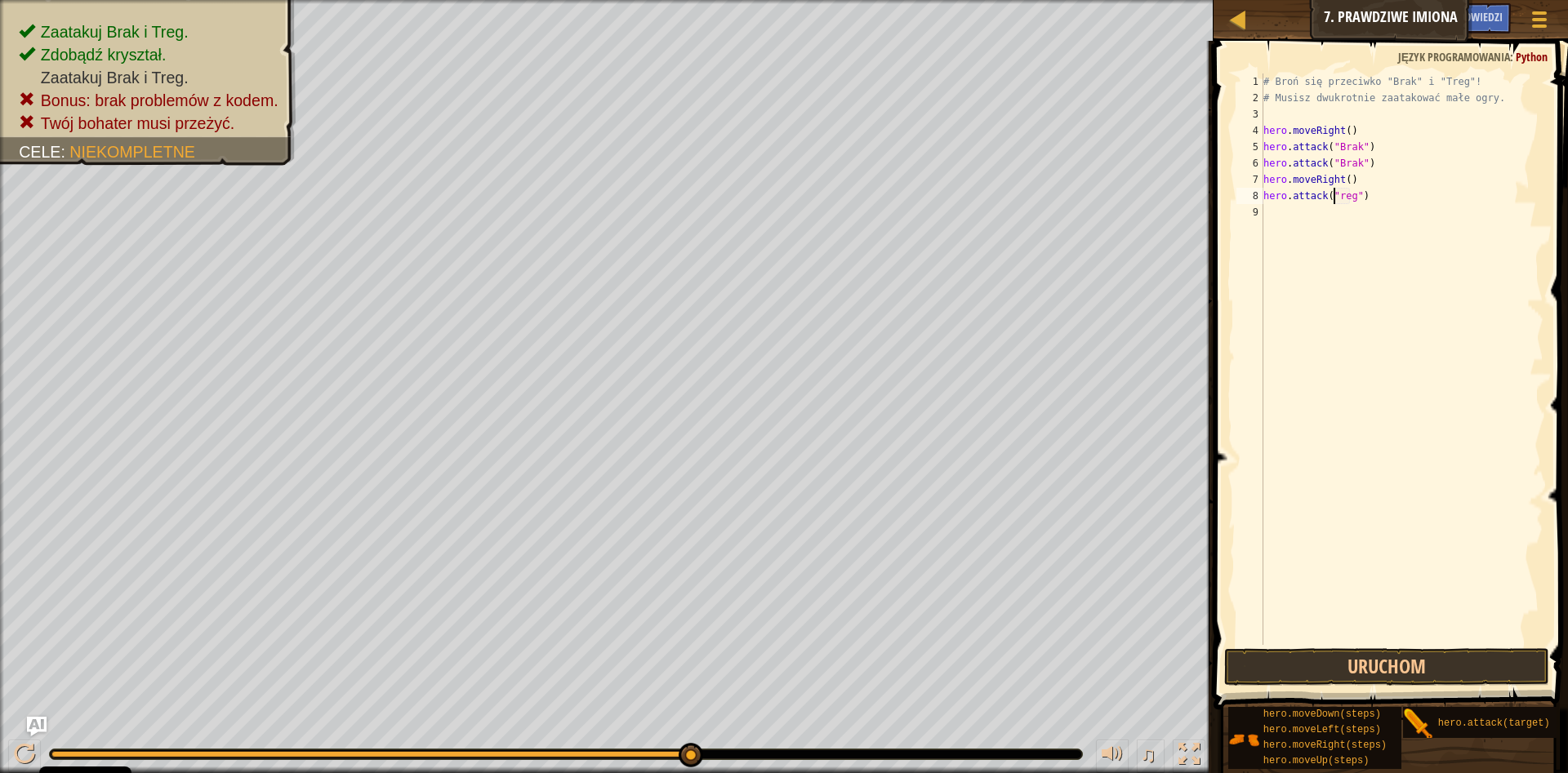
scroll to position [7, 6]
type textarea "hero.attack("Treg")"
click at [1447, 669] on button "Uruchom" at bounding box center [1386, 668] width 325 height 37
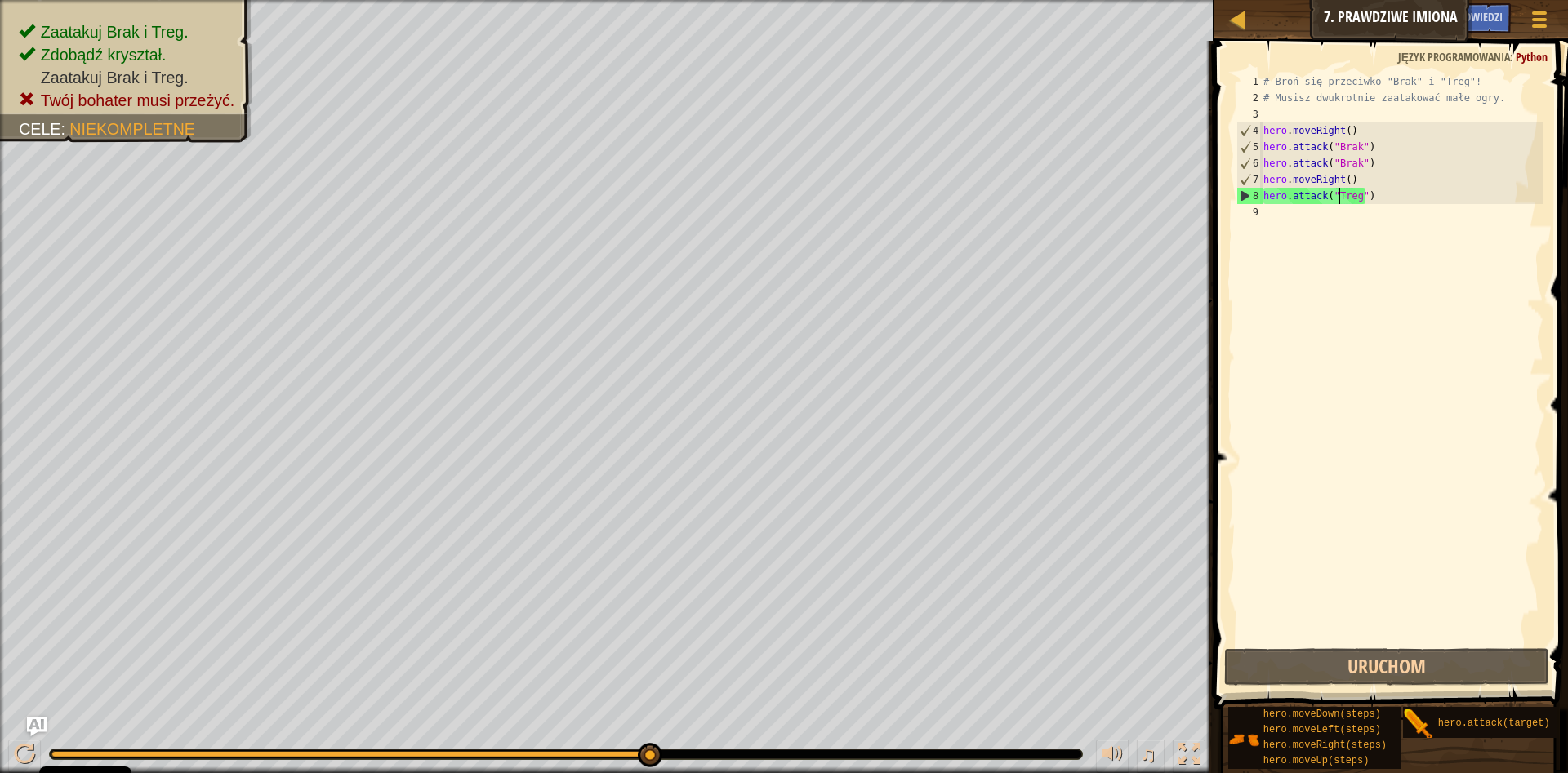
click at [1264, 231] on div "# Broń się przeciwko "Brak" i "Treg"! # Musisz dwukrotnie zaatakować małe ogry.…" at bounding box center [1402, 375] width 284 height 604
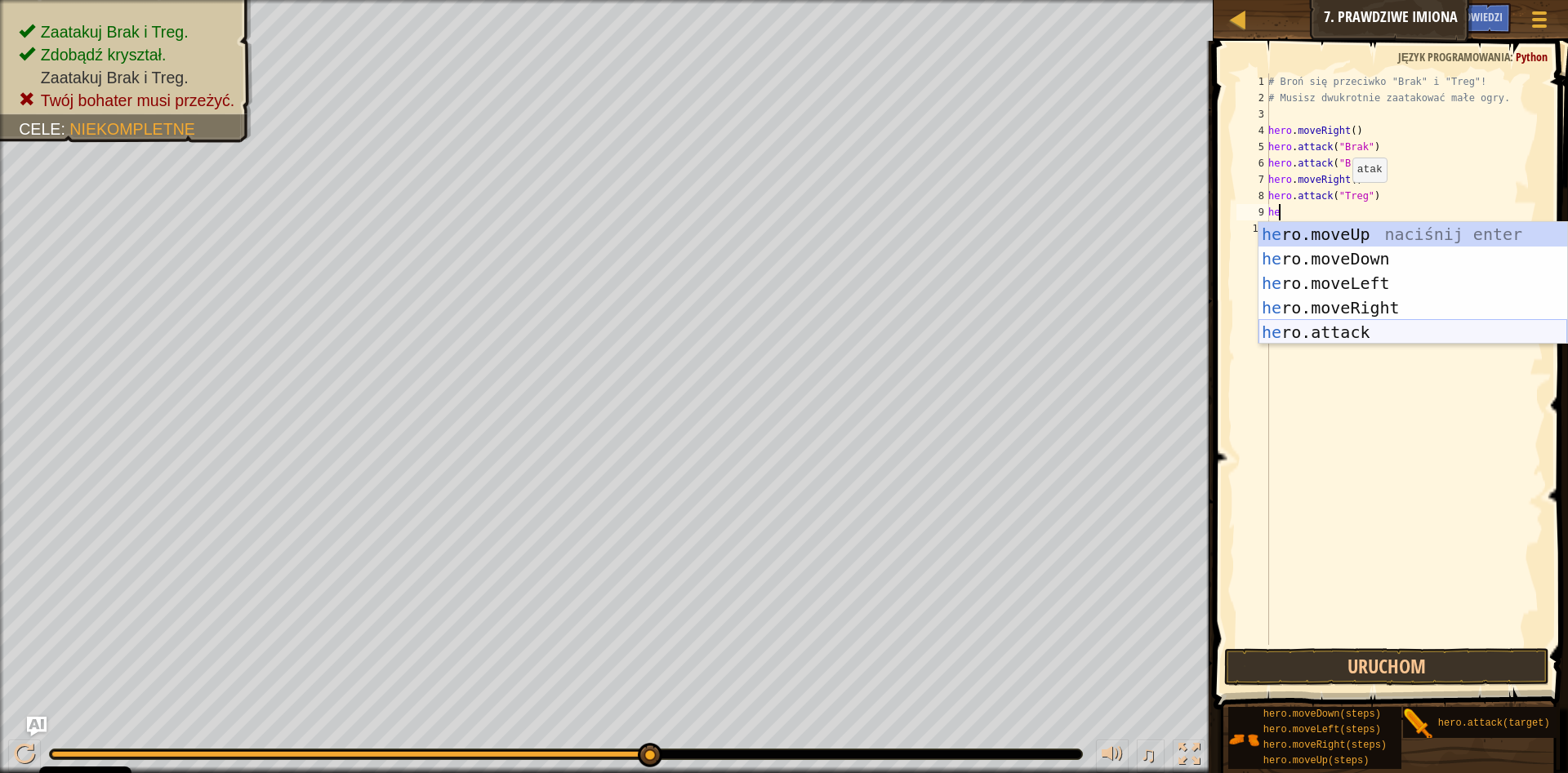
click at [1425, 329] on div "he ro.moveUp naciśnij enter he ro.moveDown naciśnij enter he ro.moveLeft naciśn…" at bounding box center [1412, 308] width 309 height 172
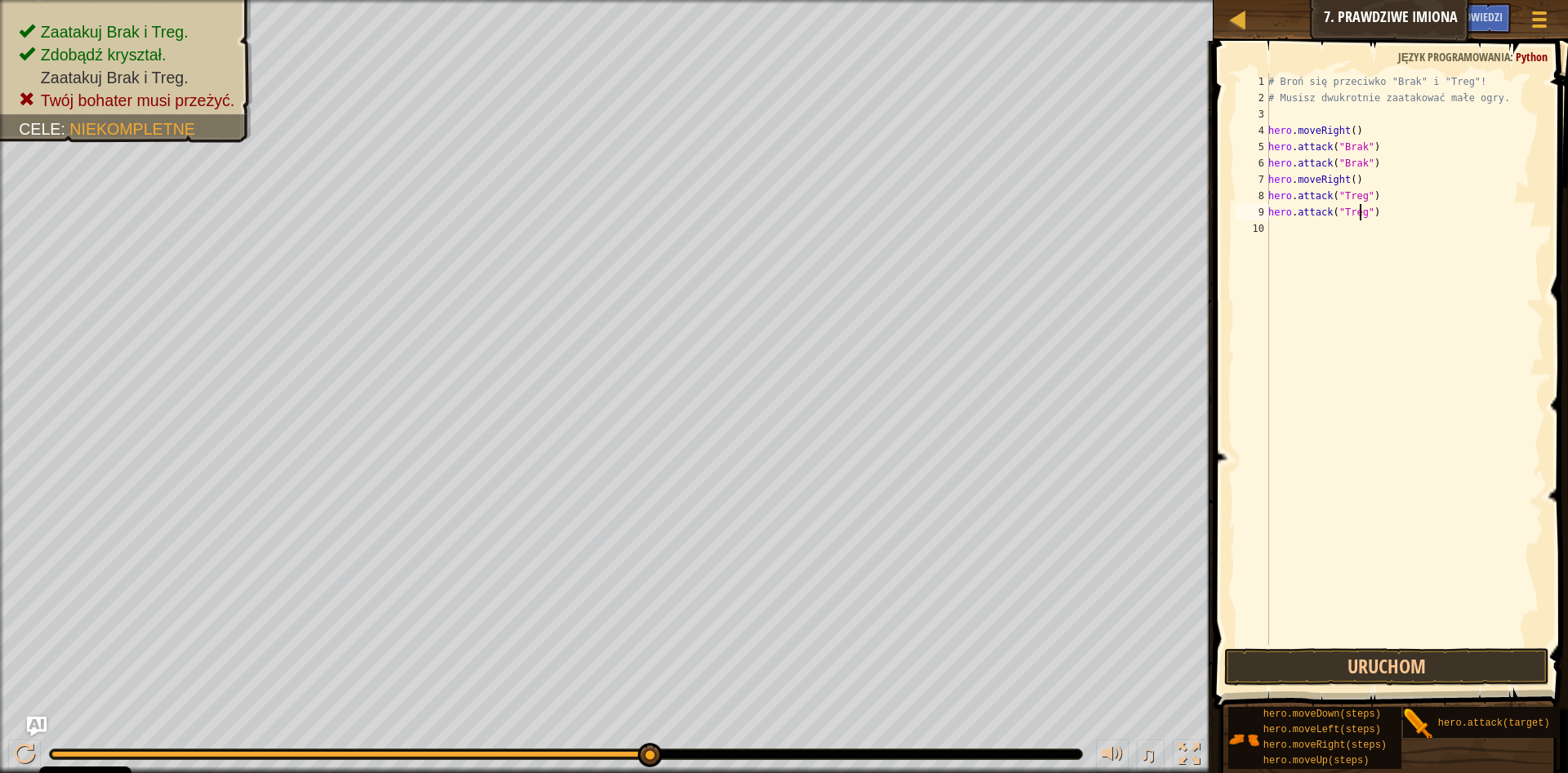
scroll to position [7, 7]
type textarea "hero.attack("Treg")"
click at [1437, 668] on button "Uruchom" at bounding box center [1386, 668] width 325 height 37
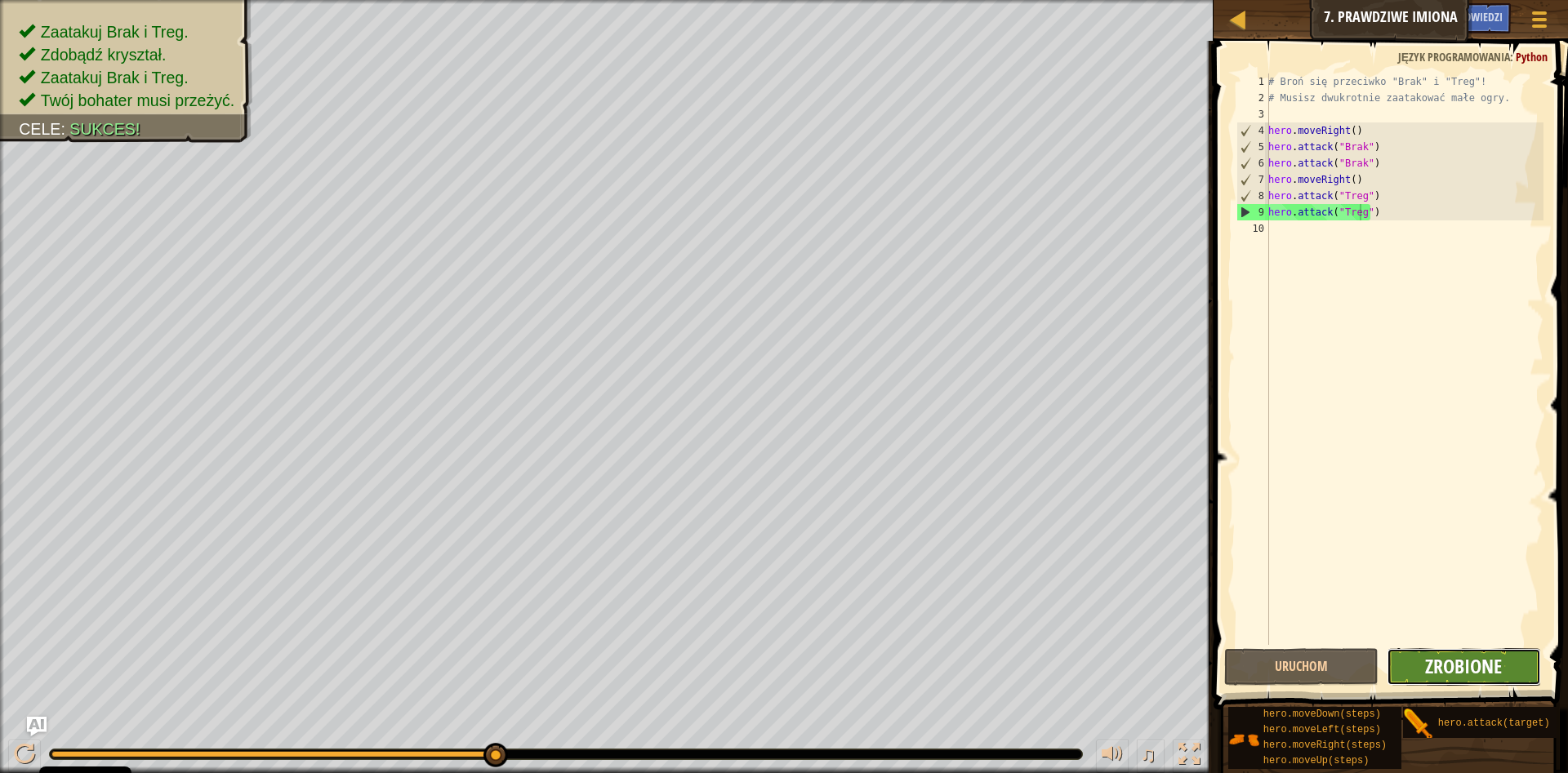
click at [1445, 656] on span "Zrobione" at bounding box center [1463, 667] width 77 height 26
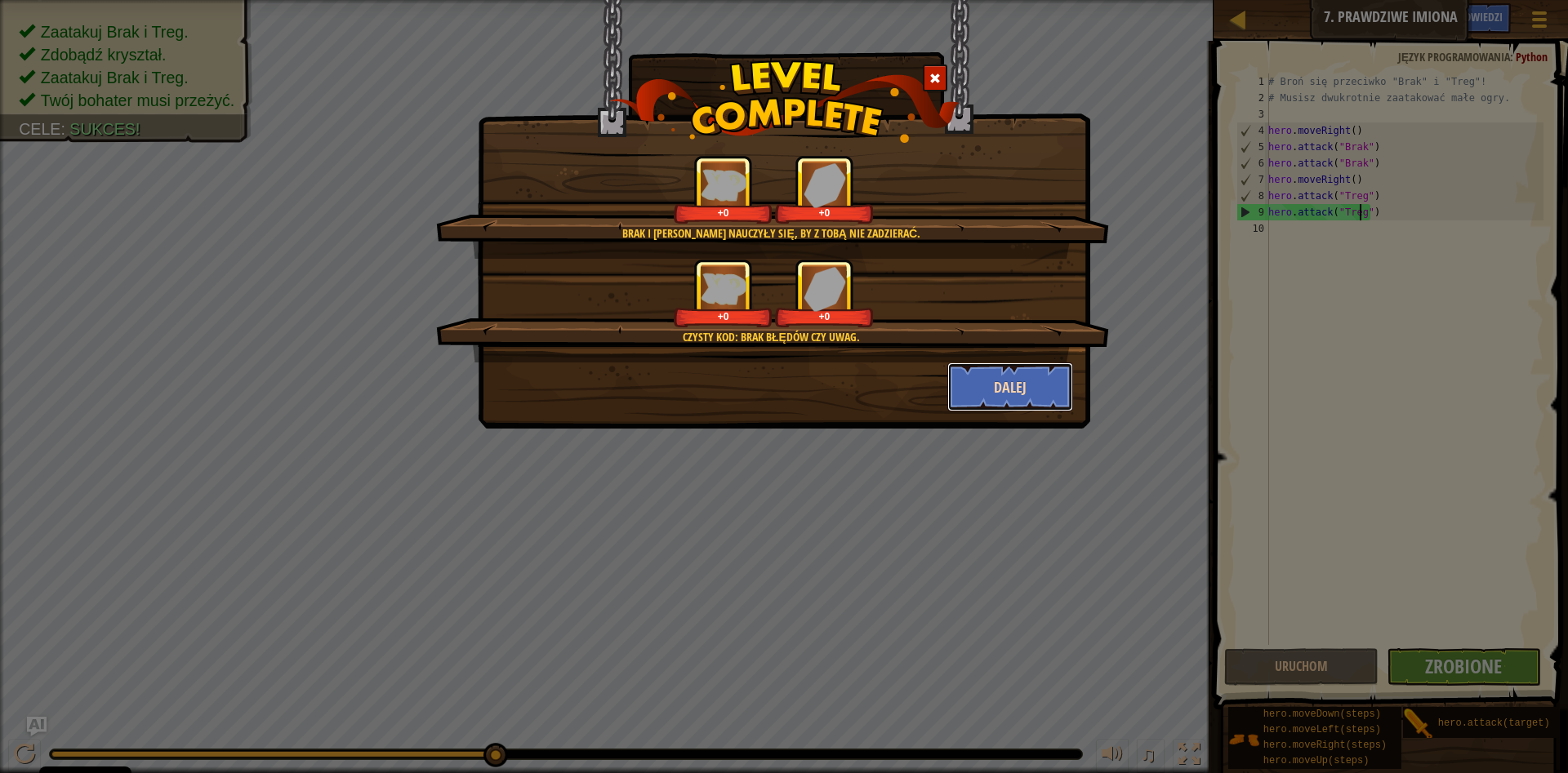
click at [1025, 389] on button "Dalej" at bounding box center [1011, 386] width 127 height 49
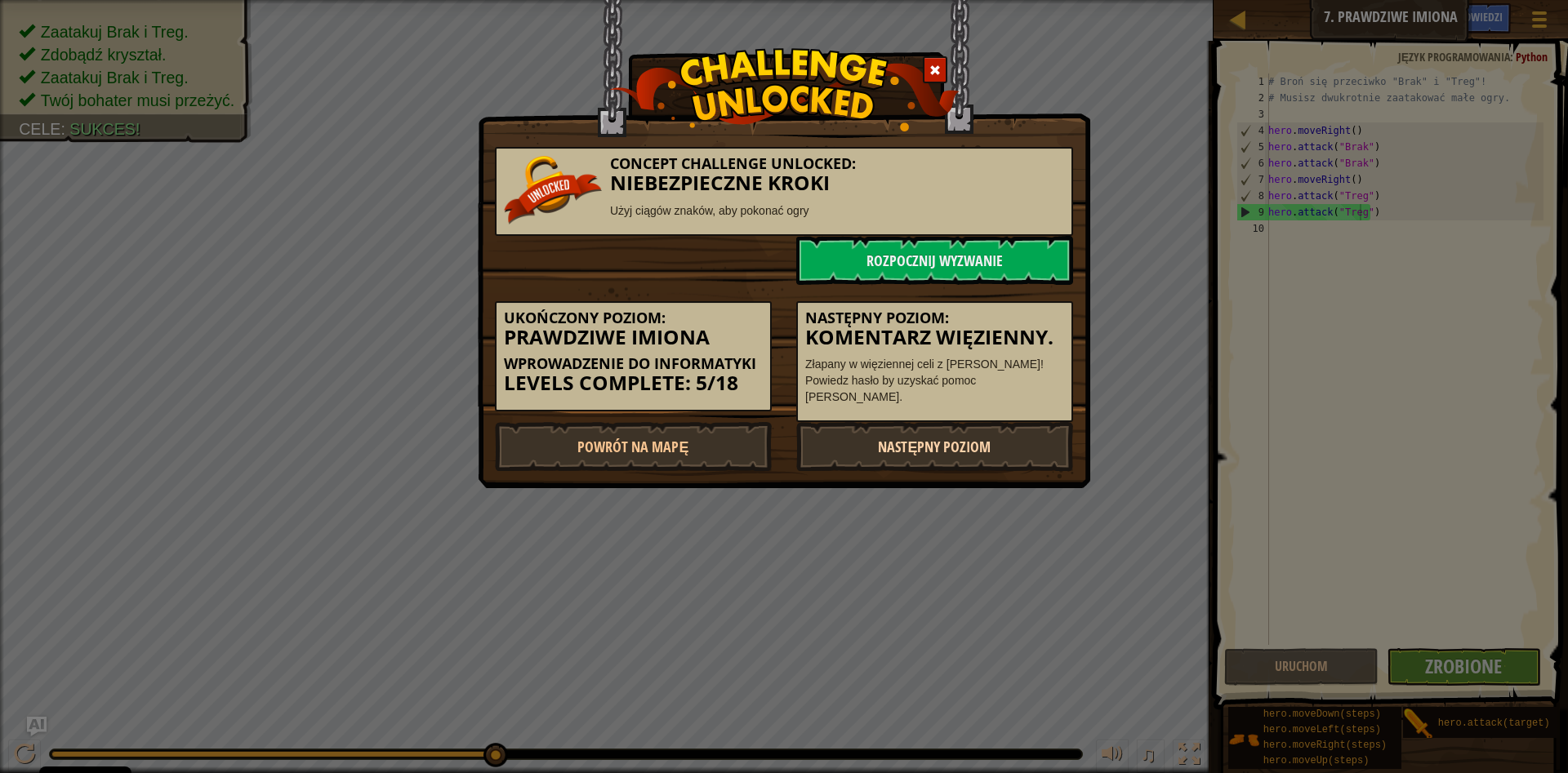
click at [1038, 446] on link "Następny poziom" at bounding box center [934, 446] width 277 height 49
click at [1028, 449] on link "Następny poziom" at bounding box center [934, 446] width 277 height 49
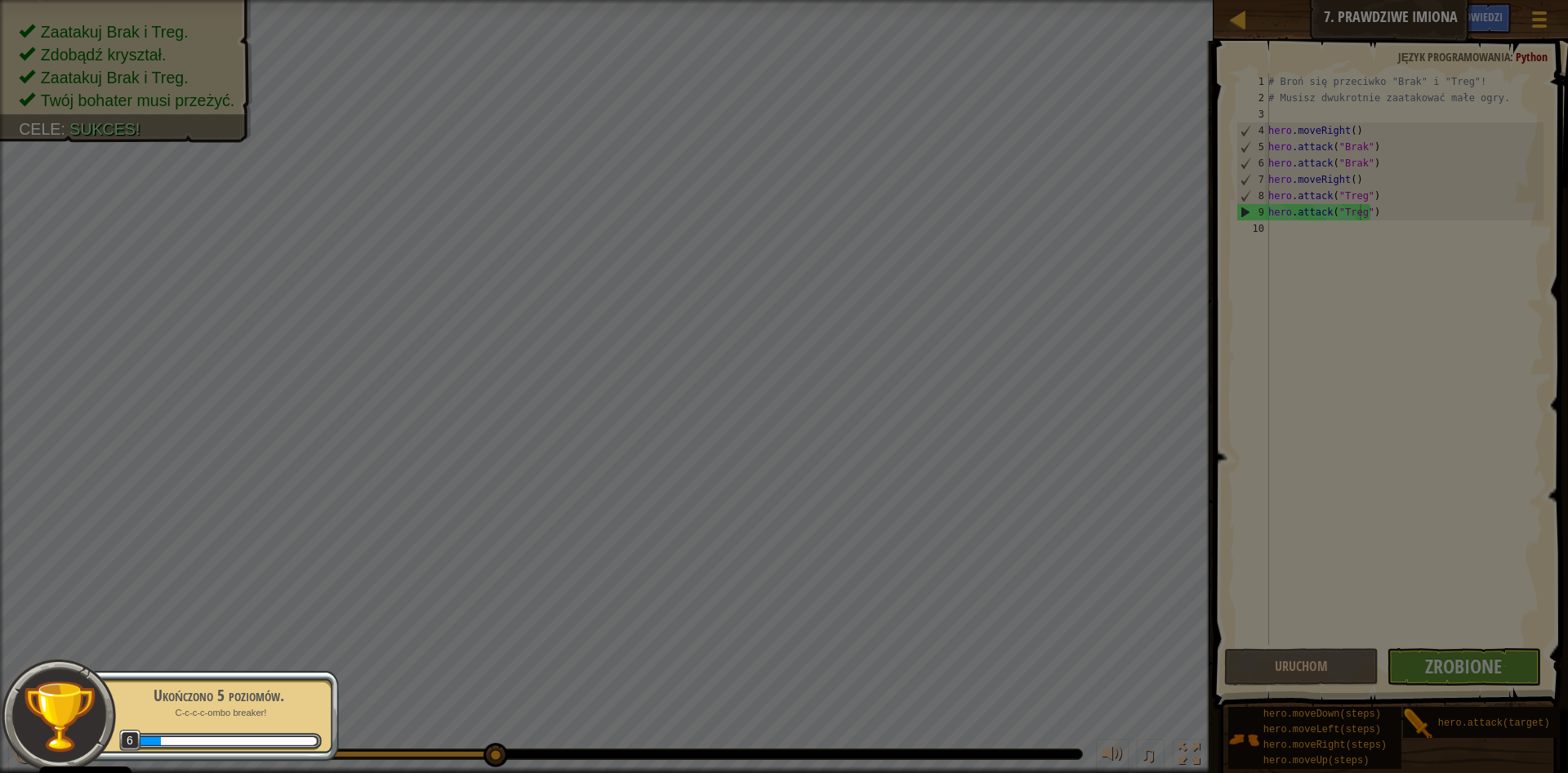
click at [0, 0] on div "Ekwipunek 182 Dostępne (kliknij podwójnie, aby założyć) Zablokowane Załóż [PERS…" at bounding box center [0, 0] width 0 height 0
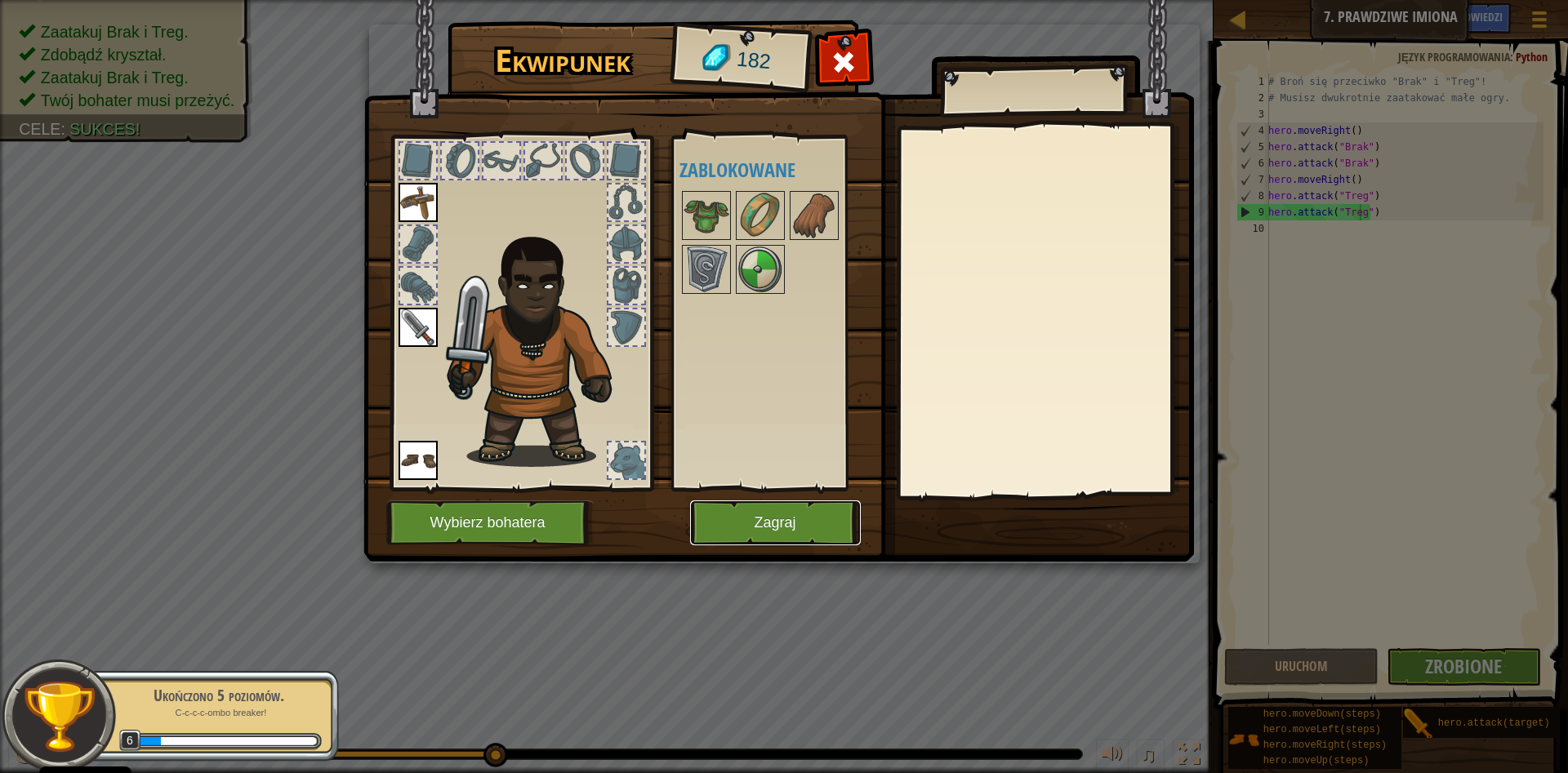
click at [781, 518] on button "Zagraj" at bounding box center [775, 523] width 171 height 45
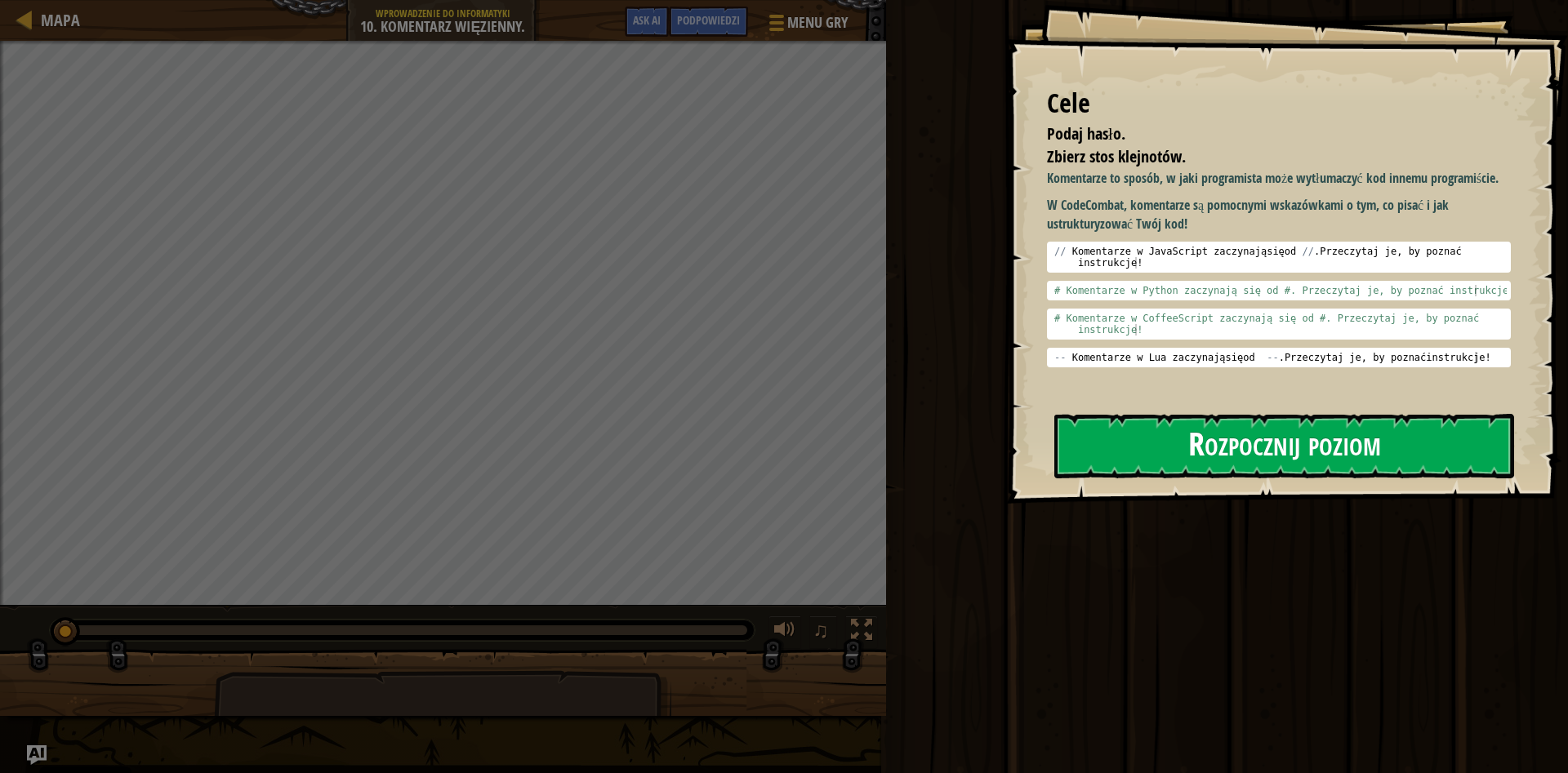
click at [1199, 457] on button "Rozpocznij poziom" at bounding box center [1283, 446] width 460 height 64
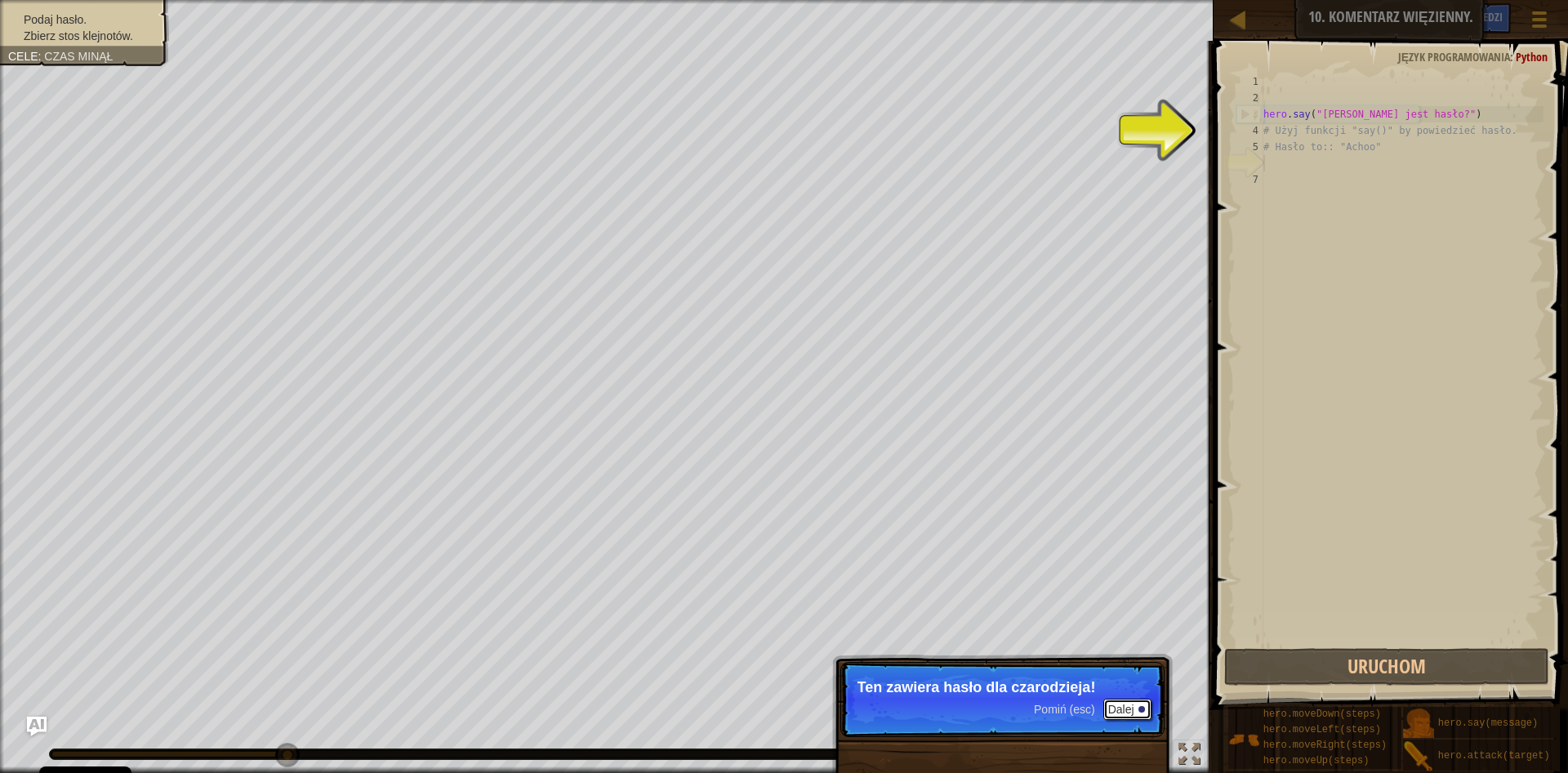
click at [1138, 711] on button "Dalej" at bounding box center [1127, 710] width 49 height 21
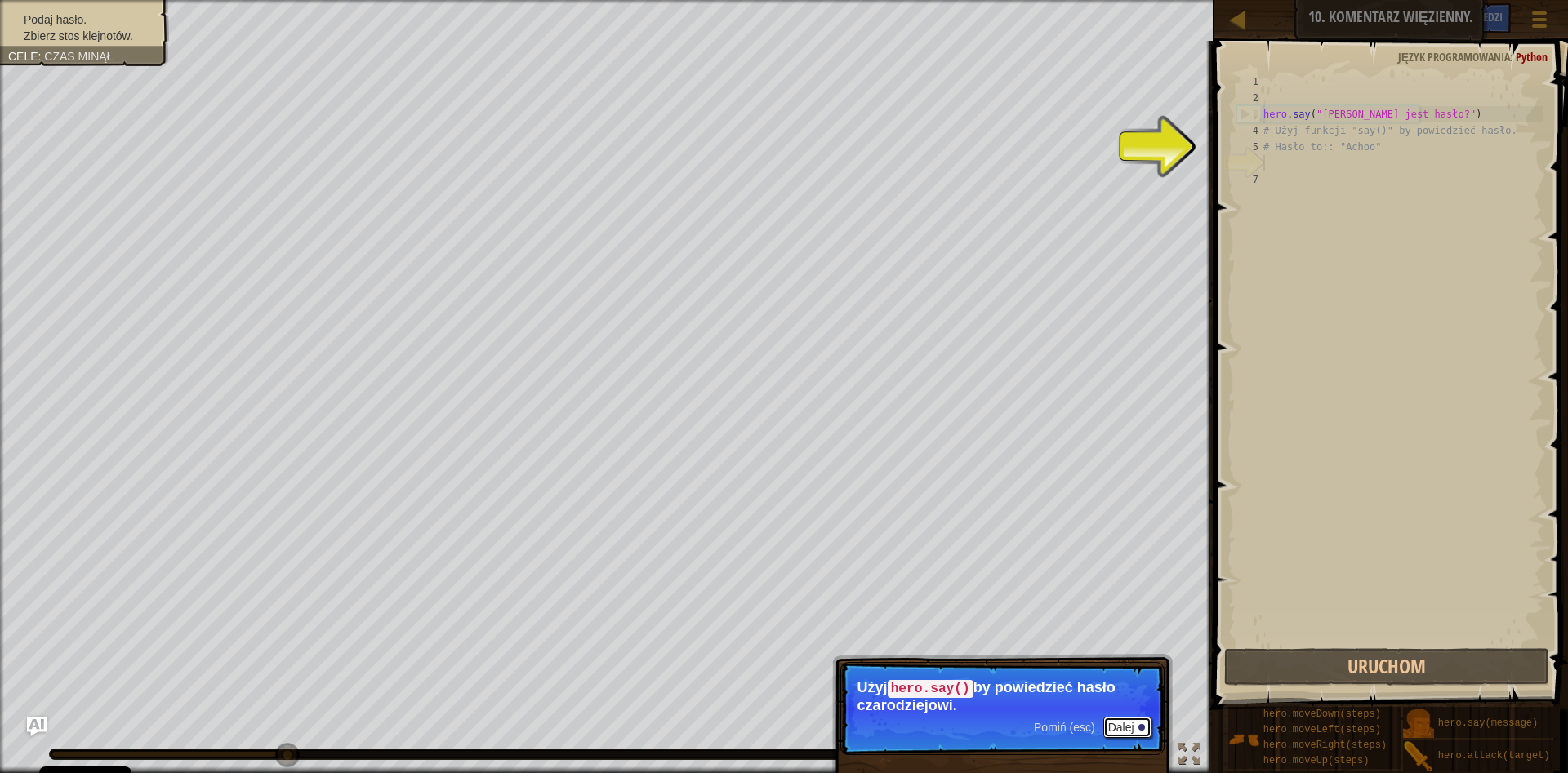
click at [1141, 720] on button "Dalej" at bounding box center [1127, 727] width 49 height 21
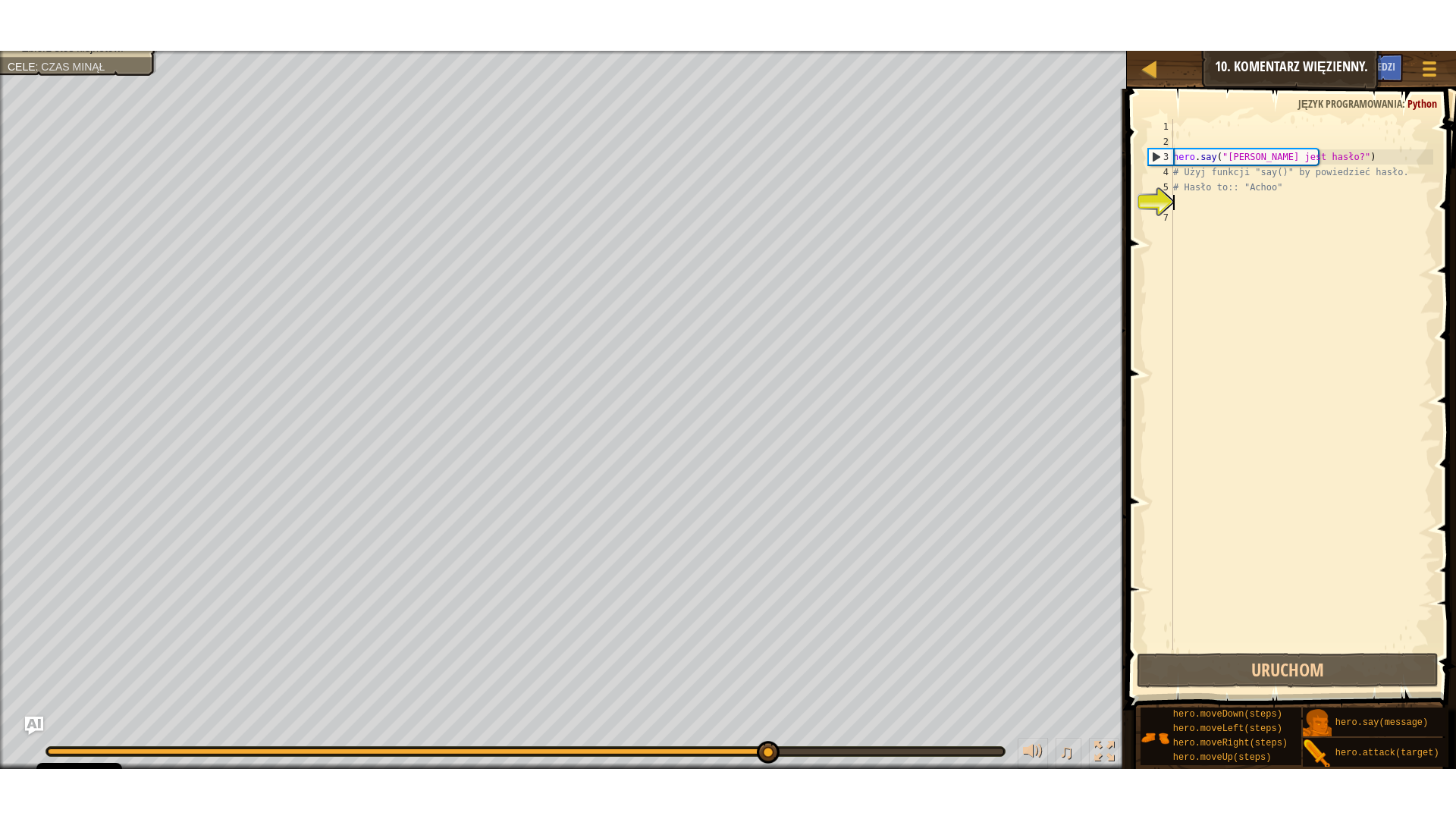
scroll to position [7, 0]
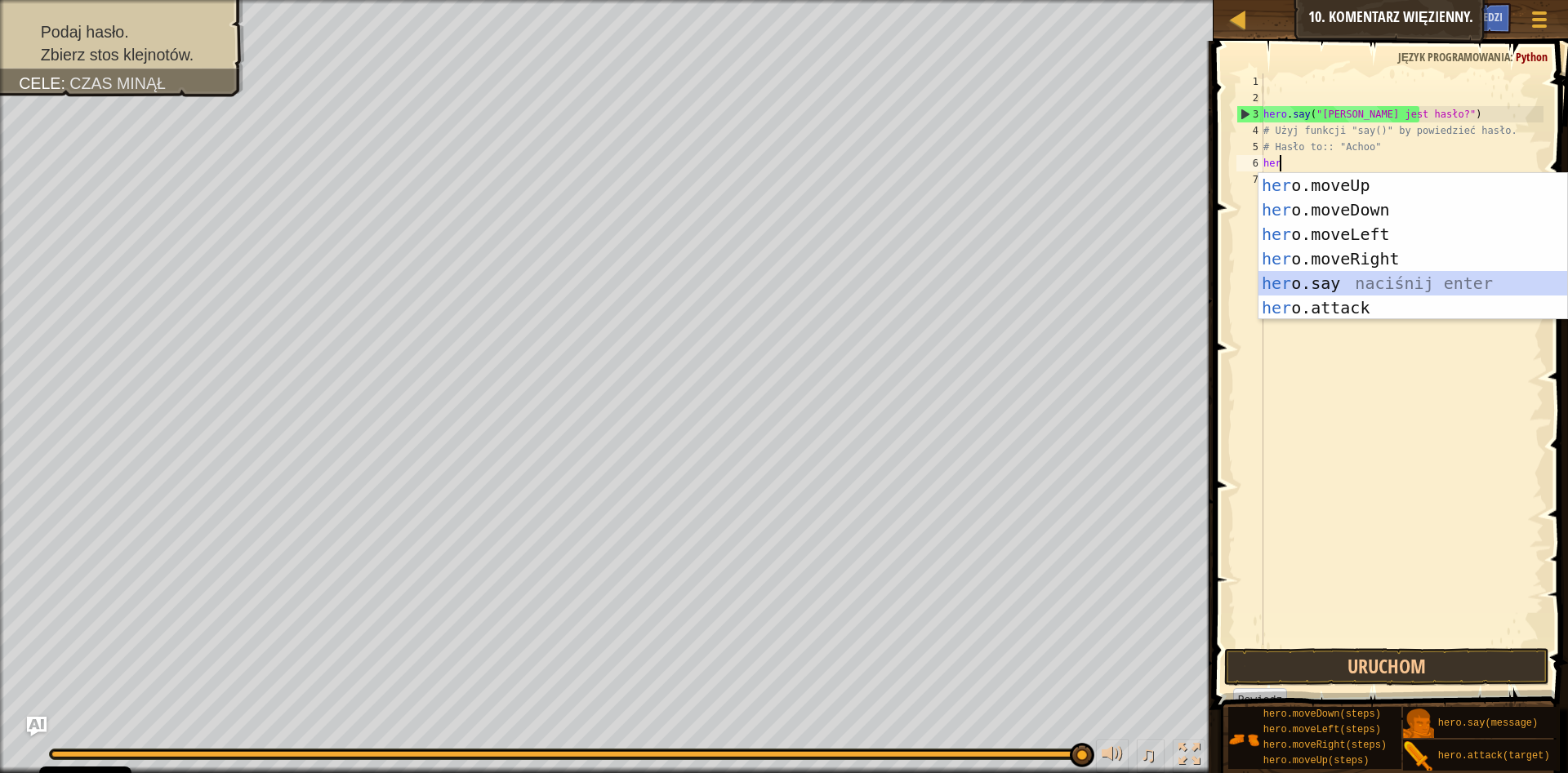
click at [1332, 275] on div "her o.moveUp naciśnij enter her o.moveDown naciśnij enter her o.moveLeft naciśn…" at bounding box center [1412, 271] width 309 height 196
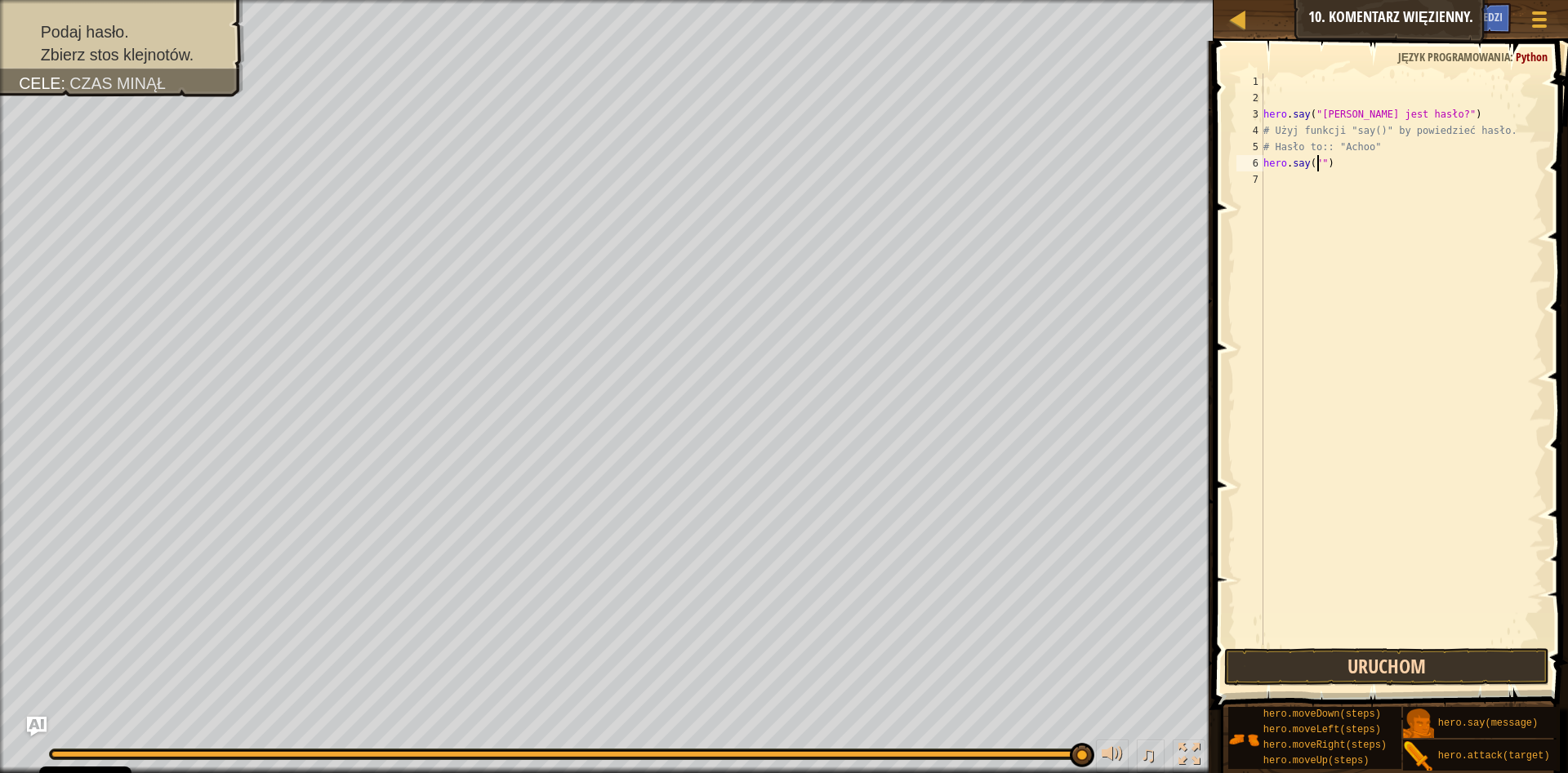
type textarea "hero.say("")"
click at [1256, 668] on button "Uruchom" at bounding box center [1386, 668] width 325 height 37
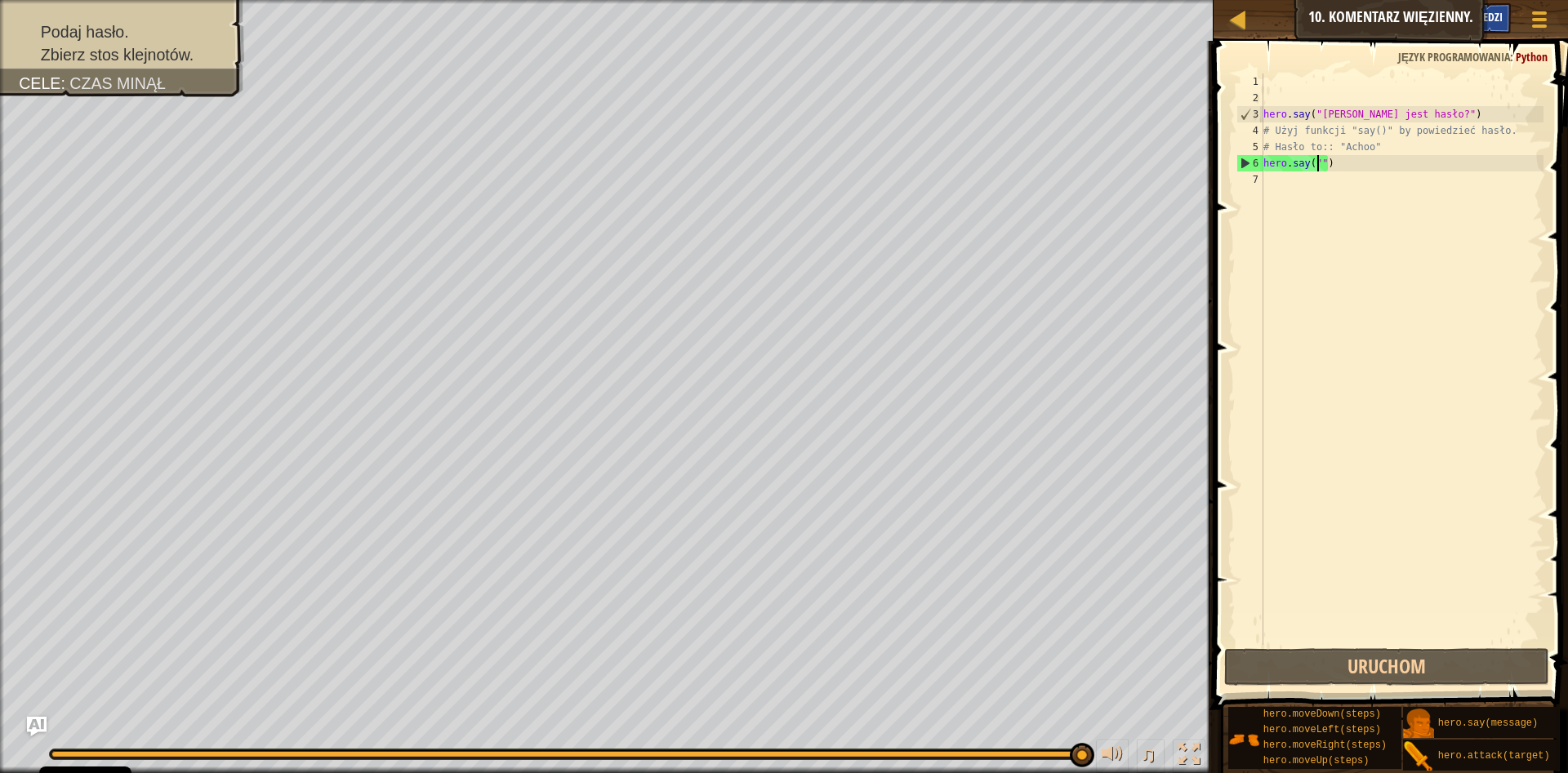
click at [1496, 24] on span "Podpowiedzi" at bounding box center [1470, 17] width 63 height 16
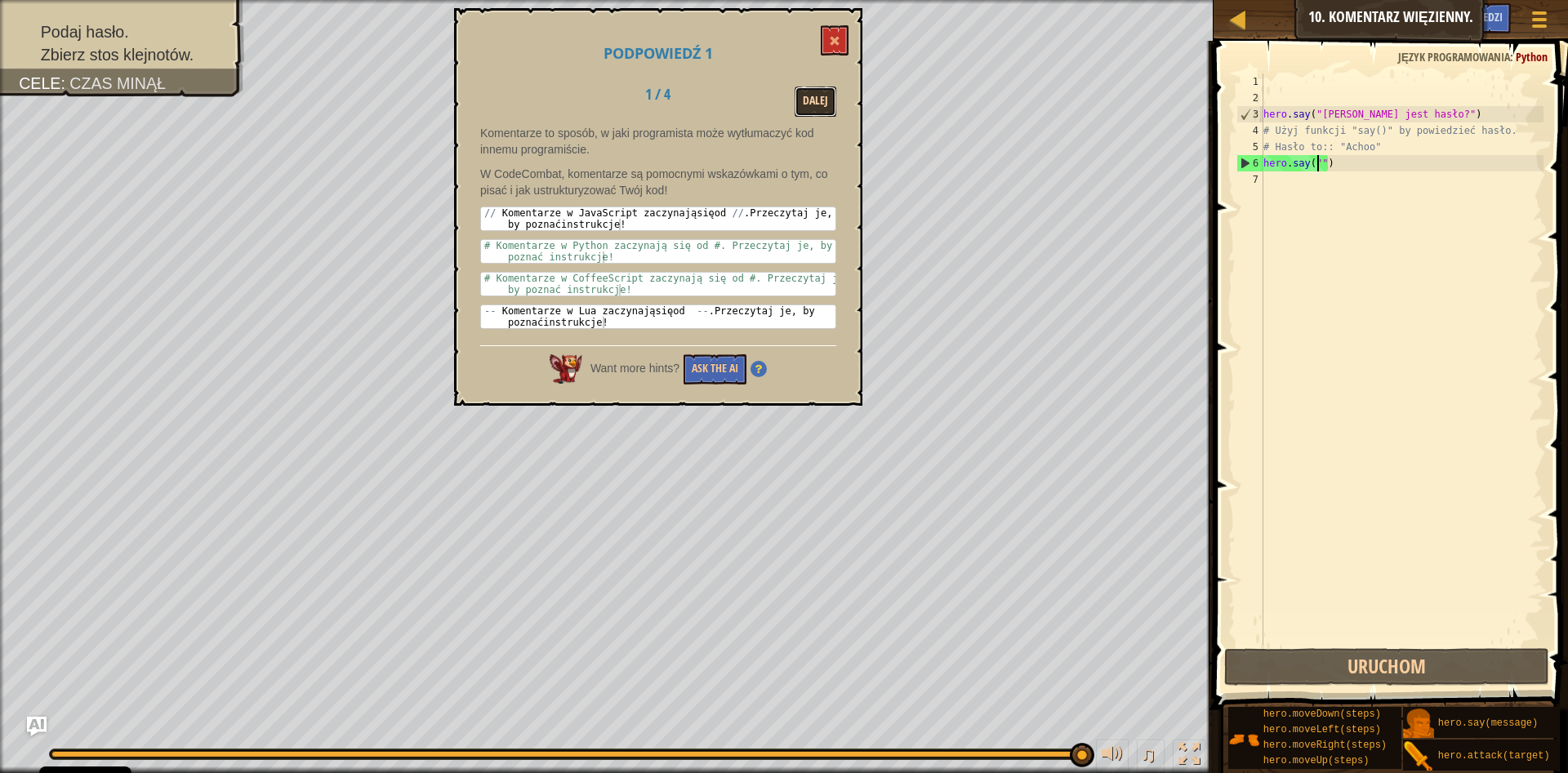
click at [830, 105] on button "Dalej" at bounding box center [815, 102] width 42 height 30
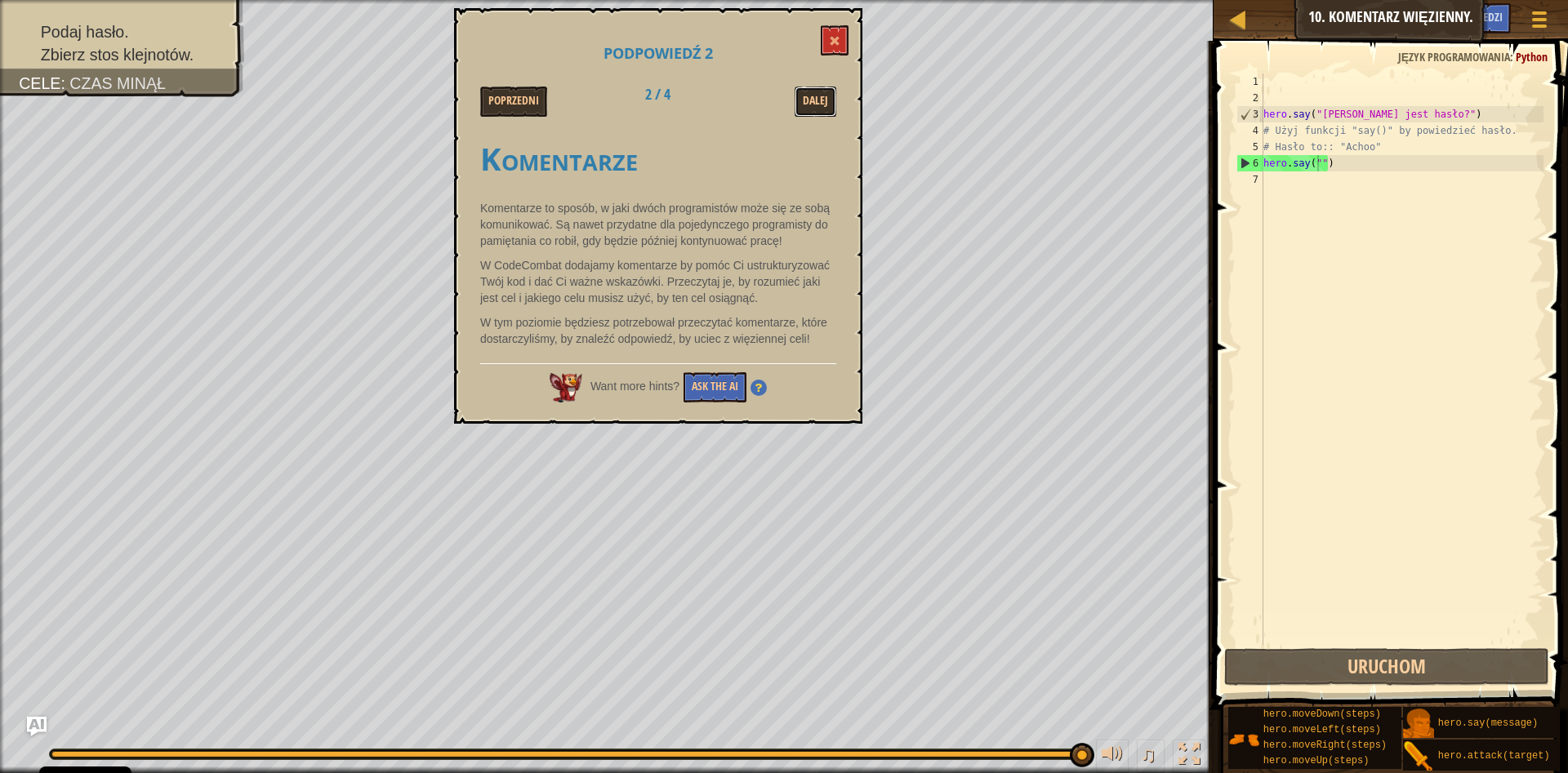
click at [830, 105] on button "Dalej" at bounding box center [815, 102] width 42 height 30
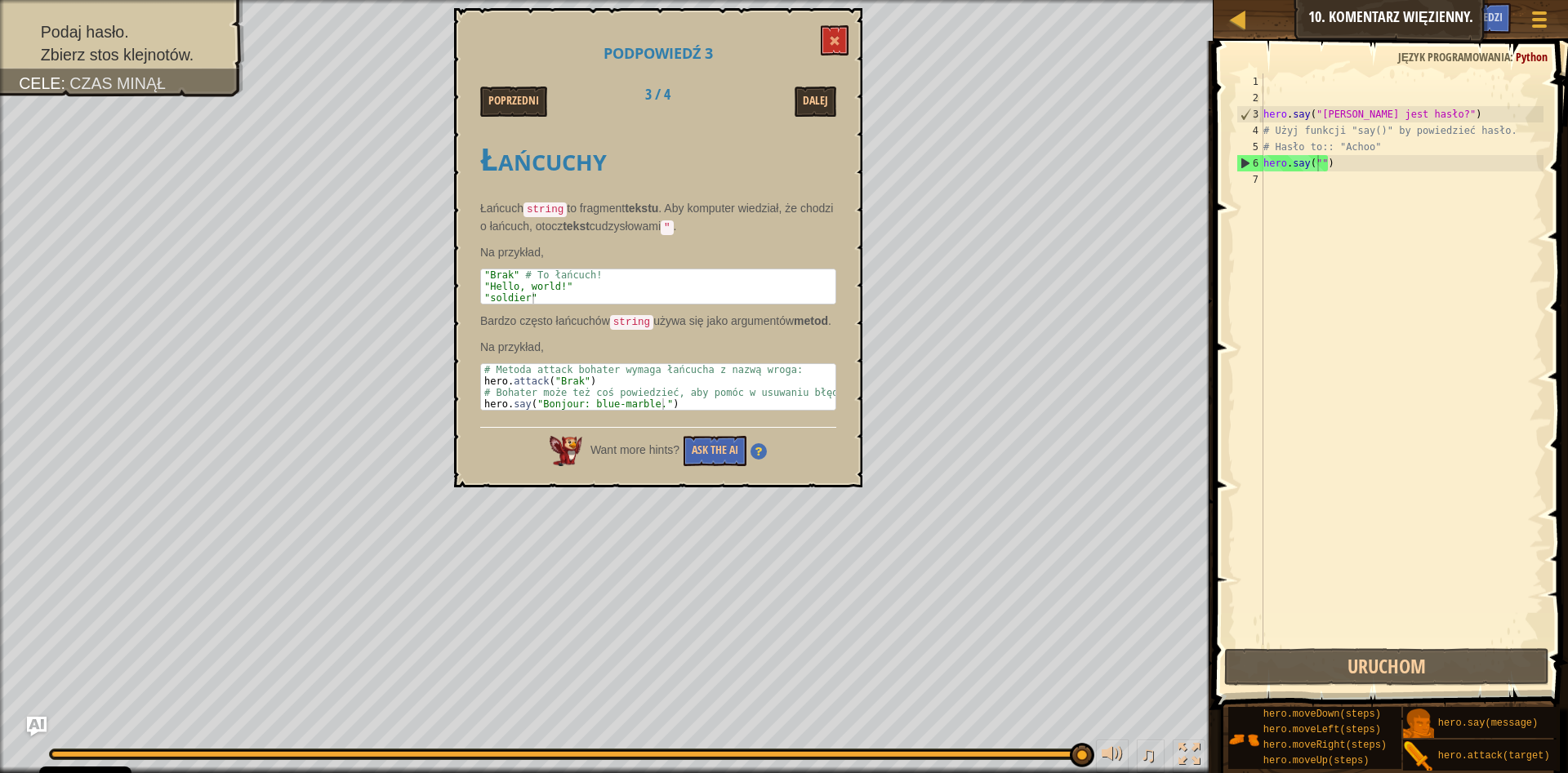
click at [849, 40] on div "Podpowiedź 3 Poprzedni 3 / 4 Dalej Łańcuchy Łańcuch string to fragment tekstu .…" at bounding box center [657, 248] width 408 height 480
click at [839, 40] on span at bounding box center [834, 41] width 11 height 11
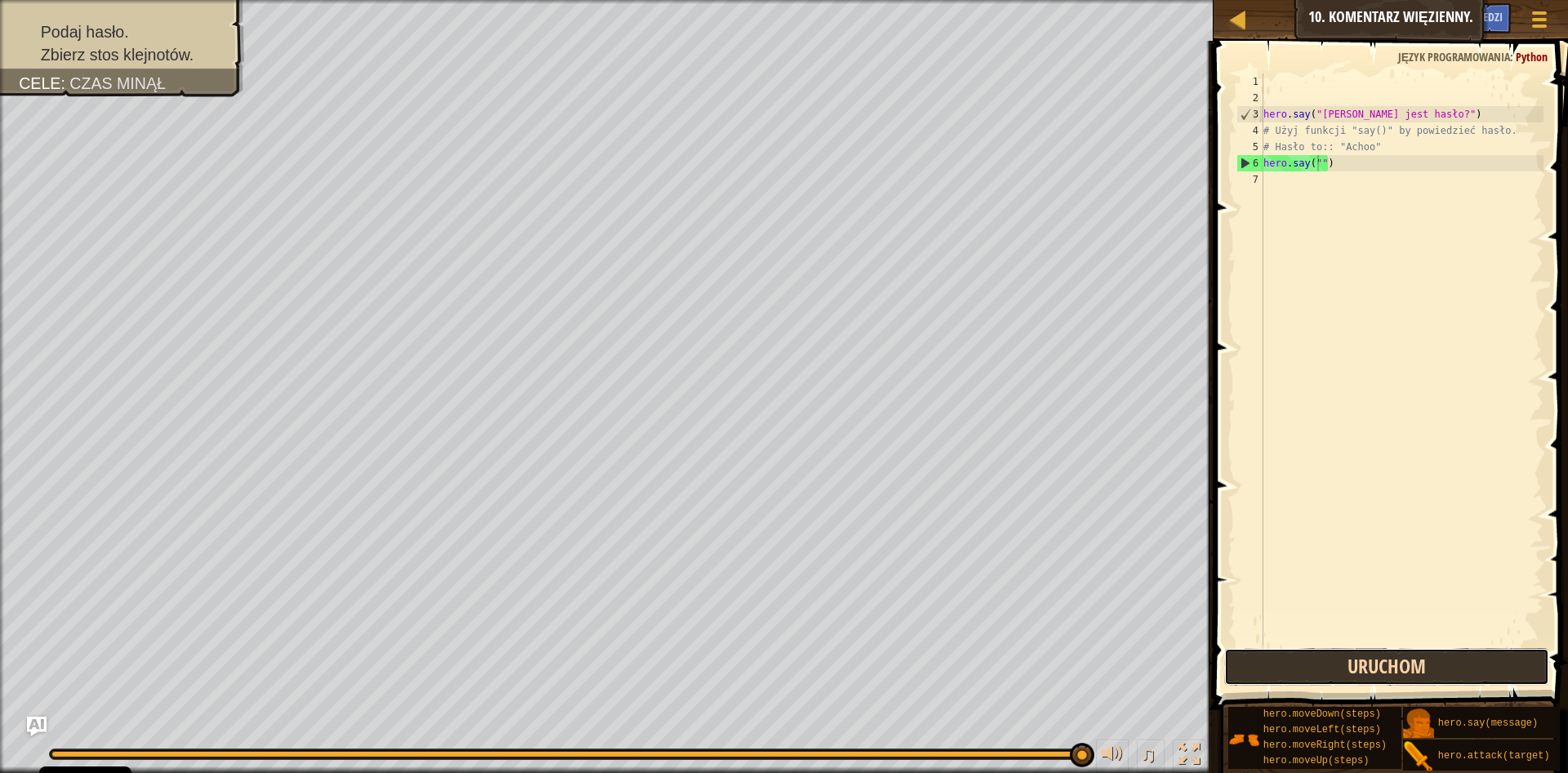
click at [1281, 657] on button "Uruchom" at bounding box center [1386, 668] width 325 height 37
click at [1235, 21] on div at bounding box center [1238, 20] width 21 height 21
select select "pl"
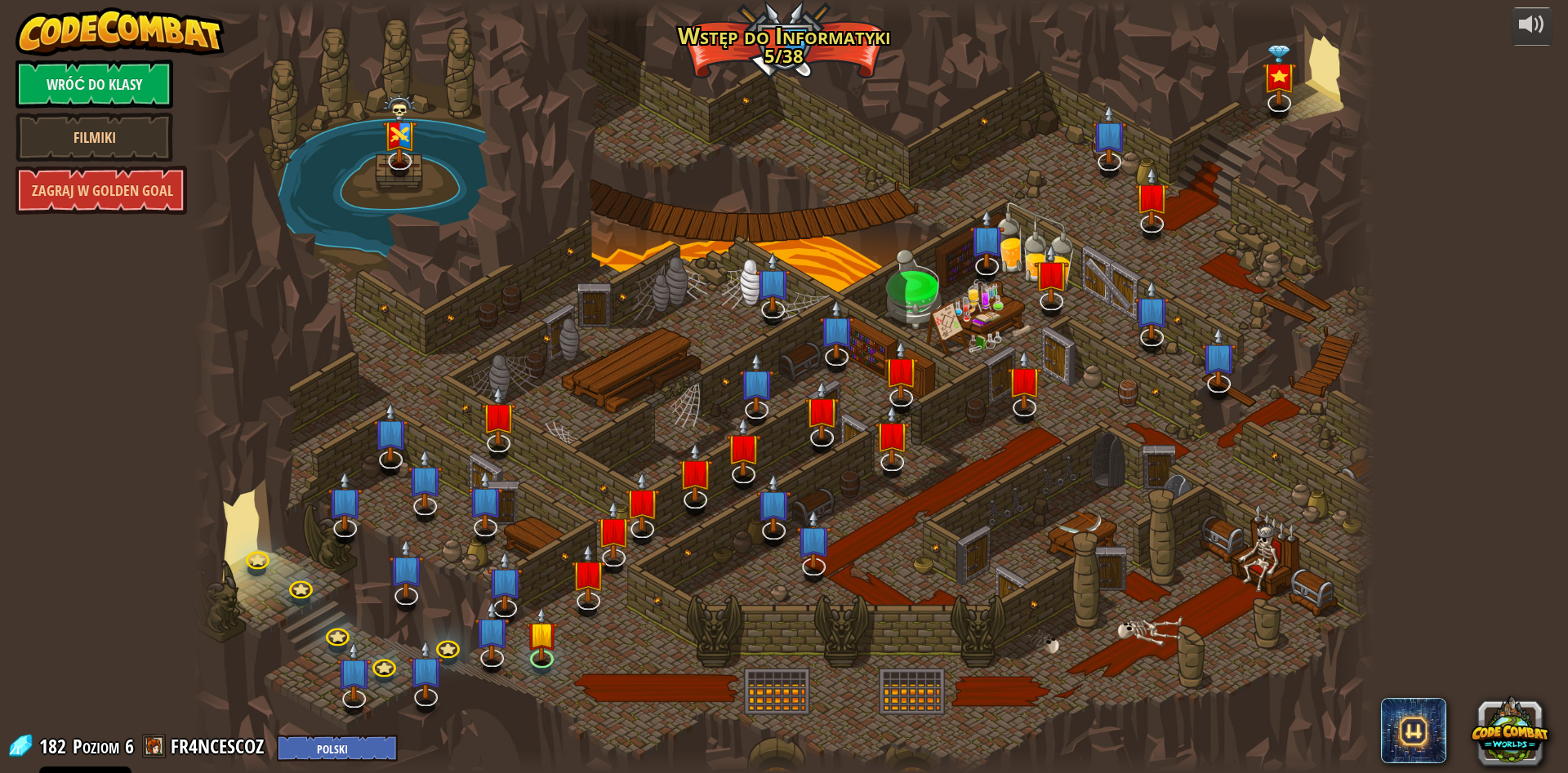
select select "pl"
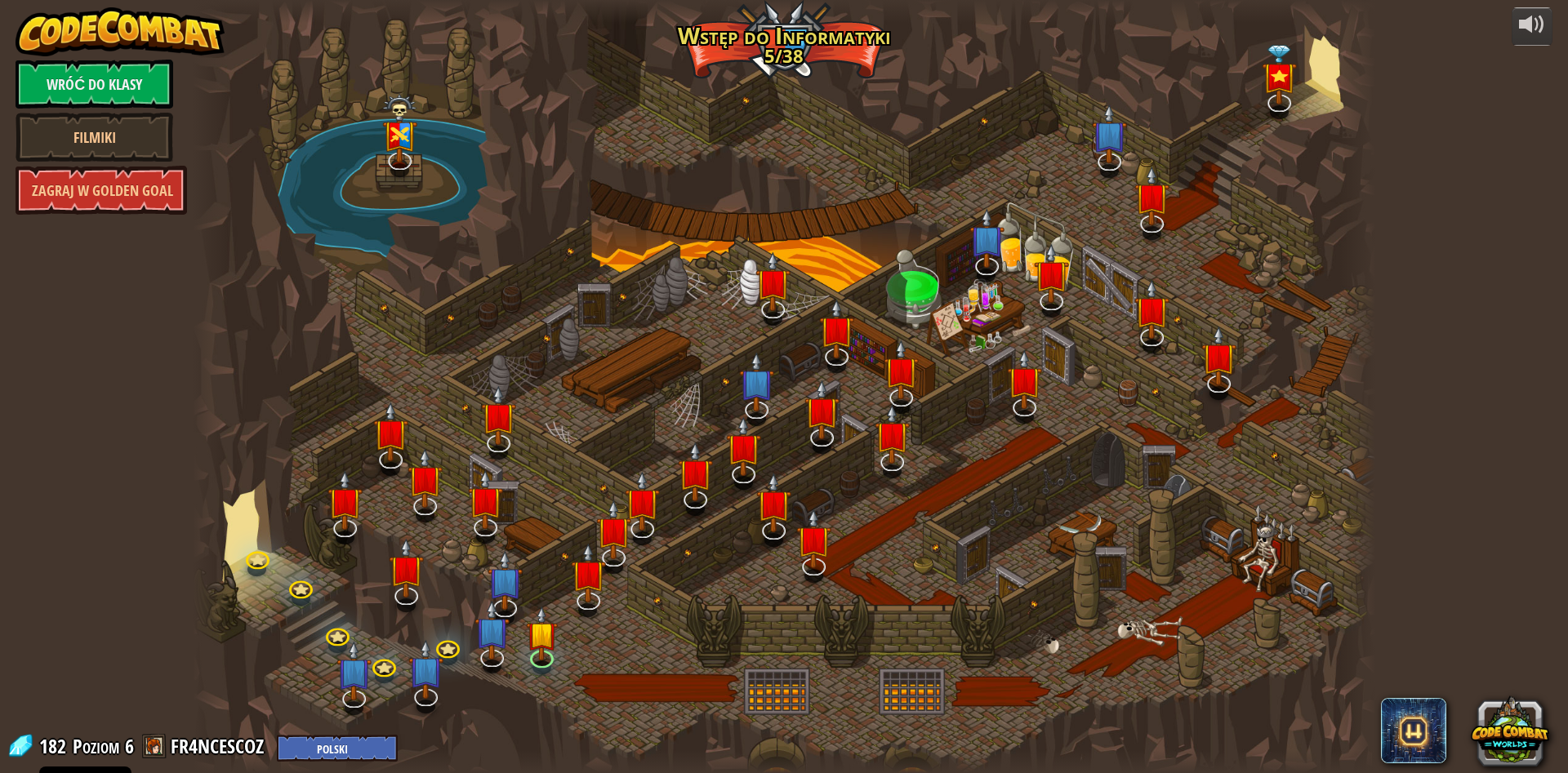
select select "pl"
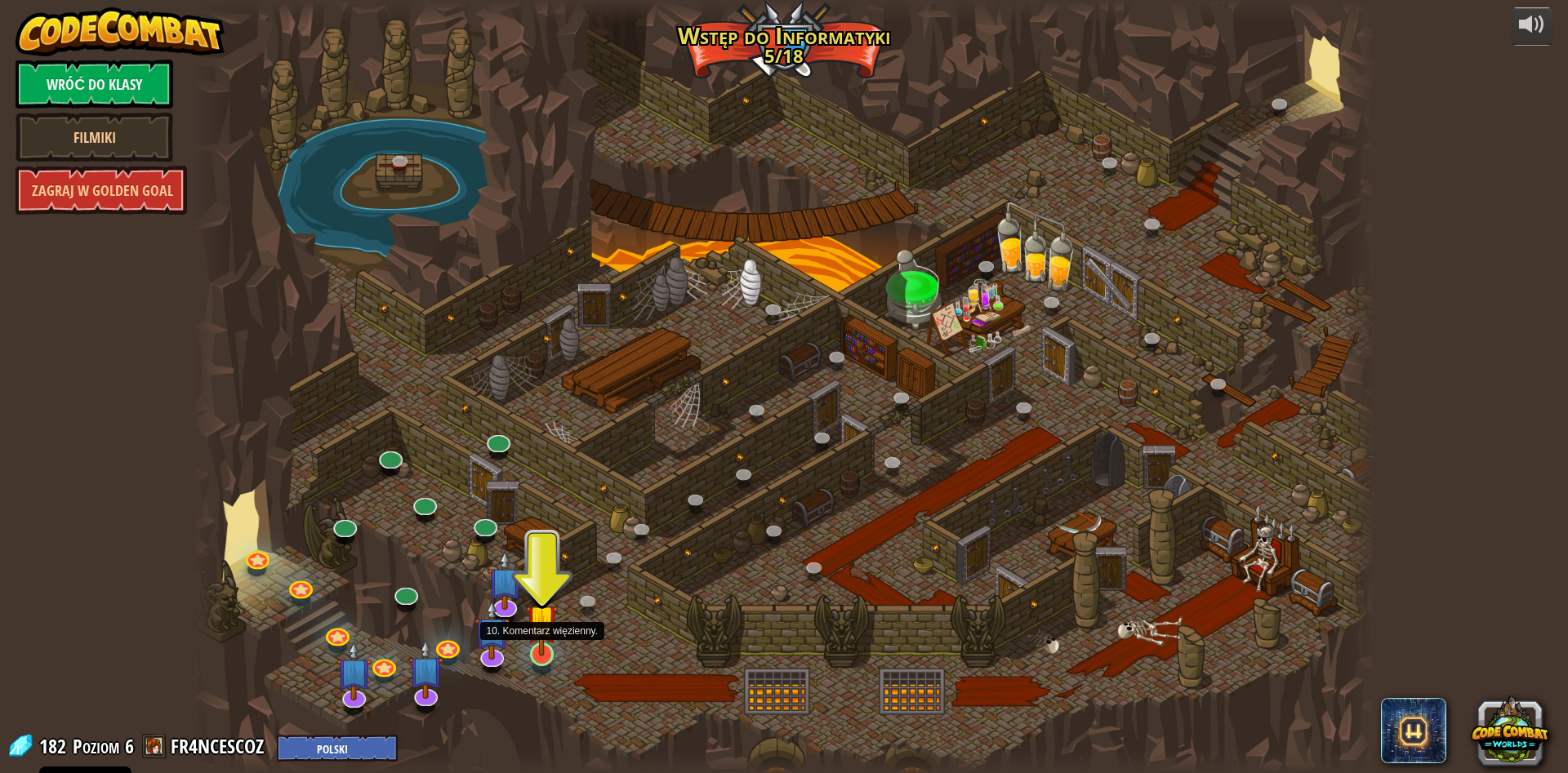
click at [539, 654] on img at bounding box center [541, 620] width 32 height 74
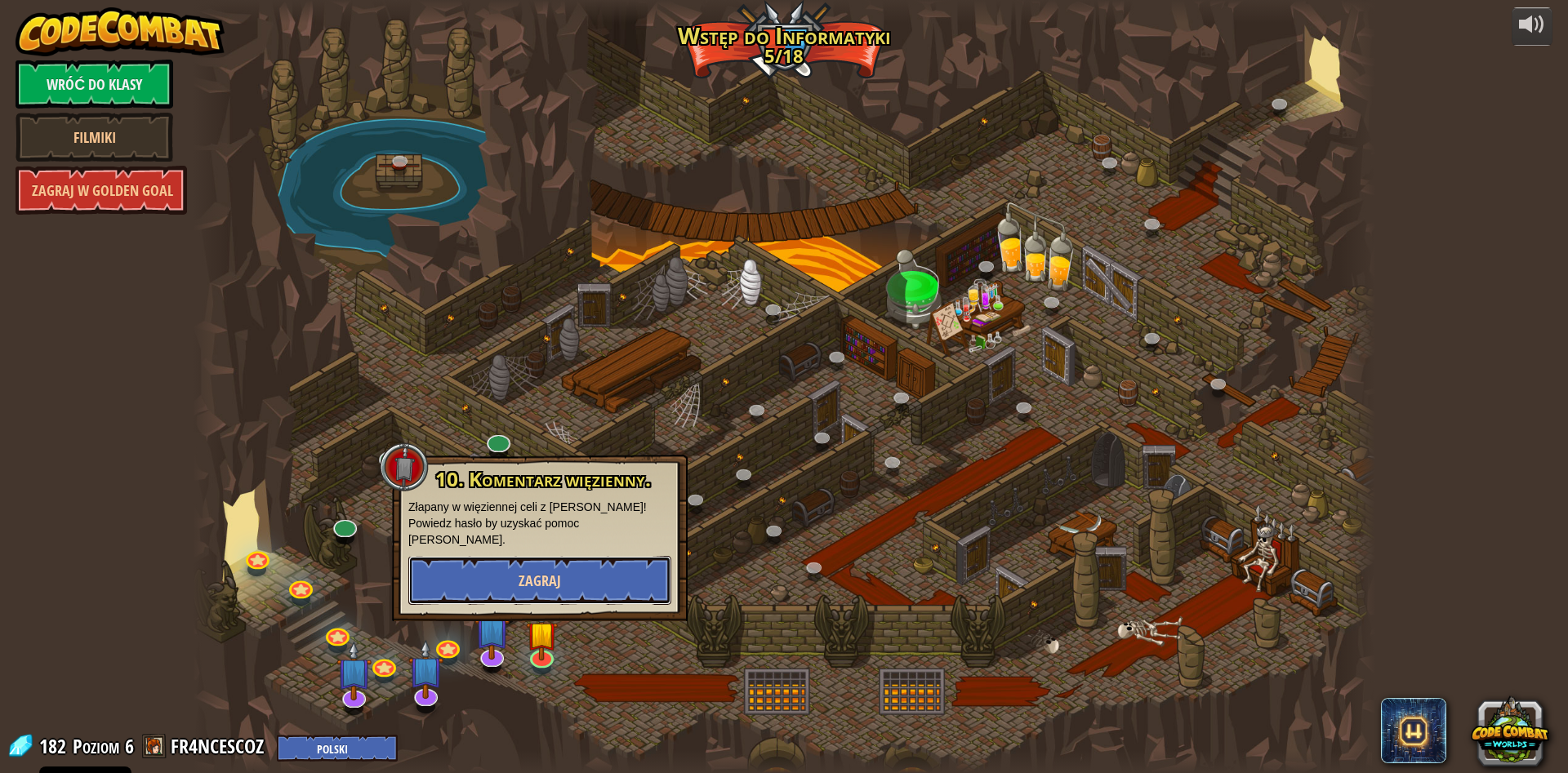
click at [477, 571] on button "Zagraj" at bounding box center [539, 581] width 263 height 49
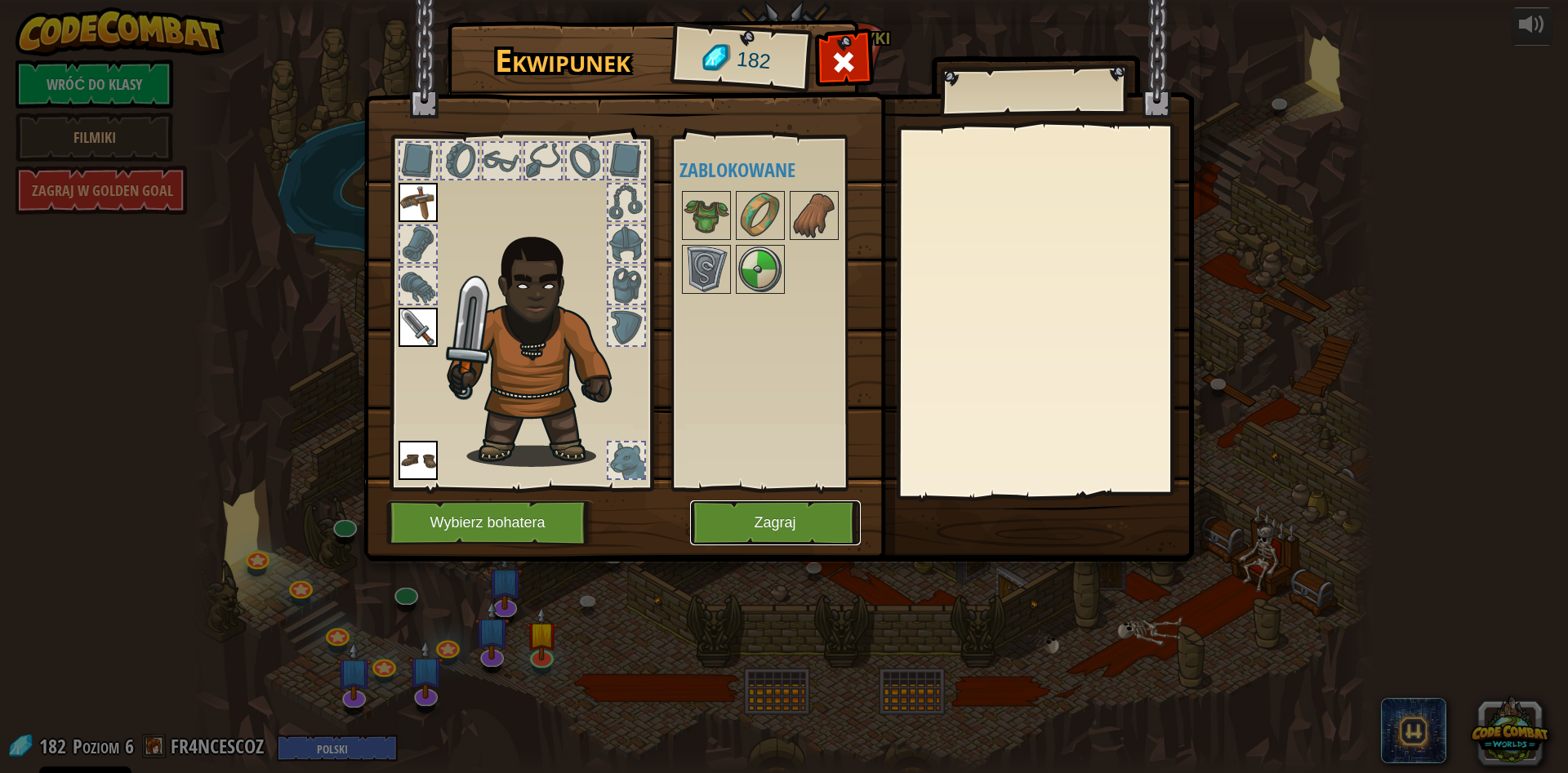
click at [766, 524] on button "Zagraj" at bounding box center [775, 523] width 171 height 45
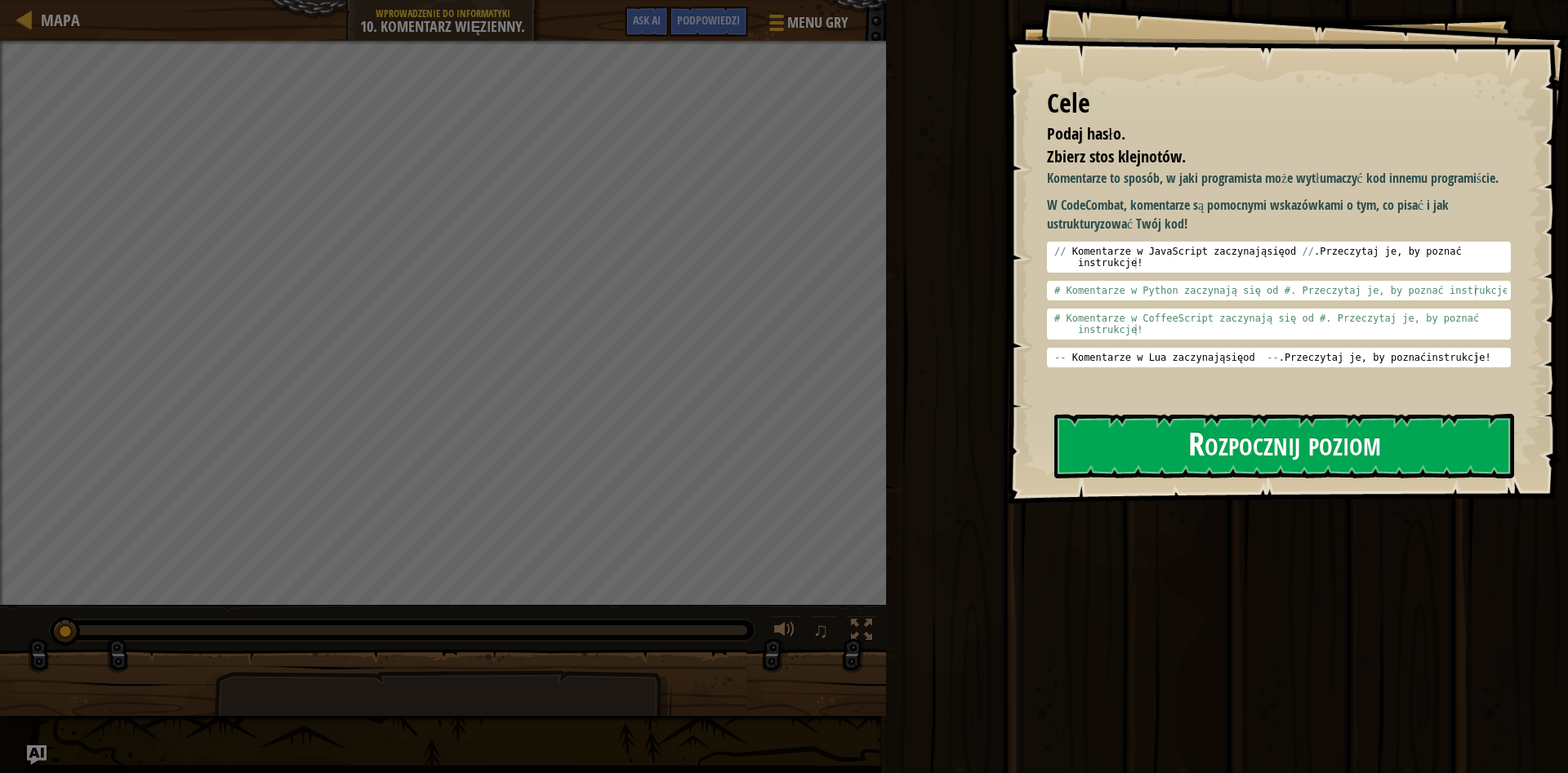
click at [1450, 454] on button "Rozpocznij poziom" at bounding box center [1283, 446] width 460 height 64
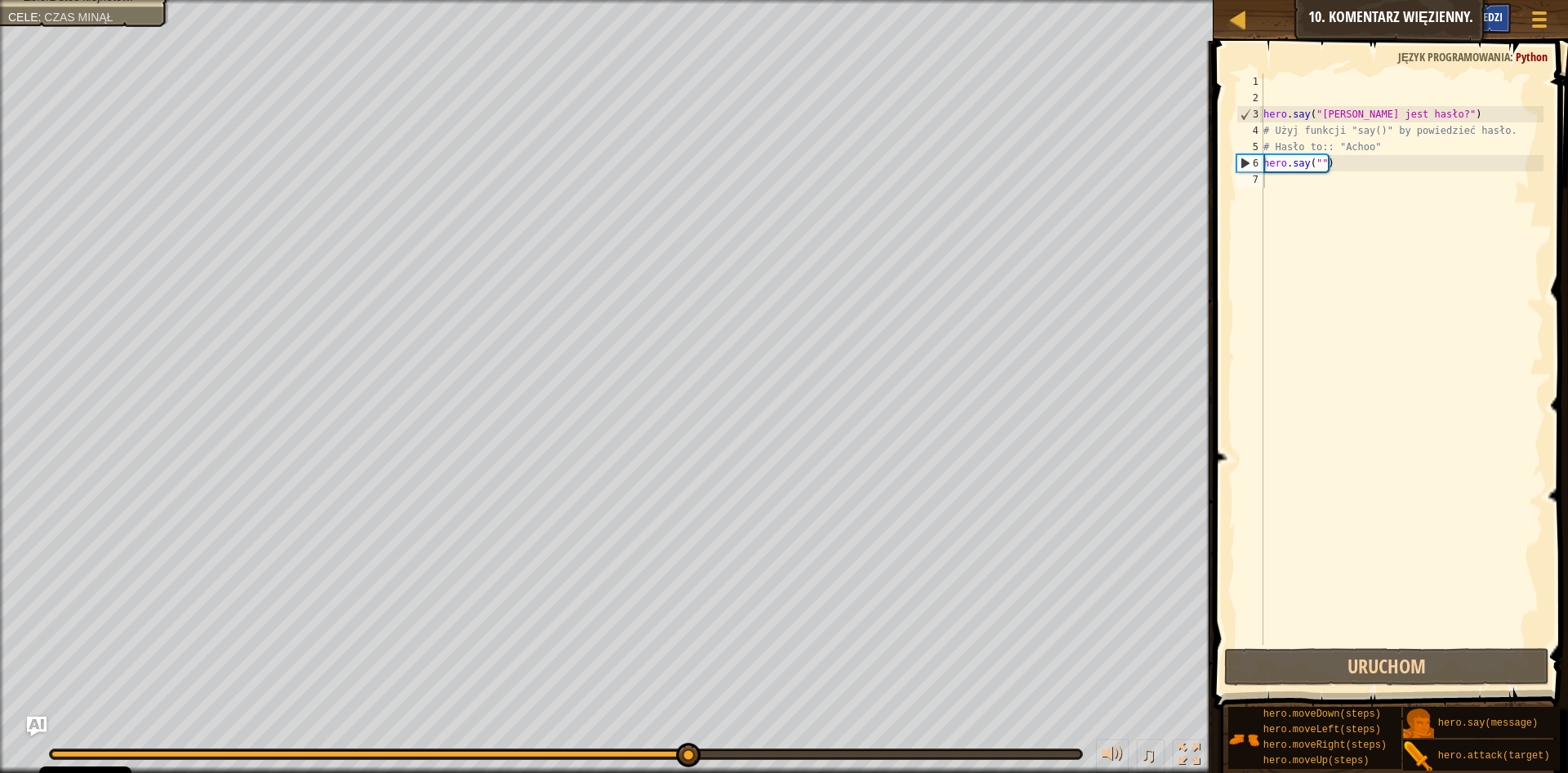
click at [1451, 30] on div "Podpowiedzi" at bounding box center [1471, 18] width 79 height 30
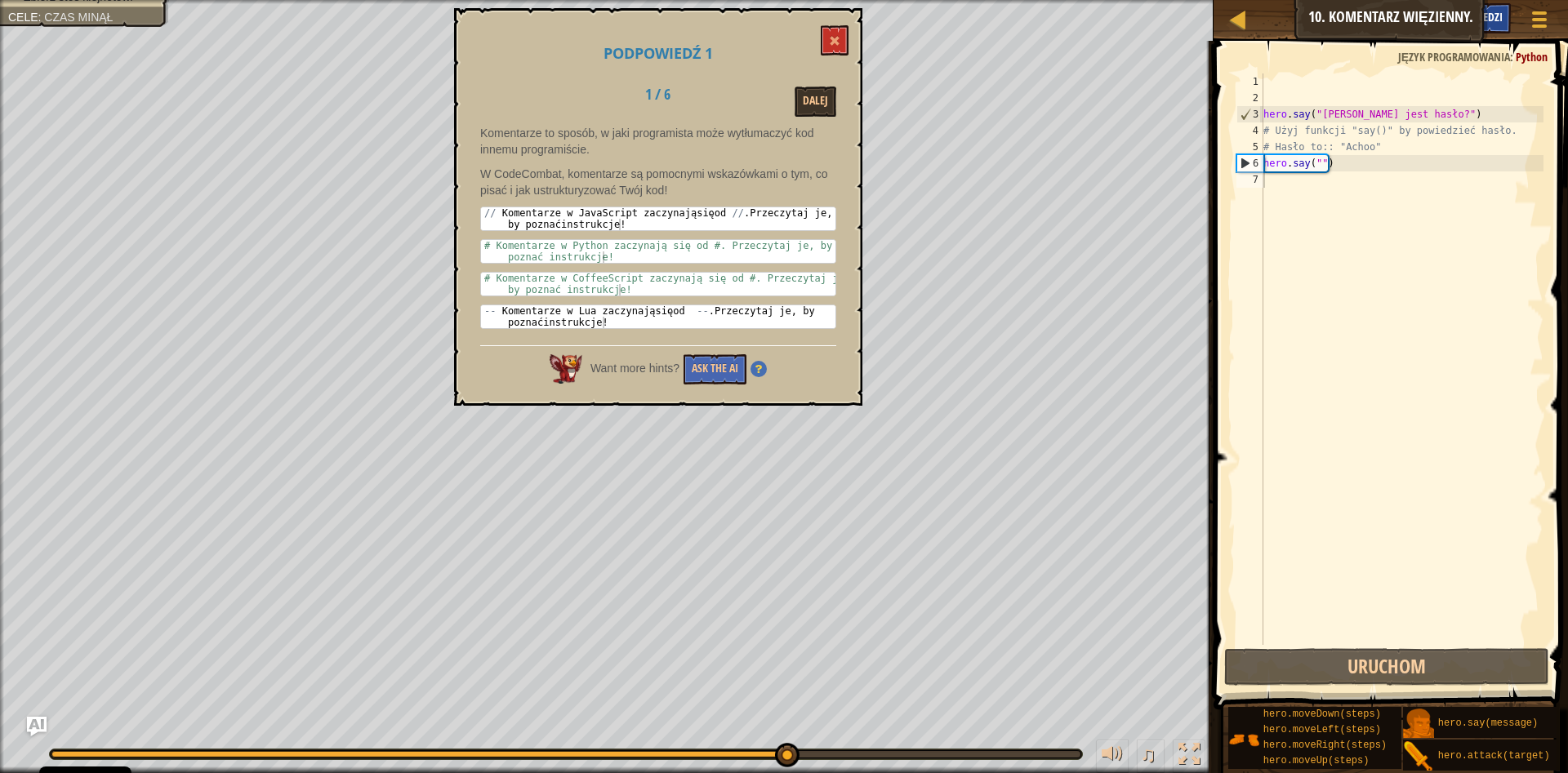
click at [1444, 29] on div "Podpowiedzi" at bounding box center [1471, 18] width 79 height 30
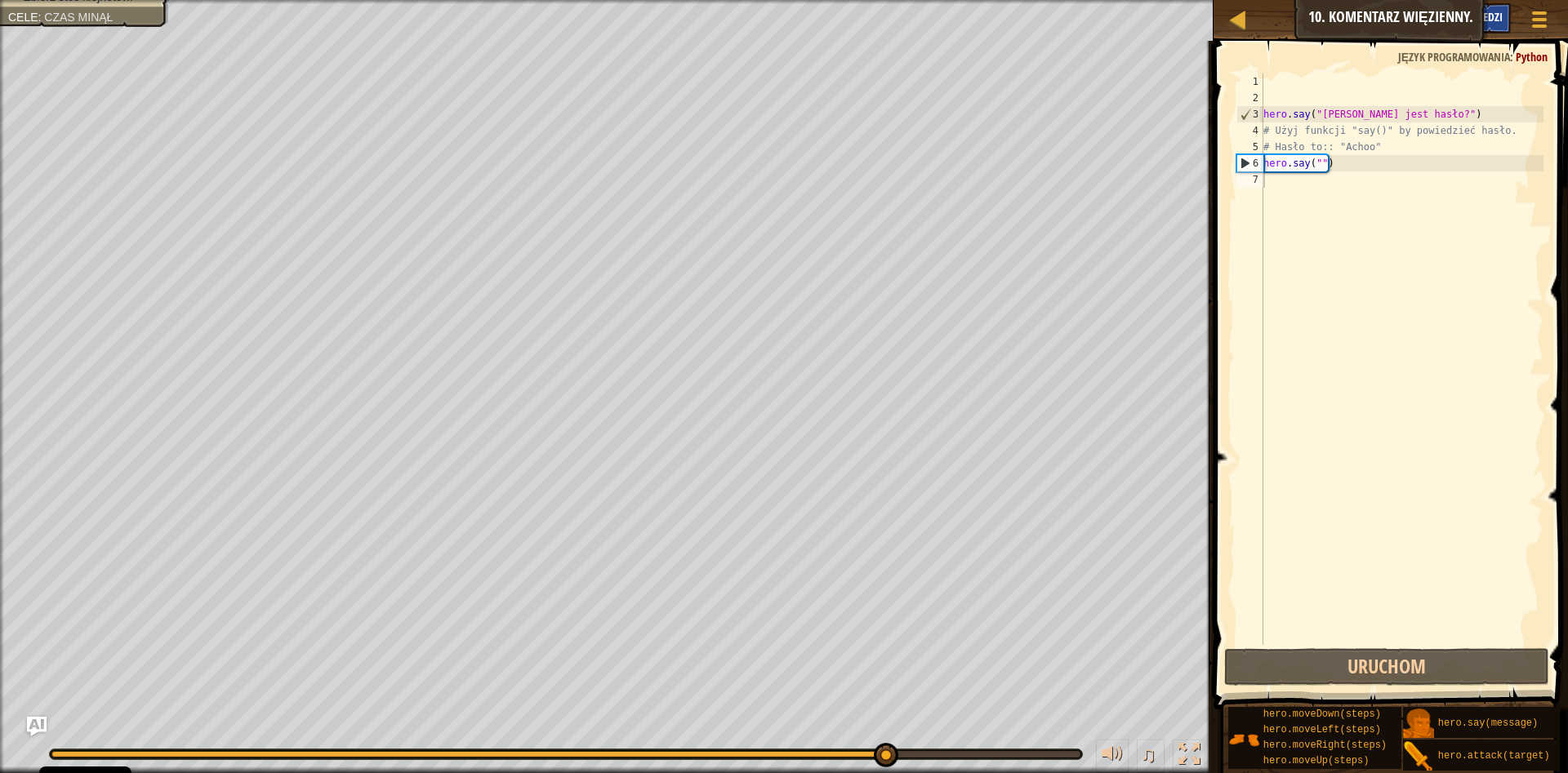
click at [1444, 29] on div "Podpowiedzi" at bounding box center [1471, 18] width 79 height 30
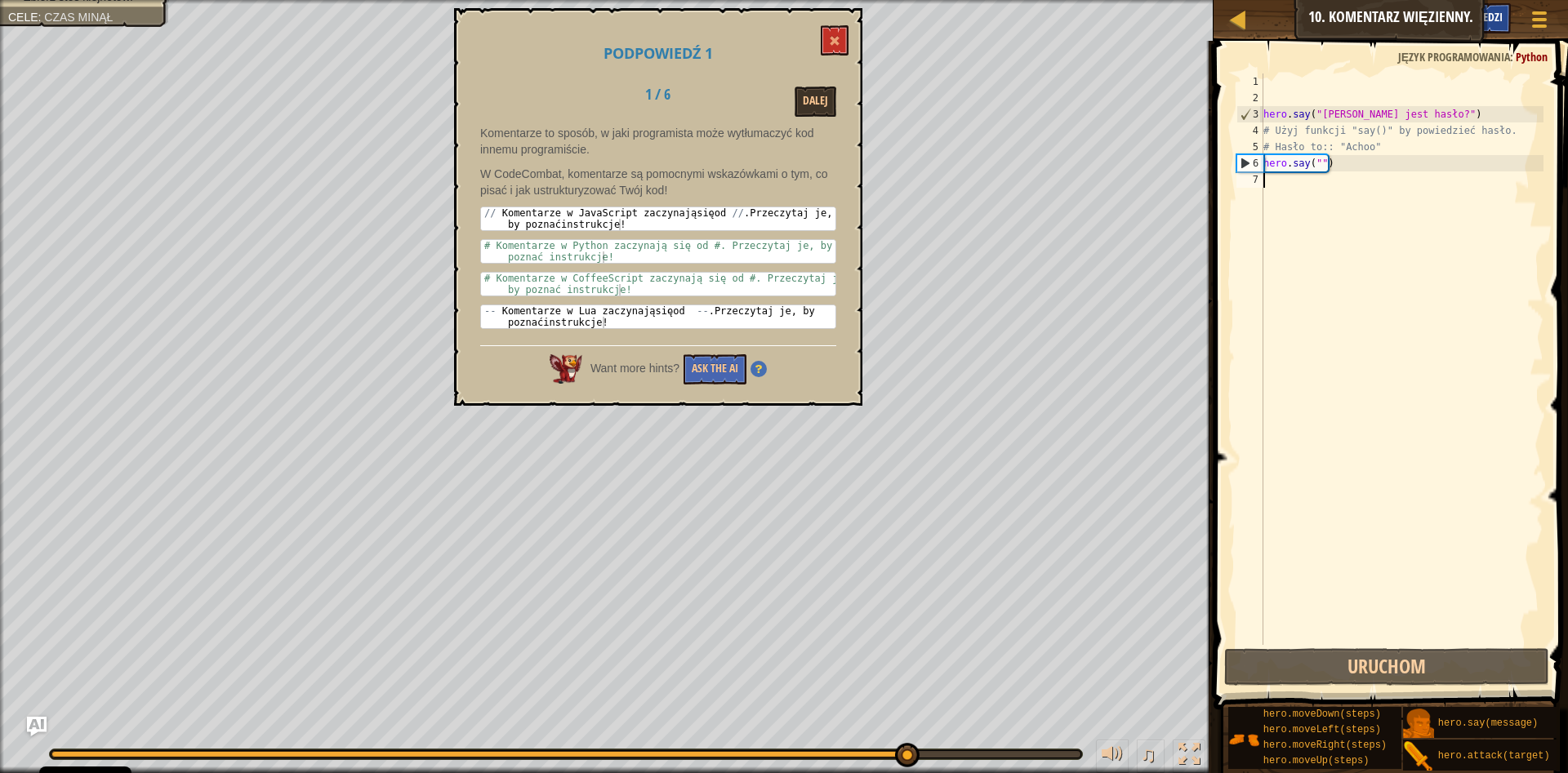
click at [1444, 29] on div "Podpowiedzi" at bounding box center [1471, 18] width 79 height 30
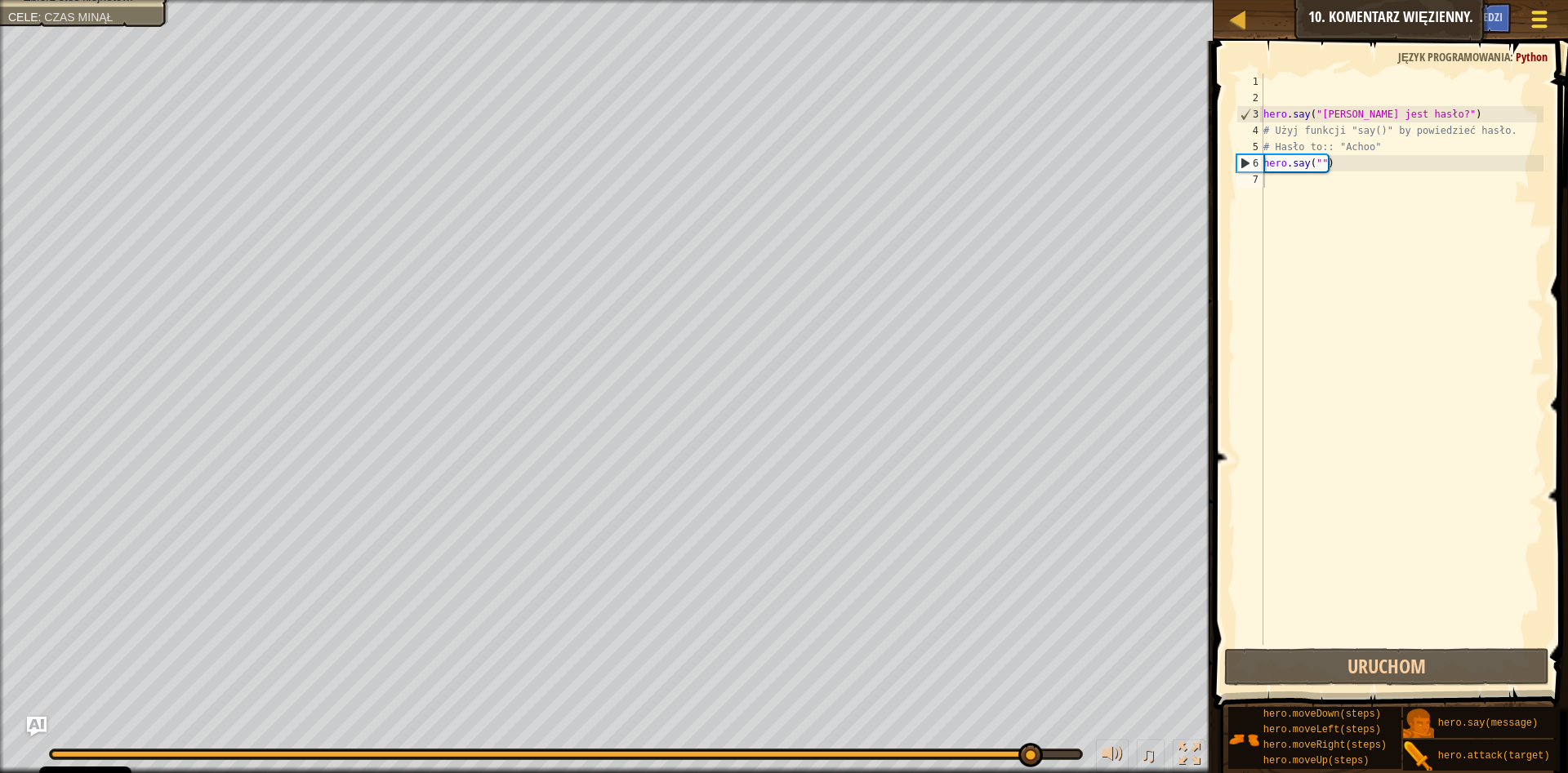
click at [1530, 25] on div at bounding box center [1539, 19] width 22 height 23
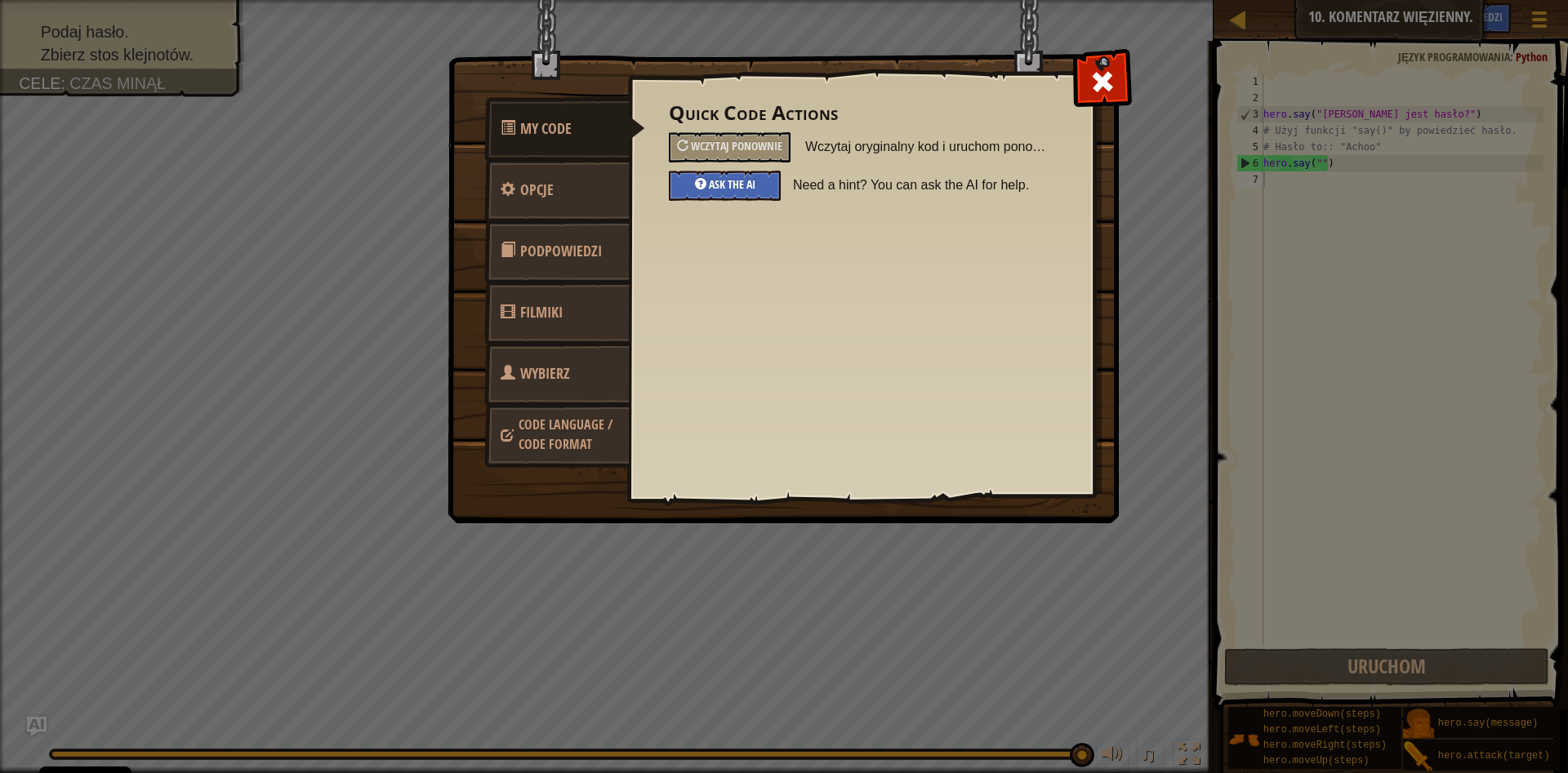
click at [748, 189] on span "Ask the AI" at bounding box center [732, 184] width 47 height 16
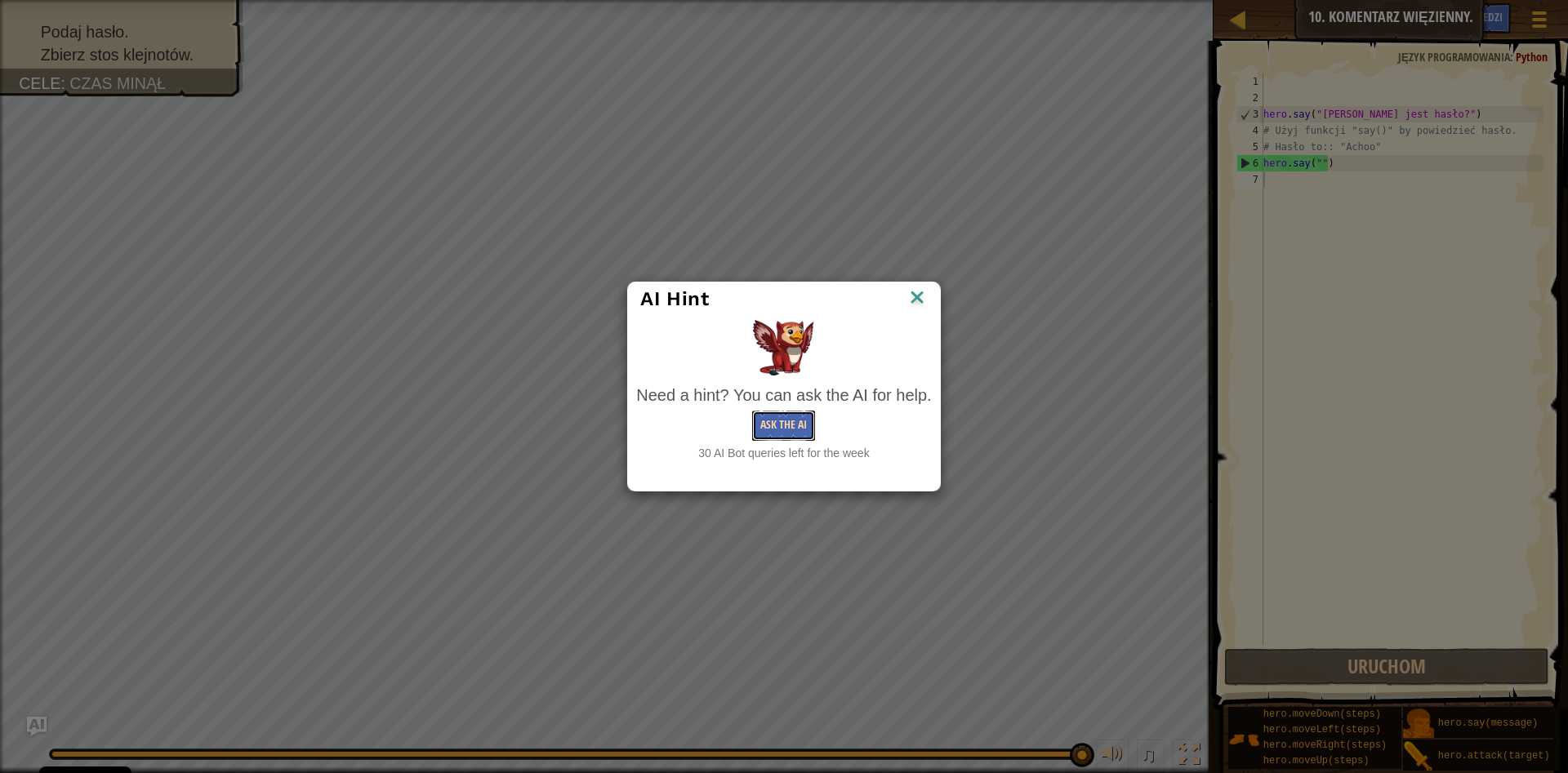
click at [793, 428] on button "Ask the AI" at bounding box center [783, 426] width 63 height 30
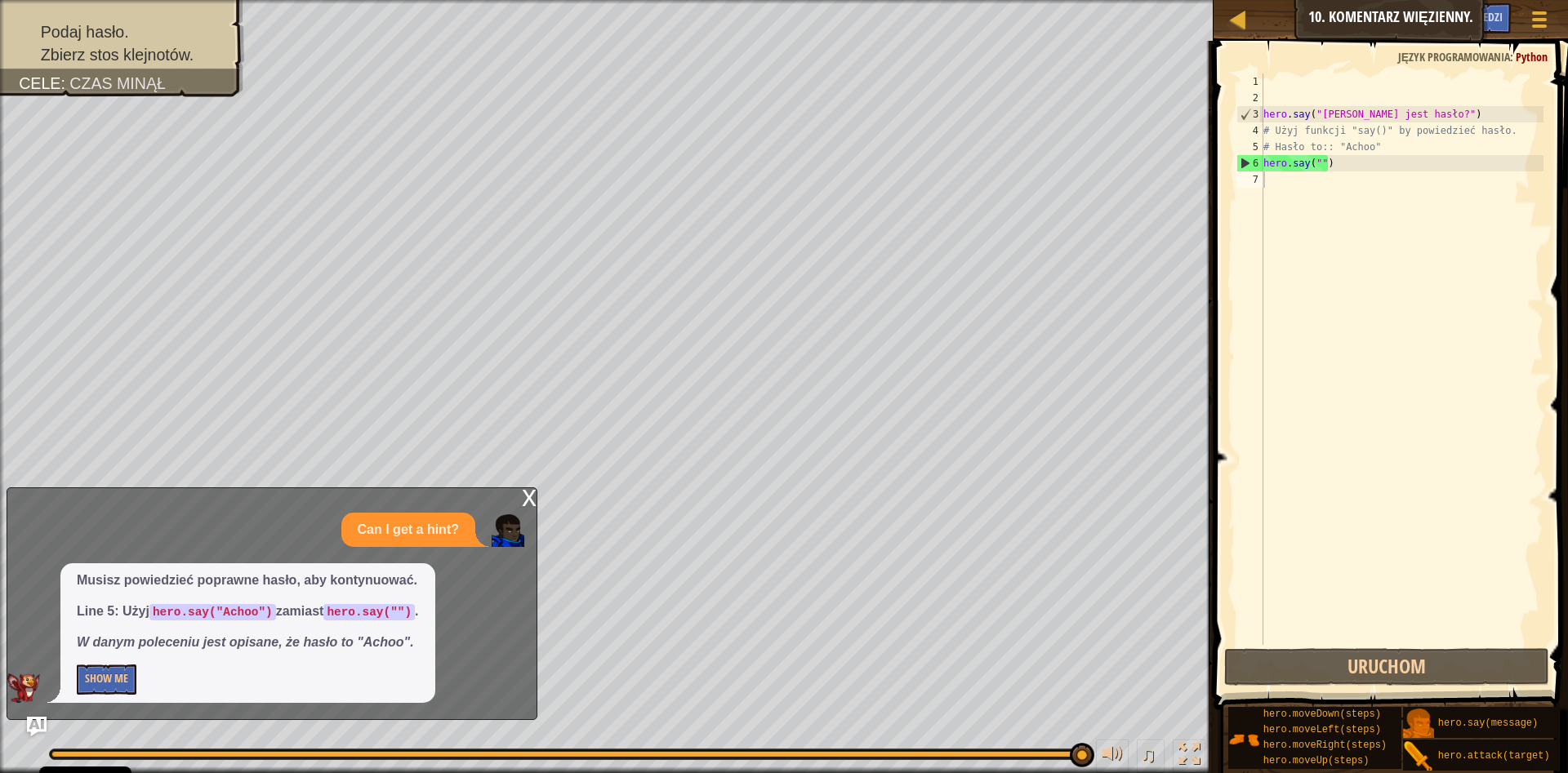
drag, startPoint x: 353, startPoint y: 675, endPoint x: 381, endPoint y: 678, distance: 28.2
click at [381, 678] on div "Can I get a hint? Musisz powiedzieć poprawne hasło, aby kontynuować. Line 5: Uż…" at bounding box center [268, 608] width 521 height 190
click at [531, 505] on div "x" at bounding box center [529, 496] width 15 height 16
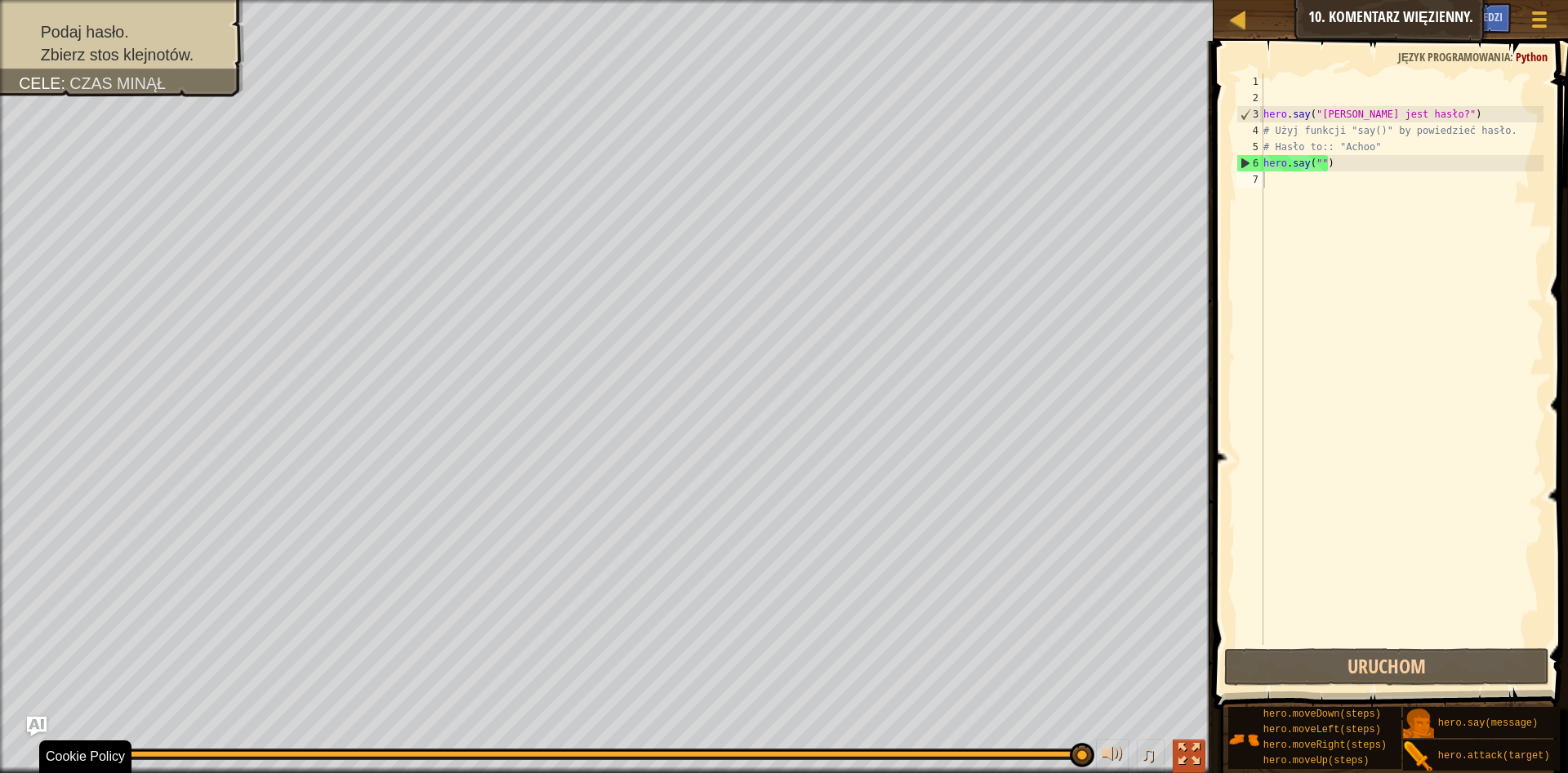
click at [1196, 765] on div at bounding box center [1188, 754] width 21 height 21
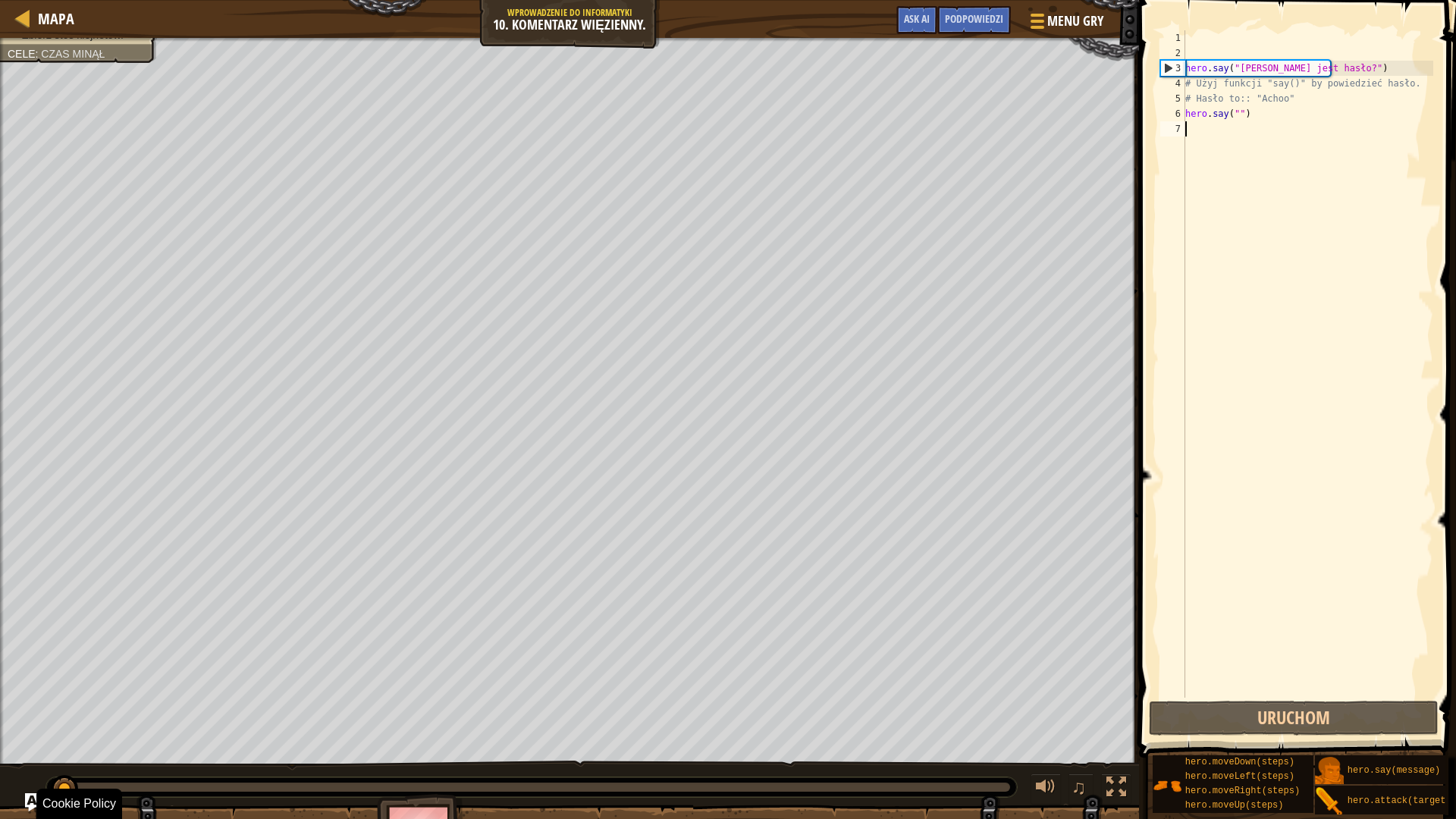
drag, startPoint x: 1004, startPoint y: 789, endPoint x: 0, endPoint y: 805, distance: 1004.1
click at [0, 718] on div "Podaj hasło. Zbierz stos klejnotów. Cele : Czas [PERSON_NAME] ♫ [PERSON_NAME] 2…" at bounding box center [728, 452] width 1456 height 829
click at [23, 14] on div at bounding box center [23, 18] width 19 height 19
select select "pl"
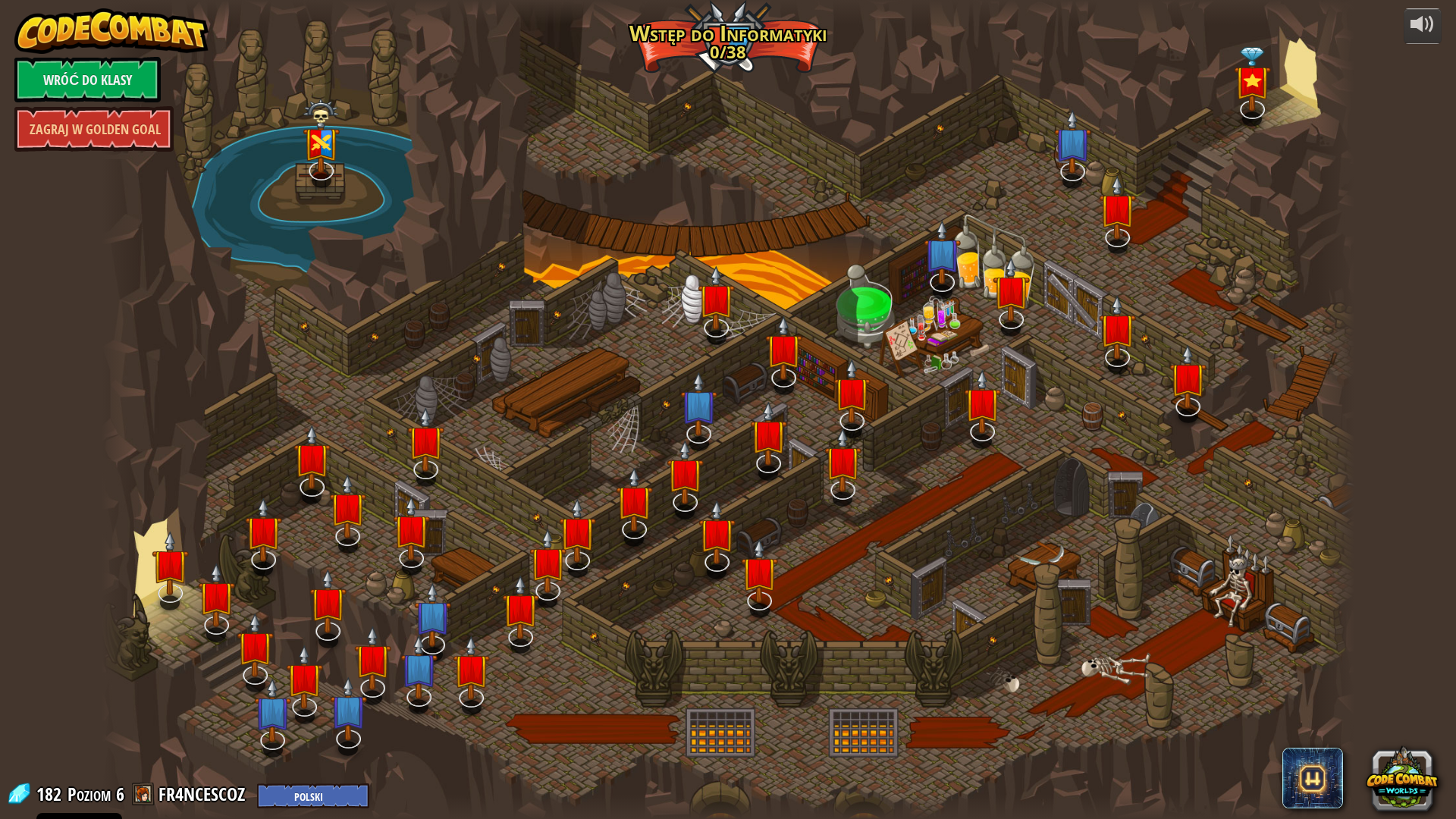
select select "pl"
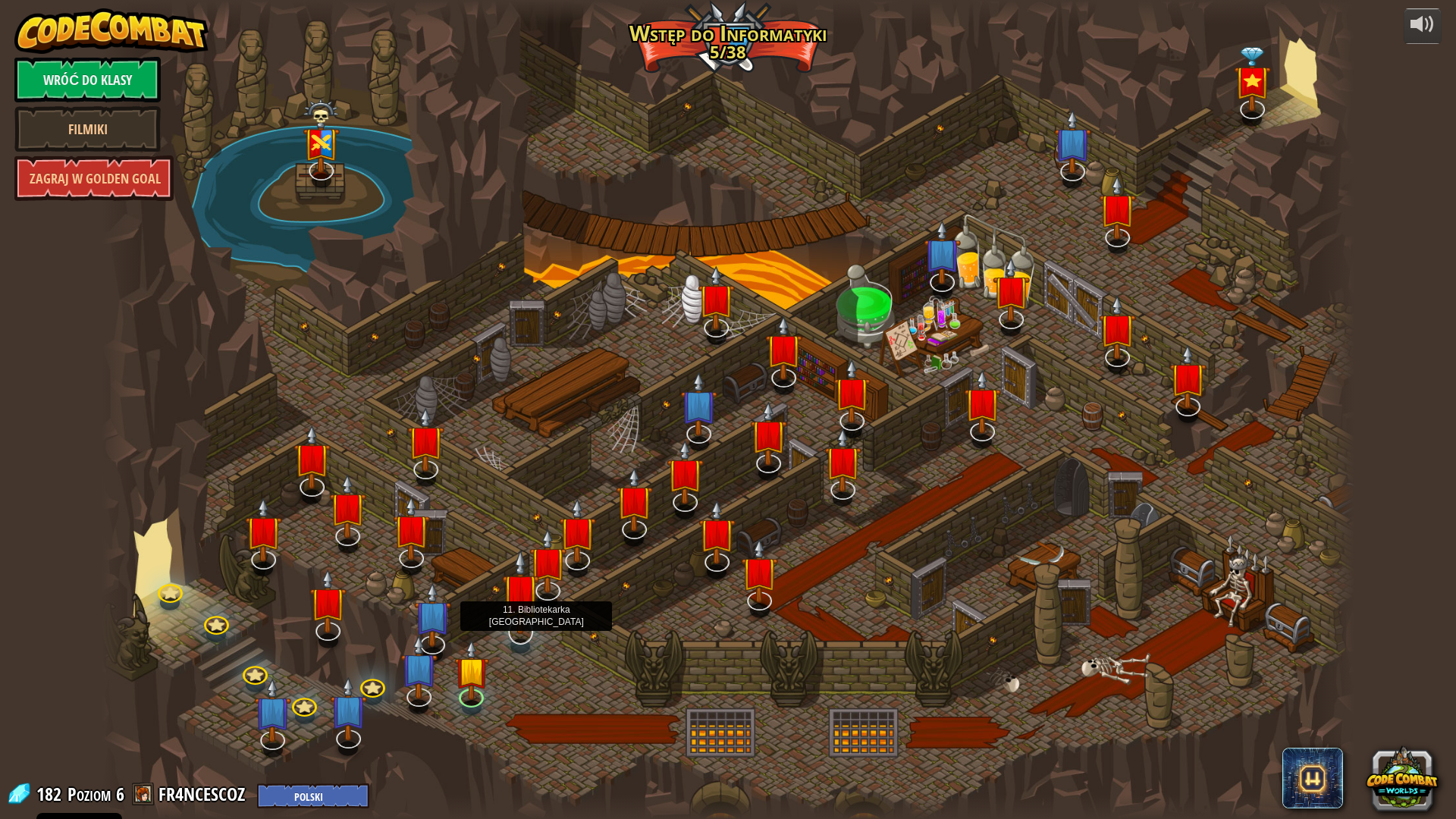
select select "pl"
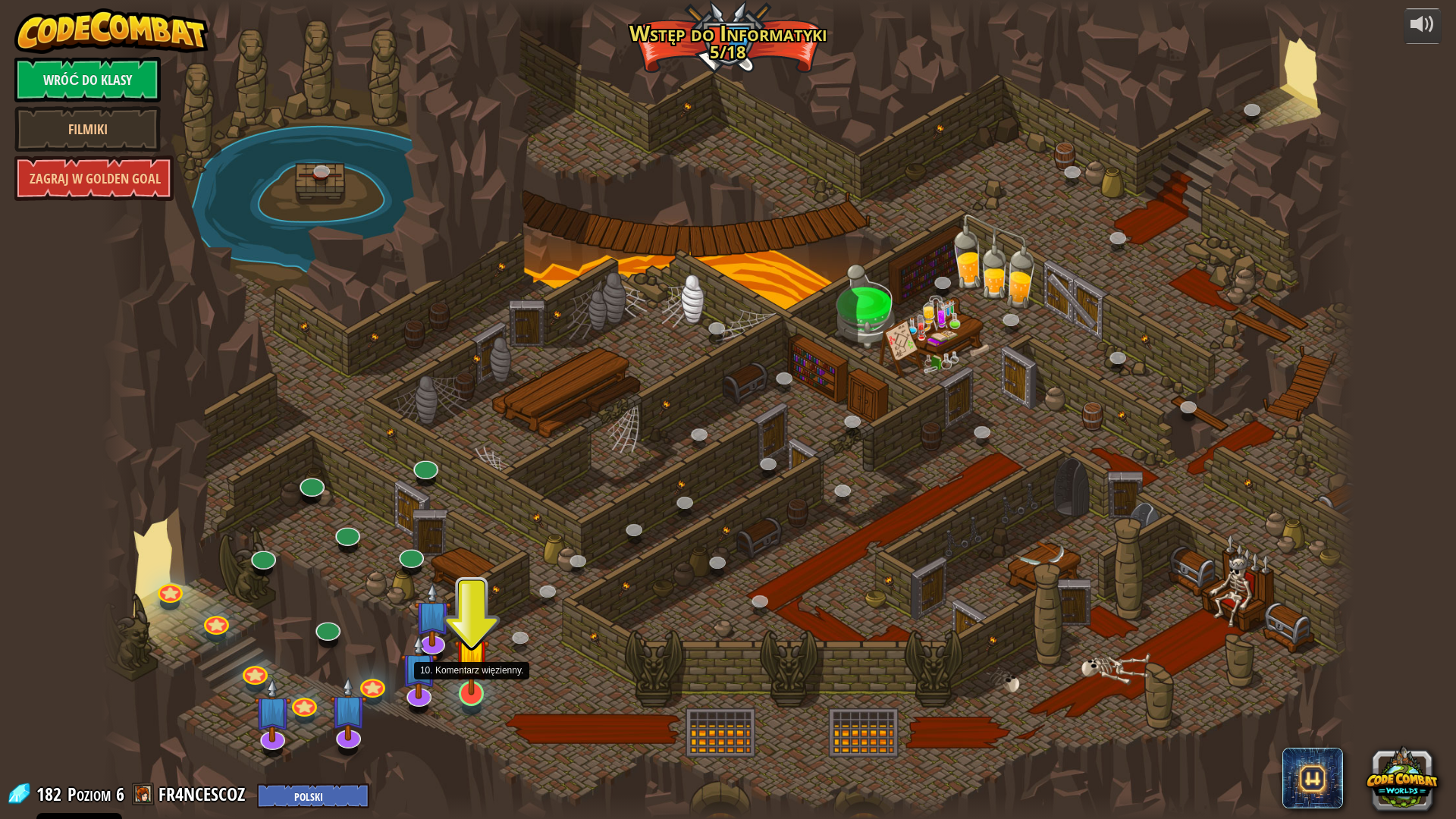
click at [470, 688] on img at bounding box center [471, 655] width 35 height 80
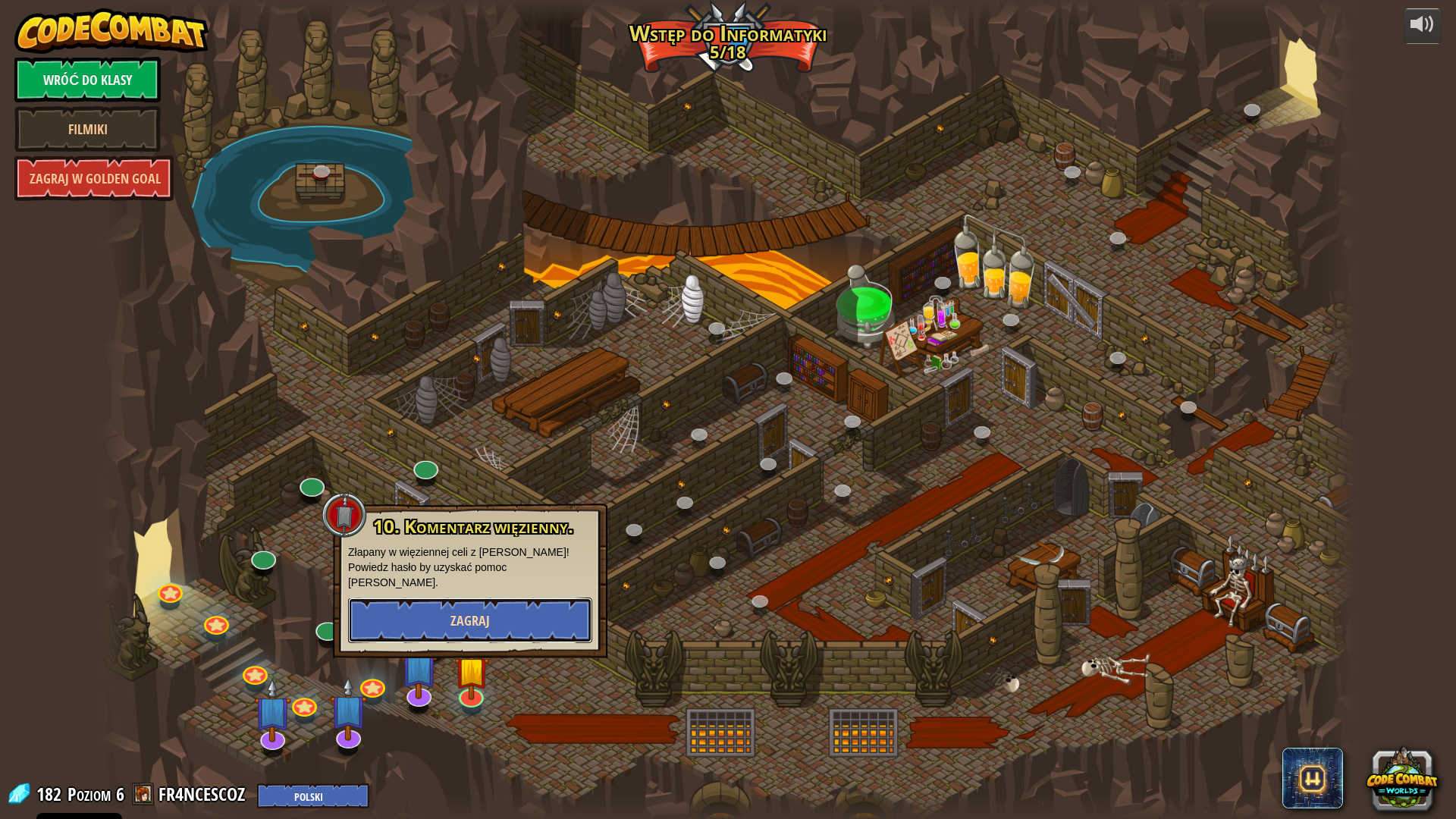
click at [471, 611] on span "Zagraj" at bounding box center [470, 621] width 39 height 19
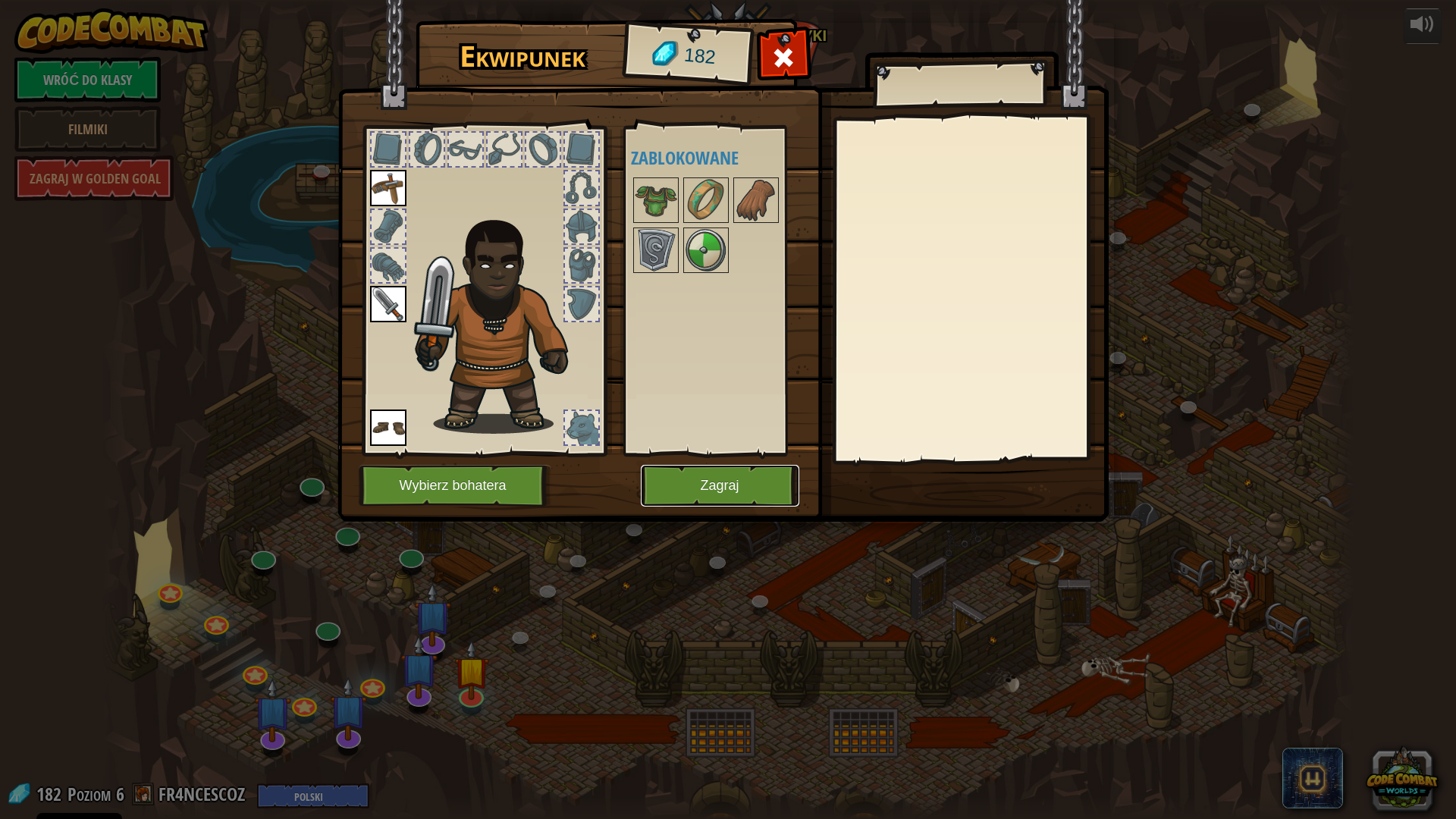
click at [675, 476] on button "Zagraj" at bounding box center [719, 485] width 159 height 42
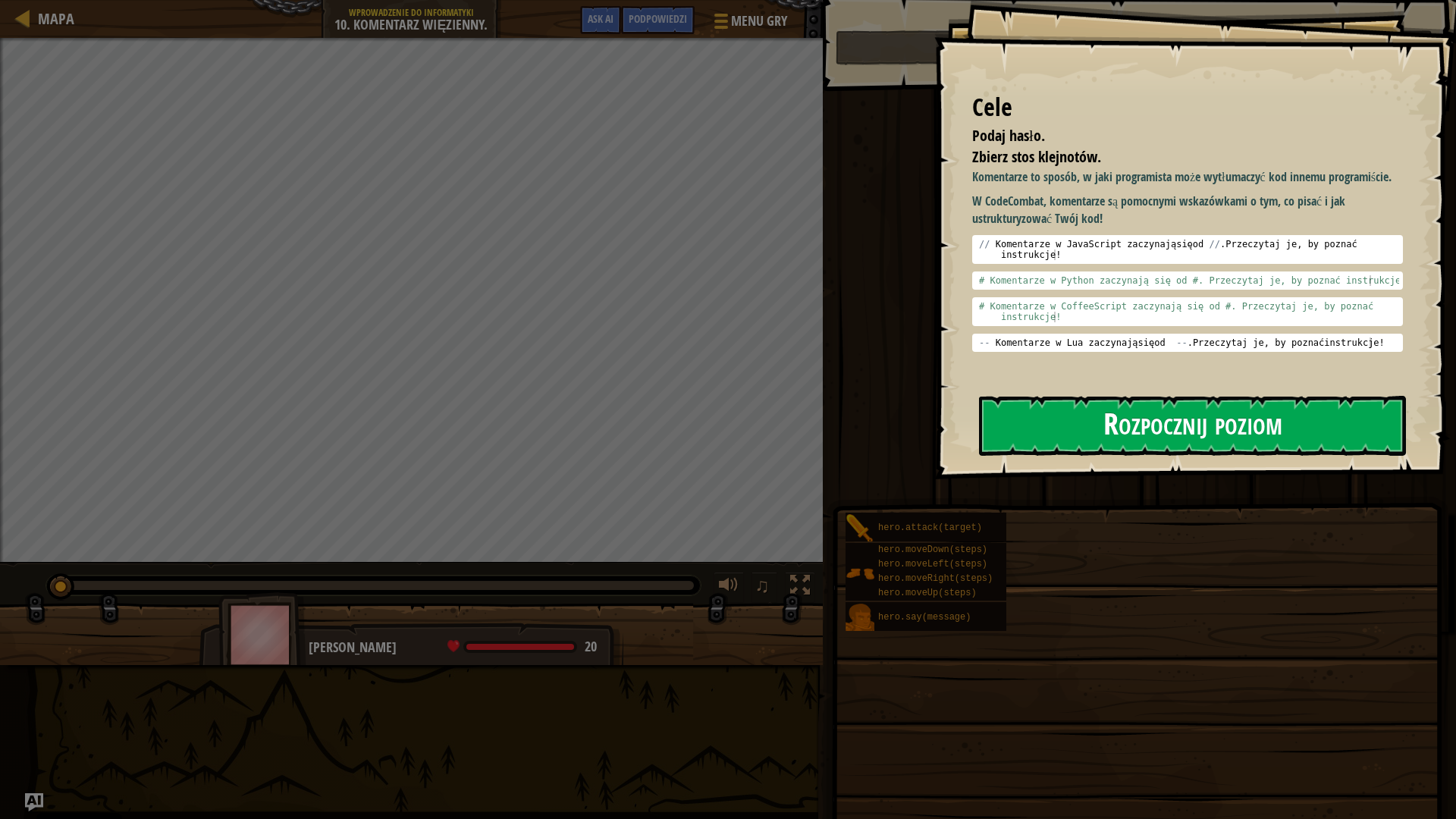
click at [1030, 415] on button "Rozpocznij poziom" at bounding box center [1192, 426] width 427 height 60
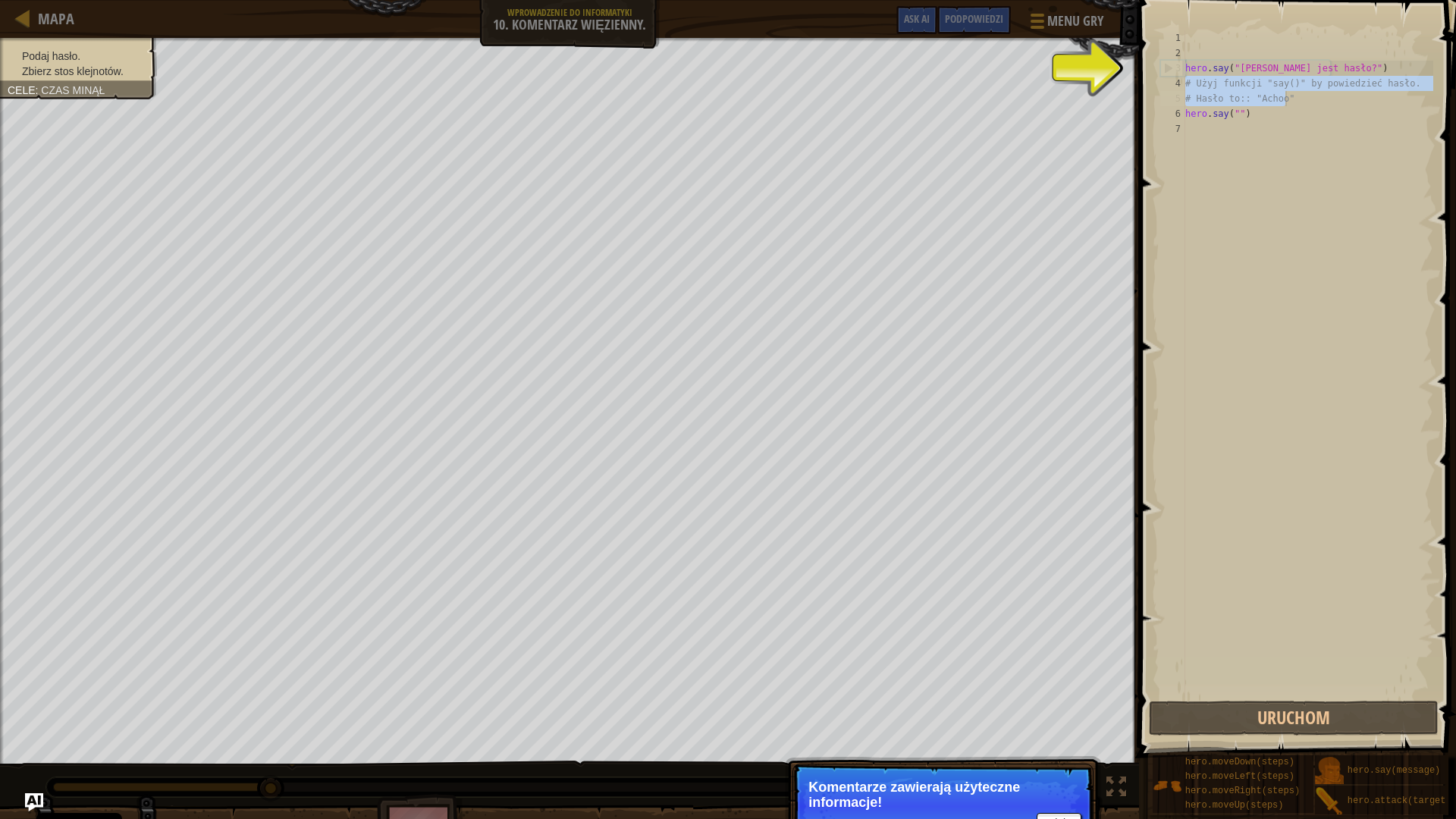
drag, startPoint x: 1186, startPoint y: 85, endPoint x: 1311, endPoint y: 104, distance: 126.4
click at [1311, 104] on div "hero . say ( "[PERSON_NAME] jest hasło?" ) # Użyj funkcji "say()" by powiedzieć…" at bounding box center [1308, 379] width 251 height 698
click at [1055, 718] on button "Dalej" at bounding box center [1059, 807] width 45 height 20
click at [1055, 718] on p "[PERSON_NAME] hero.say() by powiedzieć hasło czarodziejowi." at bounding box center [942, 807] width 301 height 87
click at [1060, 718] on button "Dalej" at bounding box center [1059, 824] width 45 height 20
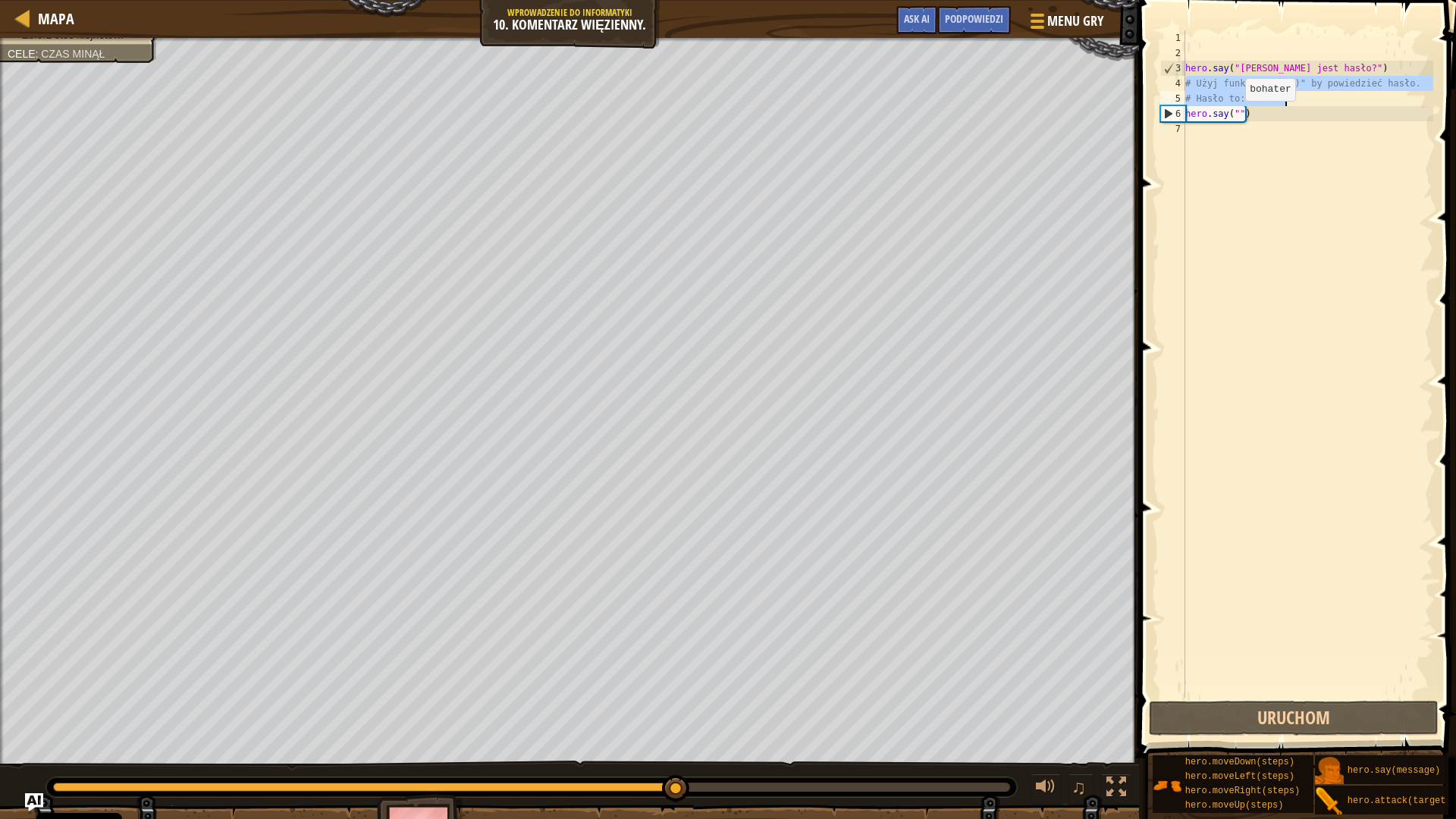
click at [1232, 116] on div "hero . say ( "[PERSON_NAME] jest hasło?" ) # Użyj funkcji "say()" by powiedzieć…" at bounding box center [1308, 379] width 251 height 698
click at [1235, 112] on div "hero . say ( "[PERSON_NAME] jest hasło?" ) # Użyj funkcji "say()" by powiedzieć…" at bounding box center [1308, 379] width 251 height 698
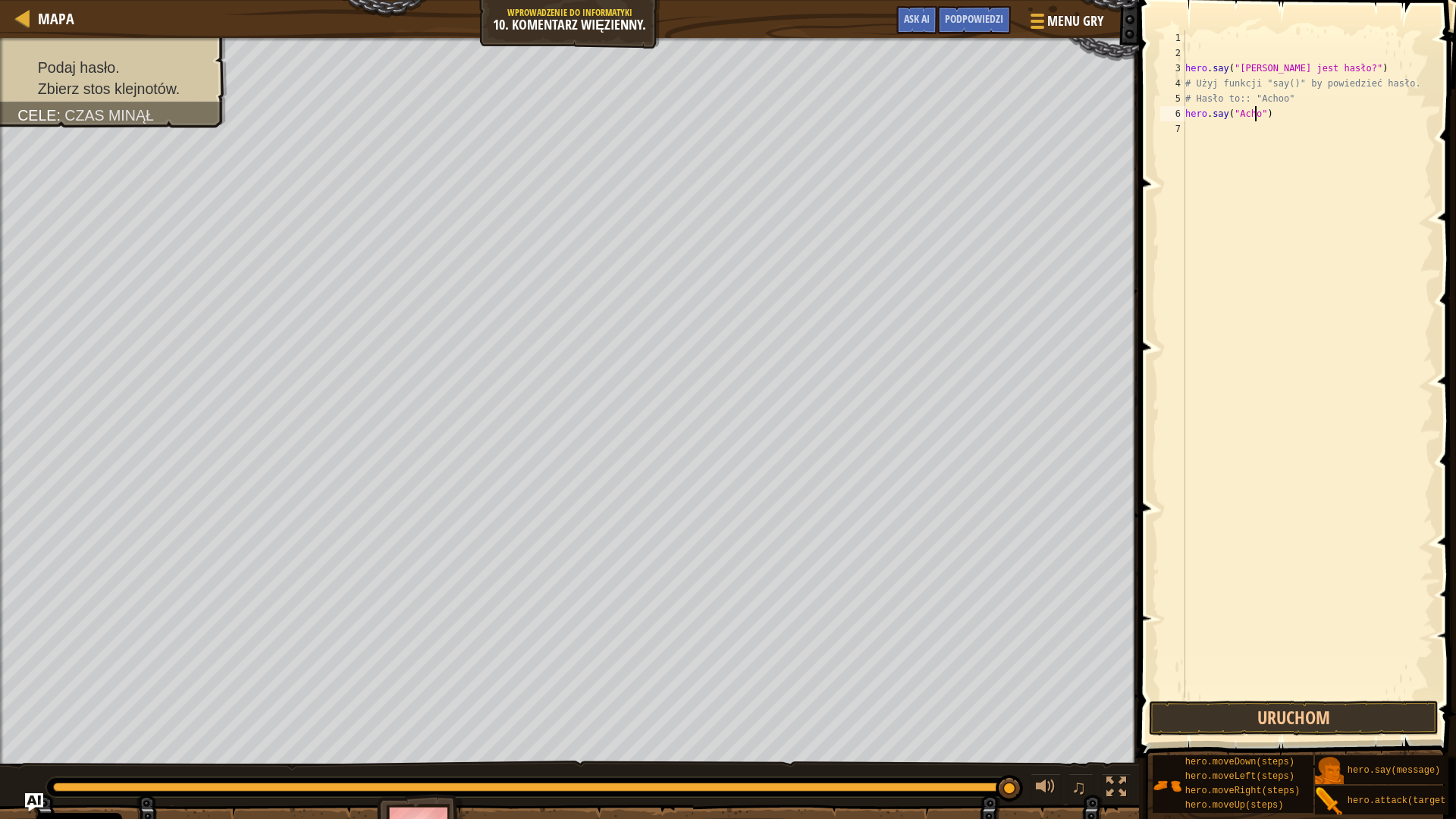
scroll to position [7, 6]
type textarea "hero.say("Achoo")"
click at [1326, 718] on button "Uruchom" at bounding box center [1293, 718] width 289 height 35
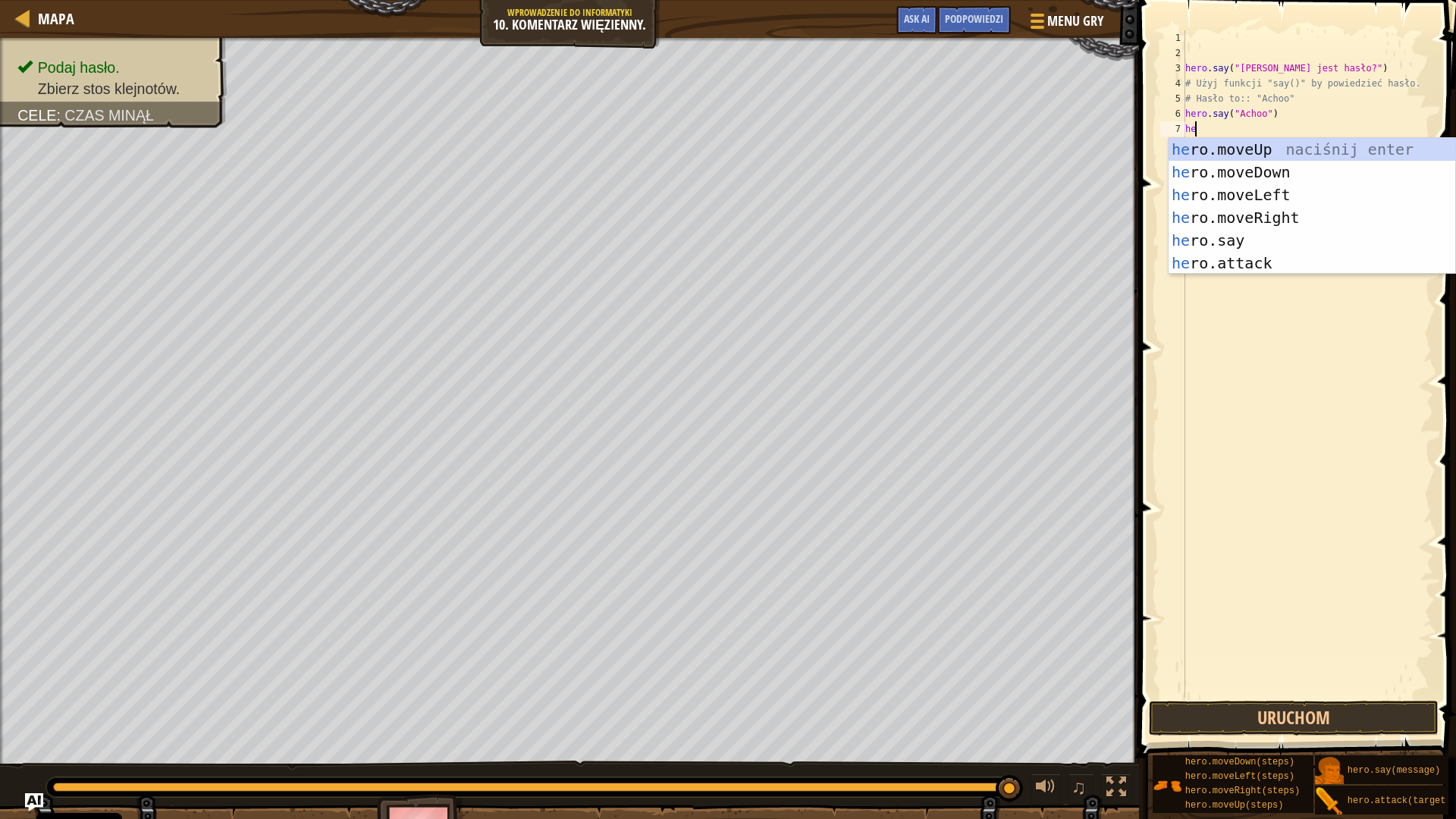
type textarea "her"
click at [1245, 192] on div "her o.moveUp naciśnij enter her o.moveDown naciśnij enter her o.moveLeft naciśn…" at bounding box center [1311, 229] width 287 height 182
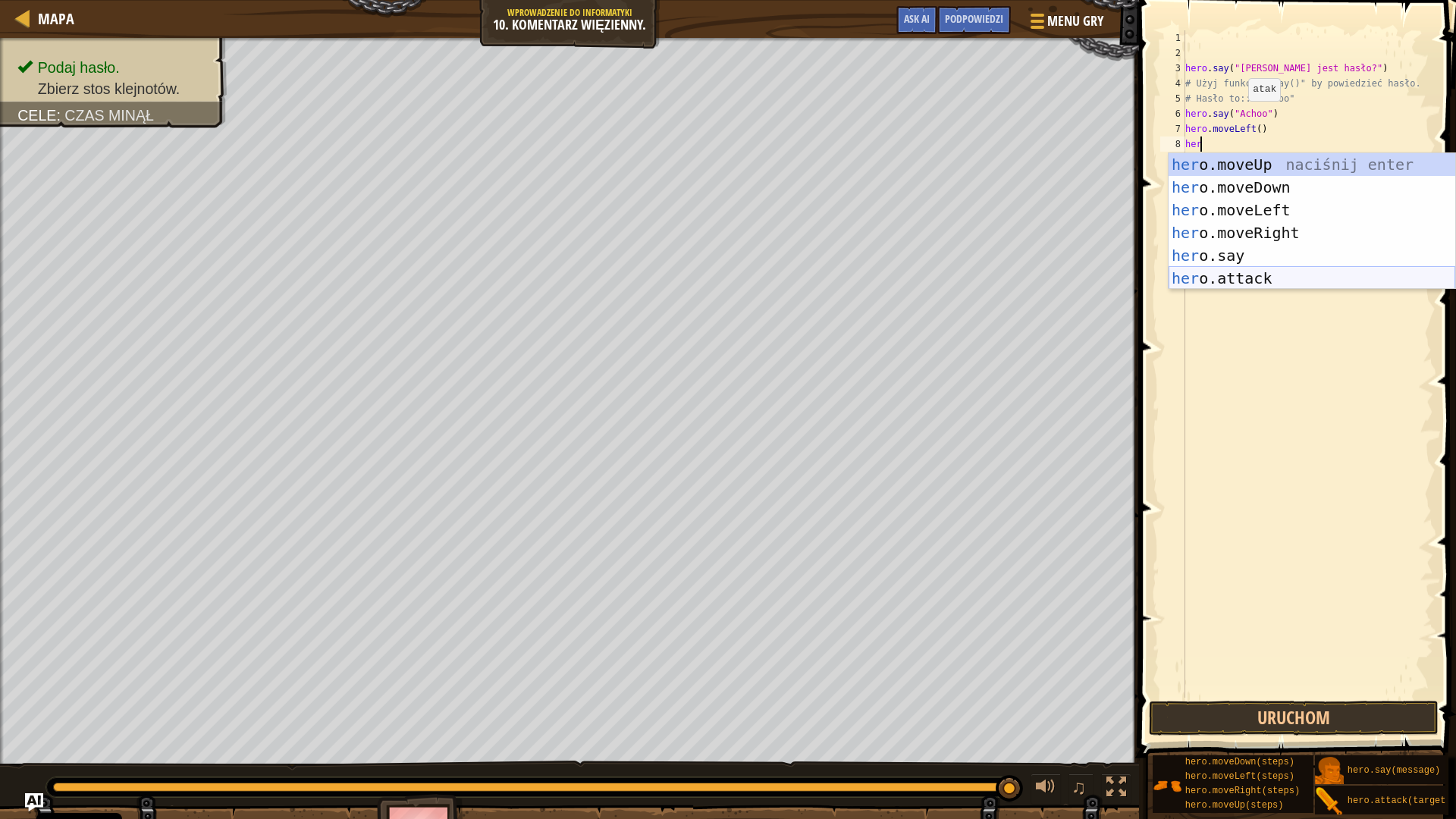
drag, startPoint x: 1265, startPoint y: 279, endPoint x: 1264, endPoint y: 315, distance: 36.0
click at [1264, 0] on body "Cookie Policy CodeCombat uses a few essential and non-essential cookies. Polity…" at bounding box center [728, 0] width 1456 height 0
click at [1264, 270] on div "her o.moveUp naciśnij enter her o.moveDown naciśnij enter her o.moveLeft naciśn…" at bounding box center [1311, 244] width 287 height 182
type textarea "hero.attack("Enemy Name")"
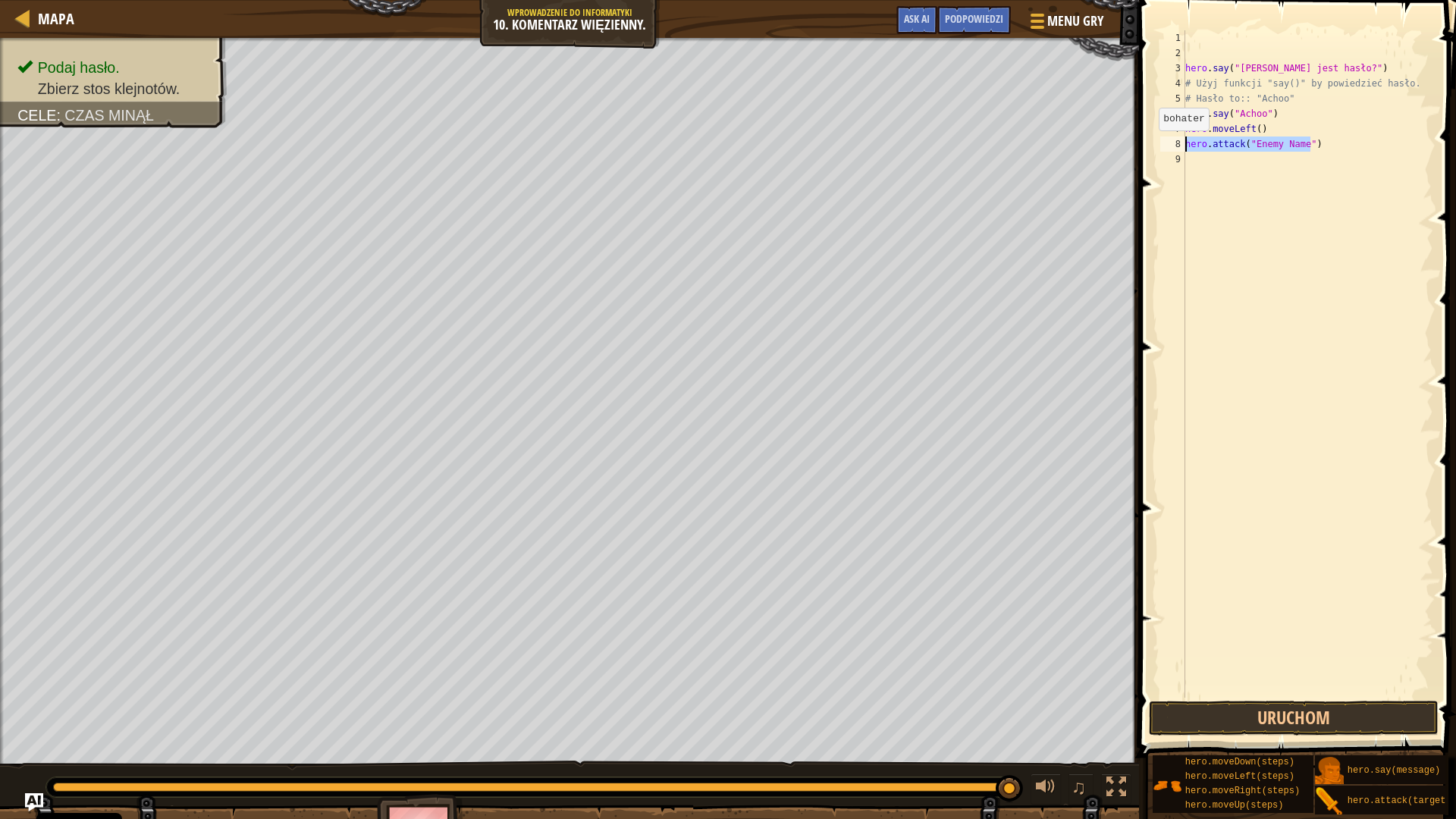
drag, startPoint x: 1323, startPoint y: 148, endPoint x: 1146, endPoint y: 146, distance: 177.0
click at [1182, 146] on div "hero . say ( "[PERSON_NAME] jest hasło?" ) # Użyj funkcji "say()" by powiedzieć…" at bounding box center [1308, 364] width 251 height 667
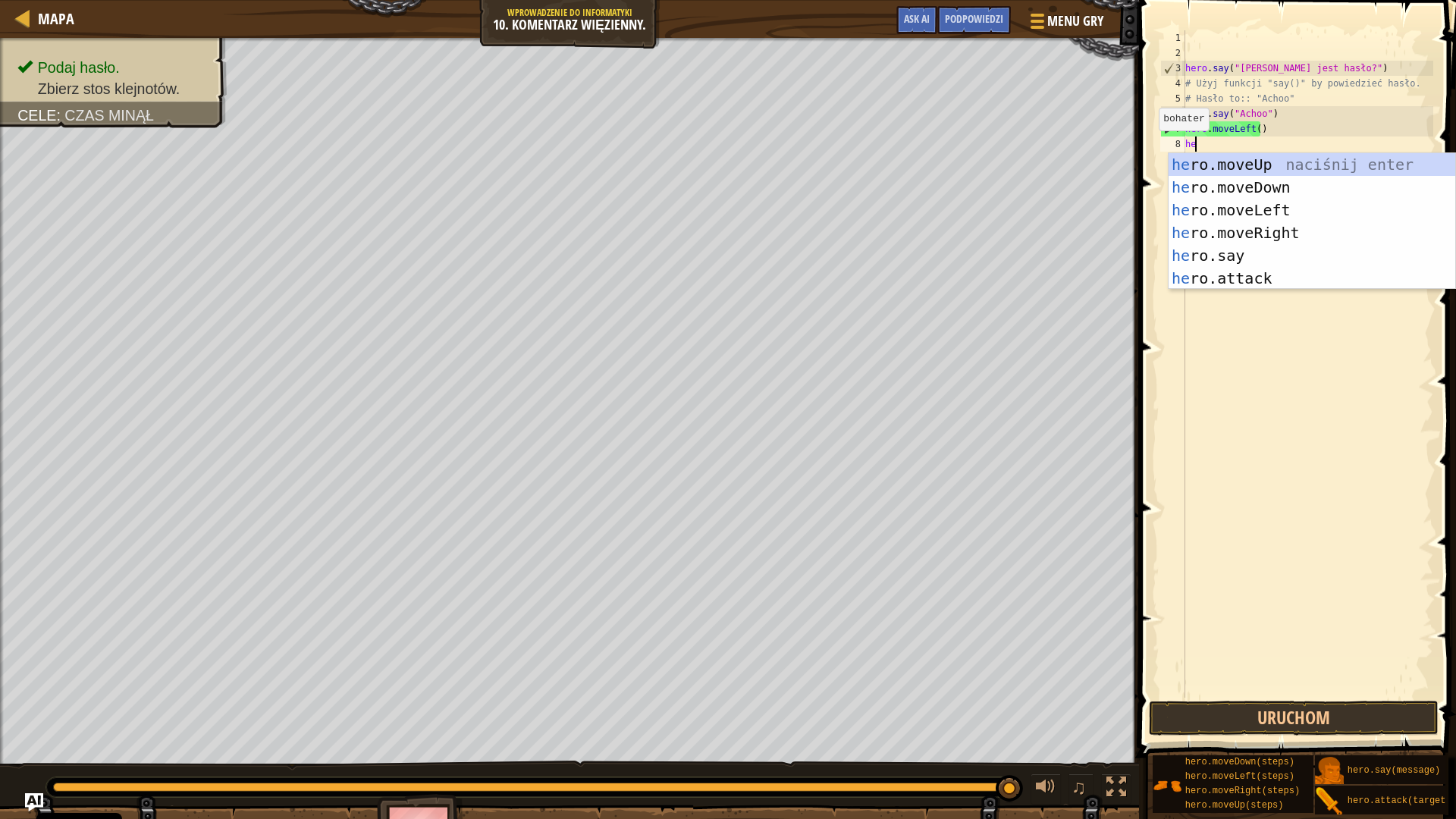
type textarea "her"
click at [1207, 166] on div "her o.moveUp naciśnij enter her o.moveDown naciśnij enter her o.moveLeft naciśn…" at bounding box center [1311, 244] width 287 height 182
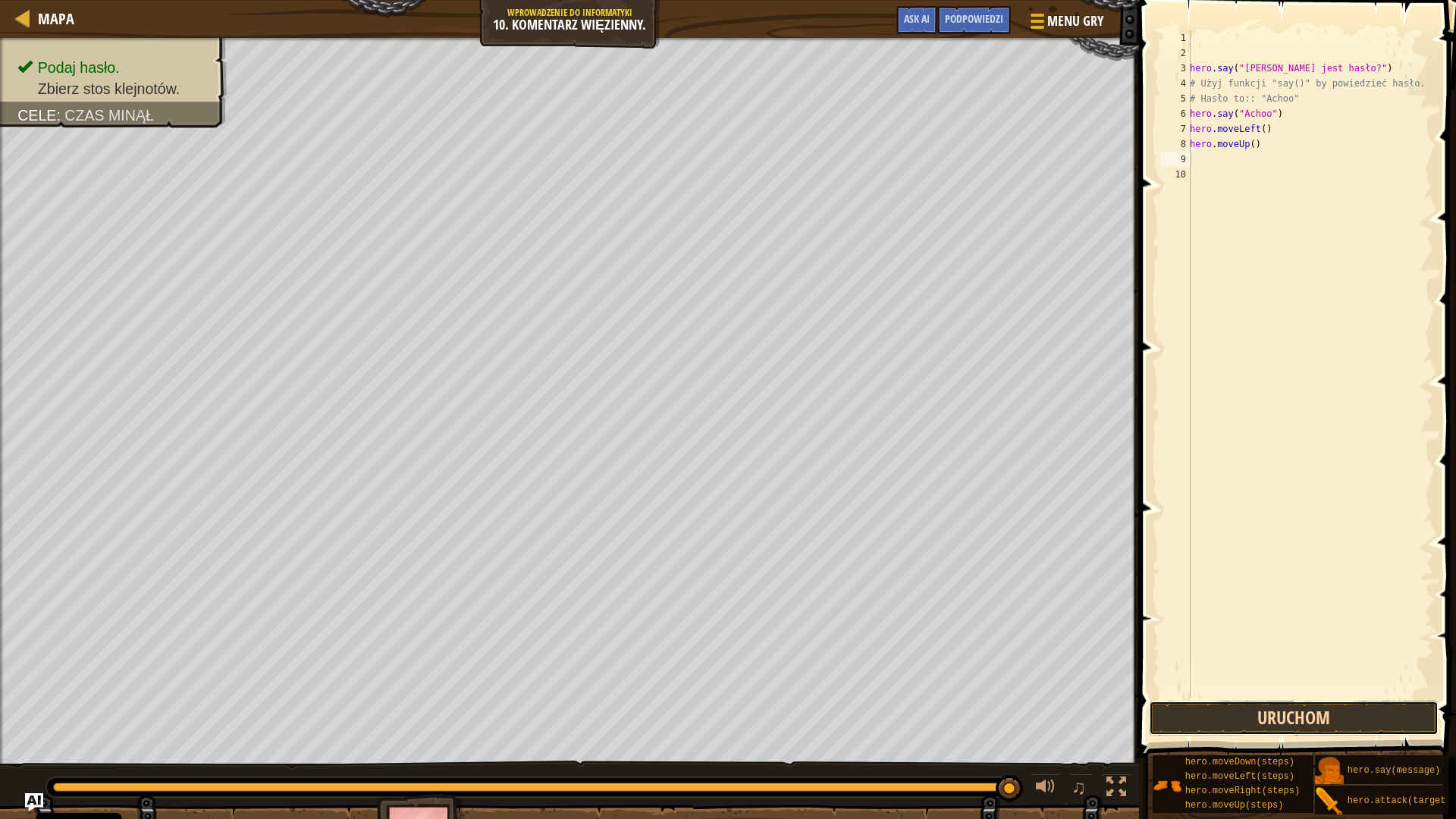
click at [1271, 712] on button "Uruchom" at bounding box center [1293, 718] width 289 height 35
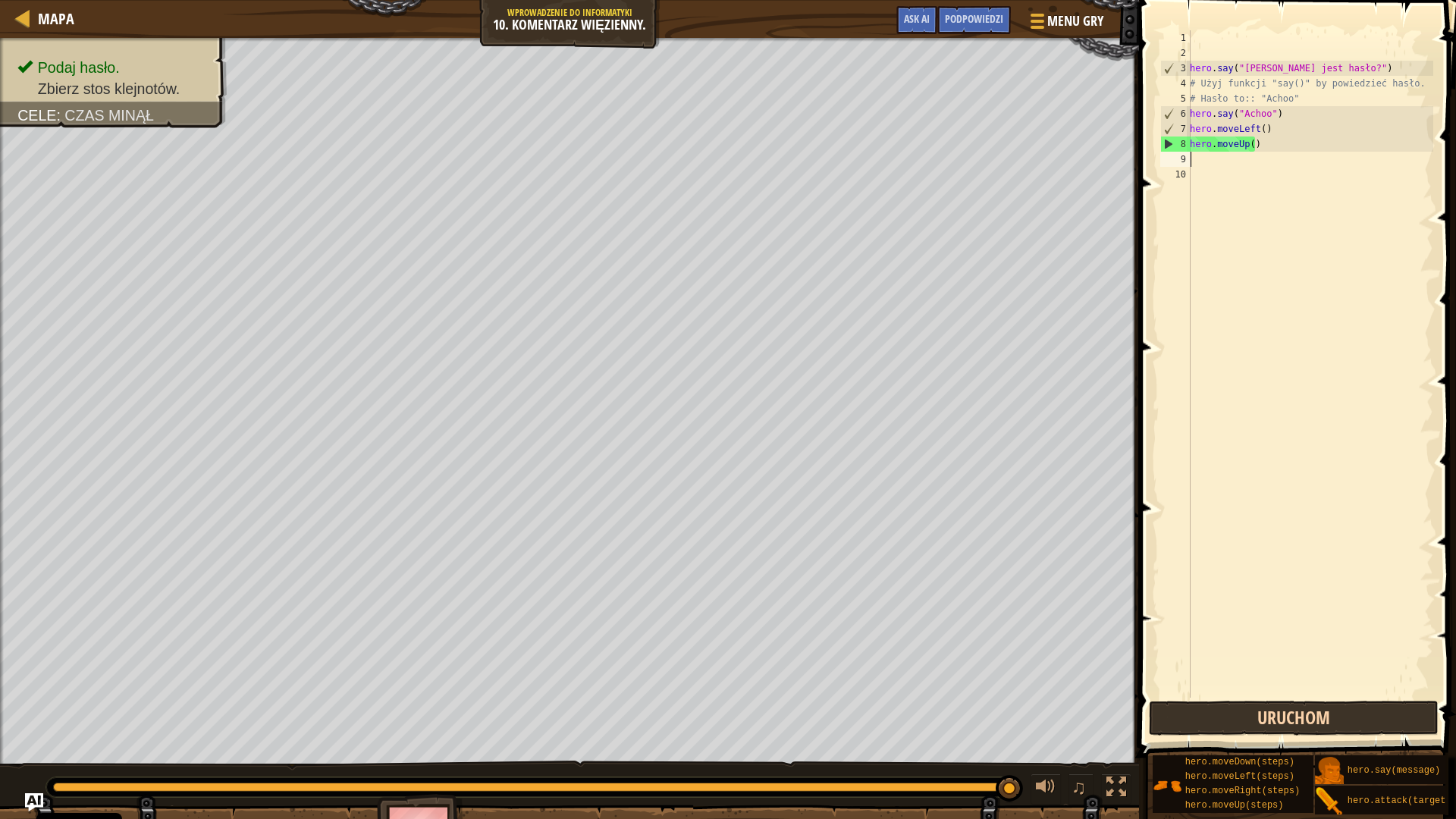
scroll to position [7, 0]
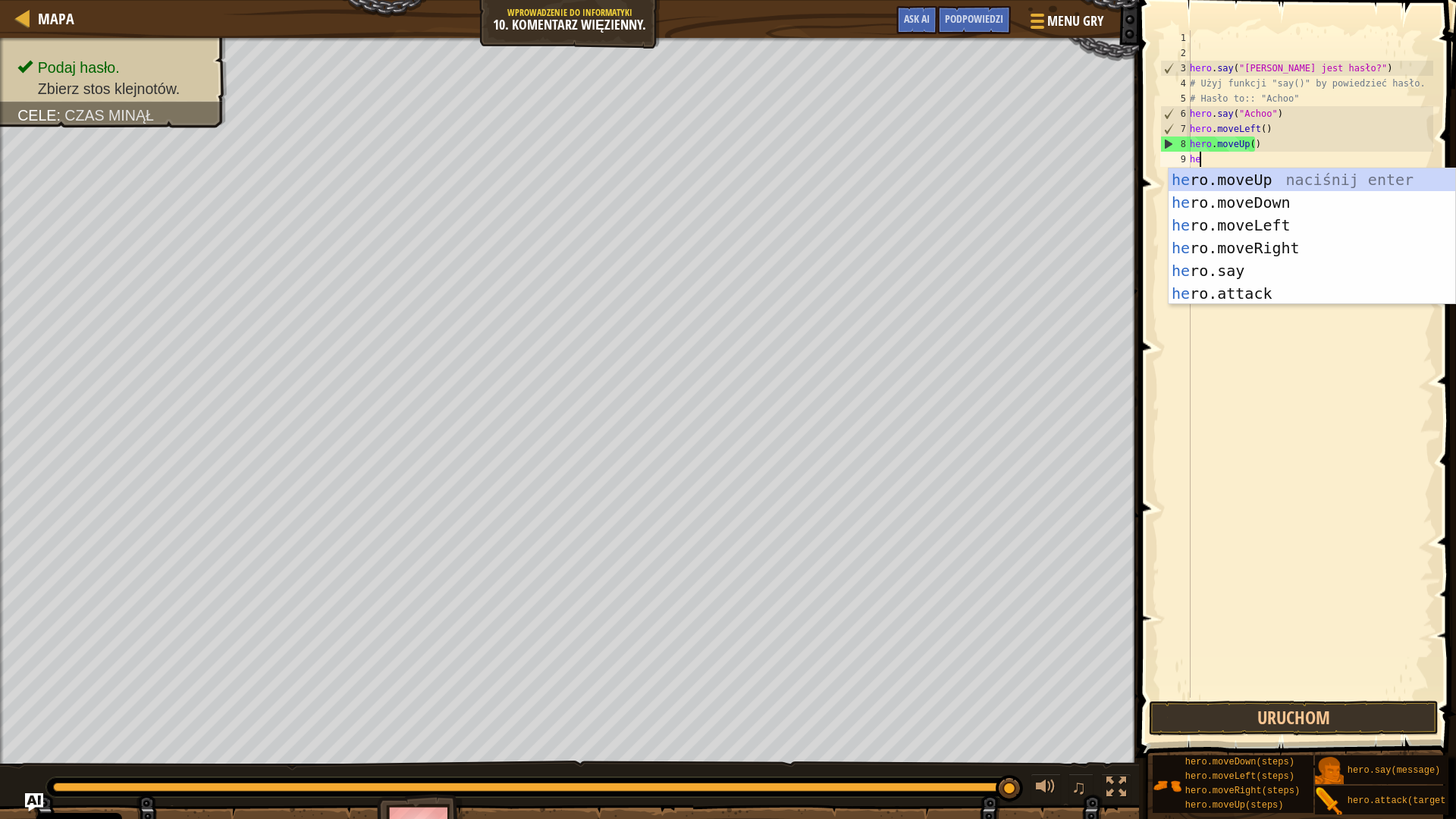
type textarea "her"
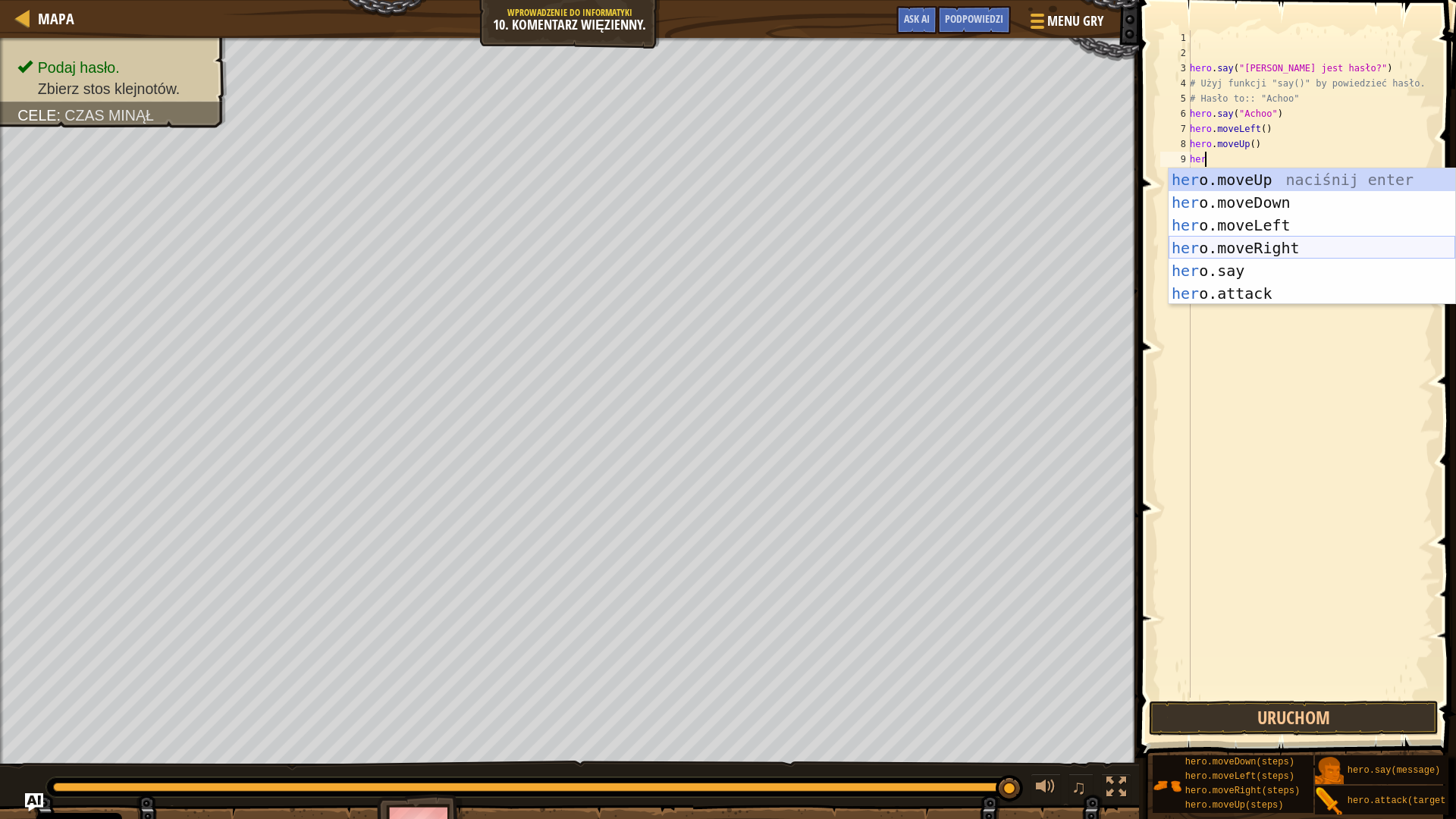
click at [1263, 244] on div "her o.moveUp naciśnij enter her o.moveDown naciśnij enter her o.moveLeft naciśn…" at bounding box center [1311, 259] width 287 height 182
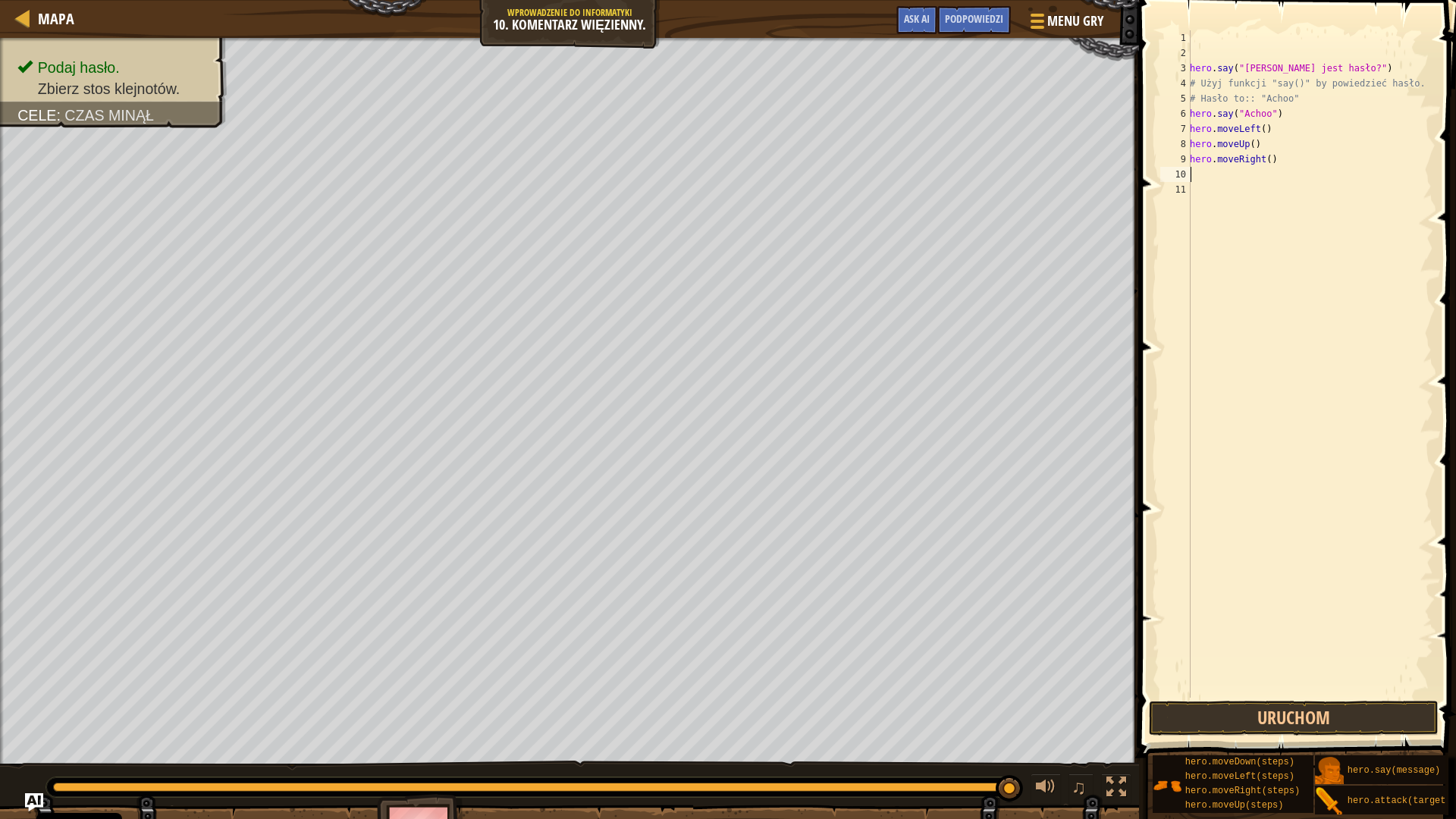
scroll to position [7, 0]
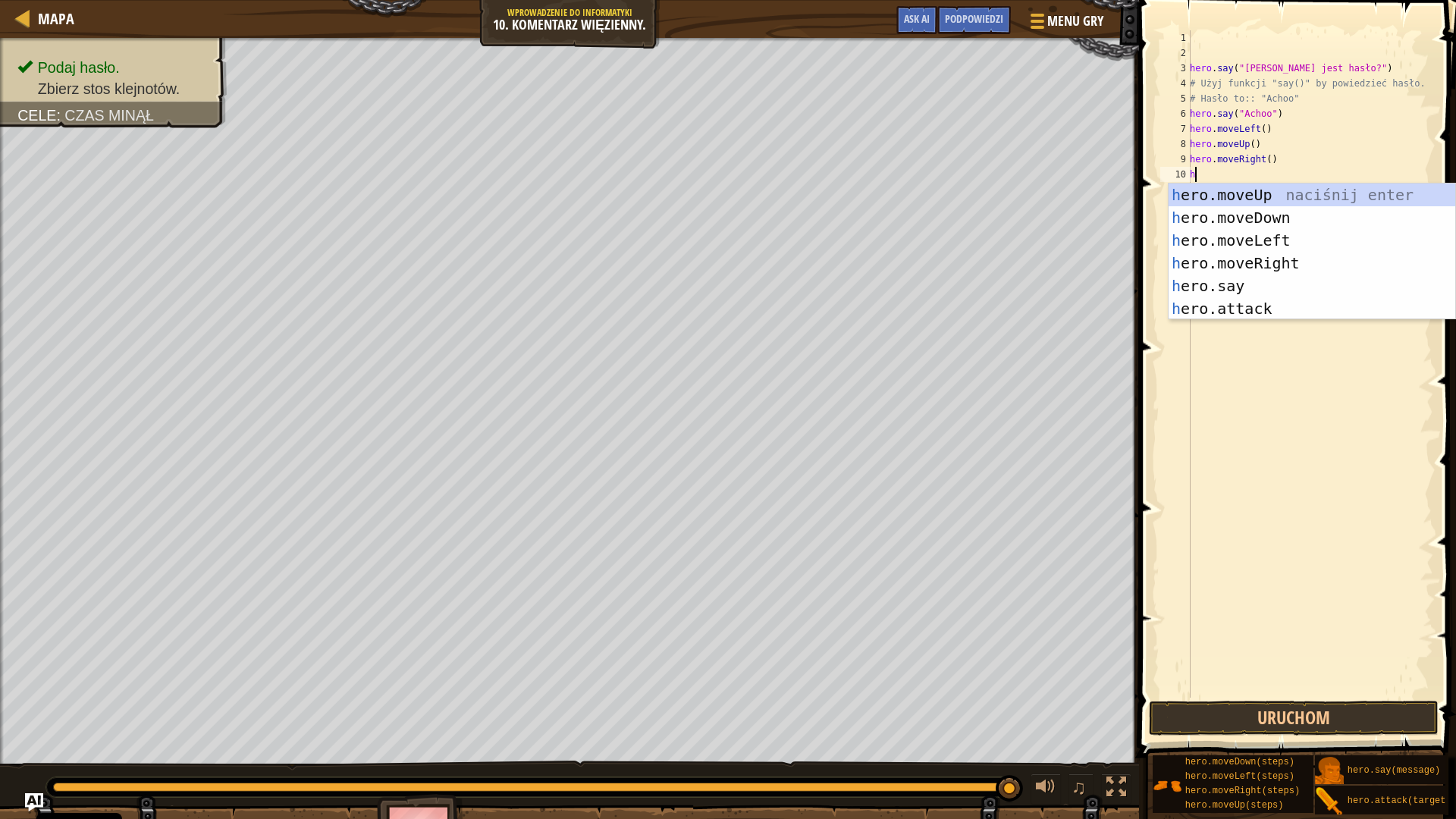
type textarea "her"
click at [1267, 197] on div "her o.moveUp naciśnij enter her o.moveDown naciśnij enter her o.moveLeft naciśn…" at bounding box center [1311, 275] width 287 height 182
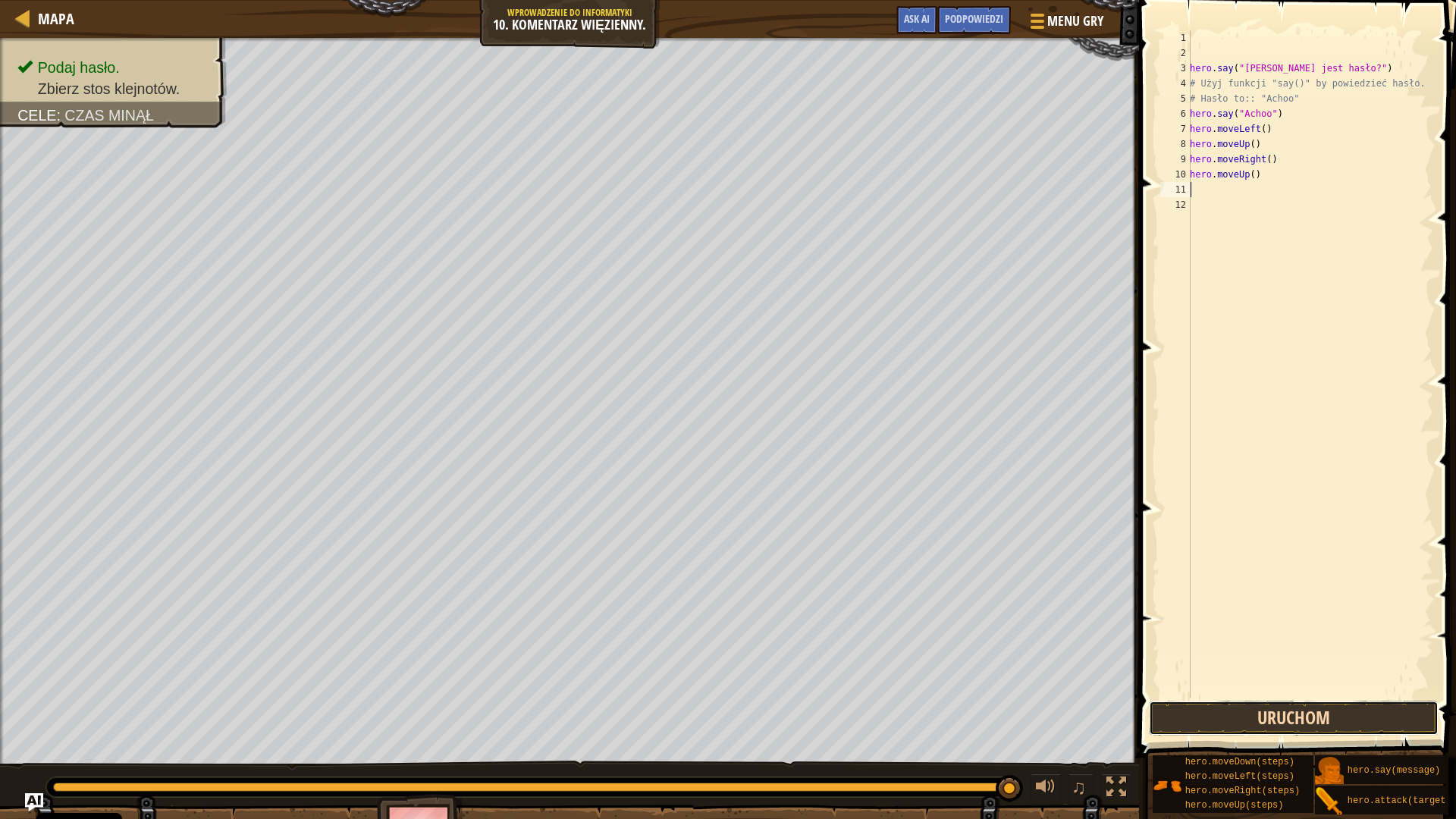
click at [1257, 718] on button "Uruchom" at bounding box center [1293, 718] width 289 height 35
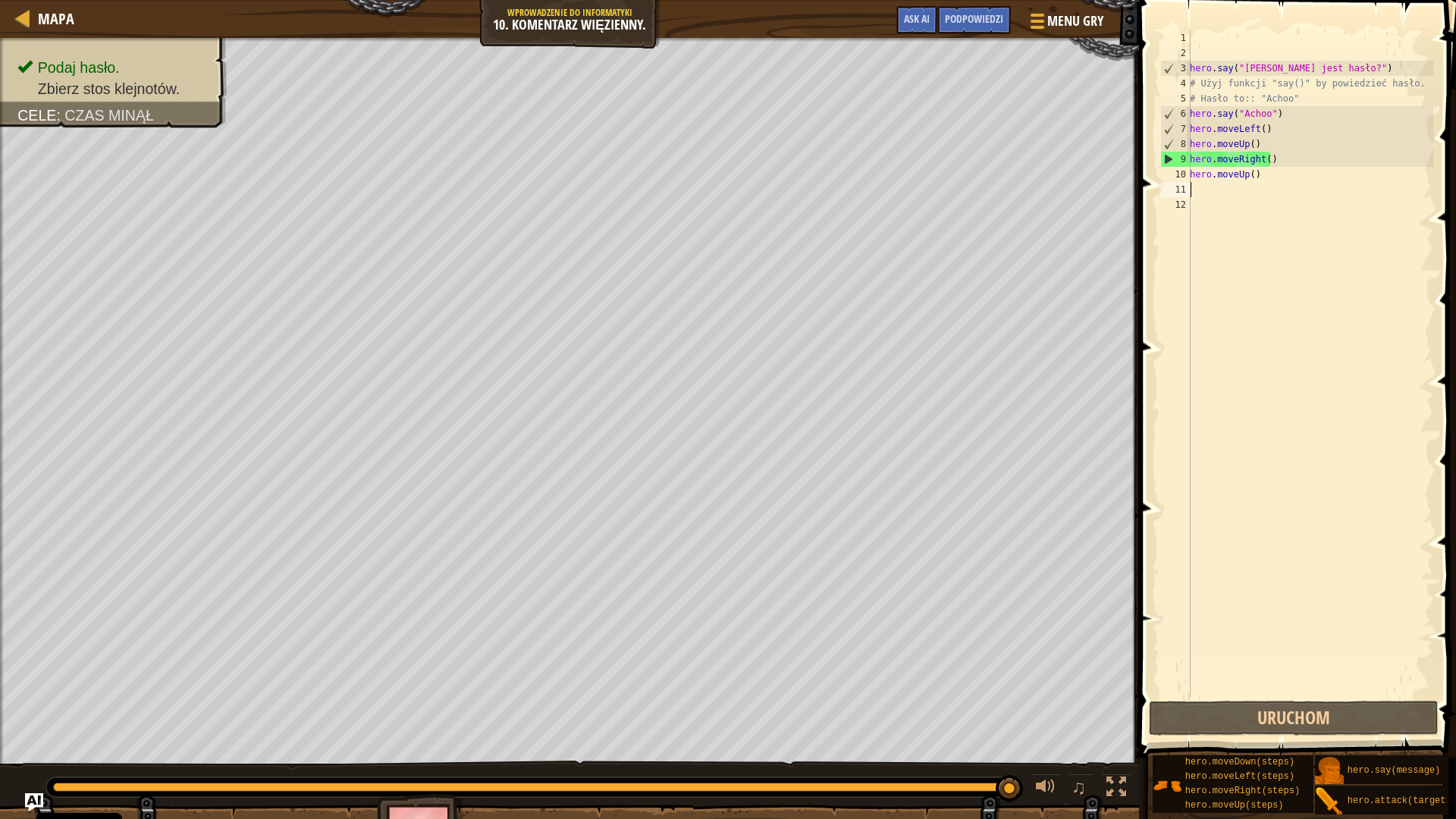
click at [1256, 179] on div "hero . say ( "[PERSON_NAME] jest hasło?" ) # Użyj funkcji "say()" by powiedzieć…" at bounding box center [1310, 379] width 246 height 698
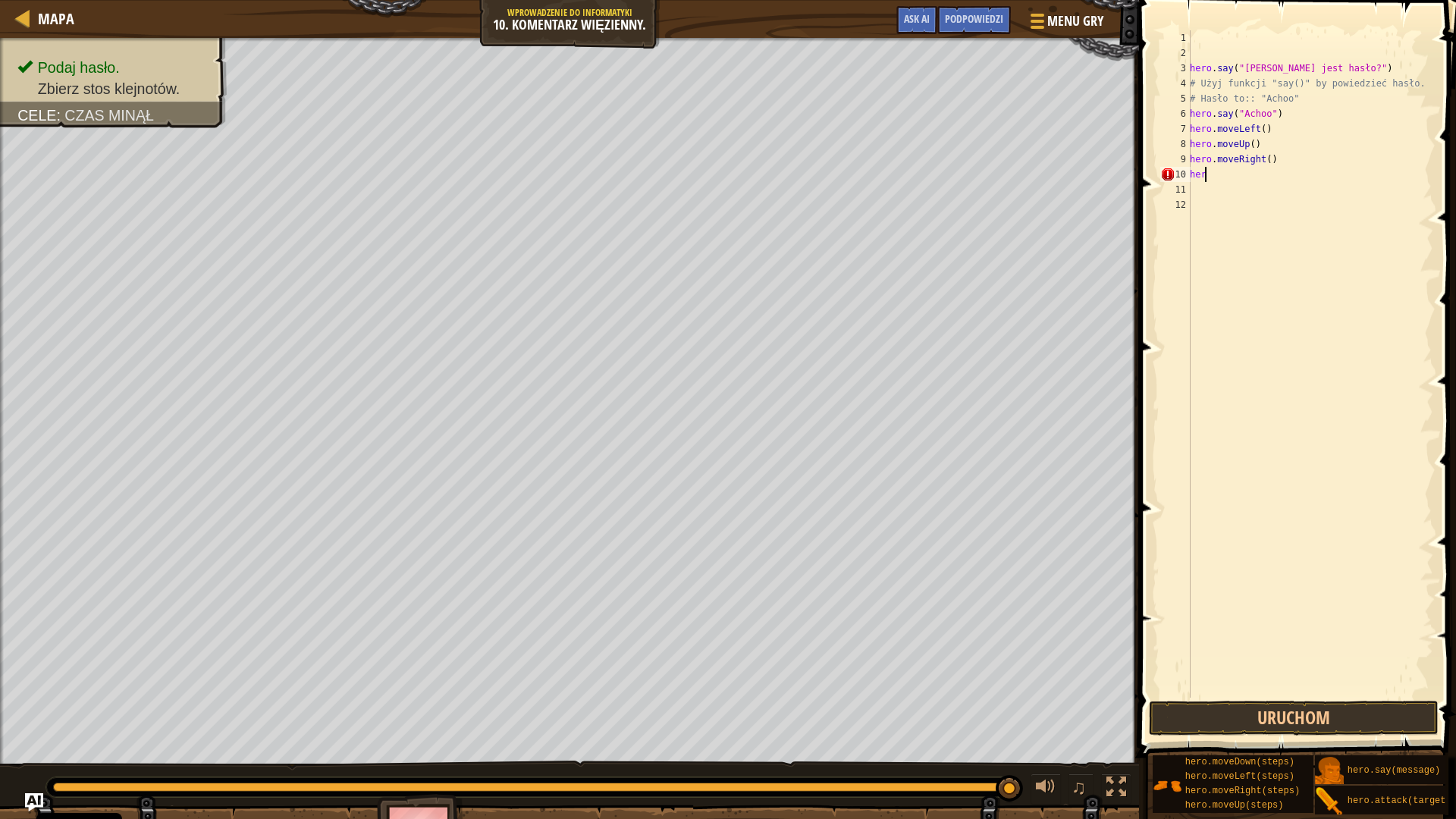
type textarea "h"
type textarea "he"
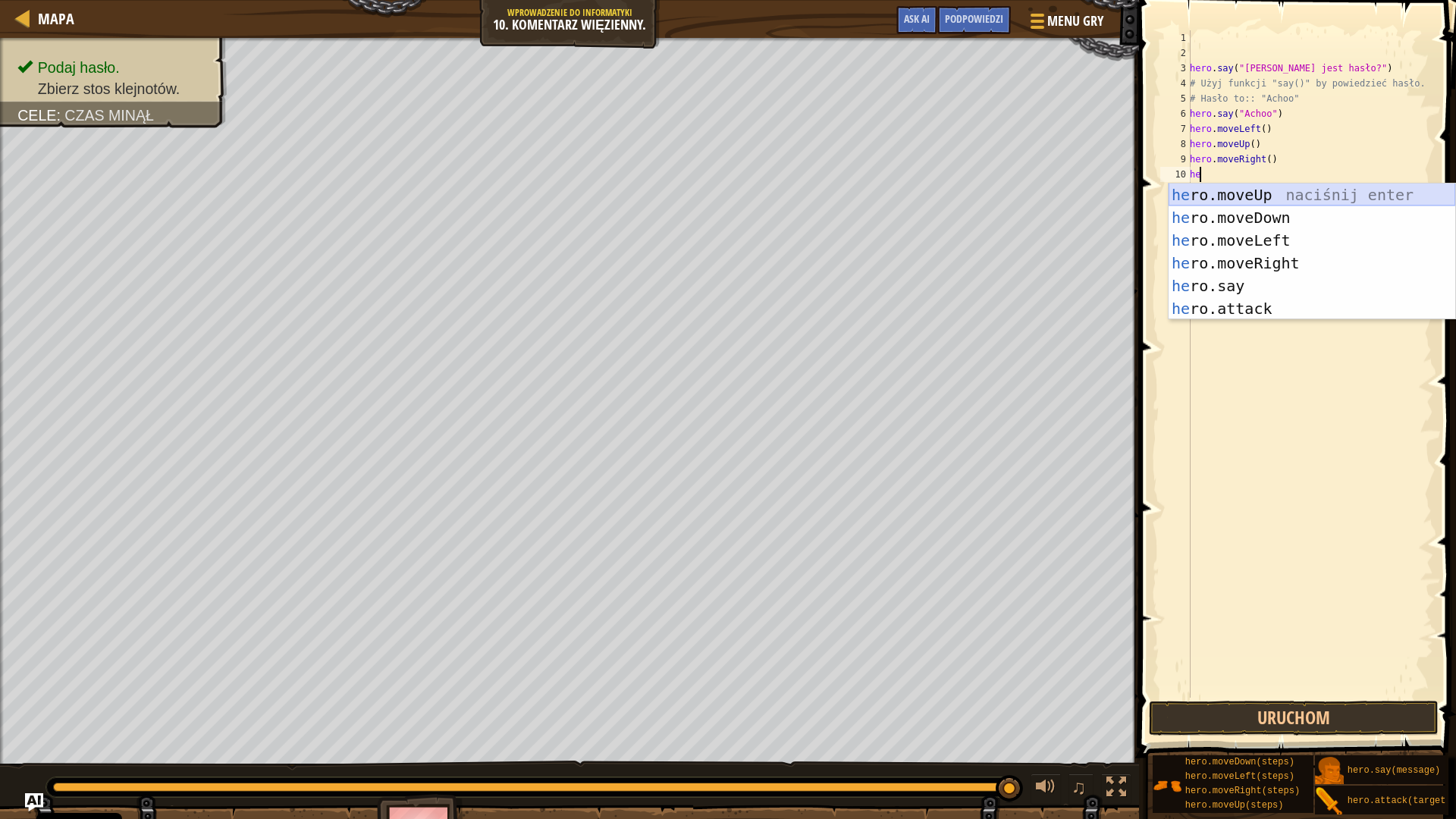
click at [1263, 192] on div "he ro.moveUp naciśnij enter he ro.moveDown naciśnij enter he ro.moveLeft naciśn…" at bounding box center [1311, 275] width 287 height 182
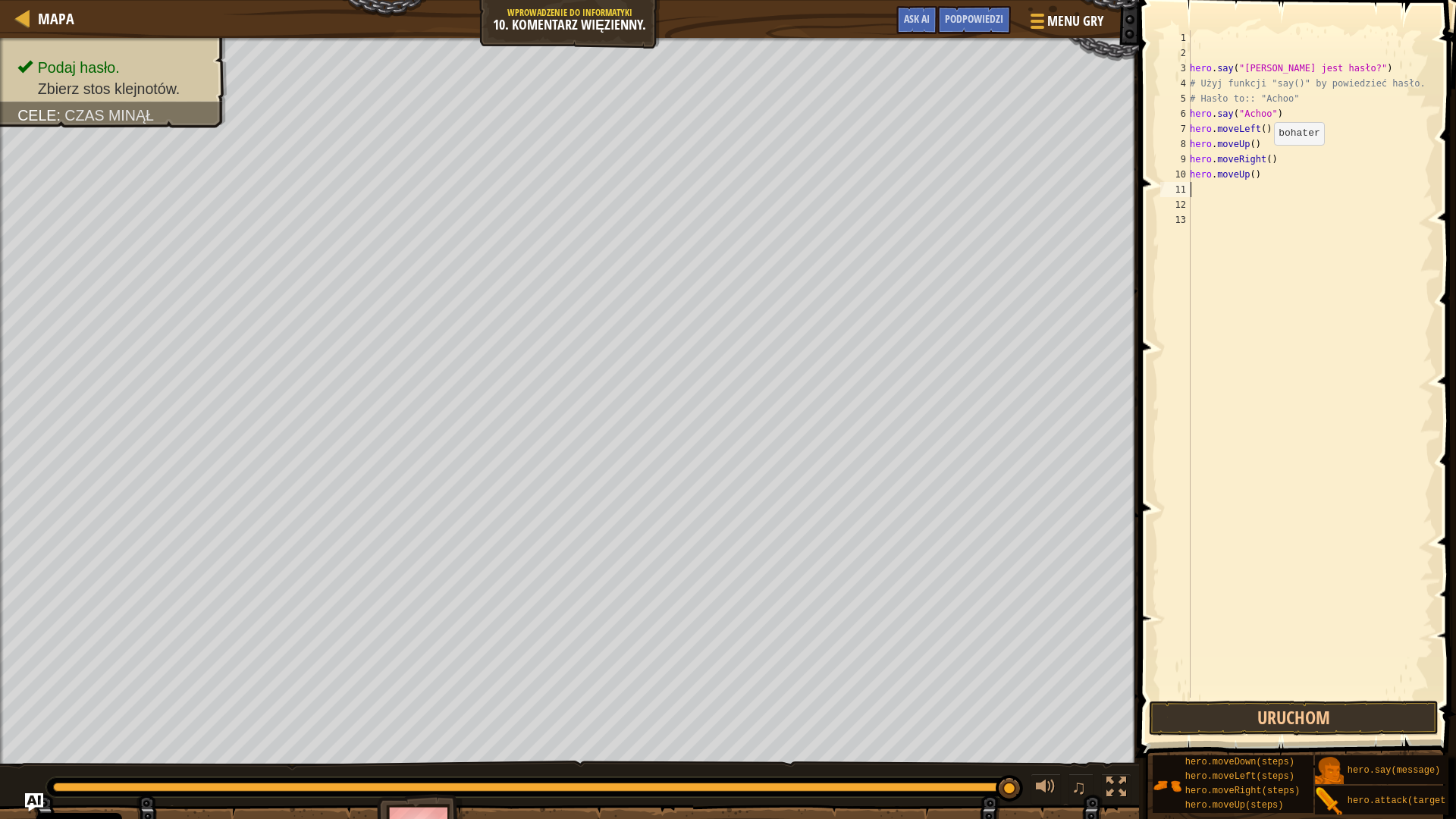
click at [1265, 160] on div "hero . say ( "[PERSON_NAME] jest hasło?" ) # Użyj funkcji "say()" by powiedzieć…" at bounding box center [1310, 379] width 246 height 698
click at [1331, 710] on button "Uruchom" at bounding box center [1293, 718] width 289 height 35
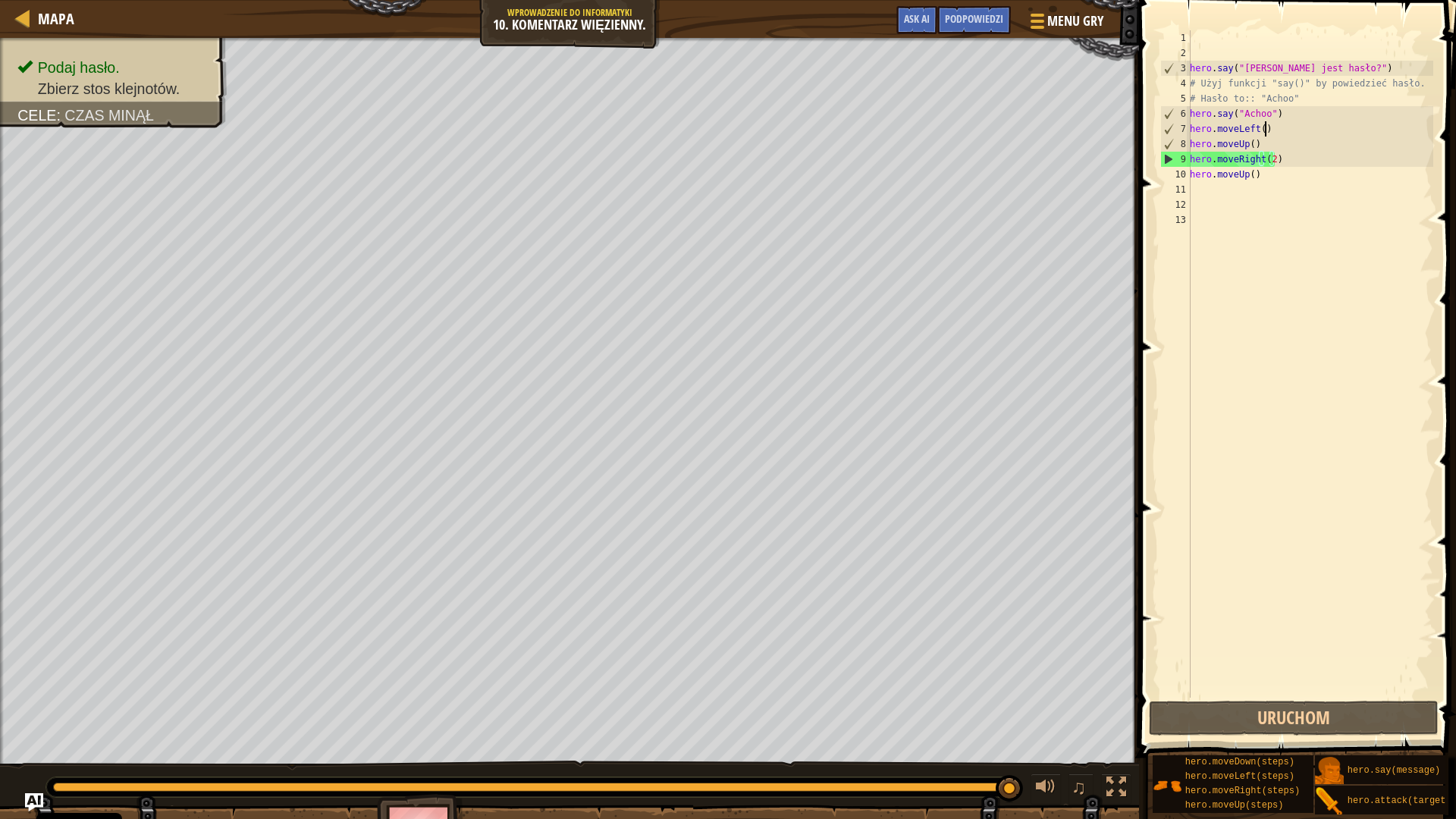
click at [1264, 134] on div "hero . say ( "[PERSON_NAME] jest hasło?" ) # Użyj funkcji "say()" by powiedzieć…" at bounding box center [1310, 379] width 246 height 698
type textarea "hero.moveLeft()"
drag, startPoint x: 1264, startPoint y: 134, endPoint x: 1186, endPoint y: 128, distance: 78.2
click at [1186, 128] on div "hero . say ( "[PERSON_NAME] jest hasło?" ) # Użyj funkcji "say()" by powiedzieć…" at bounding box center [1310, 364] width 246 height 667
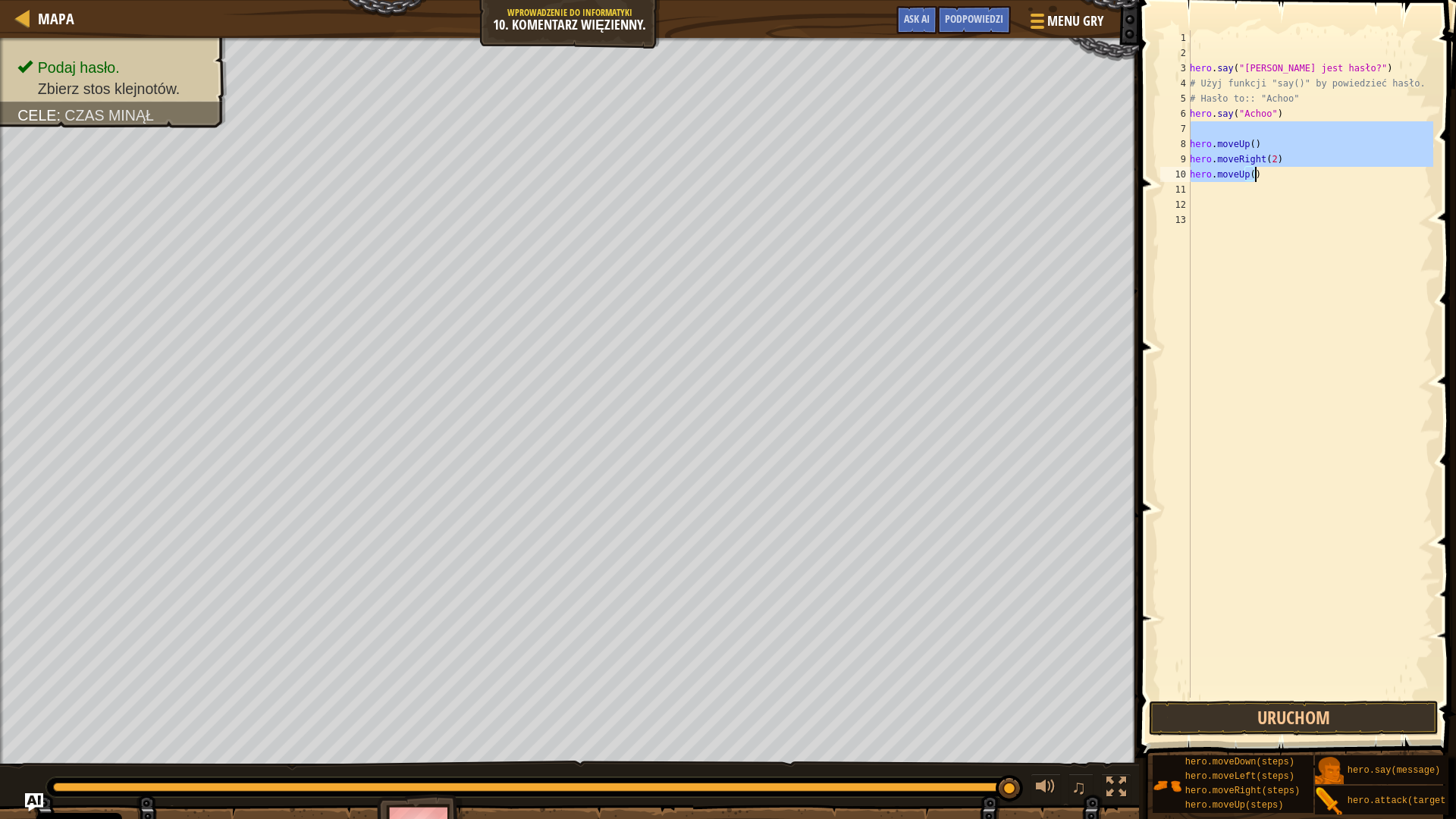
drag, startPoint x: 1192, startPoint y: 135, endPoint x: 1268, endPoint y: 180, distance: 88.3
click at [1268, 180] on div "hero . say ( "[PERSON_NAME] jest hasło?" ) # Użyj funkcji "say()" by powiedzieć…" at bounding box center [1310, 379] width 246 height 698
type textarea "hero.moveRight(2) hero.moveUp()"
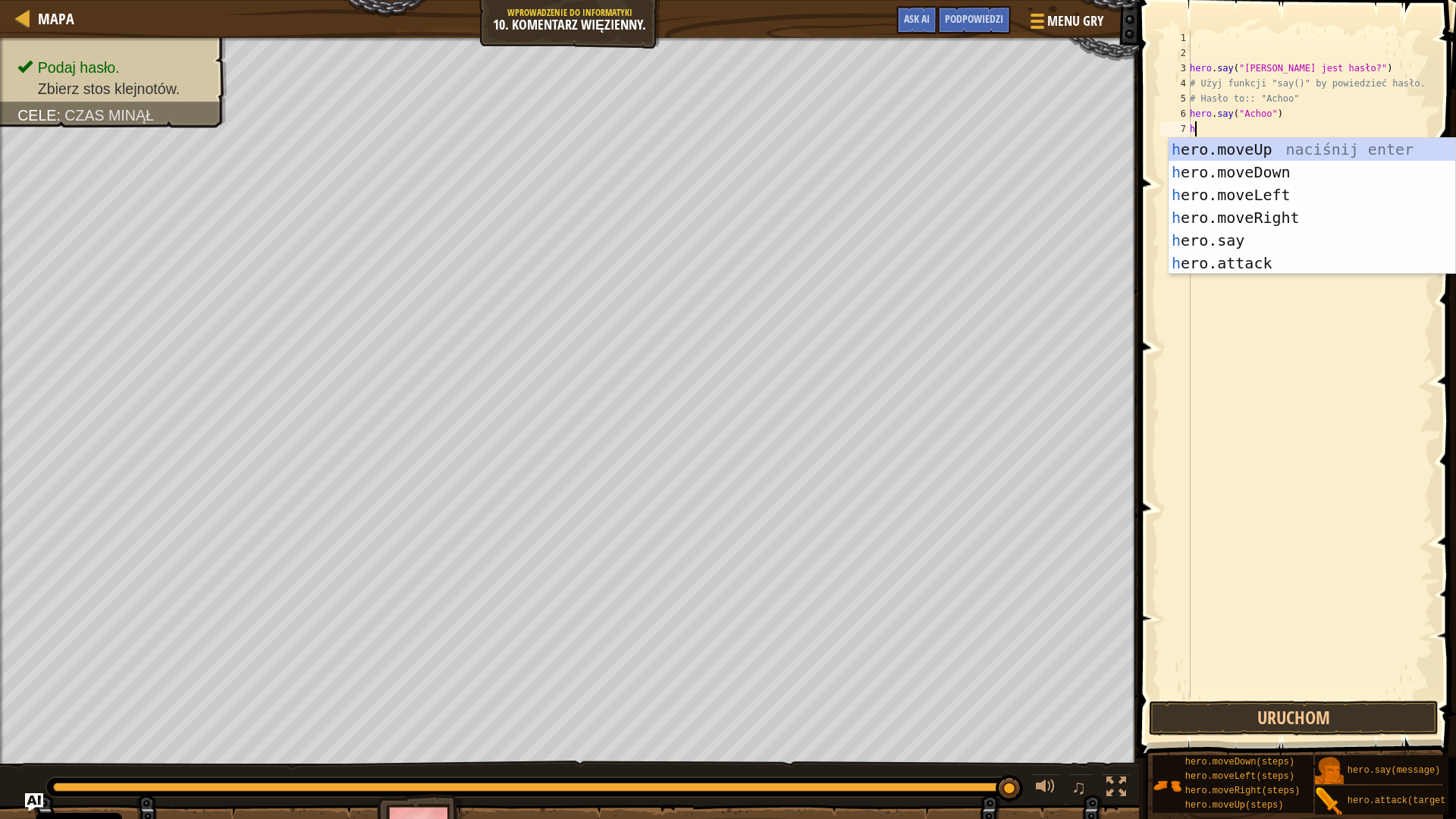
scroll to position [7, 0]
type textarea "he"
click at [1225, 149] on div "he ro.moveUp naciśnij enter he ro.moveDown naciśnij enter he ro.moveLeft naciśn…" at bounding box center [1311, 229] width 287 height 182
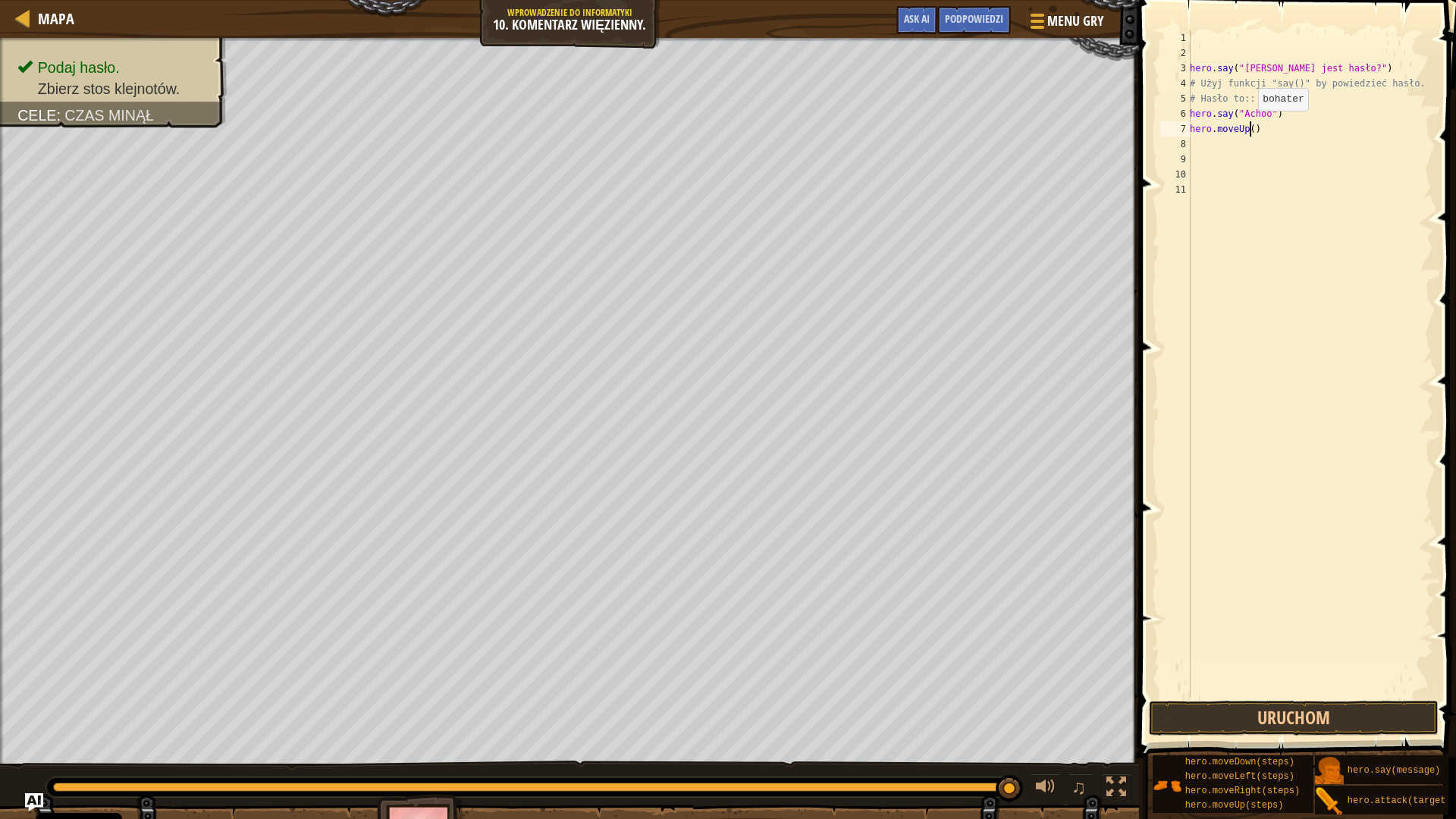
click at [1250, 126] on div "hero . say ( "[PERSON_NAME] jest hasło?" ) # Użyj funkcji "say()" by powiedzieć…" at bounding box center [1310, 379] width 246 height 698
type textarea "hero.moveUp(2)"
click at [1388, 711] on button "Uruchom" at bounding box center [1293, 718] width 289 height 35
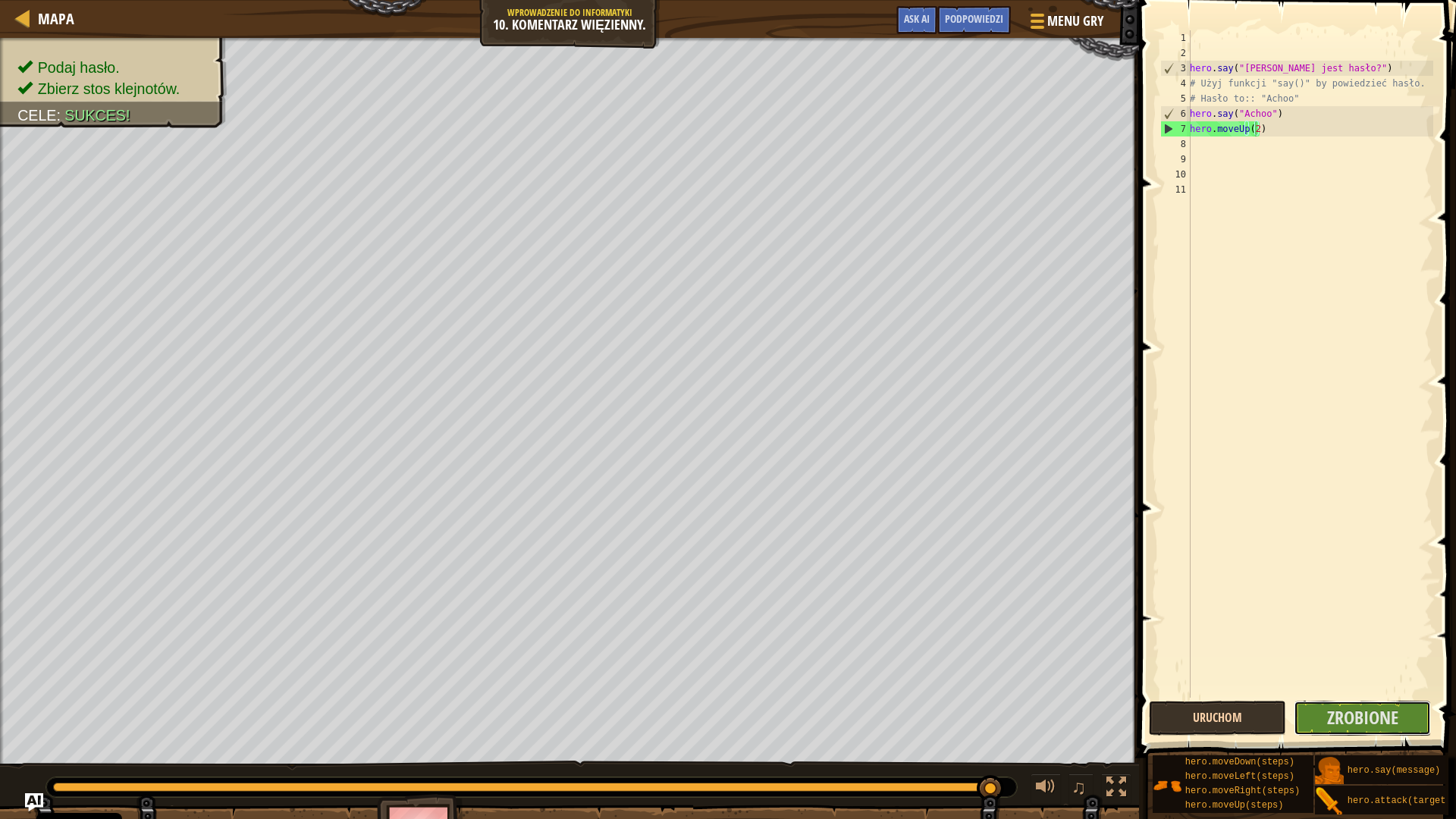
click at [1388, 711] on span "Zrobione" at bounding box center [1362, 718] width 71 height 24
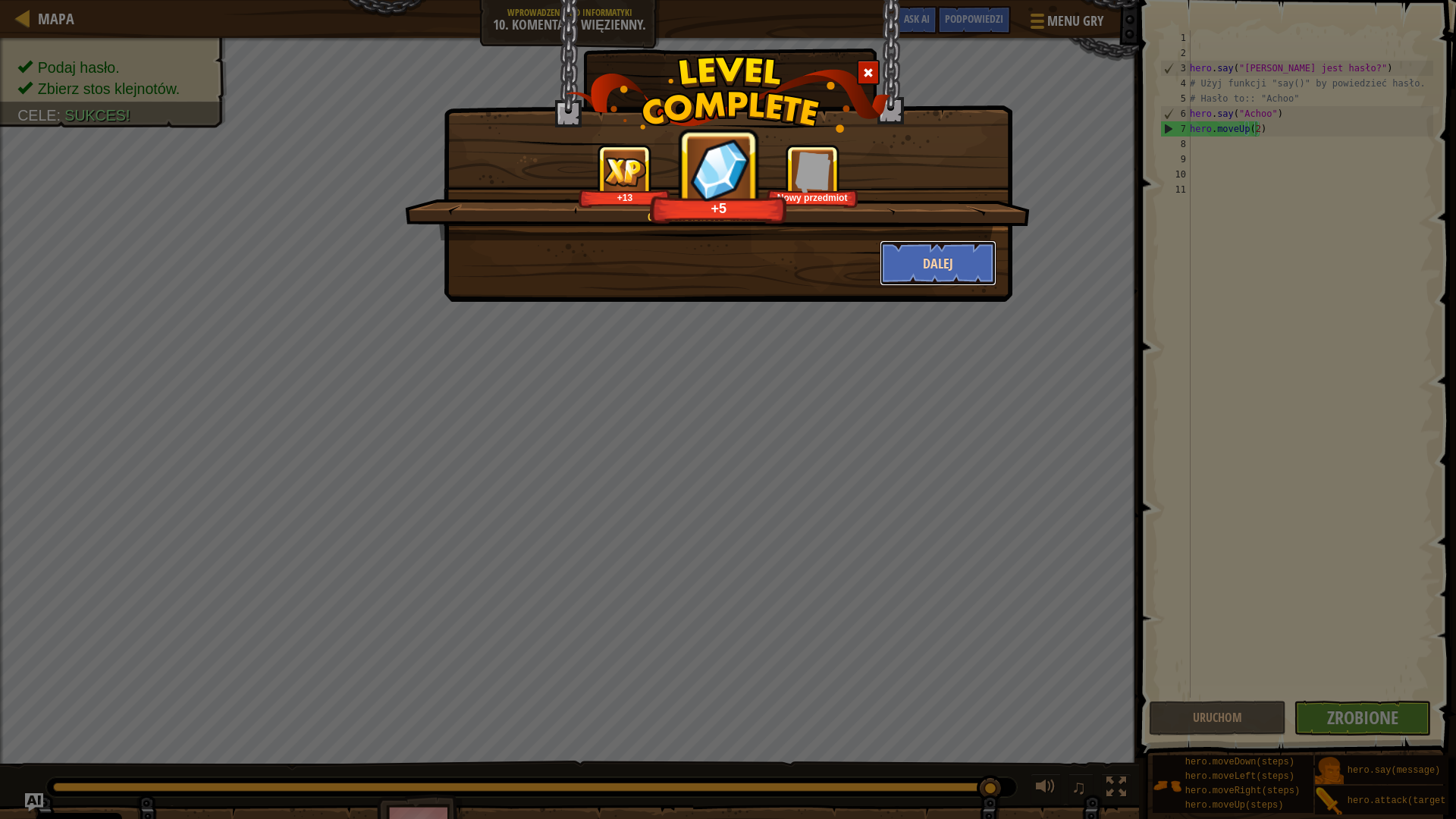
click at [979, 267] on button "Dalej" at bounding box center [939, 263] width 118 height 45
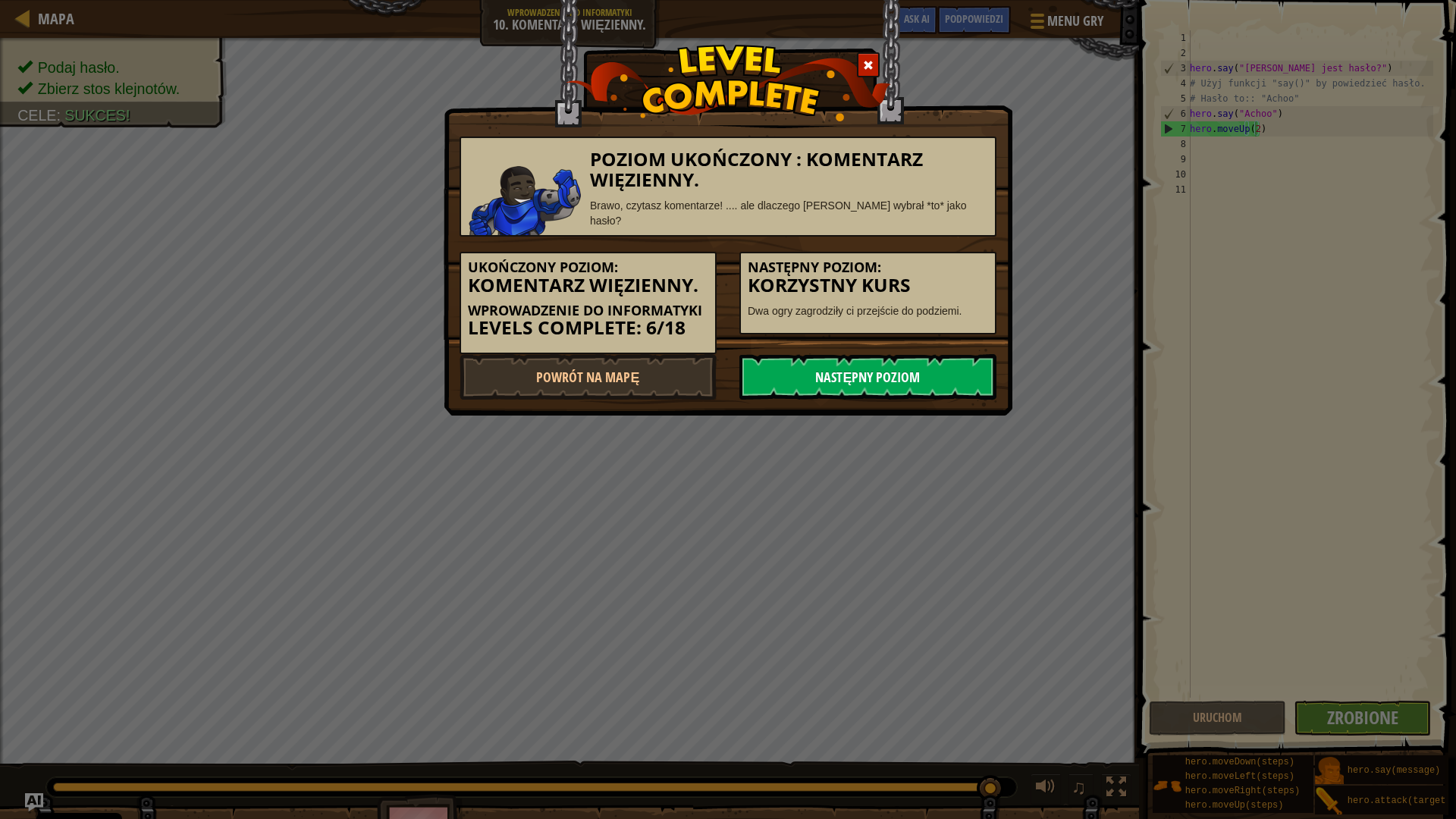
click at [919, 367] on link "Następny poziom" at bounding box center [868, 377] width 257 height 45
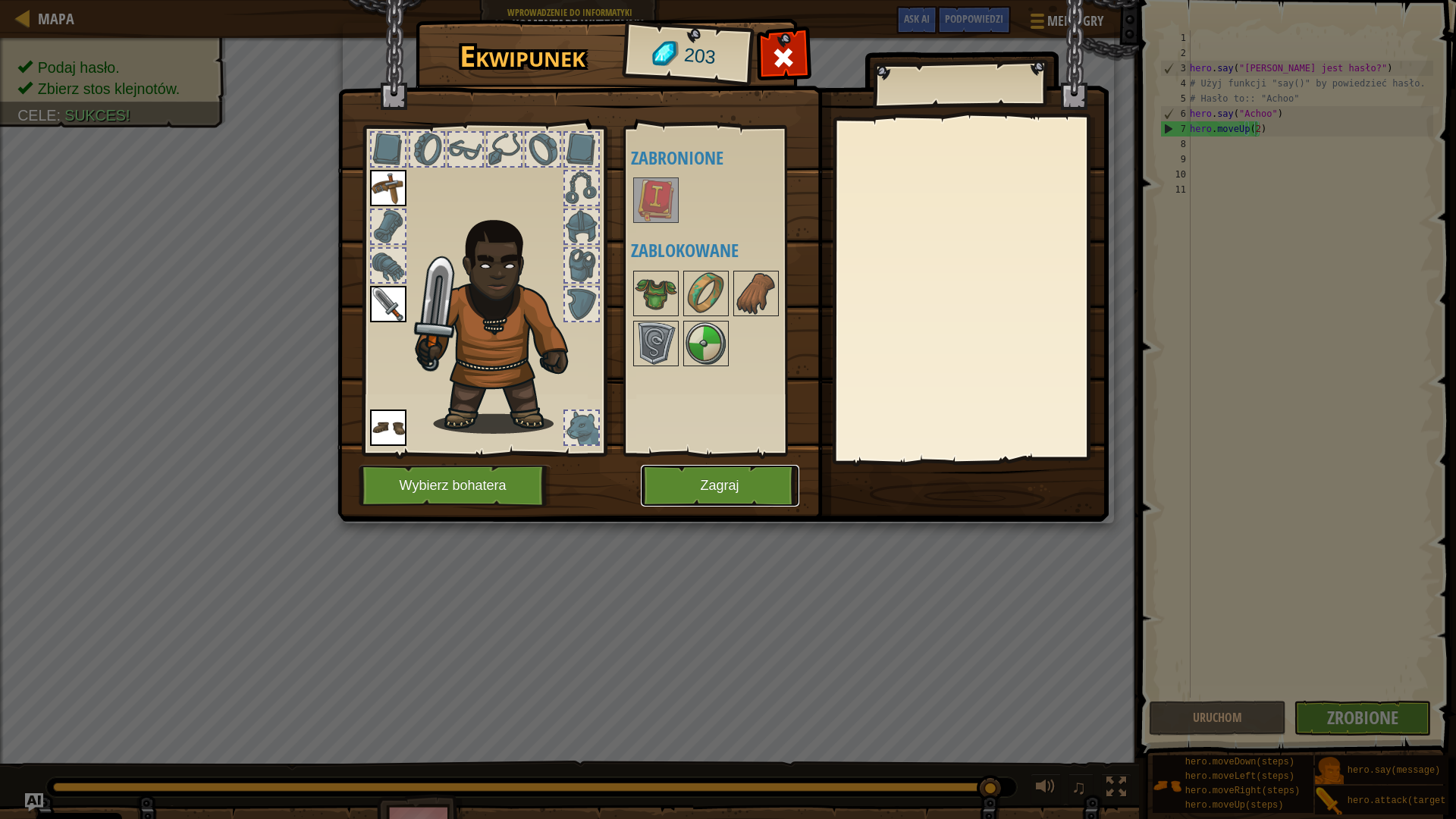
click at [737, 494] on button "Zagraj" at bounding box center [719, 485] width 159 height 42
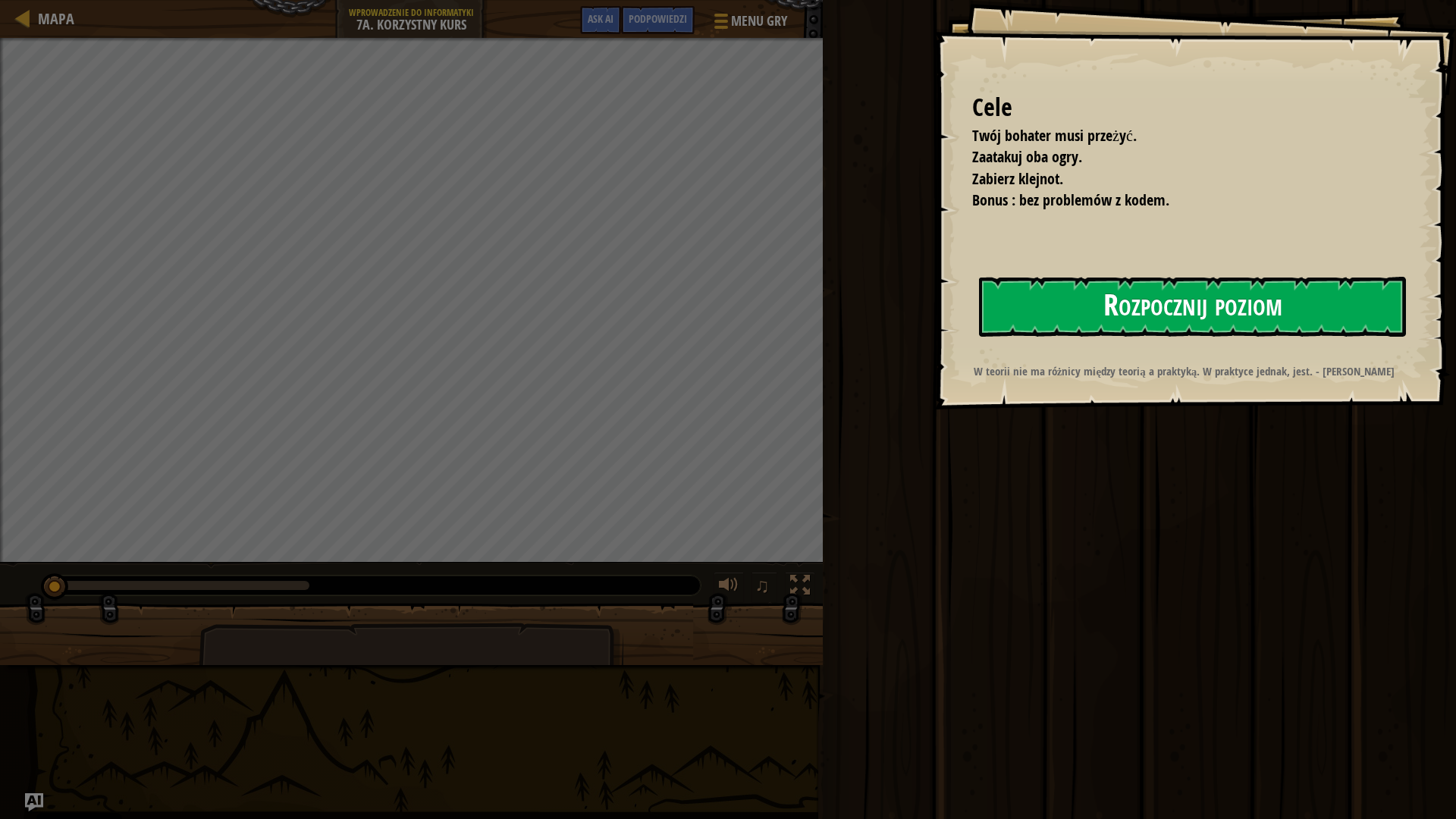
click at [1045, 304] on button "Rozpocznij poziom" at bounding box center [1192, 306] width 427 height 60
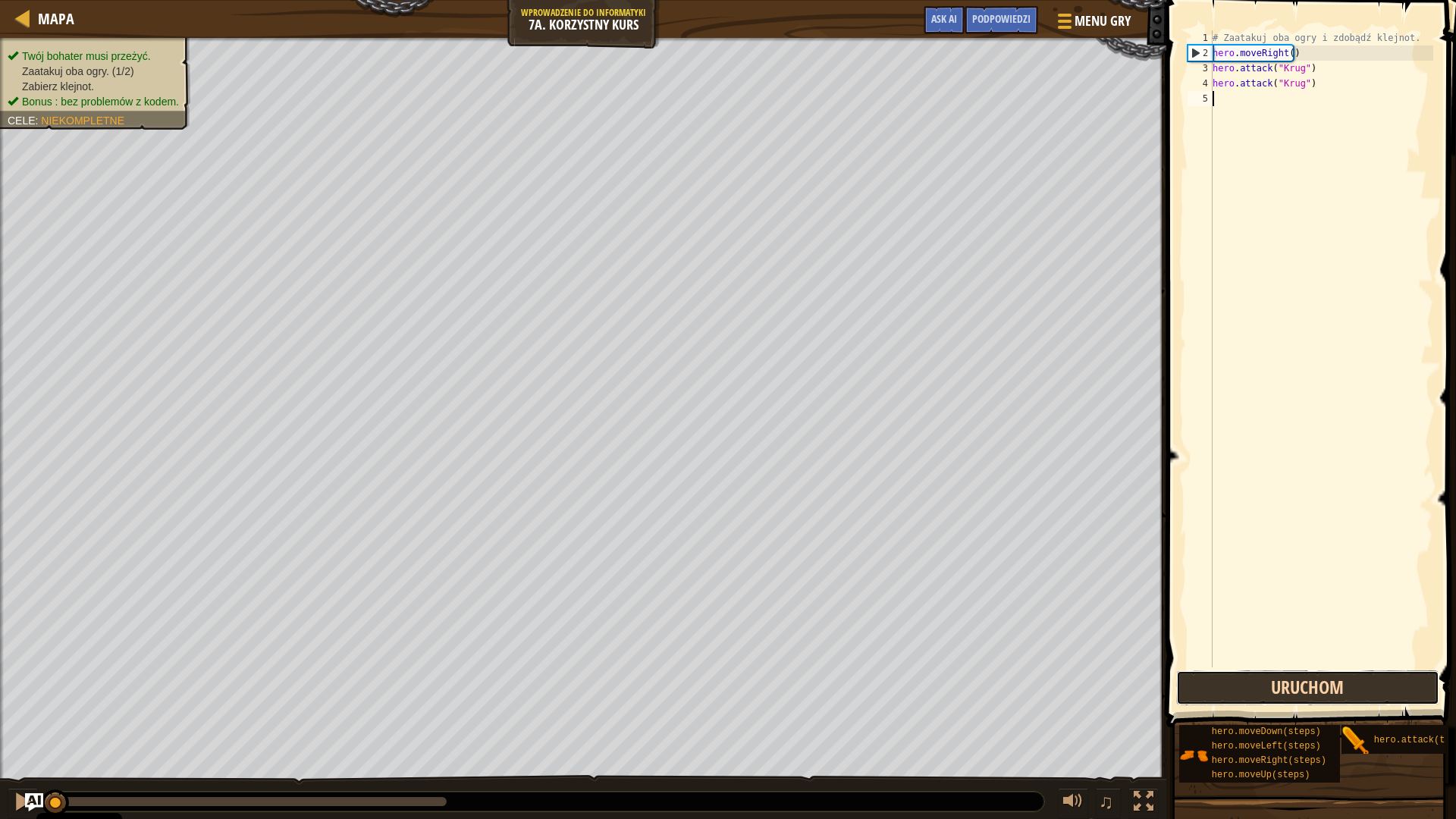
click at [1283, 688] on button "Uruchom" at bounding box center [1308, 687] width 263 height 35
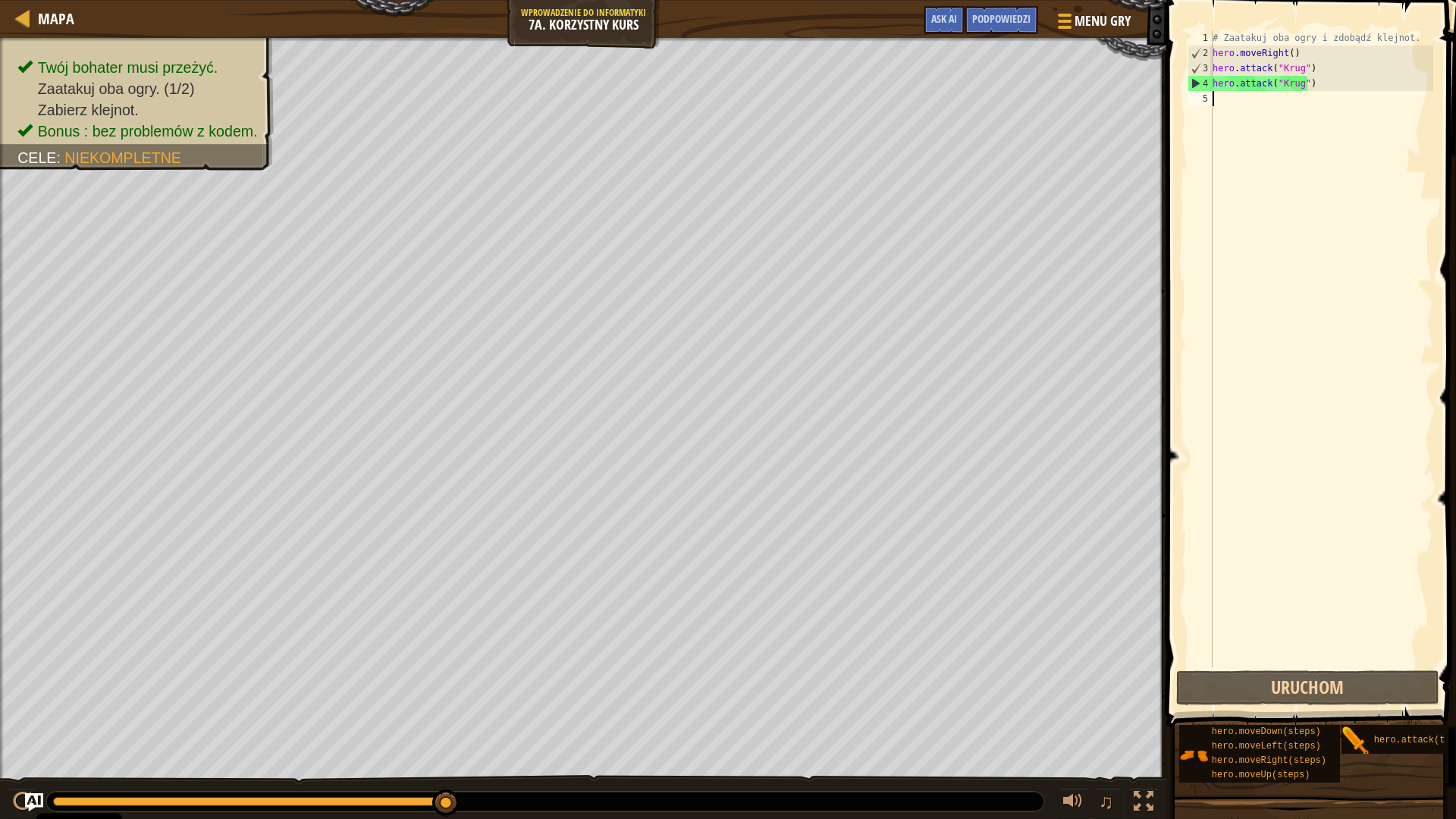
type textarea "he"
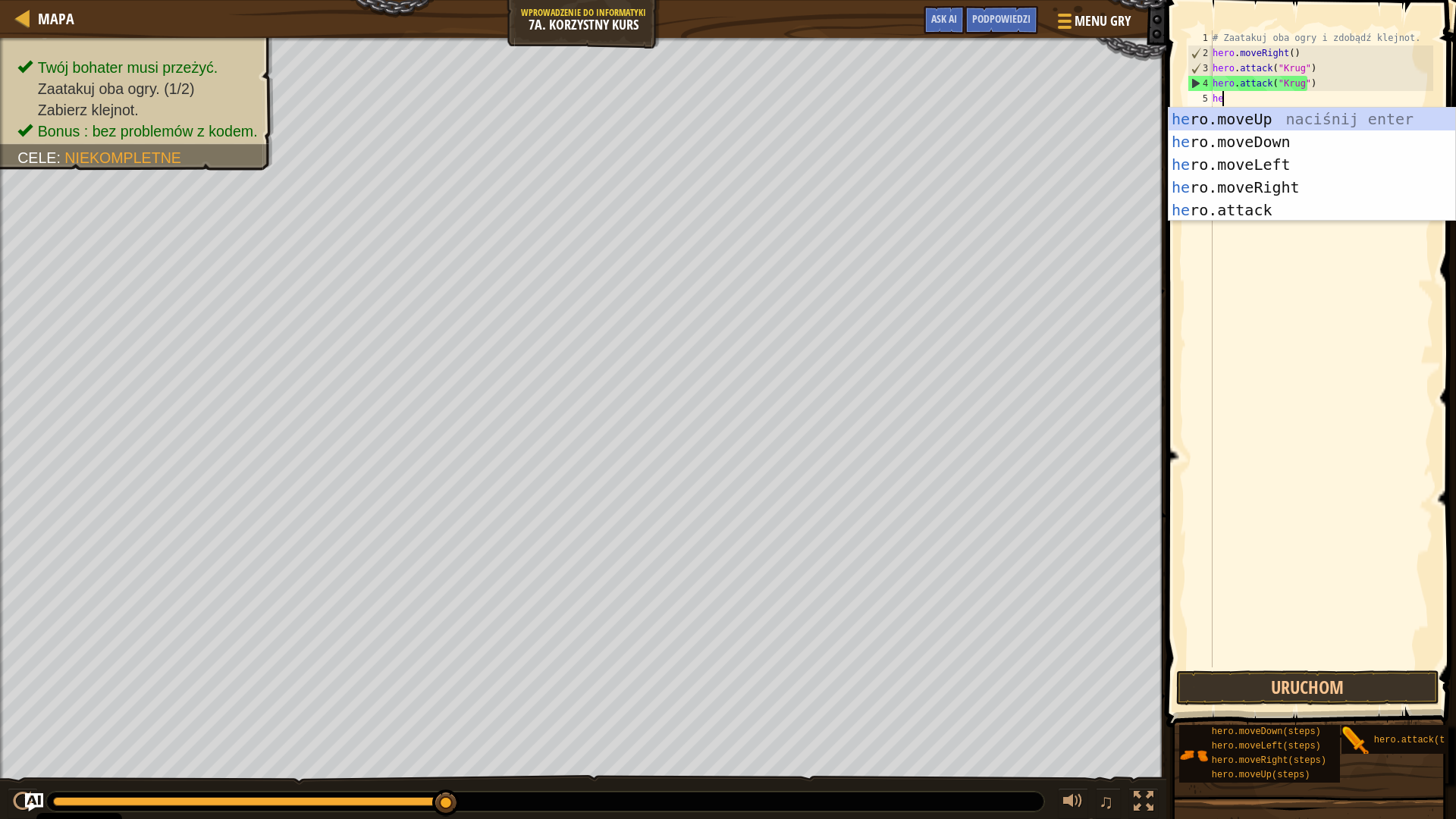
scroll to position [7, 0]
click at [1270, 179] on div "he ro.moveUp naciśnij enter he ro.moveDown naciśnij enter he ro.moveLeft naciśn…" at bounding box center [1311, 187] width 287 height 159
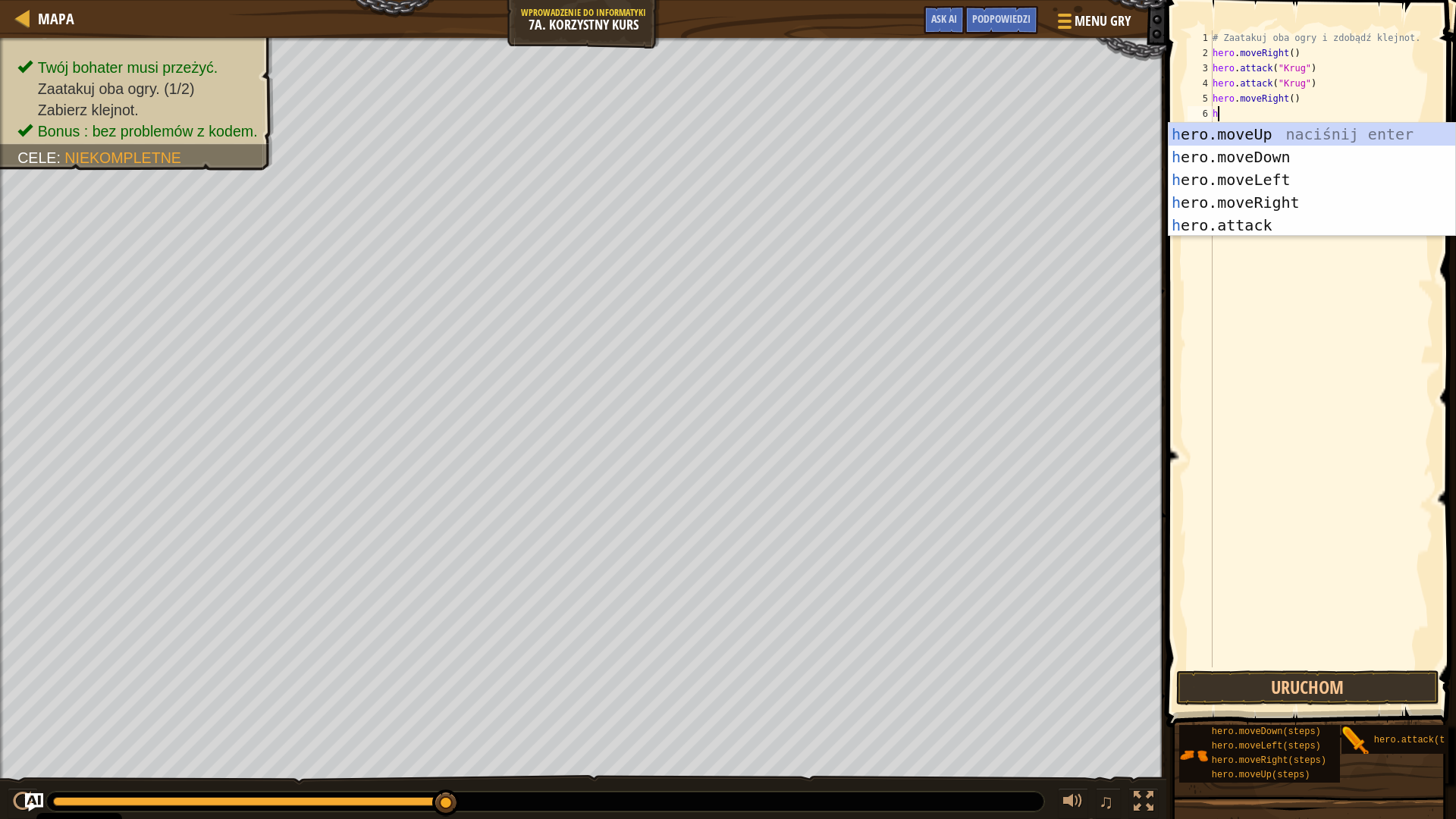
type textarea "he"
click at [1263, 132] on div "he ro.moveUp naciśnij enter he ro.moveDown naciśnij enter he ro.moveLeft naciśn…" at bounding box center [1311, 203] width 287 height 159
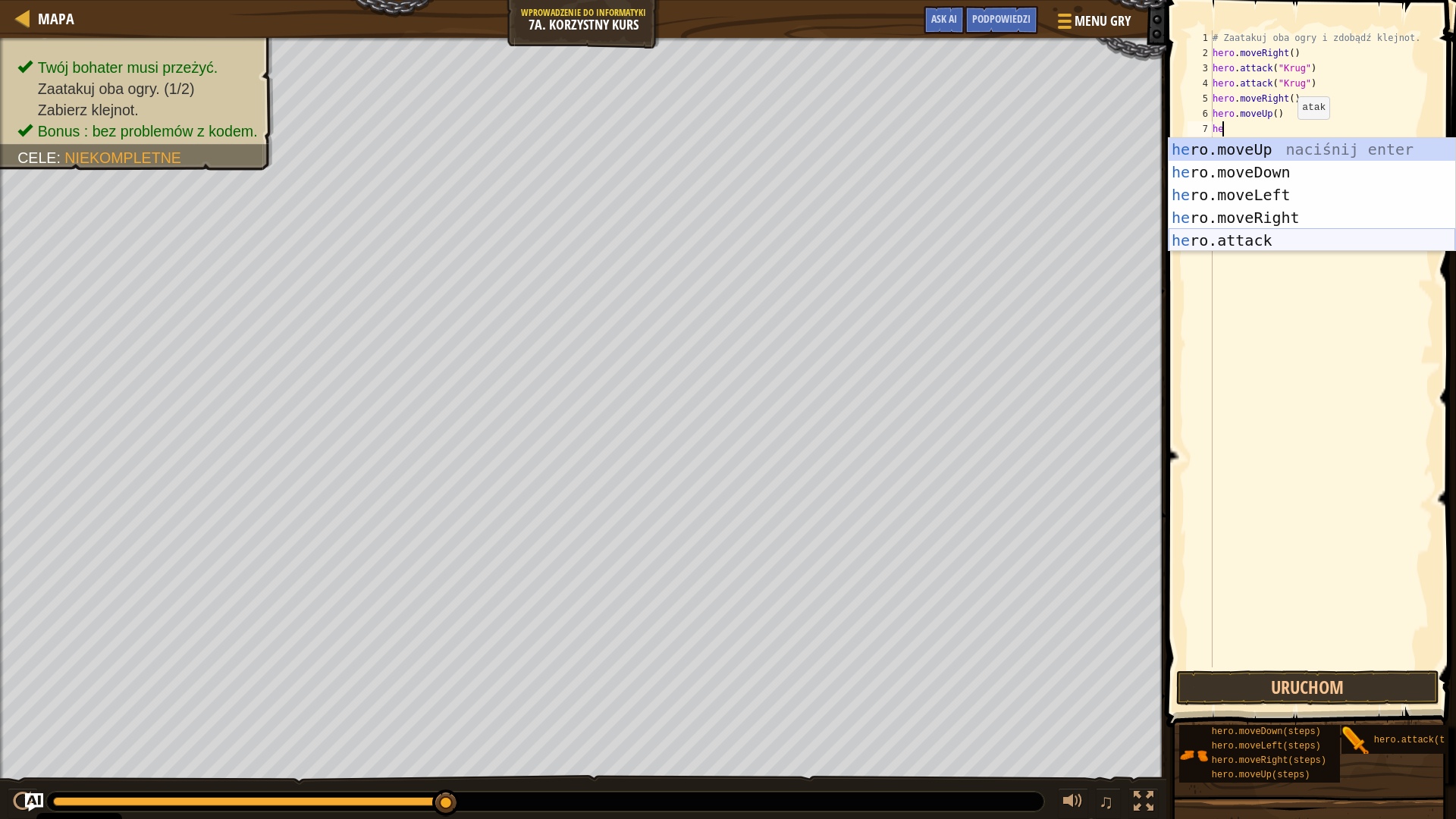
click at [1264, 238] on div "he ro.moveUp naciśnij enter he ro.moveDown naciśnij enter he ro.moveLeft naciśn…" at bounding box center [1311, 218] width 287 height 159
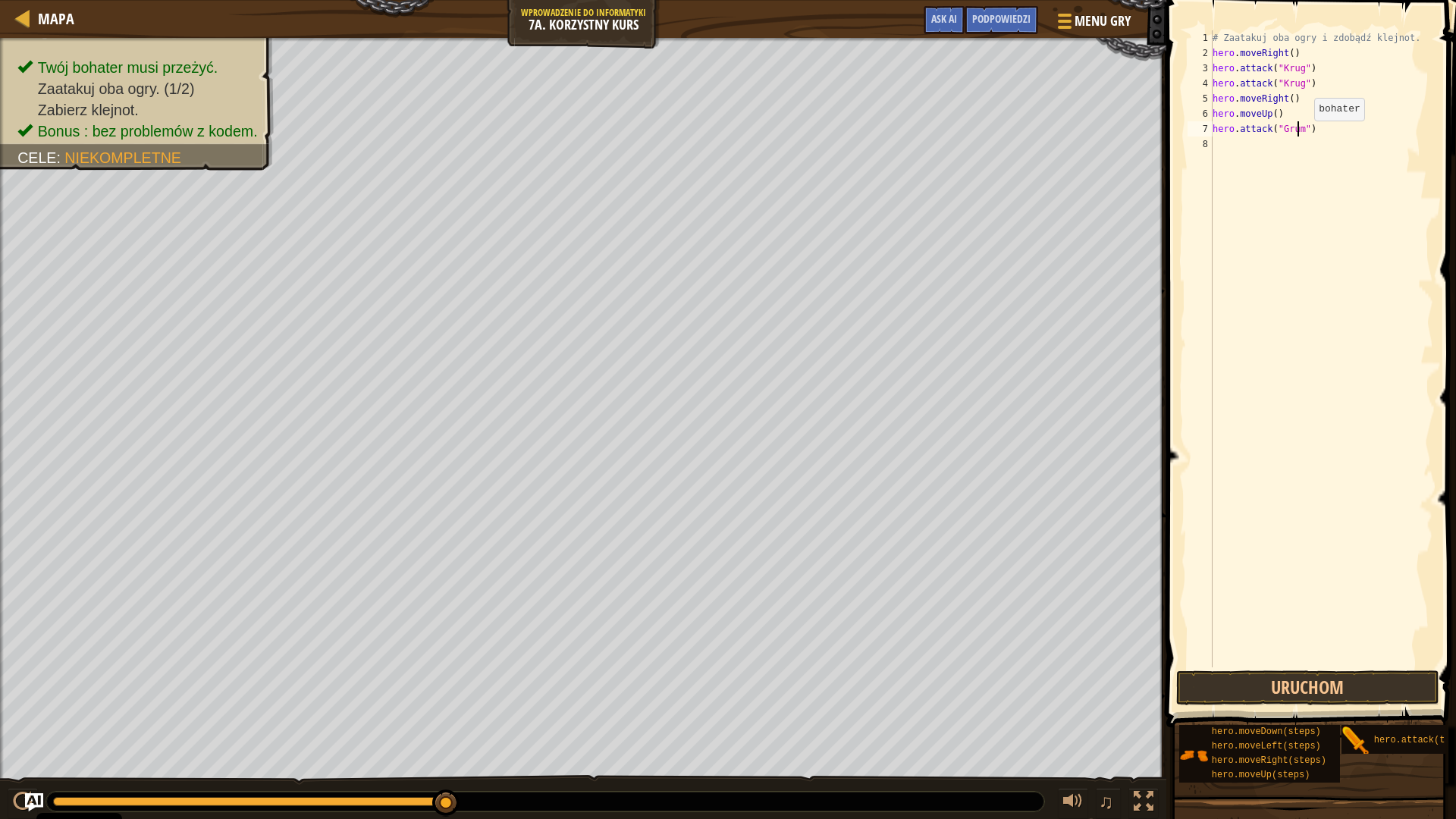
scroll to position [7, 7]
type textarea "hero.attack("Grump")"
click at [1227, 148] on div "# Zaatakuj oba ogry i zdobądź klejnot. hero . moveRight ( ) hero . attack ( "Kr…" at bounding box center [1321, 364] width 224 height 667
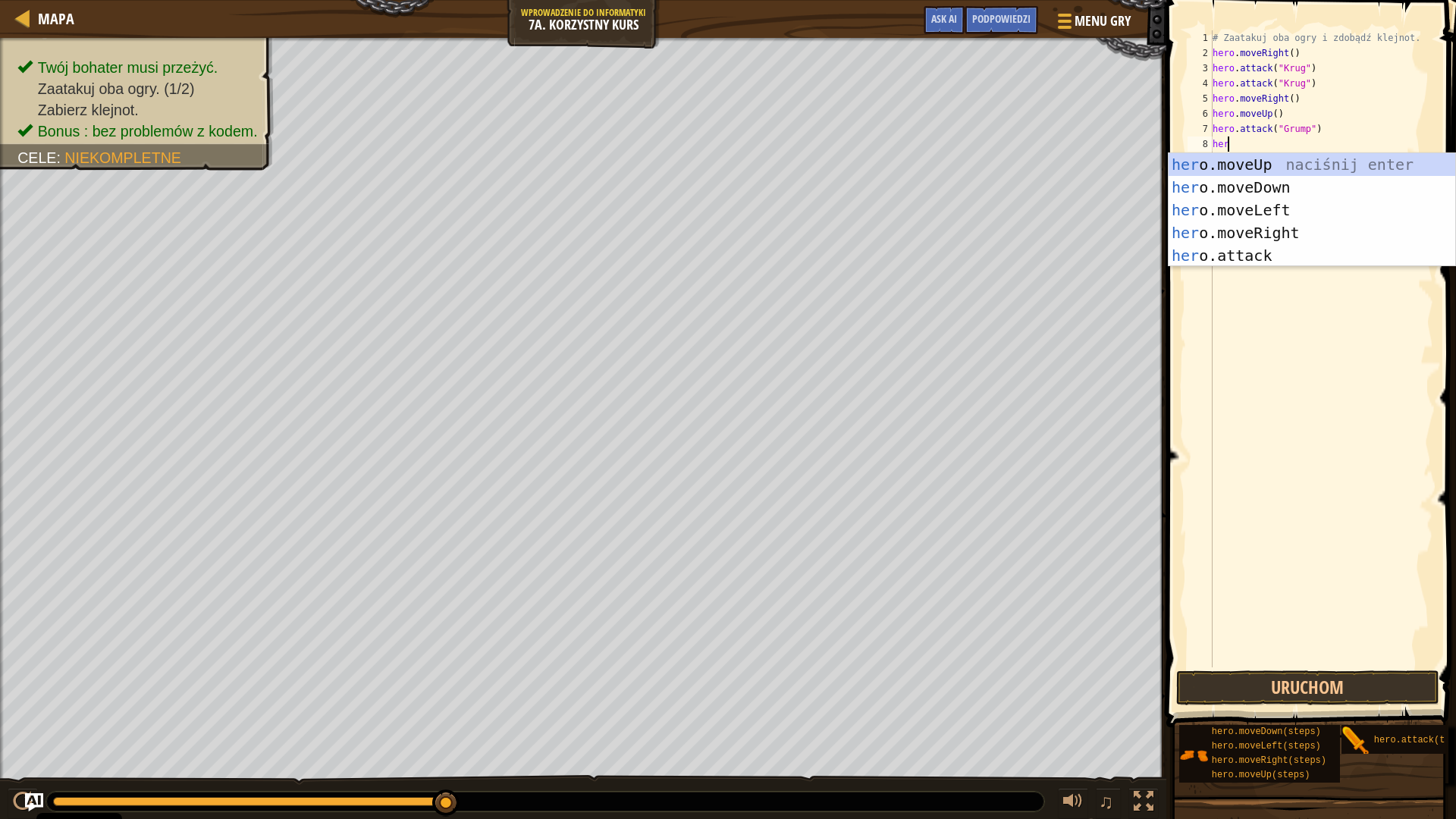
scroll to position [7, 1]
click at [1282, 258] on div "her o.moveUp naciśnij enter her o.moveDown naciśnij enter her o.moveLeft naciśn…" at bounding box center [1311, 233] width 287 height 159
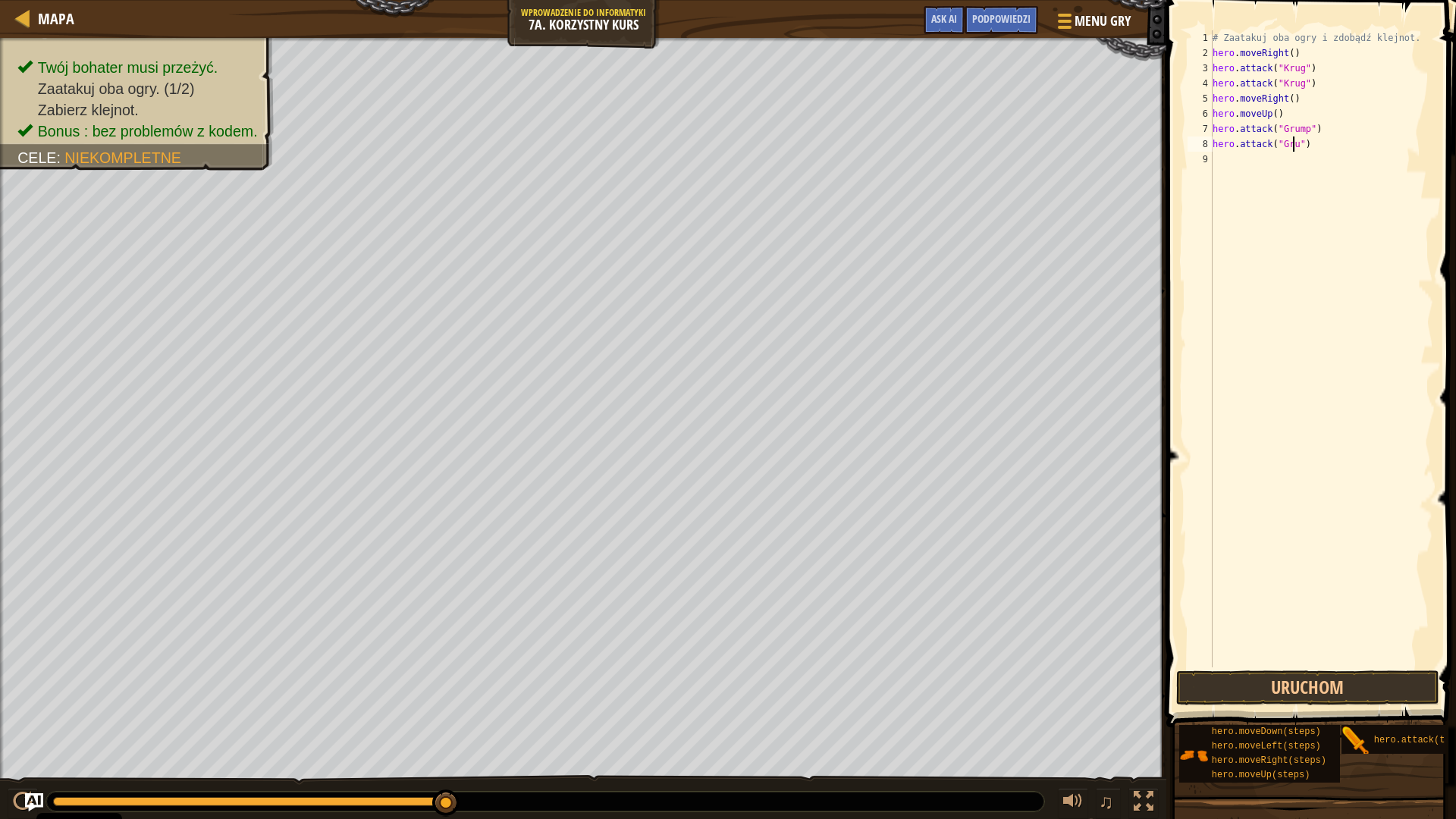
scroll to position [7, 7]
type textarea "hero.attack("Grump")"
click at [1237, 167] on div "# Zaatakuj oba ogry i zdobądź klejnot. hero . moveRight ( ) hero . attack ( "Kr…" at bounding box center [1321, 364] width 224 height 667
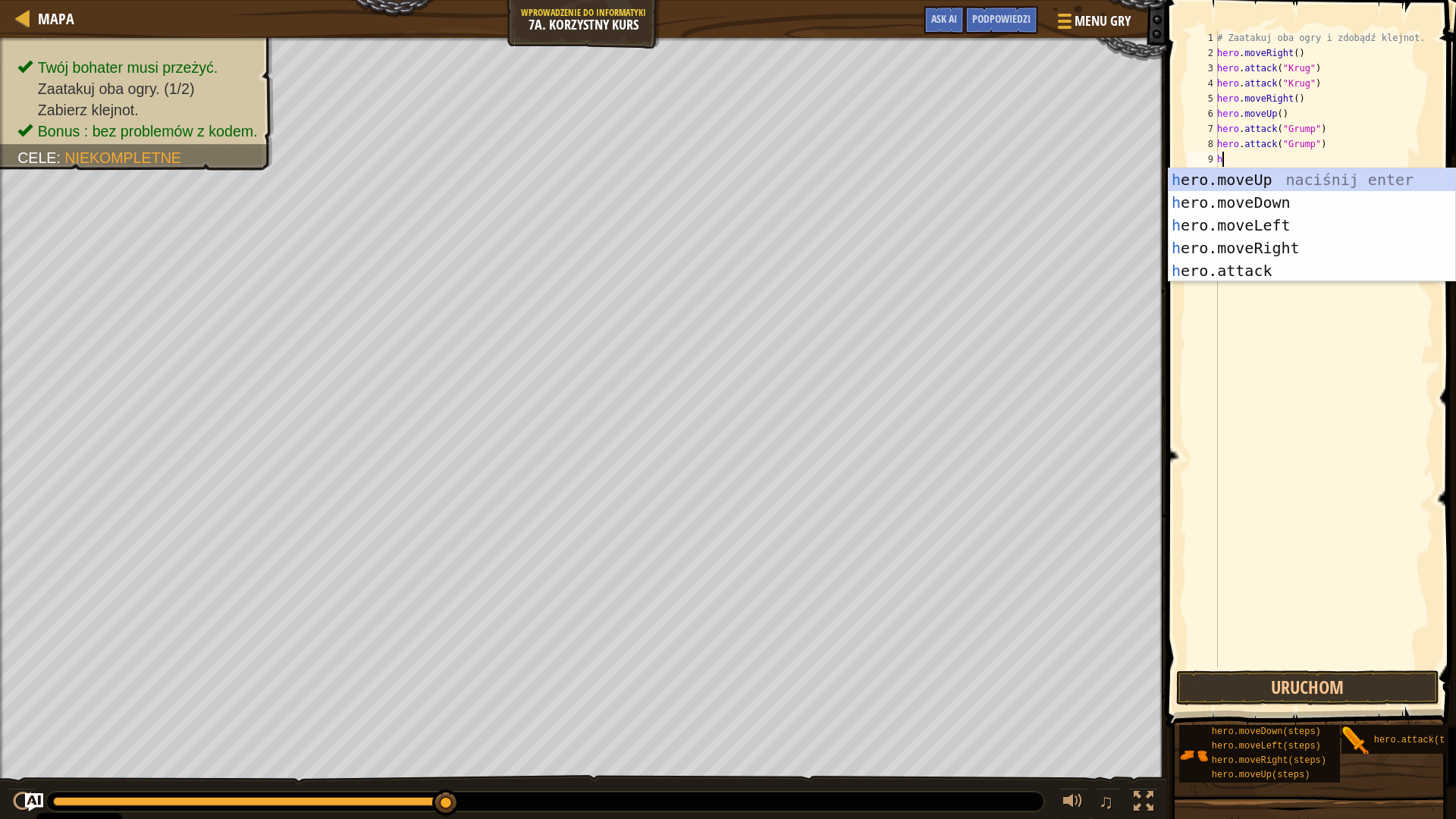
scroll to position [7, 0]
type textarea "her"
click at [1313, 221] on div "her o.moveUp naciśnij enter her o.moveDown naciśnij enter her o.moveLeft naciśn…" at bounding box center [1311, 248] width 287 height 159
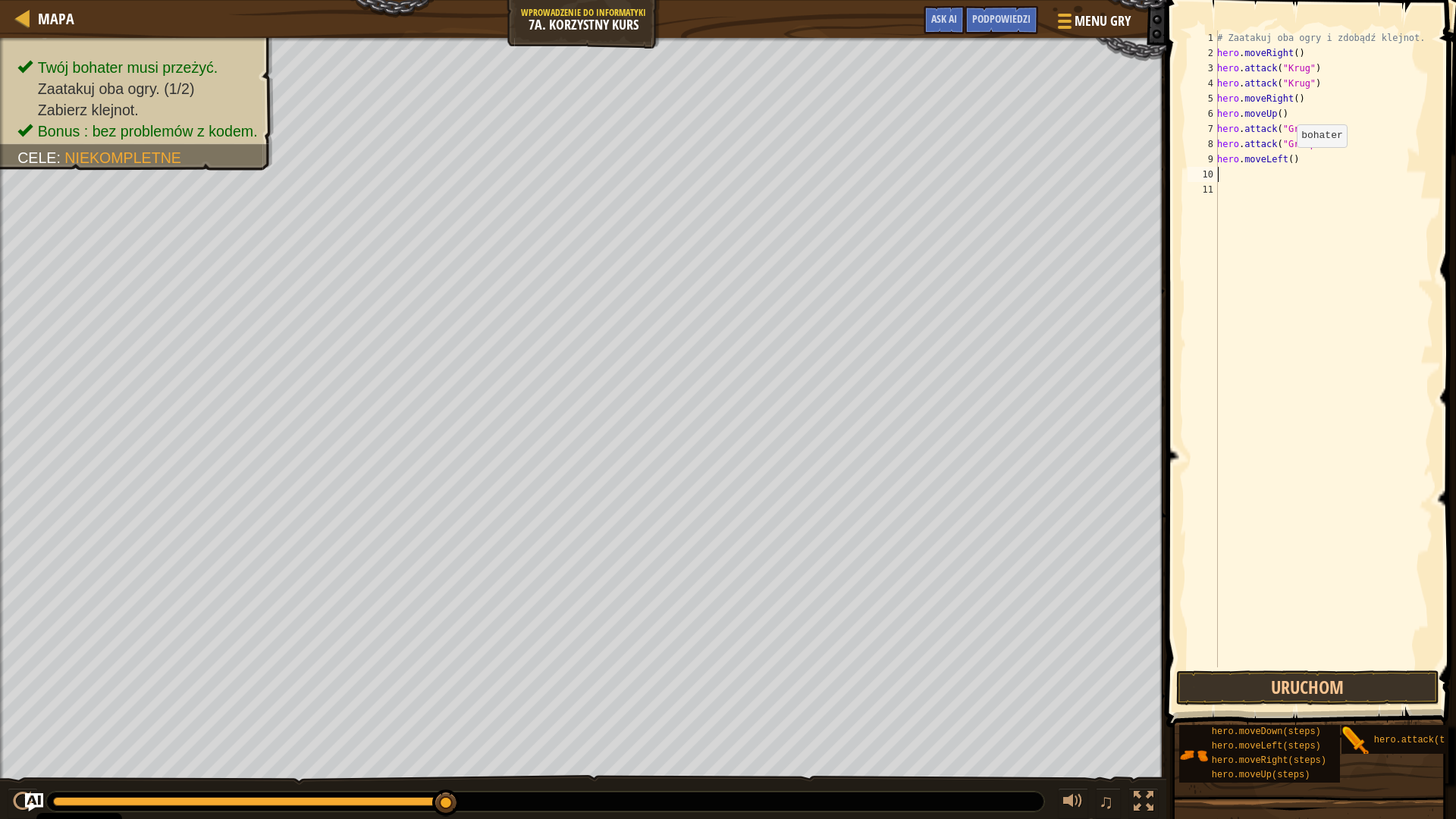
click at [1287, 163] on div "# Zaatakuj oba ogry i zdobądź klejnot. hero . moveRight ( ) hero . attack ( "Kr…" at bounding box center [1323, 364] width 219 height 667
type textarea "hero.moveLeft(2)"
click at [1404, 686] on button "Uruchom" at bounding box center [1308, 687] width 263 height 35
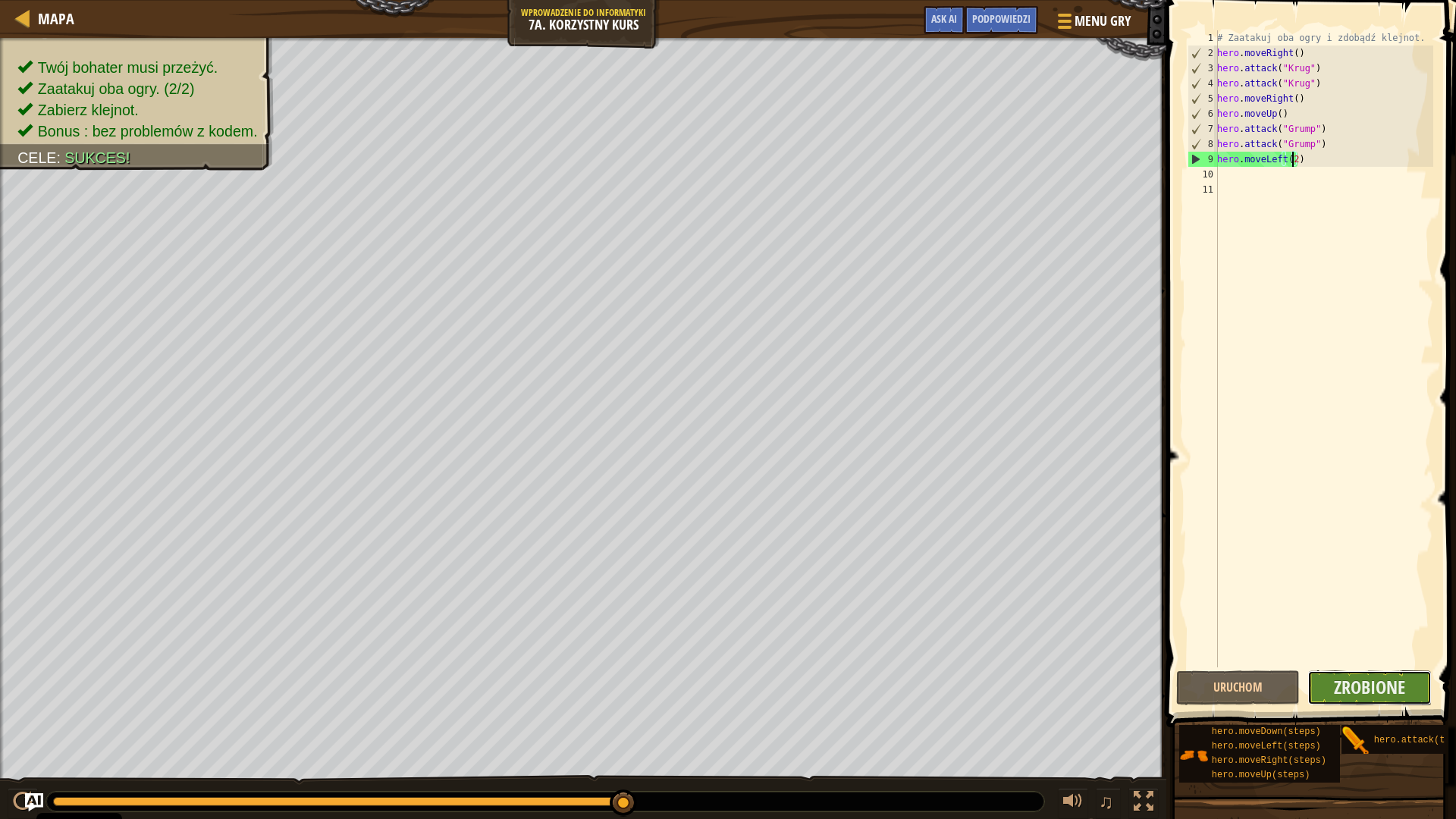
click at [1414, 682] on button "Zrobione" at bounding box center [1368, 687] width 124 height 35
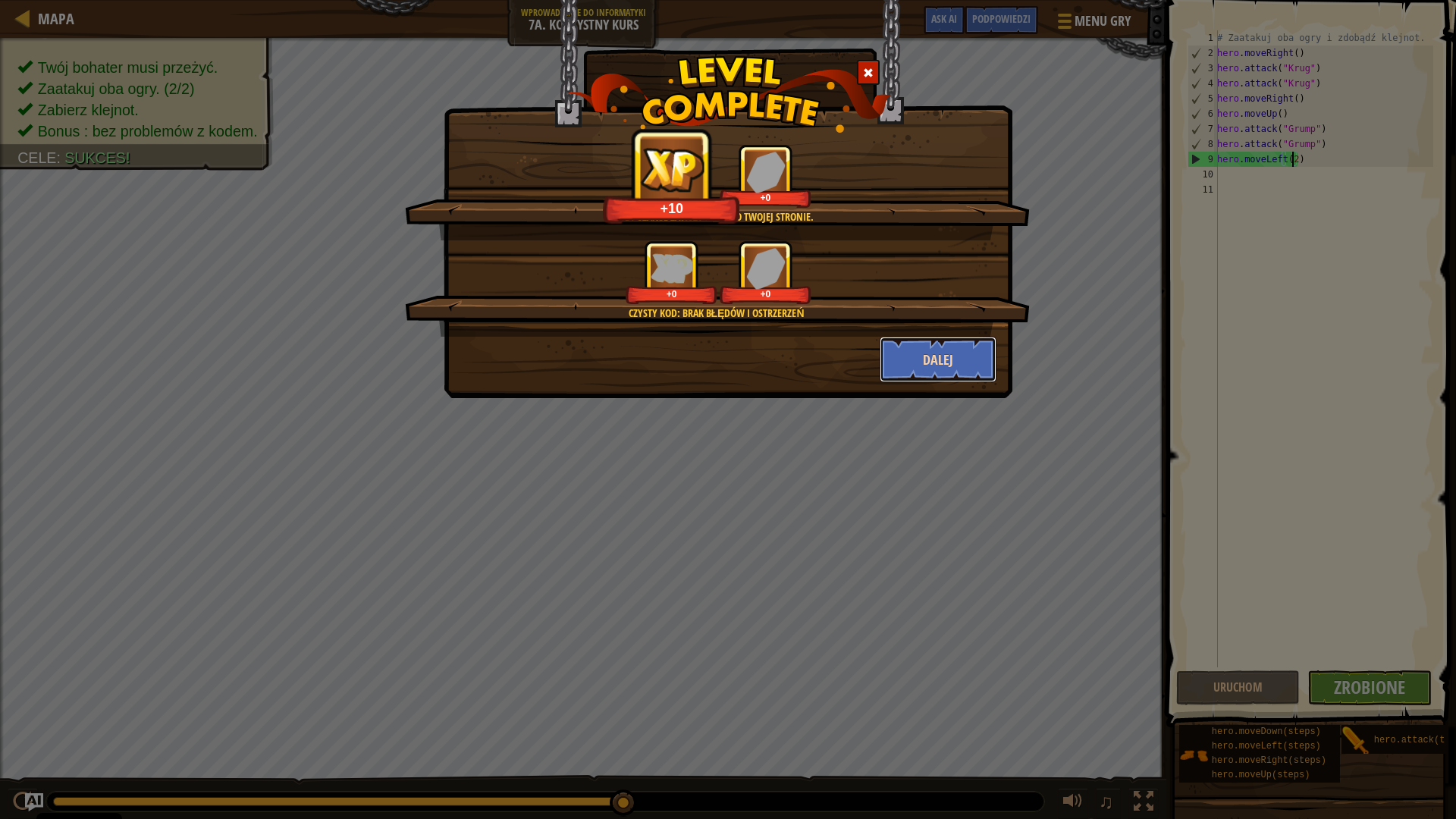
click at [977, 355] on button "Dalej" at bounding box center [939, 359] width 118 height 45
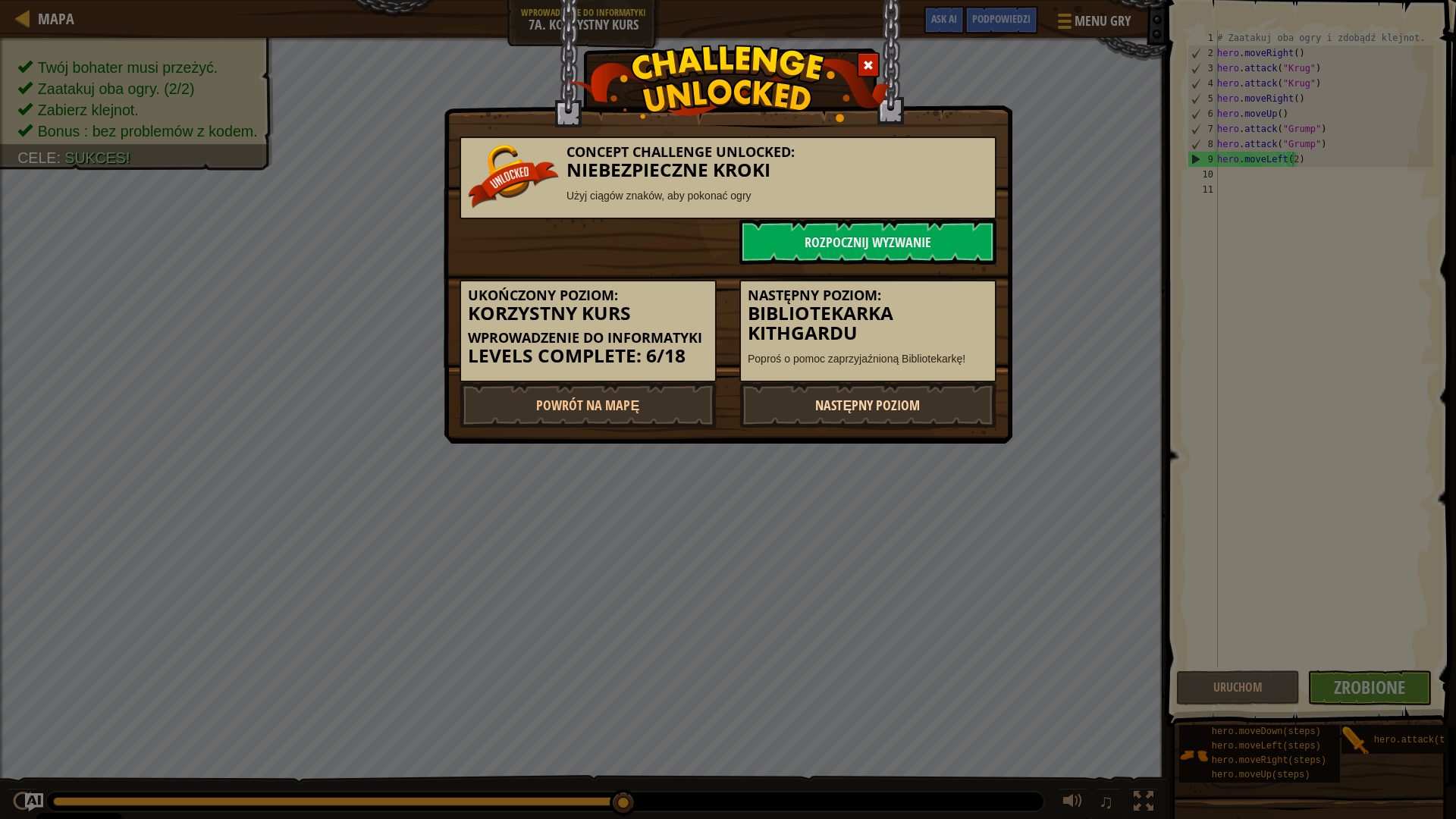
click at [907, 409] on link "Następny poziom" at bounding box center [868, 405] width 257 height 45
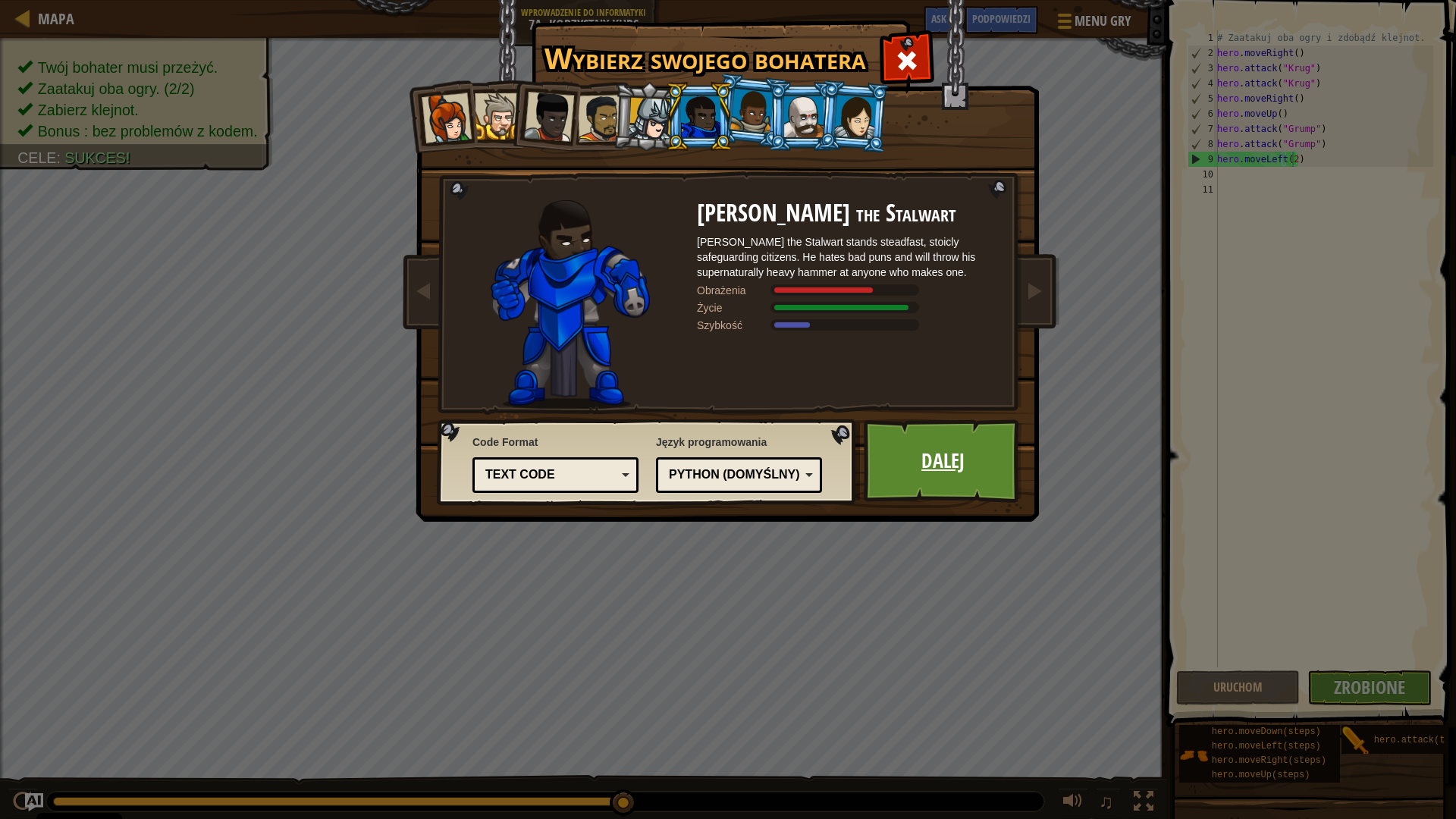
click at [906, 443] on link "Dalej" at bounding box center [942, 461] width 159 height 83
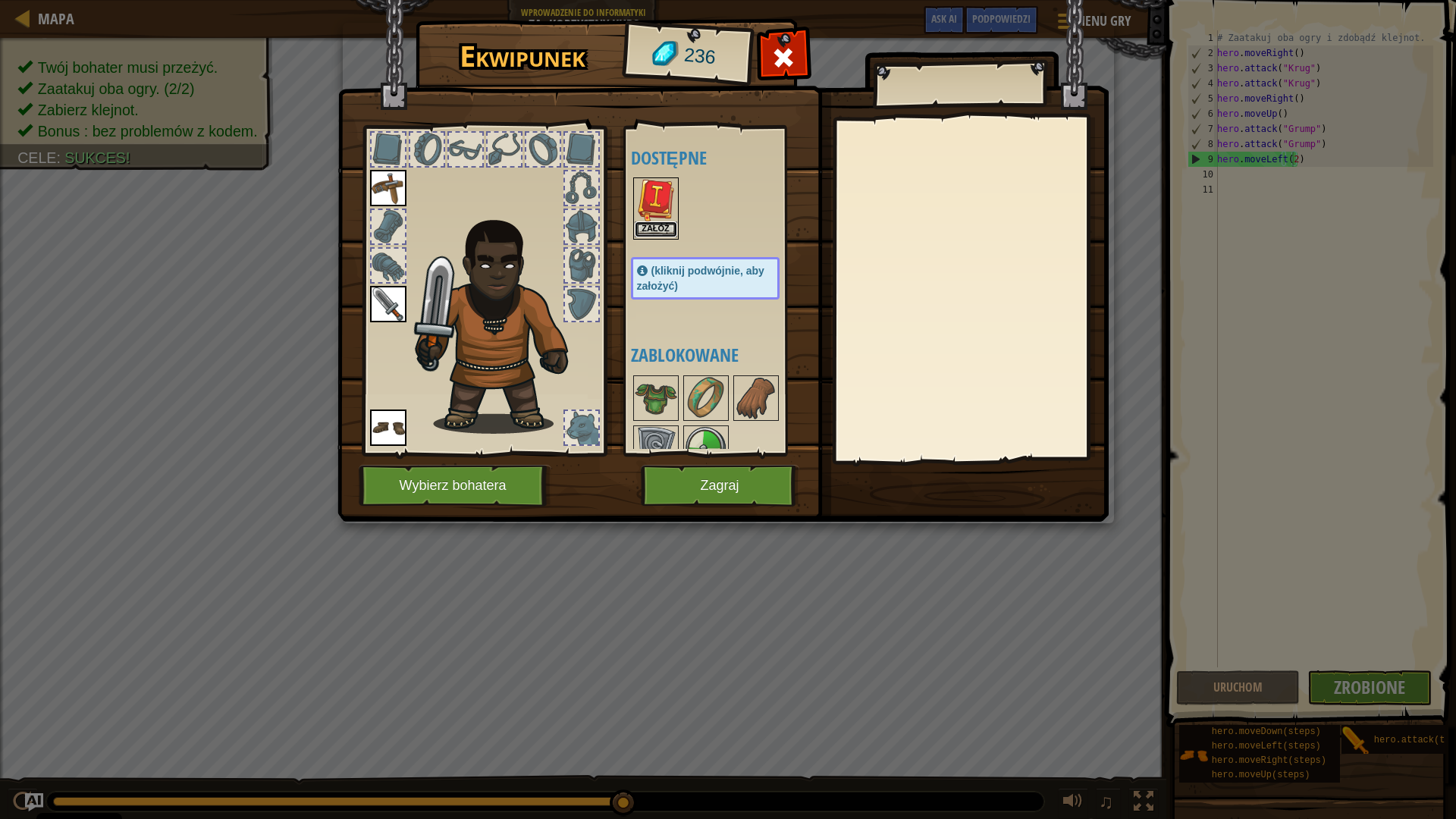
click at [660, 224] on button "Załóż" at bounding box center [655, 229] width 42 height 16
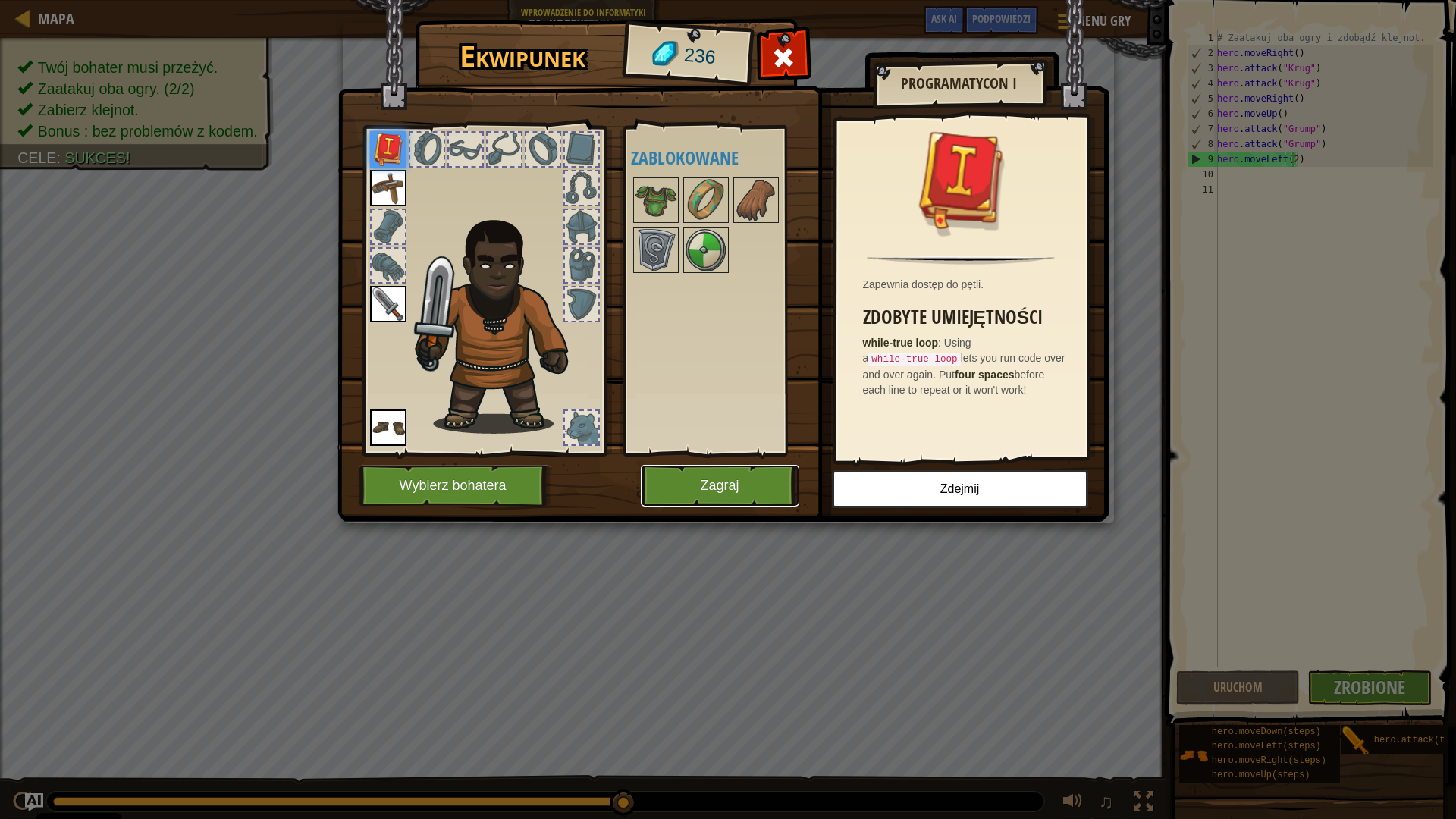
click at [754, 488] on button "Zagraj" at bounding box center [719, 485] width 159 height 42
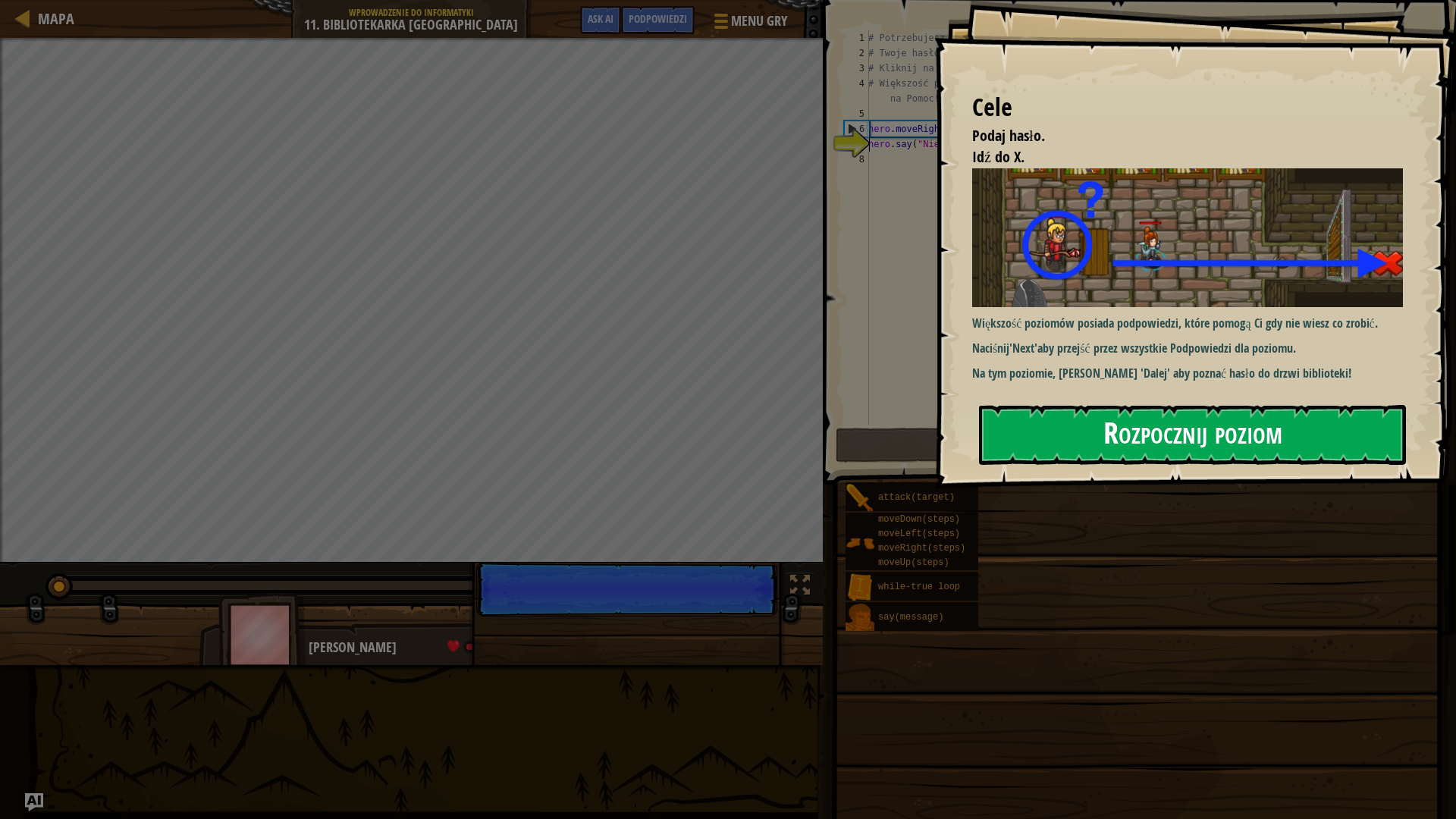
click at [1164, 436] on button "Rozpocznij poziom" at bounding box center [1192, 434] width 427 height 60
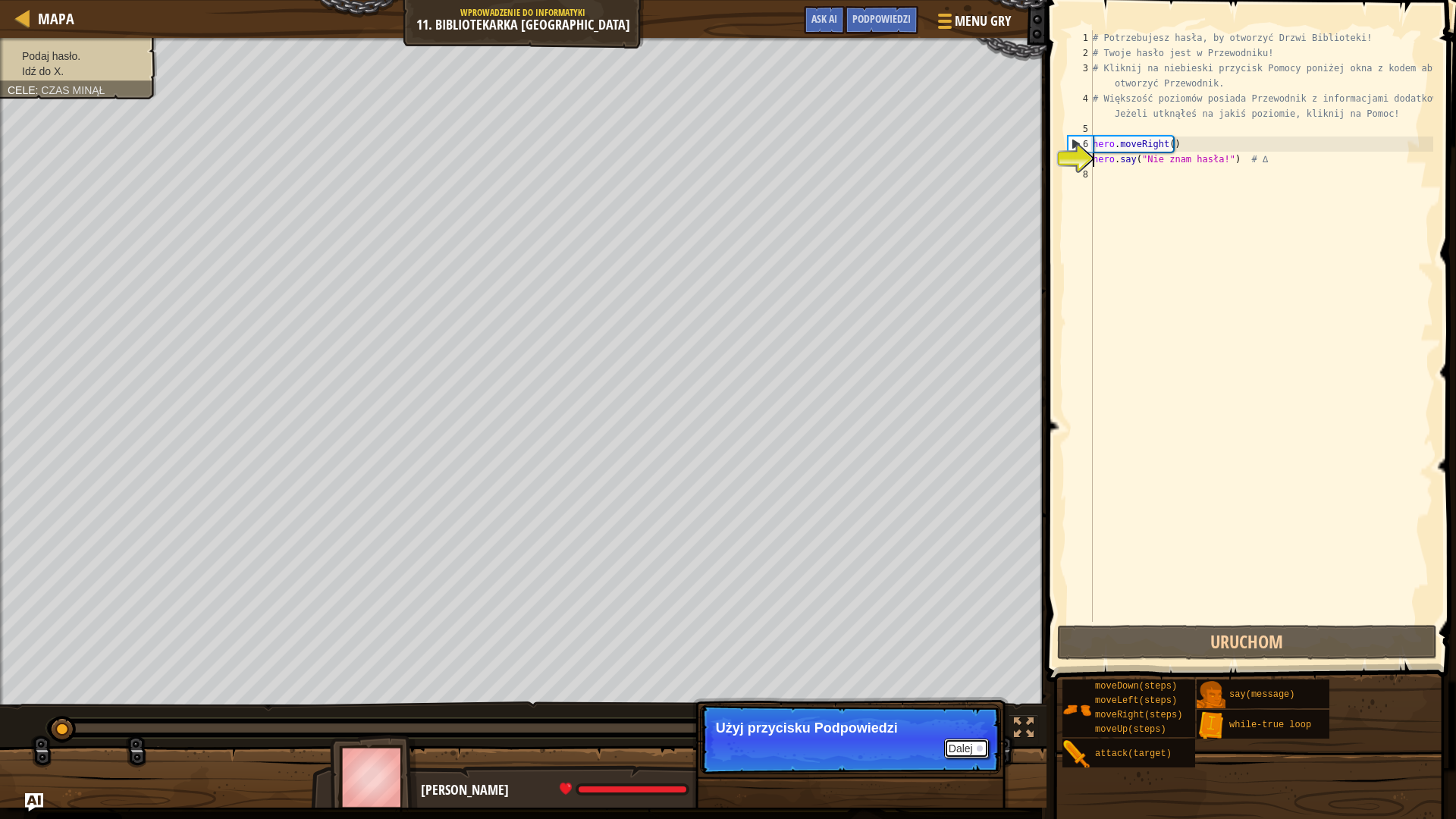
click at [980, 718] on div at bounding box center [979, 748] width 6 height 6
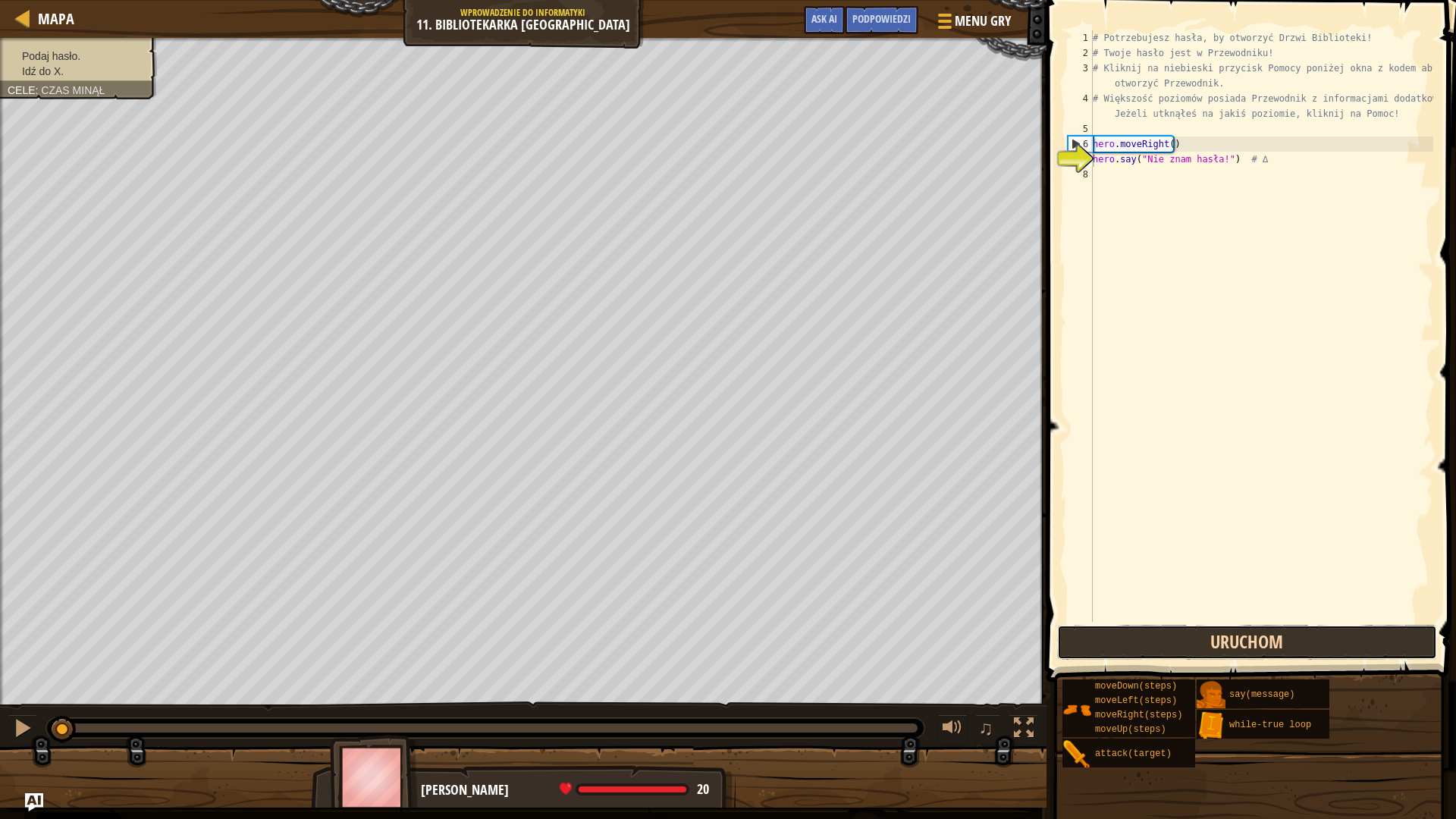
click at [1123, 641] on button "Uruchom" at bounding box center [1246, 642] width 380 height 35
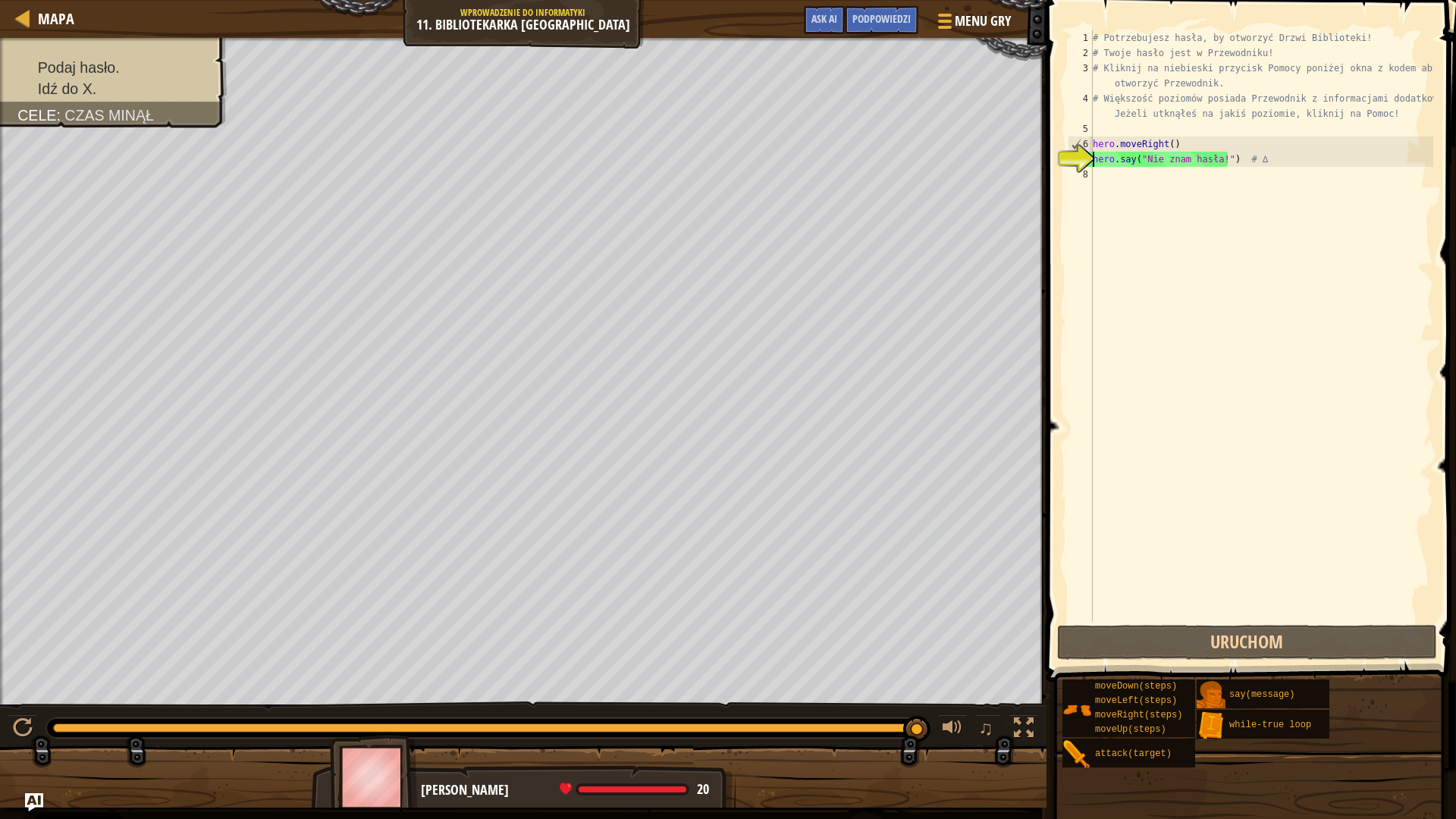
scroll to position [7, 0]
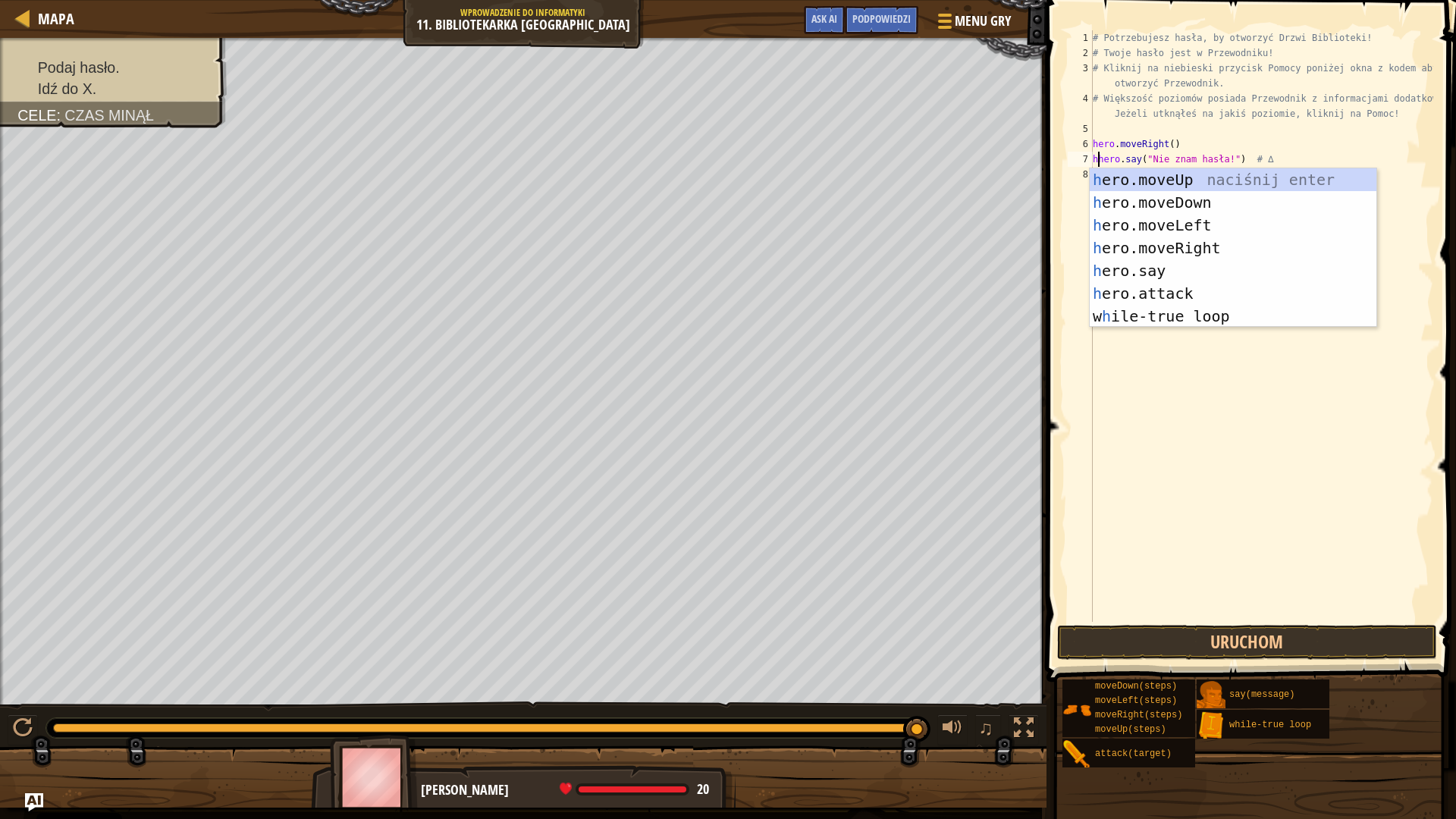
type textarea "hero.say("Nie znam hasła!") # ∆"
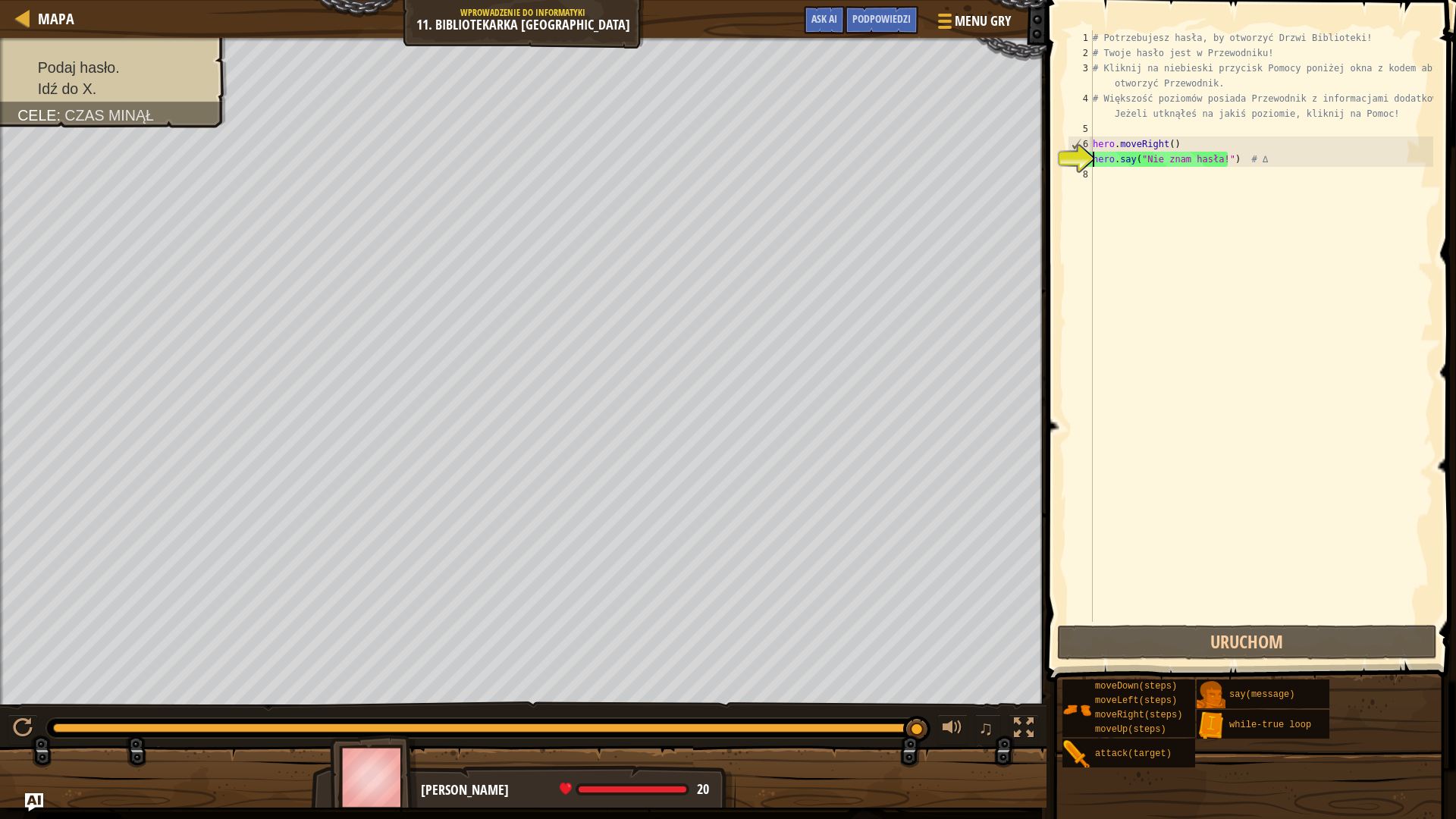
click at [1108, 182] on div "# Potrzebujesz hasła, by otworzyć Drzwi Biblioteki! # Twoje hasło jest w Przewo…" at bounding box center [1261, 341] width 343 height 621
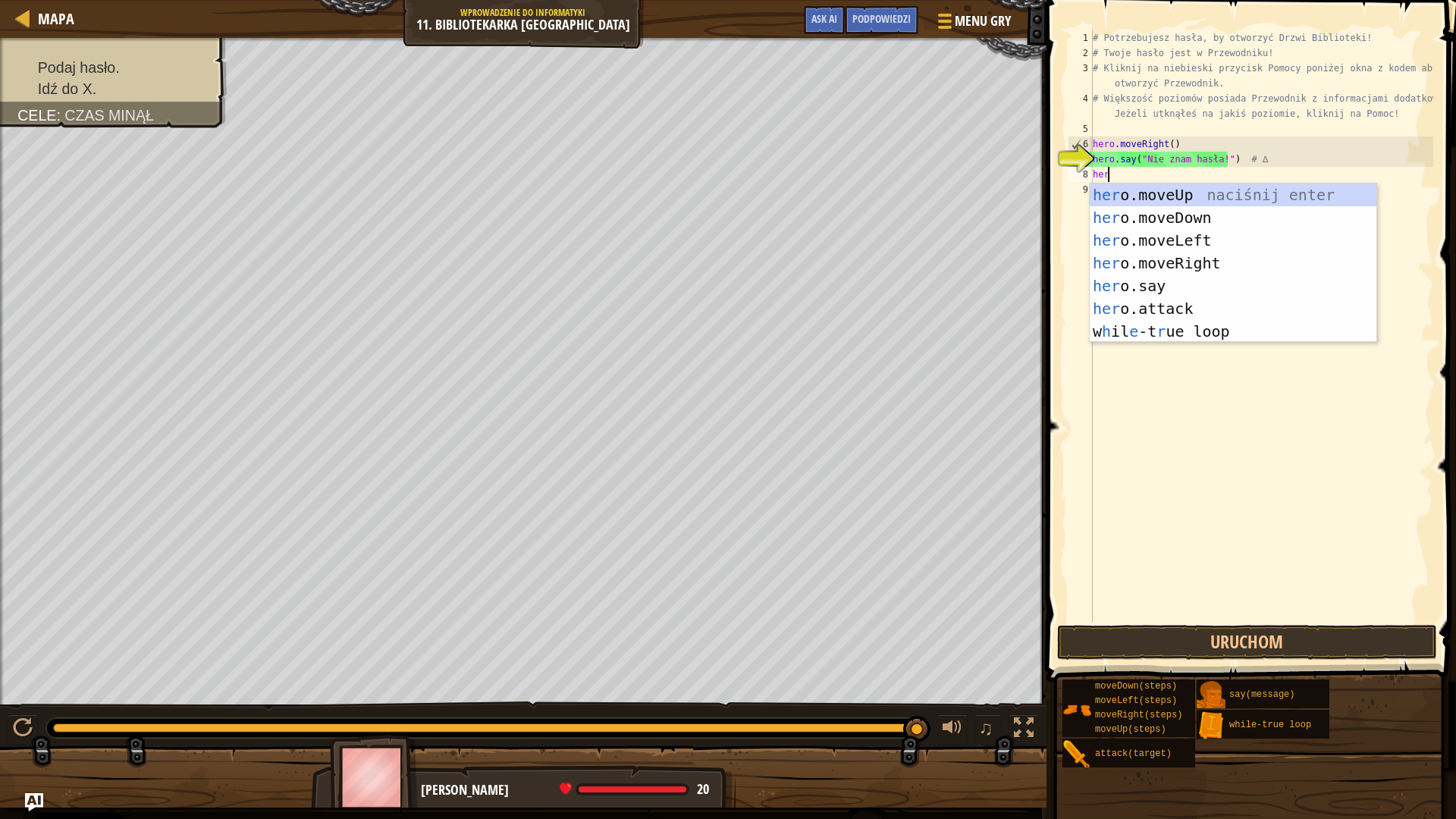
type textarea "hero"
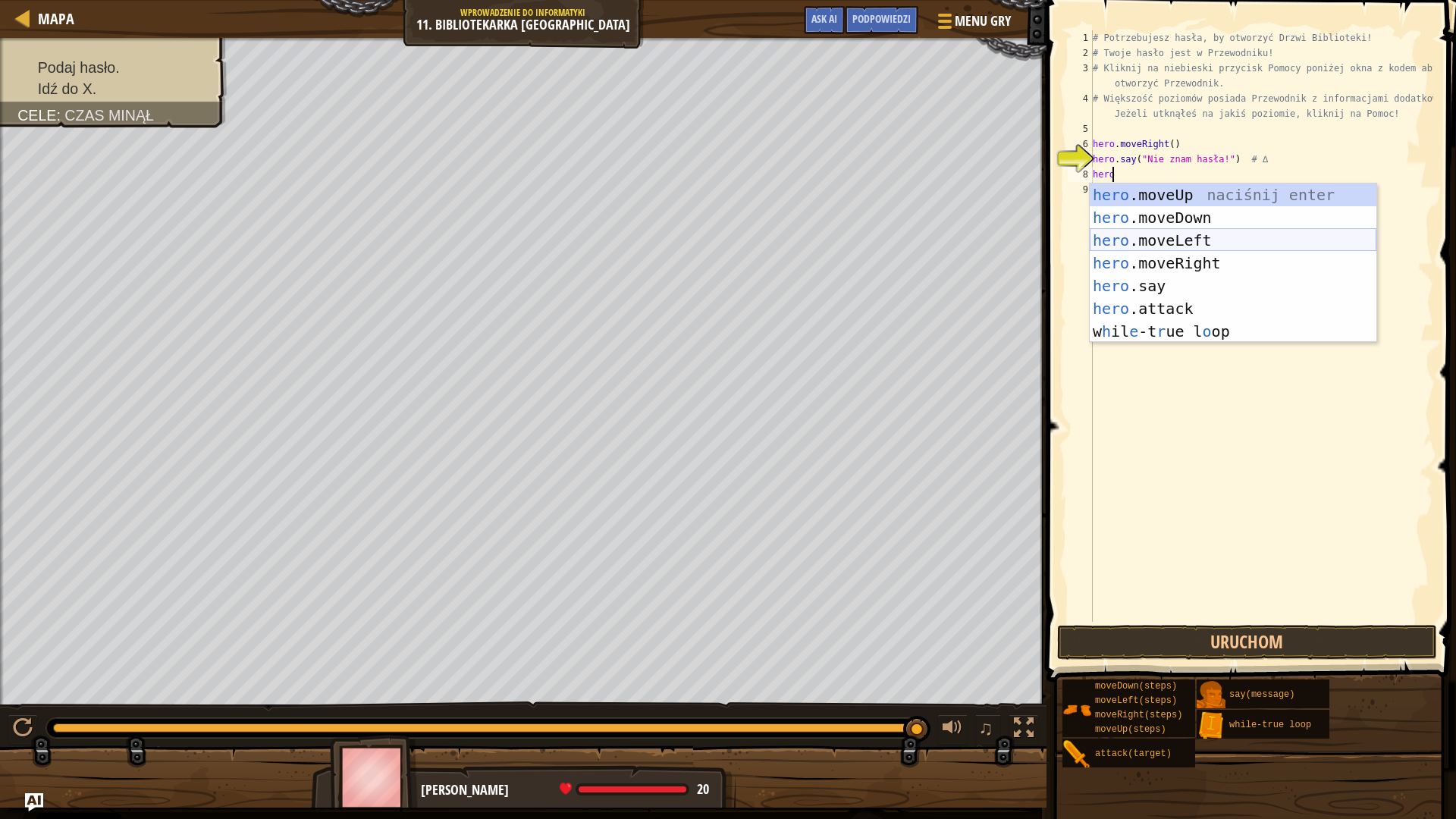
click at [1208, 240] on div "hero .moveUp naciśnij enter hero .moveDown naciśnij enter hero .moveLeft naciśn…" at bounding box center [1232, 286] width 287 height 205
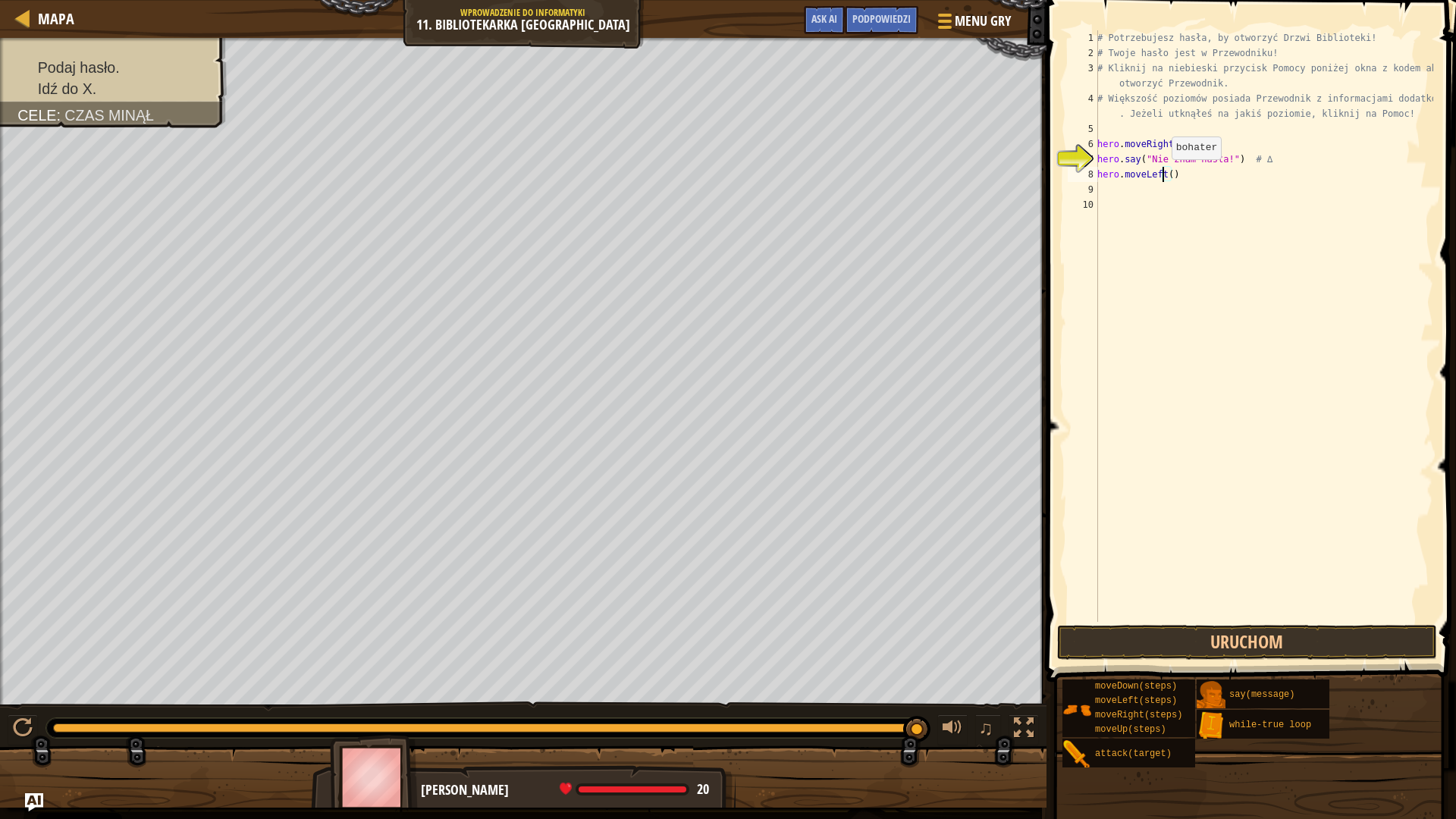
click at [1163, 174] on div "# Potrzebujesz hasła, by otworzyć Drzwi Biblioteki! # Twoje hasło jest w Przewo…" at bounding box center [1263, 341] width 339 height 621
click at [1167, 174] on div "# Potrzebujesz hasła, by otworzyć Drzwi Biblioteki! # Twoje hasło jest w Przewo…" at bounding box center [1263, 341] width 339 height 621
type textarea "hero.moveLeft(2)"
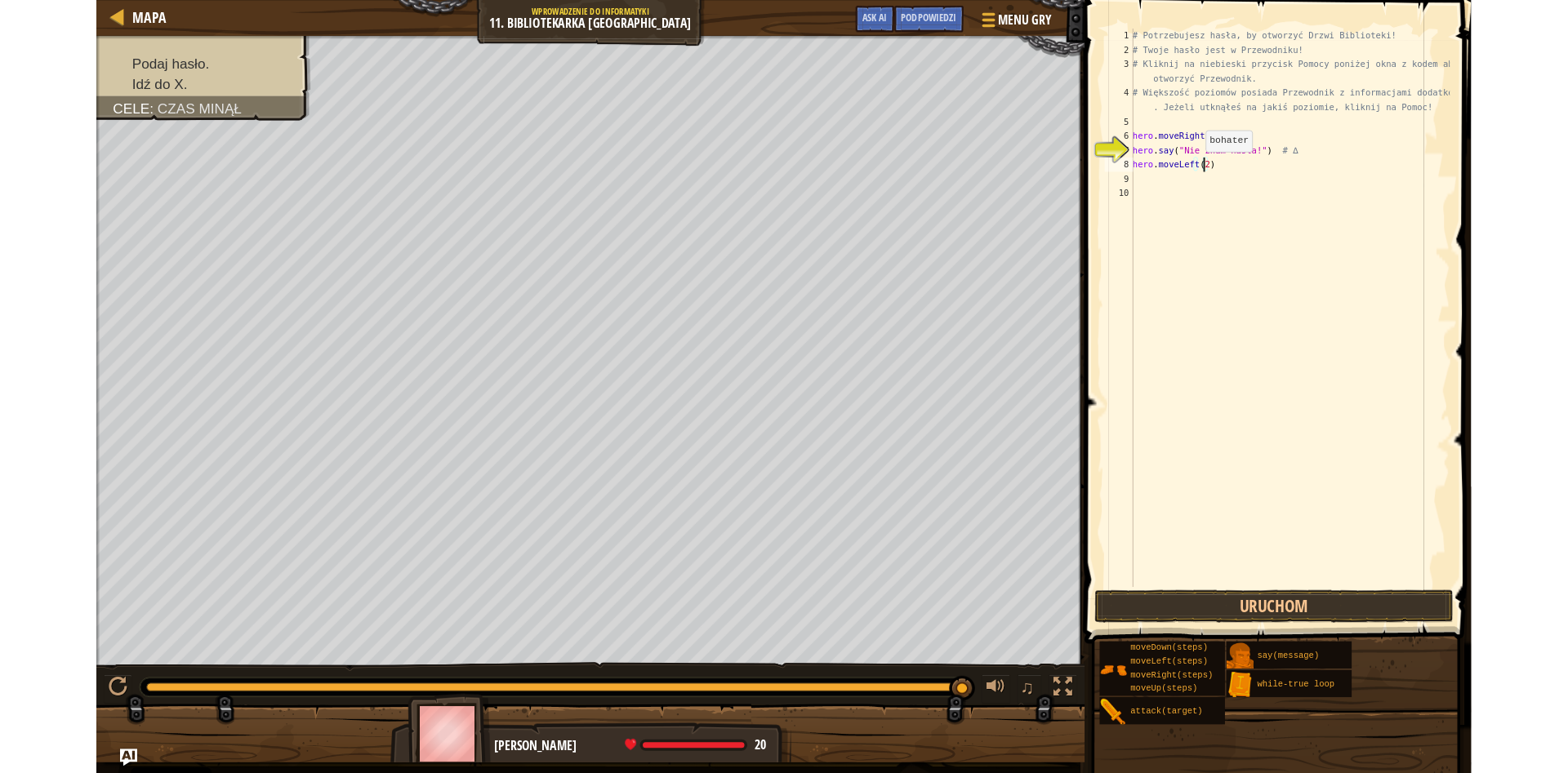
scroll to position [7, 7]
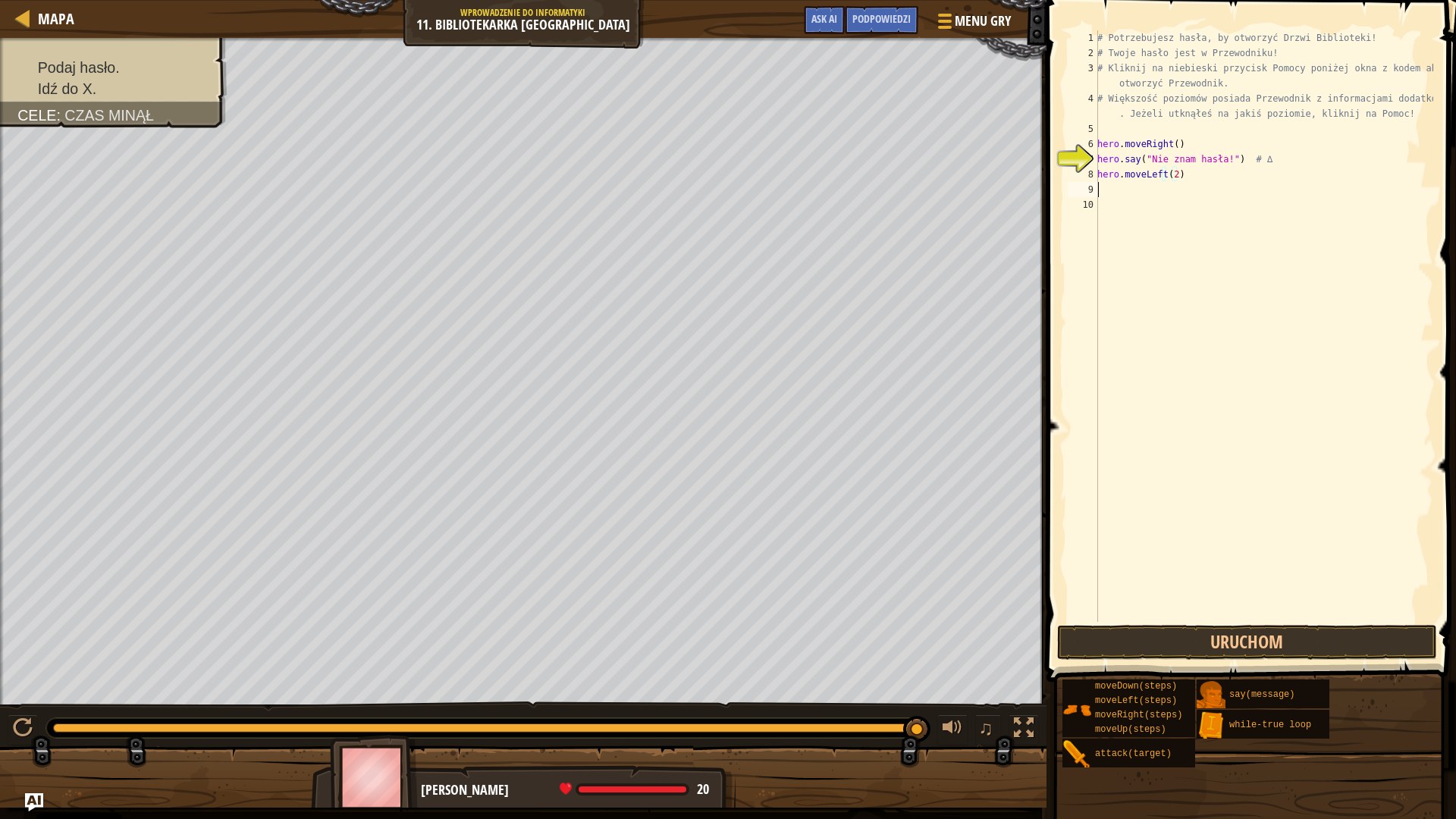
click at [1137, 192] on div "# Potrzebujesz hasła, by otworzyć Drzwi Biblioteki! # Twoje hasło jest w Przewo…" at bounding box center [1263, 341] width 339 height 621
click at [1161, 648] on button "Uruchom" at bounding box center [1246, 642] width 380 height 35
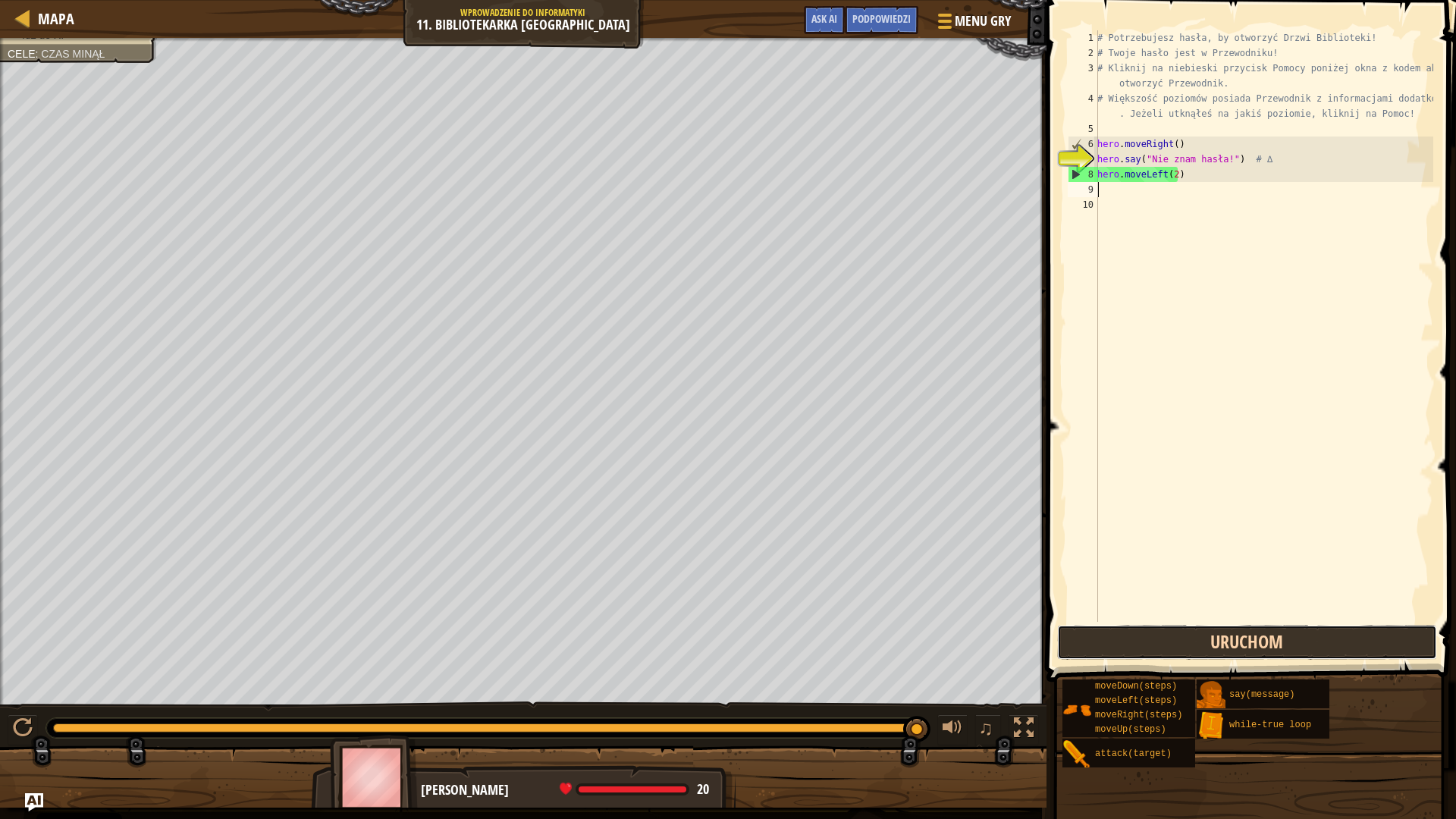
click at [1191, 651] on button "Uruchom" at bounding box center [1246, 642] width 380 height 35
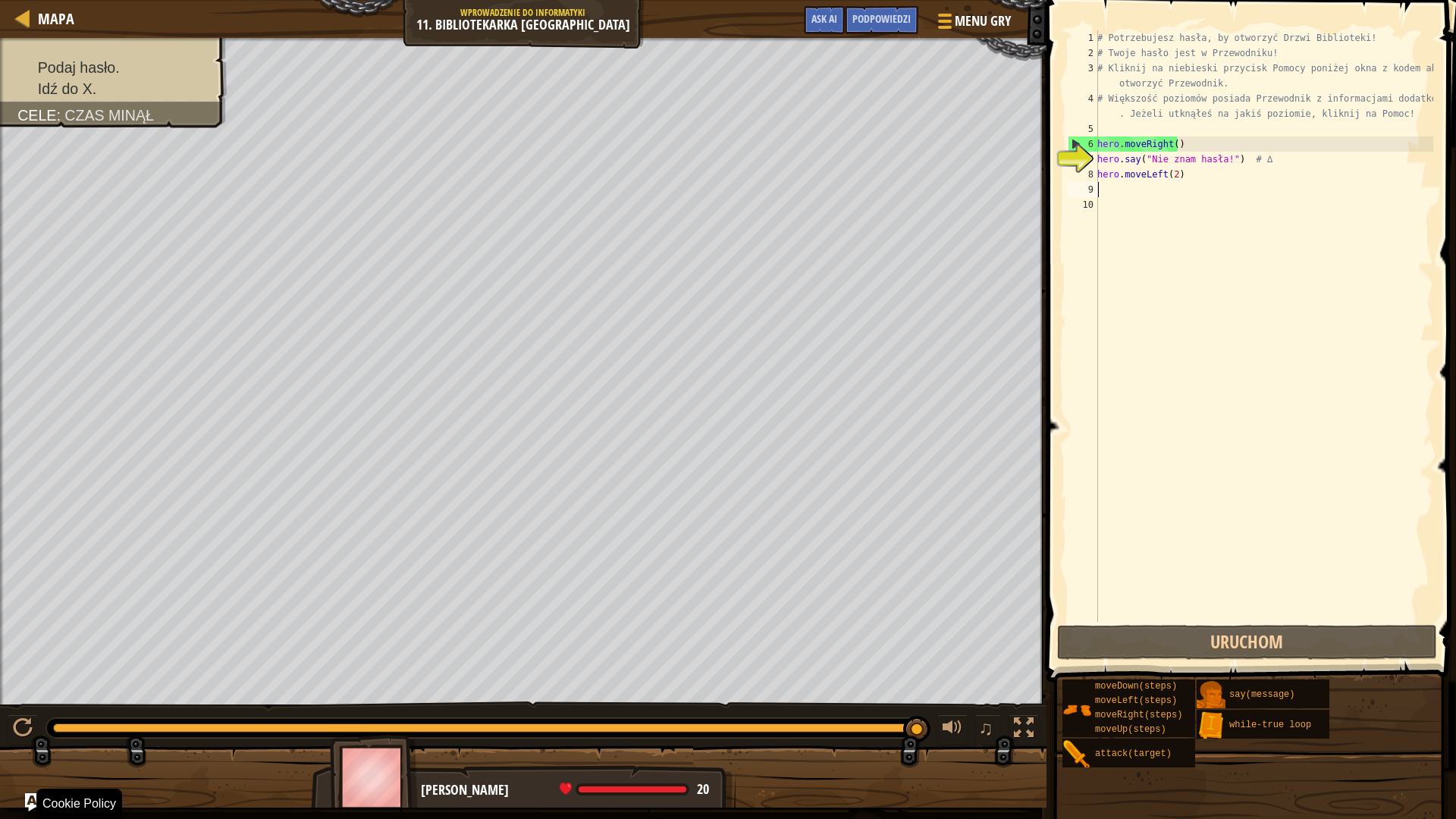
click at [1455, 718] on div "Podpowiedzi Filmiki 1 2 3 4 5 6 7 8 9 10 # Potrzebujesz hasła, by otworzyć Drzw…" at bounding box center [1249, 409] width 414 height 819
click at [27, 15] on div at bounding box center [23, 18] width 19 height 19
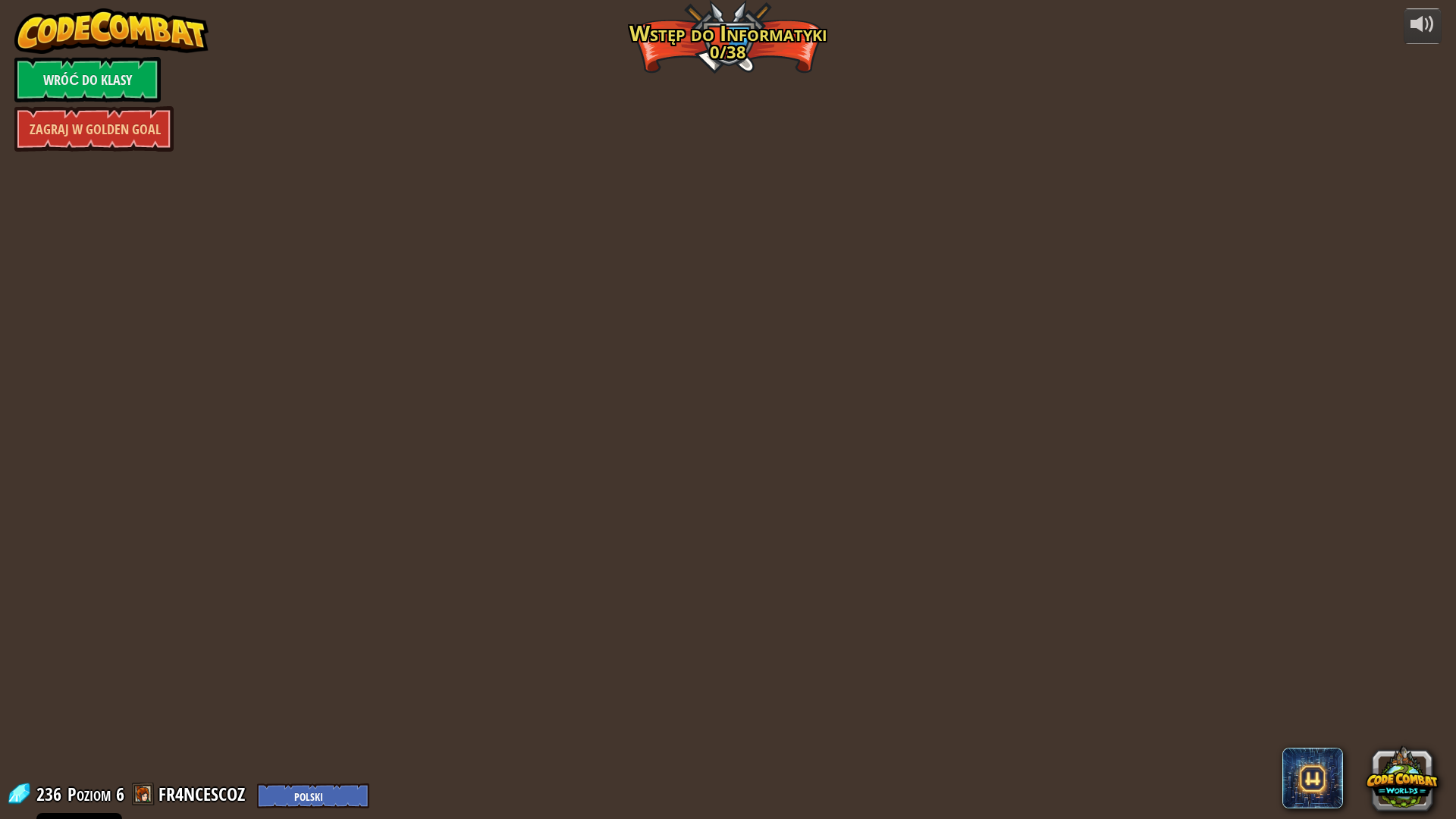
select select "pl"
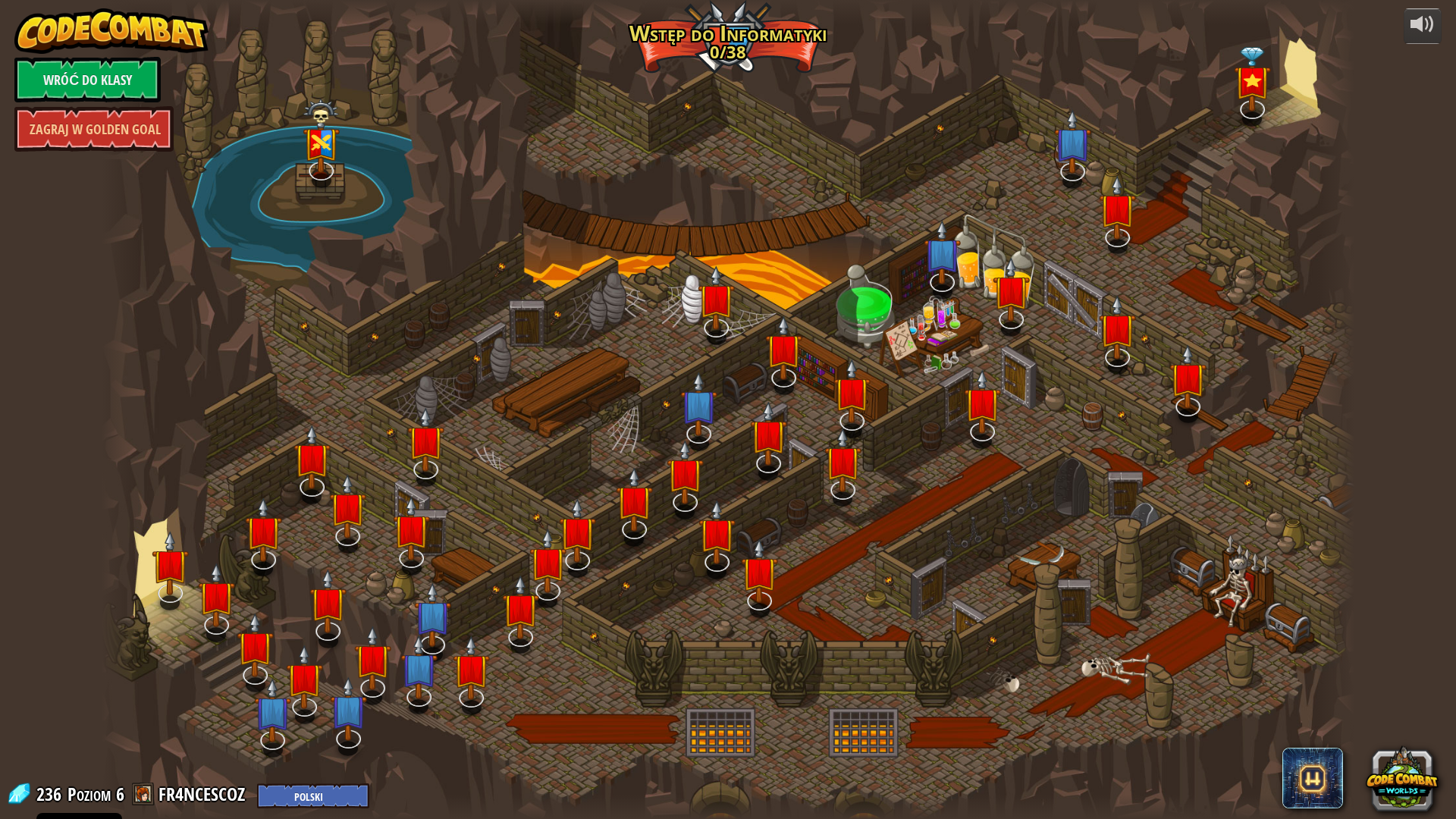
select select "pl"
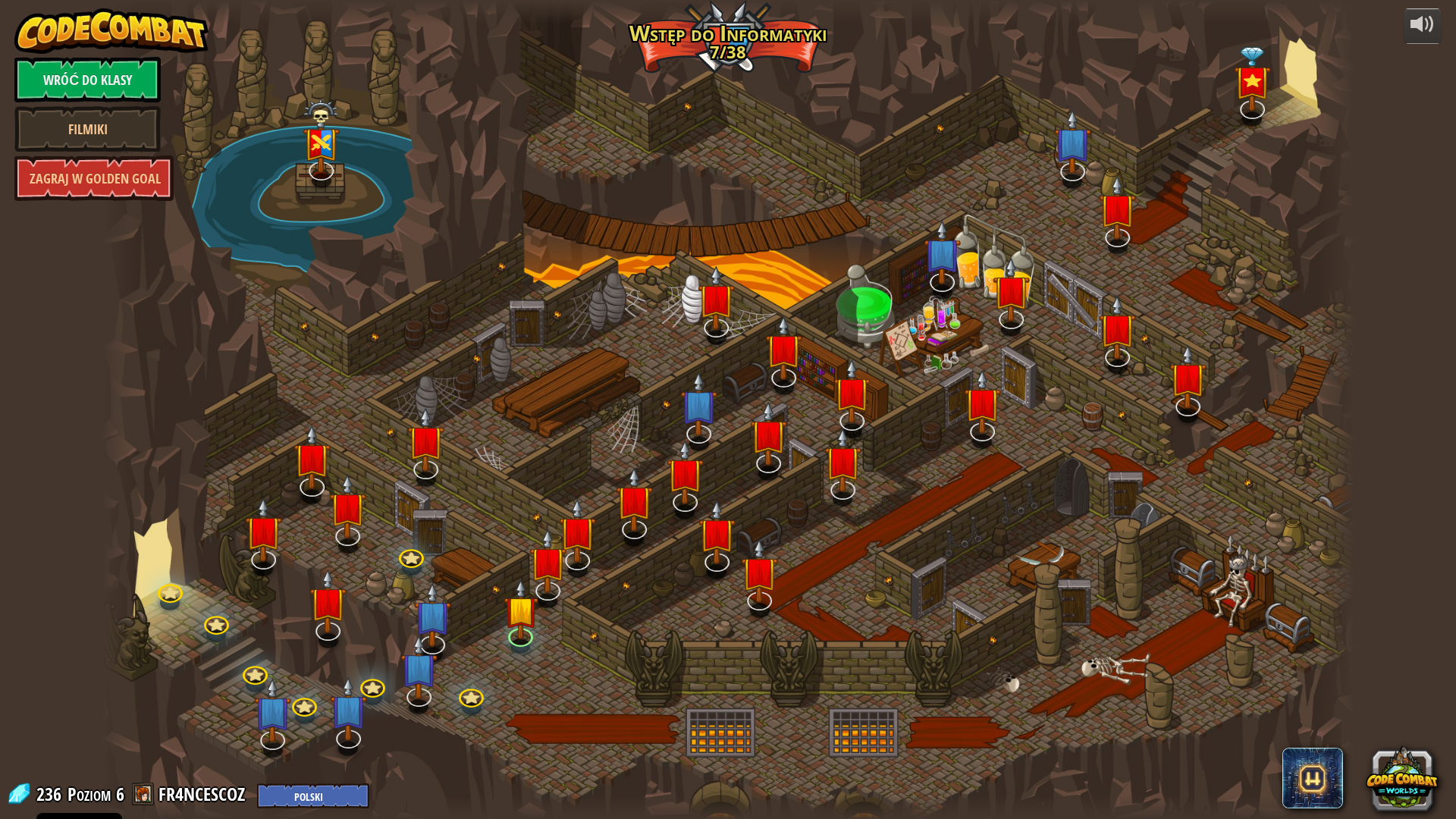
select select "pl"
